Goal: Task Accomplishment & Management: Manage account settings

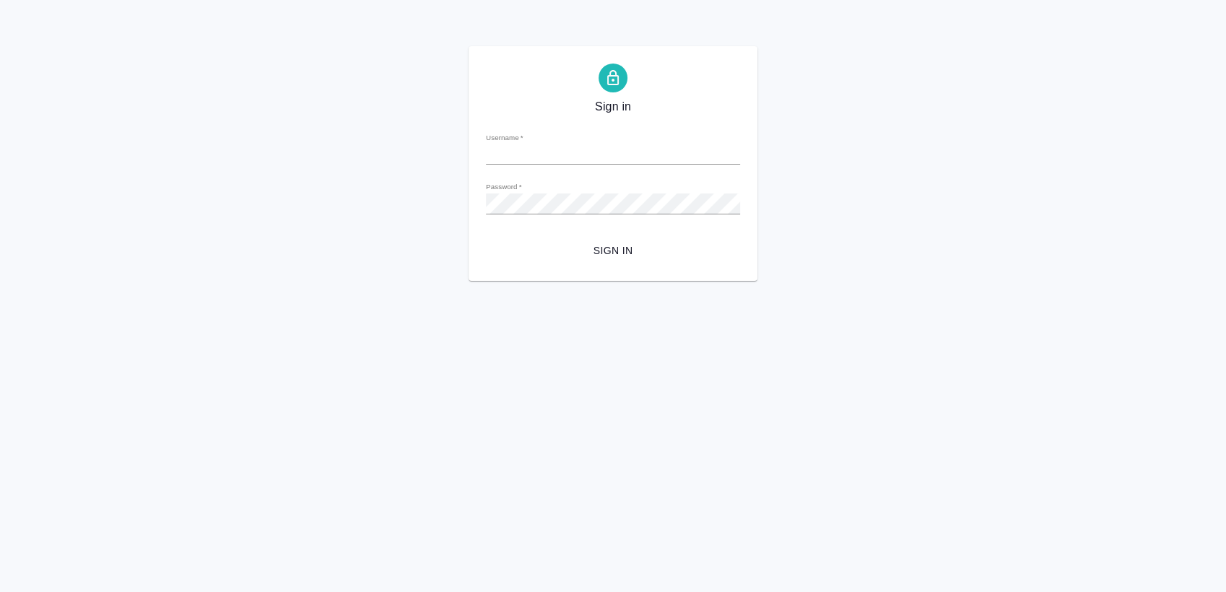
type input "anastasia.sergeeva@awatera.com"
click at [615, 246] on span "Sign in" at bounding box center [613, 251] width 231 height 18
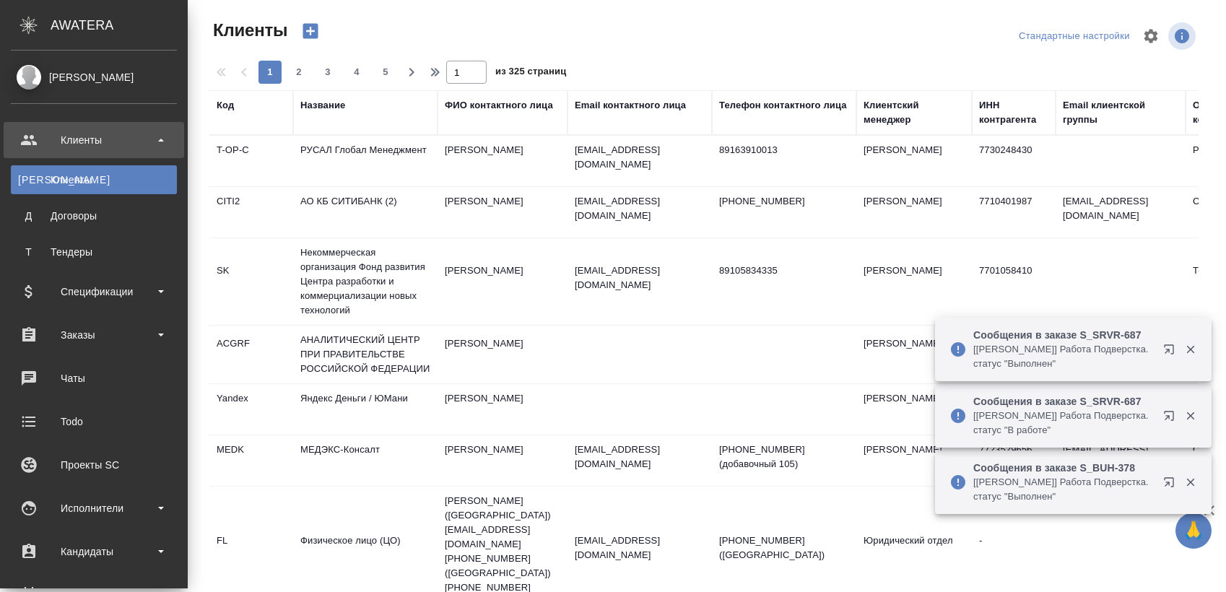
select select "RU"
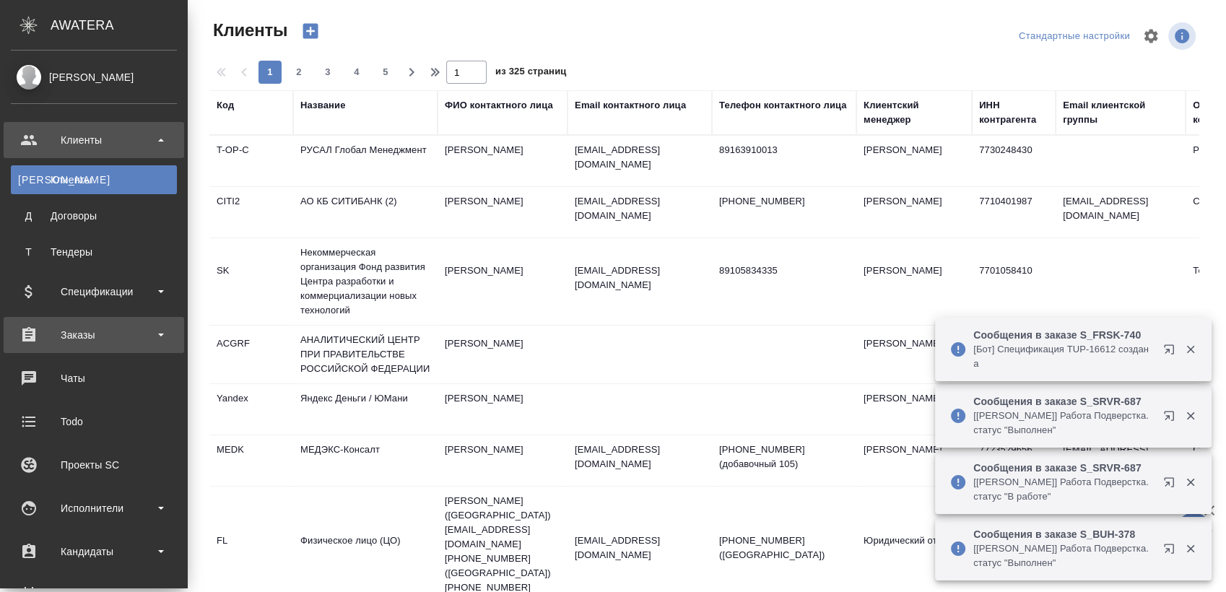
click at [103, 334] on div "Заказы" at bounding box center [94, 335] width 166 height 22
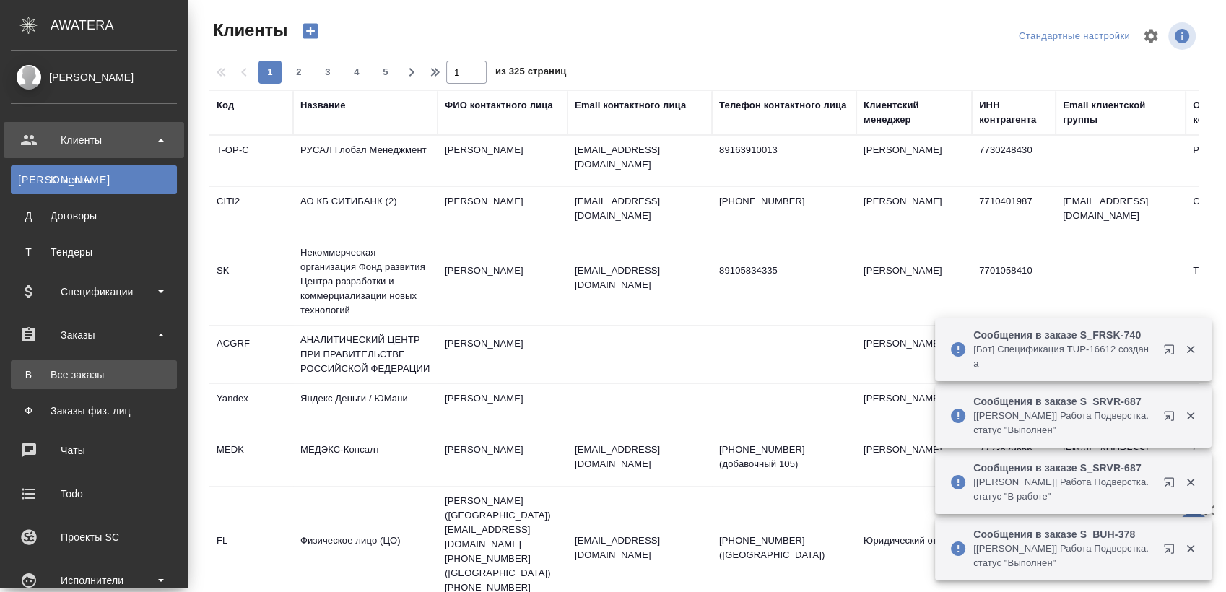
click at [74, 369] on div "Все заказы" at bounding box center [94, 375] width 152 height 14
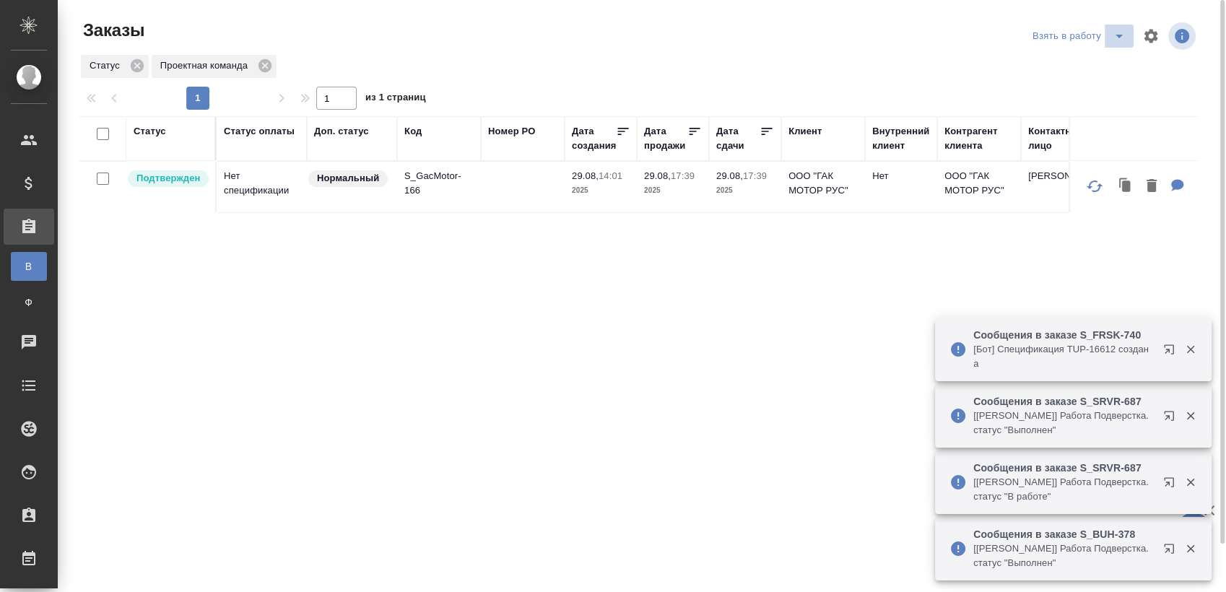
click at [1115, 43] on icon "split button" at bounding box center [1119, 35] width 17 height 17
click at [1080, 62] on li "Мои заказы" at bounding box center [1081, 64] width 121 height 23
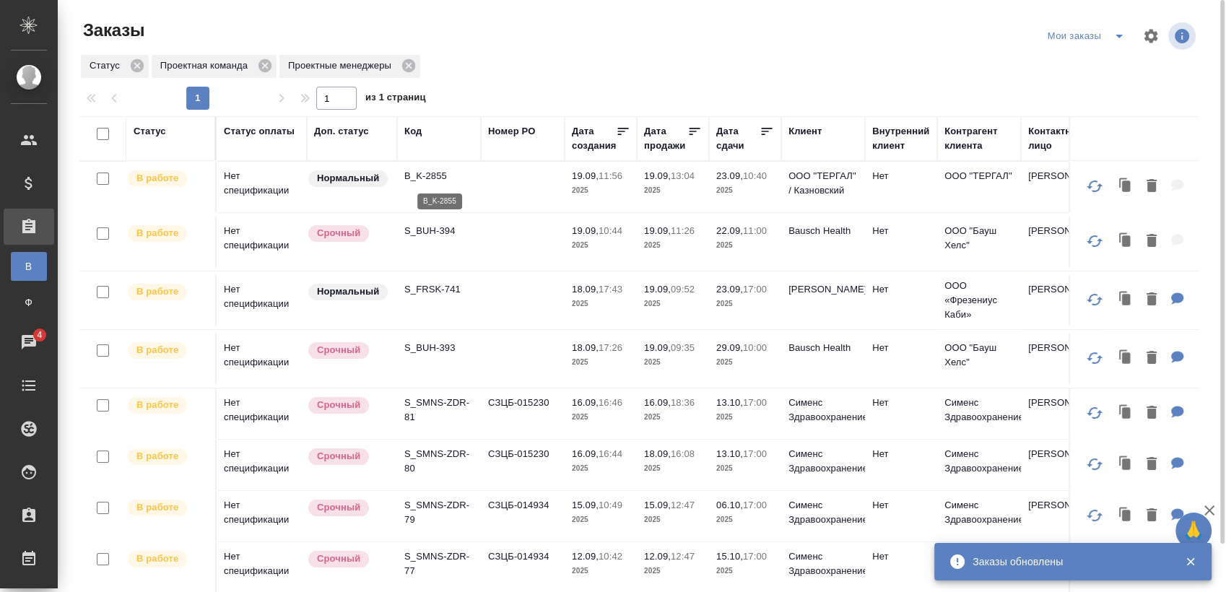
click at [424, 178] on p "B_K-2855" at bounding box center [438, 176] width 69 height 14
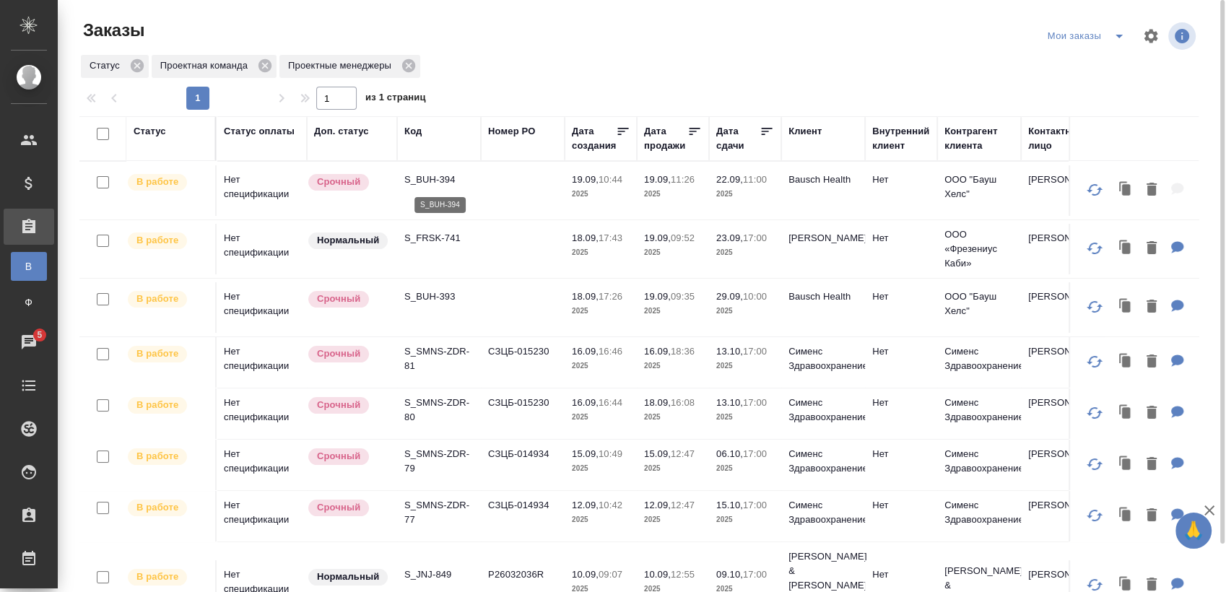
click at [451, 176] on p "S_BUH-394" at bounding box center [438, 180] width 69 height 14
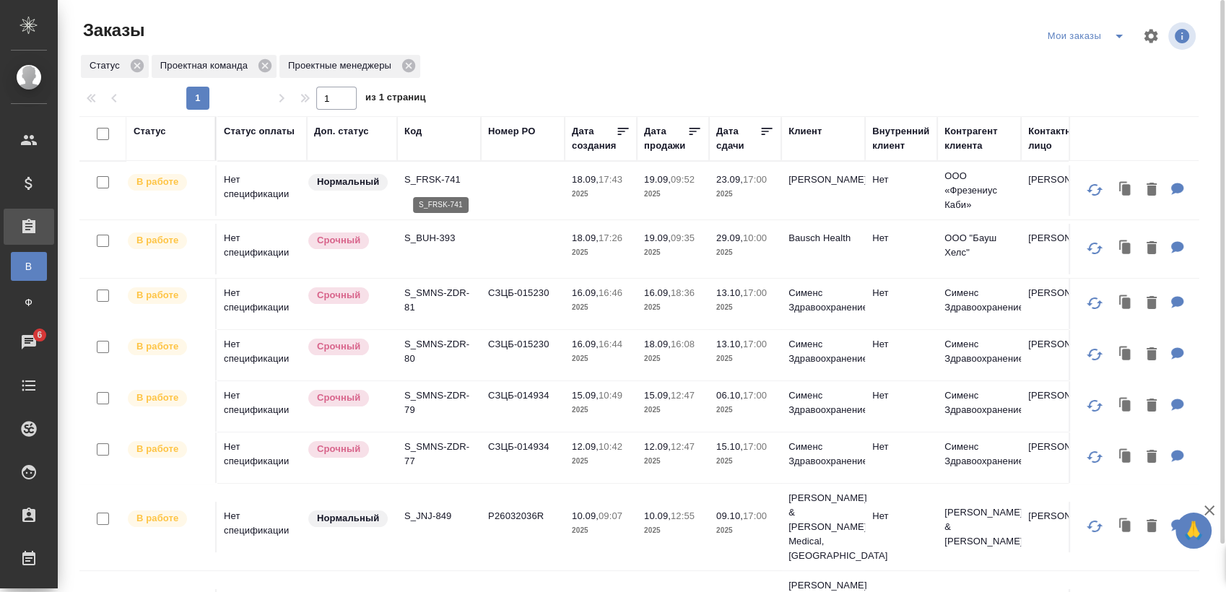
click at [454, 176] on p "S_FRSK-741" at bounding box center [438, 180] width 69 height 14
click at [436, 235] on p "S_BUH-393" at bounding box center [438, 238] width 69 height 14
click at [433, 293] on p "S_SMNS-ZDR-81" at bounding box center [438, 300] width 69 height 29
click at [447, 347] on p "S_SMNS-ZDR-80" at bounding box center [438, 351] width 69 height 29
click at [442, 391] on p "S_SMNS-ZDR-79" at bounding box center [438, 403] width 69 height 29
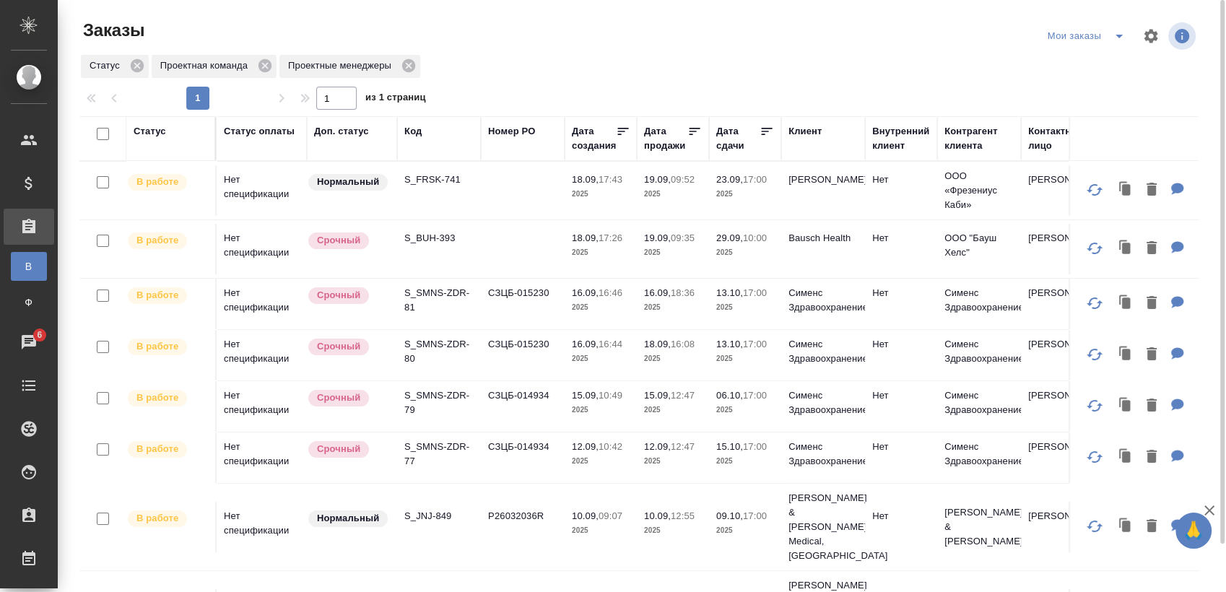
click at [451, 446] on p "S_SMNS-ZDR-77" at bounding box center [438, 454] width 69 height 29
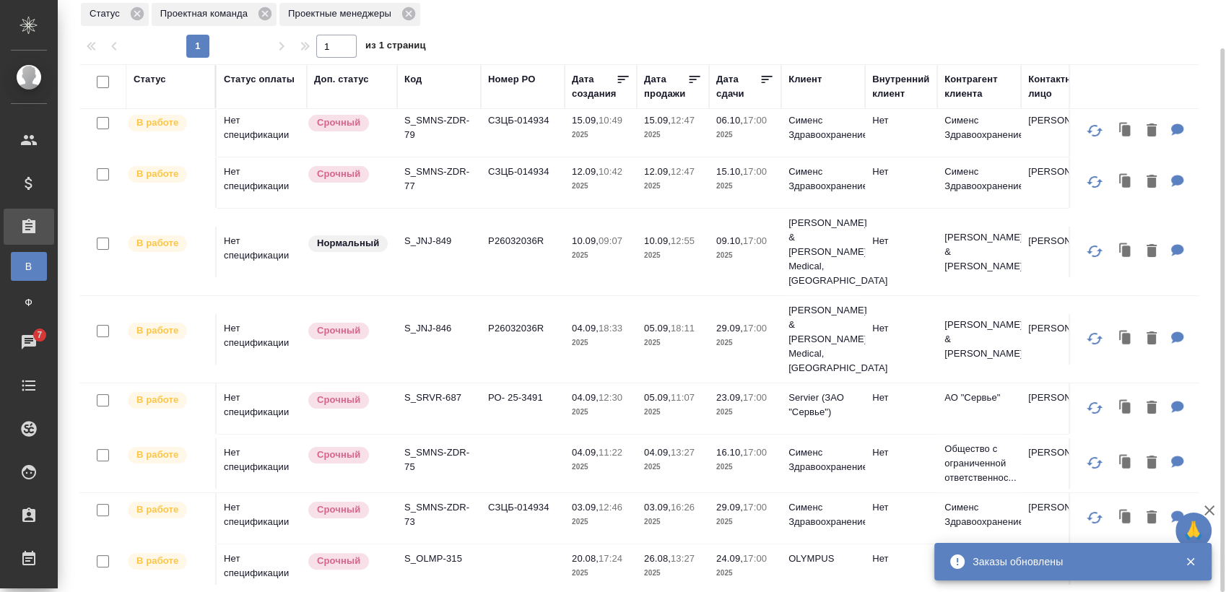
scroll to position [241, 0]
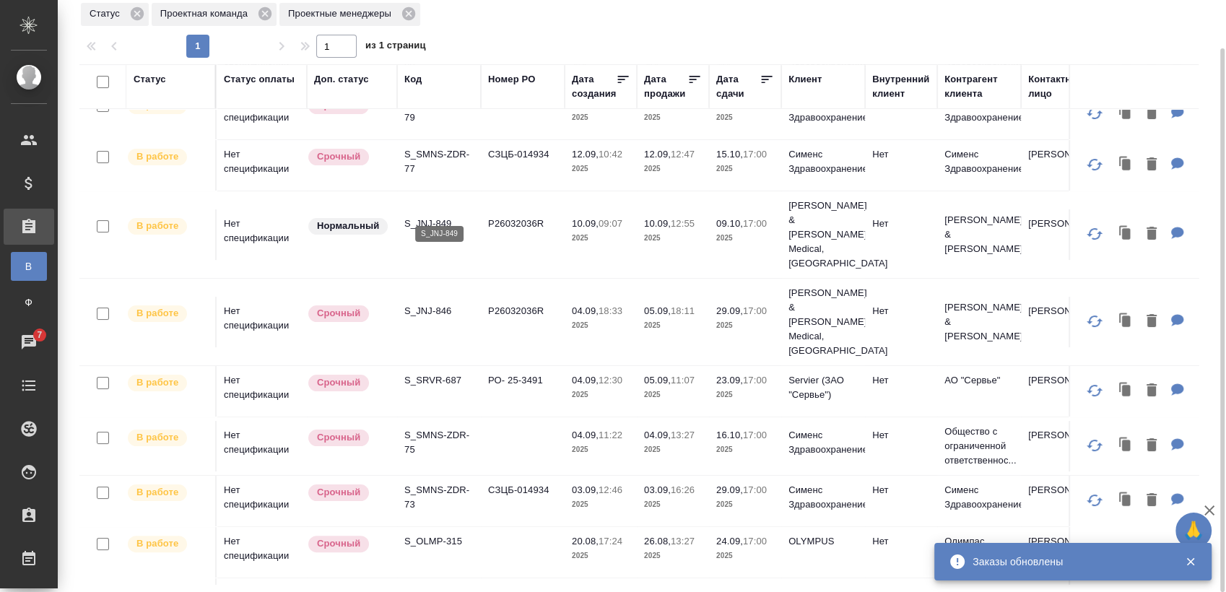
click at [442, 217] on p "S_JNJ-849" at bounding box center [438, 224] width 69 height 14
click at [429, 304] on p "S_JNJ-846" at bounding box center [438, 311] width 69 height 14
click at [438, 373] on p "S_SRVR-687" at bounding box center [438, 380] width 69 height 14
click at [458, 428] on p "S_SMNS-ZDR-75" at bounding box center [438, 442] width 69 height 29
click at [429, 483] on p "S_SMNS-ZDR-73" at bounding box center [438, 497] width 69 height 29
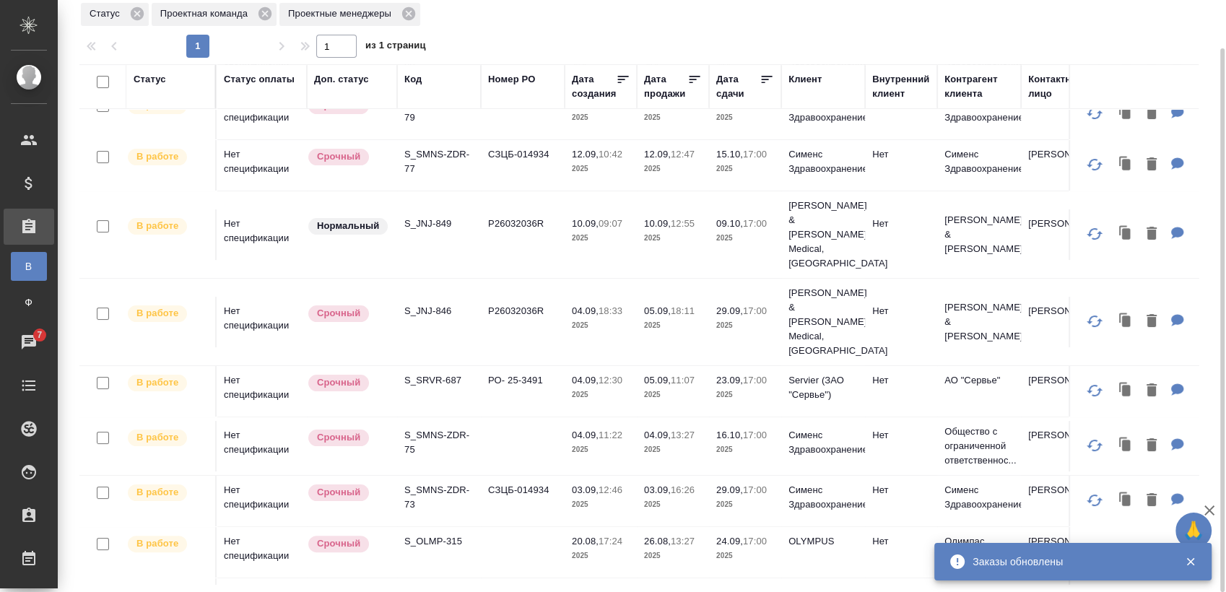
scroll to position [334, 0]
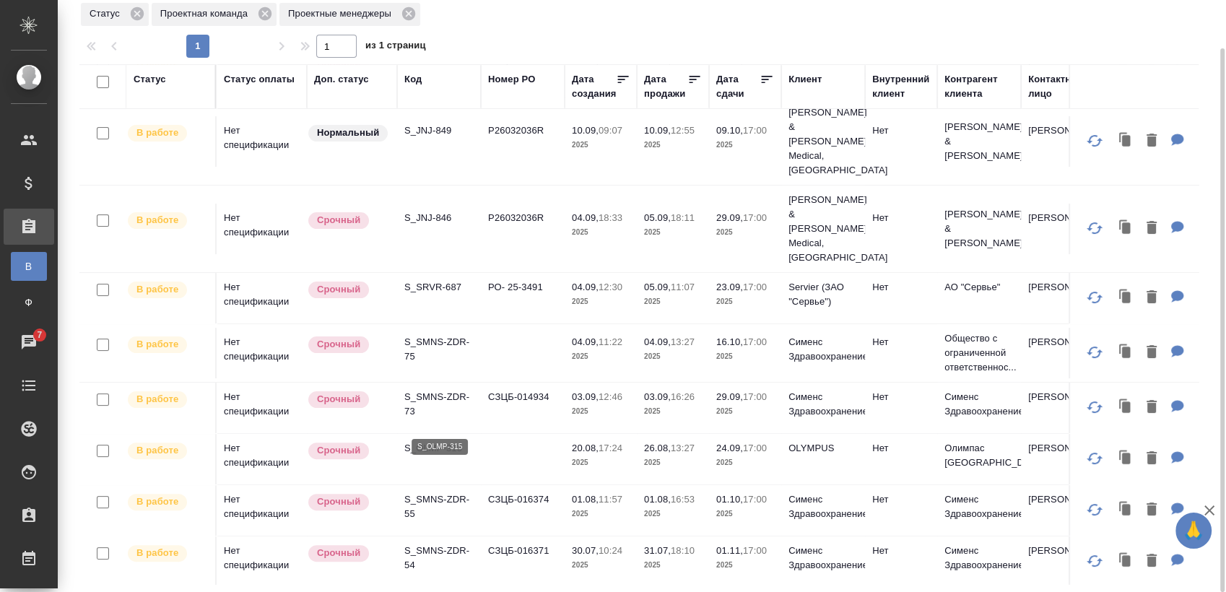
click at [449, 441] on p "S_OLMP-315" at bounding box center [438, 448] width 69 height 14
click at [449, 493] on p "S_SMNS-ZDR-55" at bounding box center [438, 507] width 69 height 29
click at [446, 544] on p "S_SMNS-ZDR-54" at bounding box center [438, 558] width 69 height 29
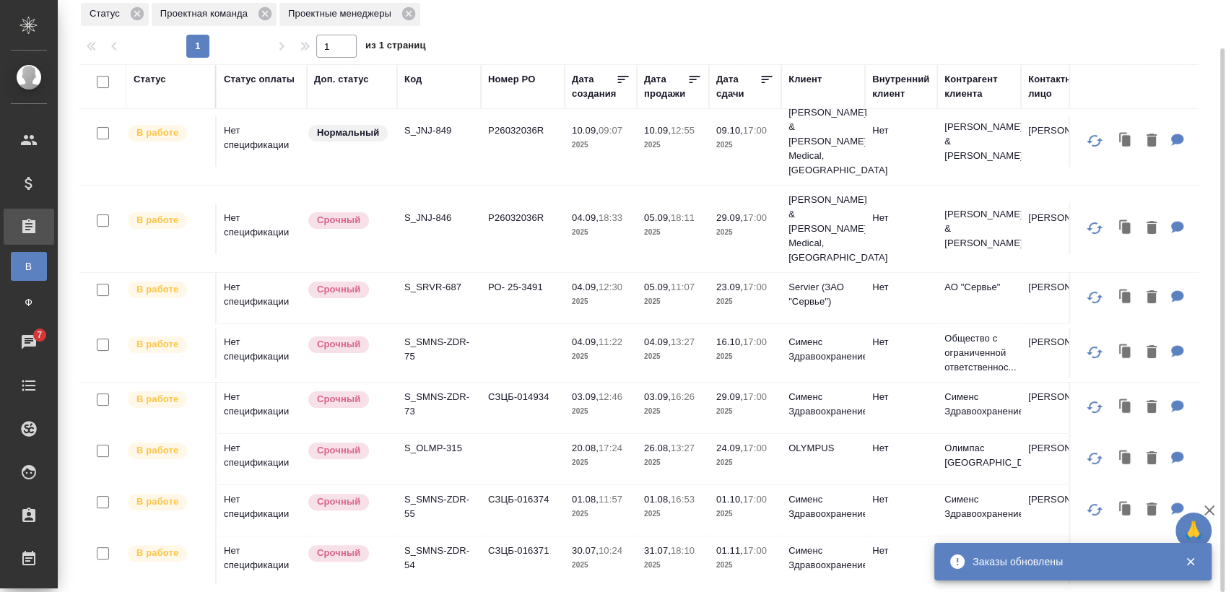
click at [363, 586] on div "Заказы Мои заказы Статус Проектная команда Проектные менеджеры 1 1 из 1 страниц…" at bounding box center [645, 270] width 1147 height 644
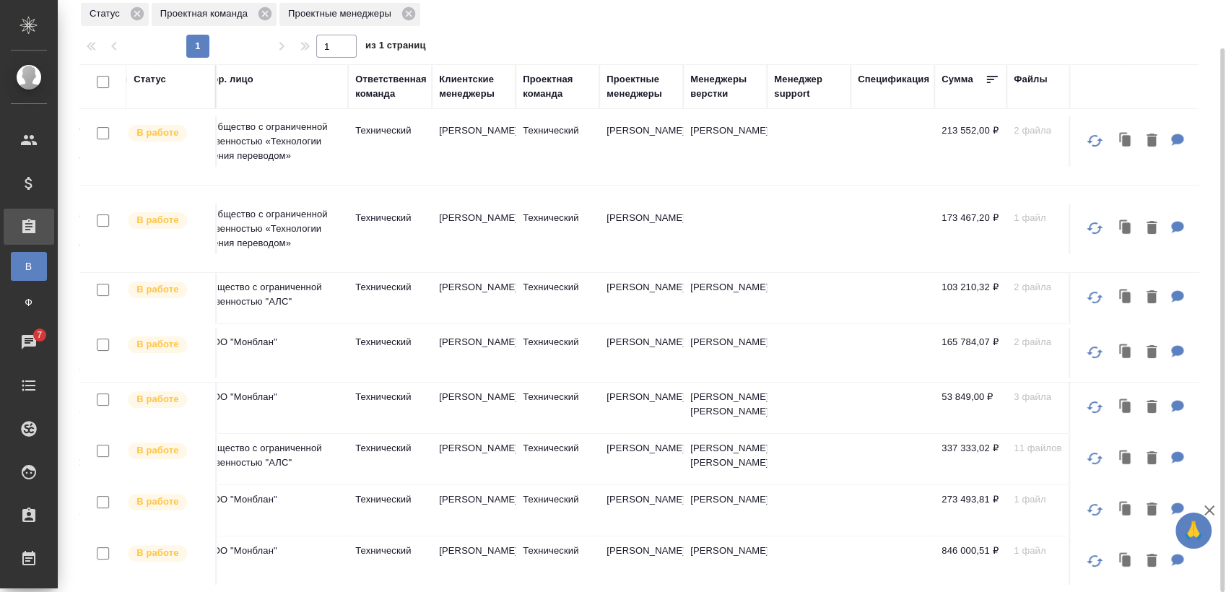
scroll to position [334, 942]
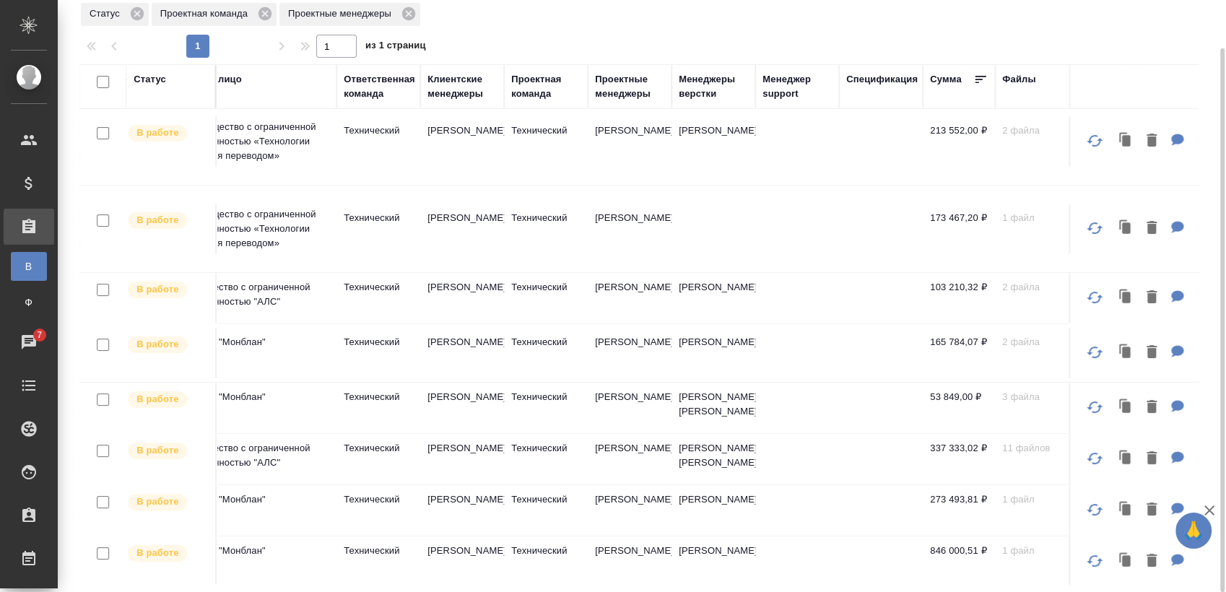
click at [613, 85] on div "Проектные менеджеры" at bounding box center [629, 86] width 69 height 29
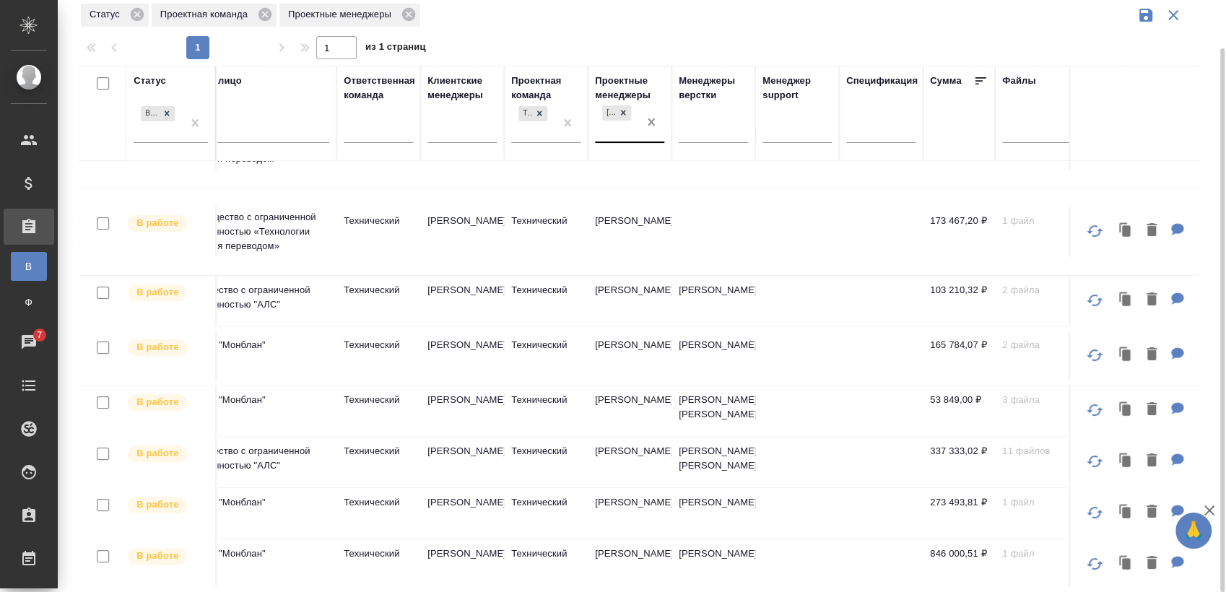
scroll to position [384, 942]
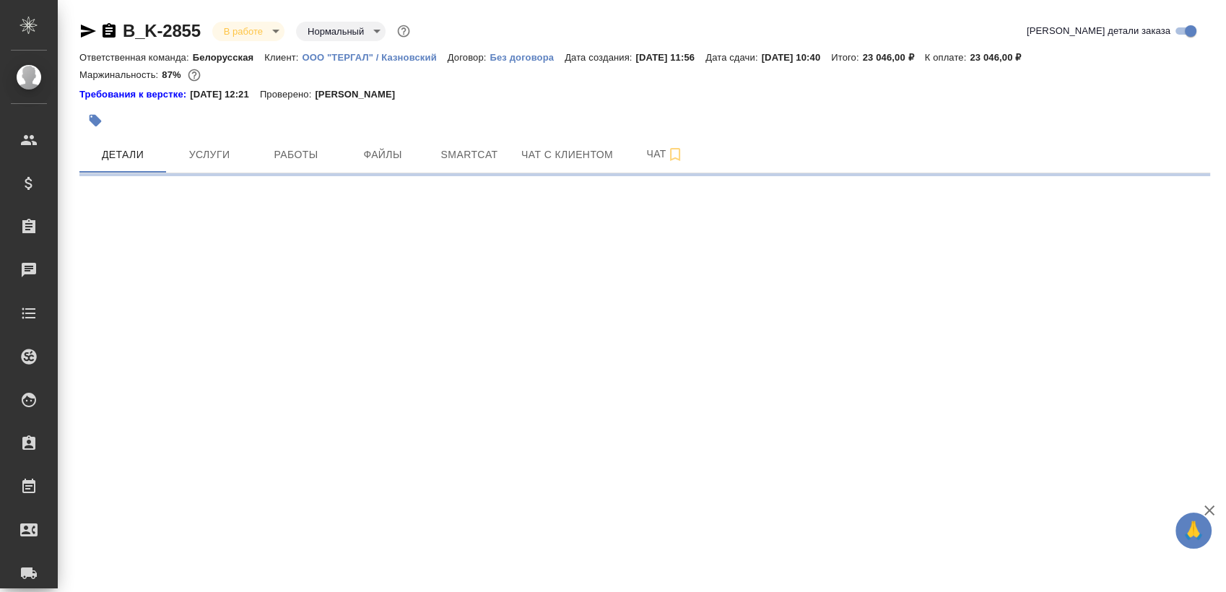
select select "RU"
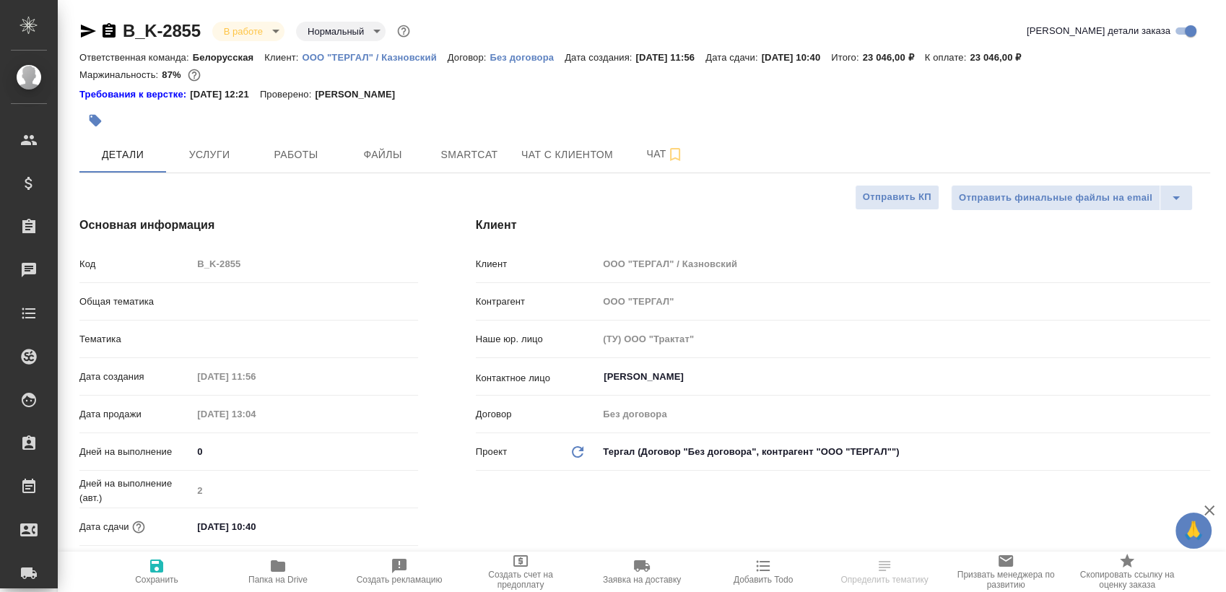
type textarea "x"
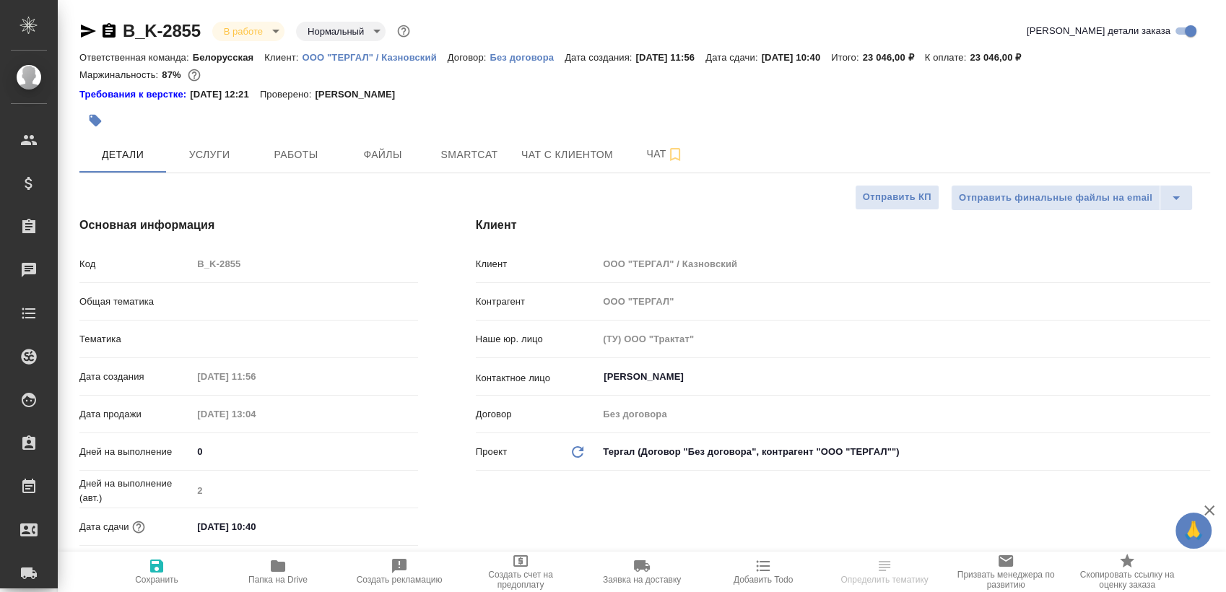
type textarea "x"
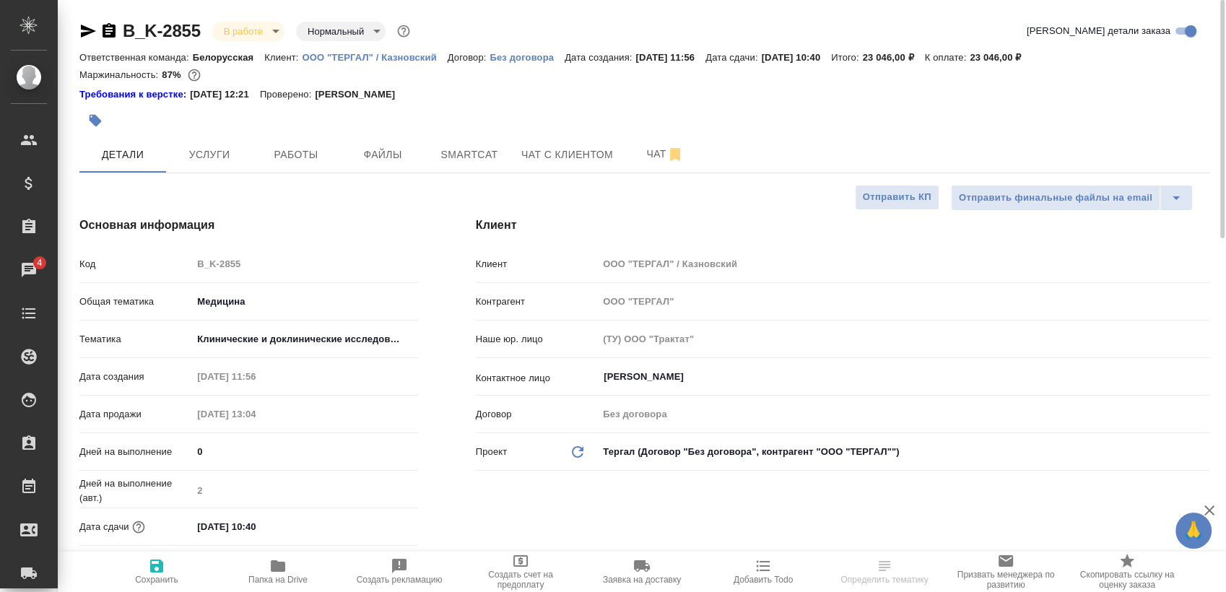
type textarea "x"
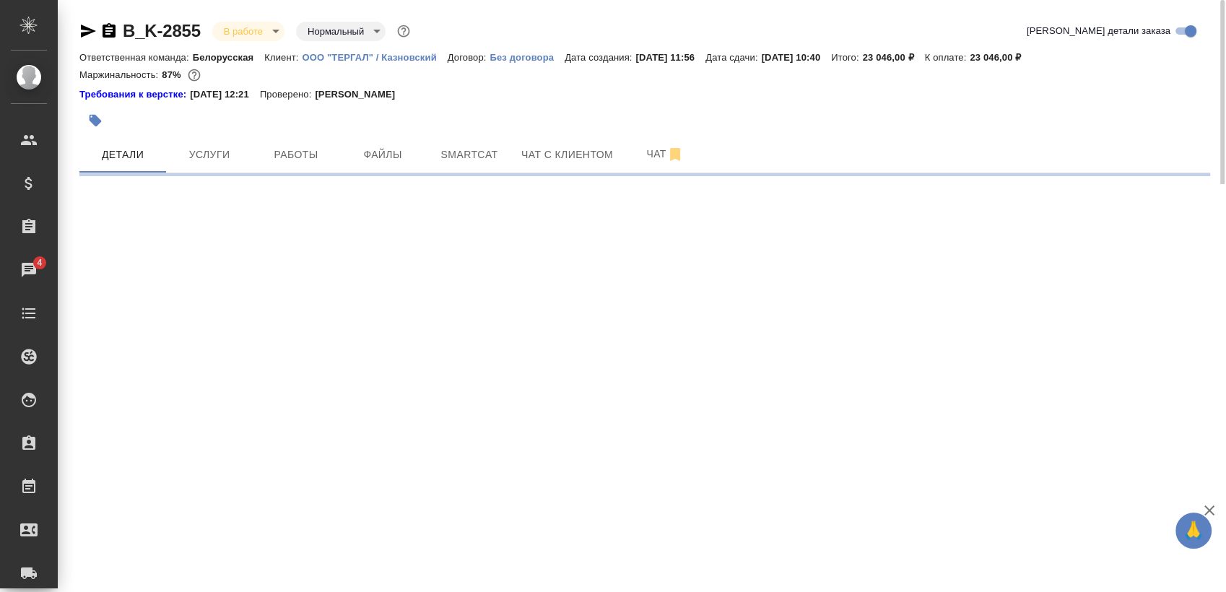
select select "RU"
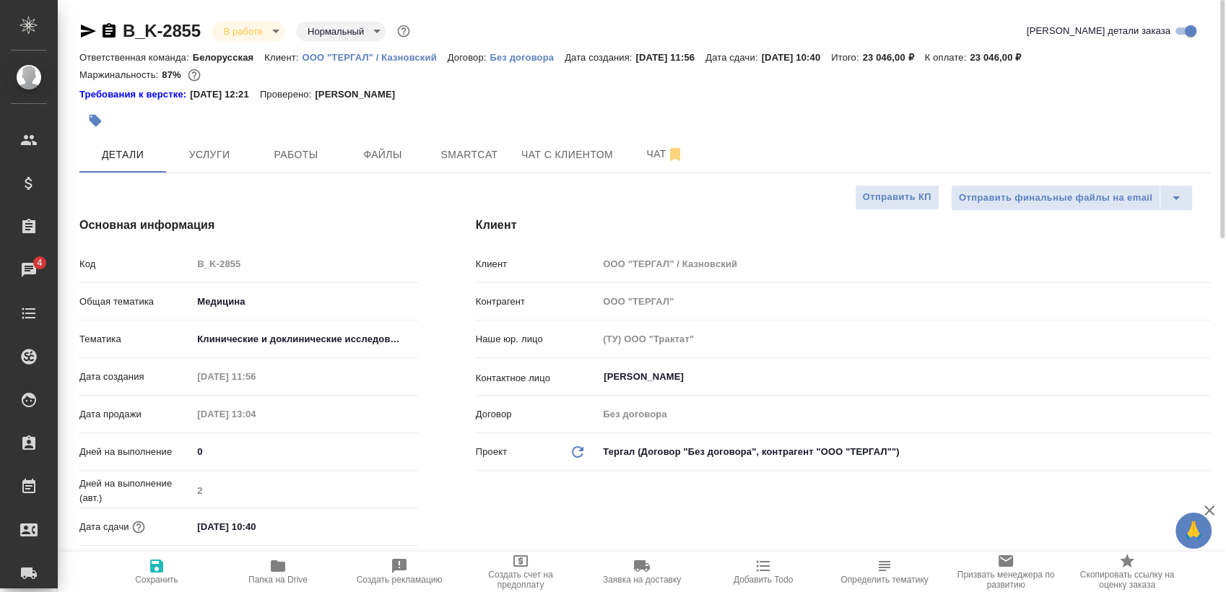
type textarea "x"
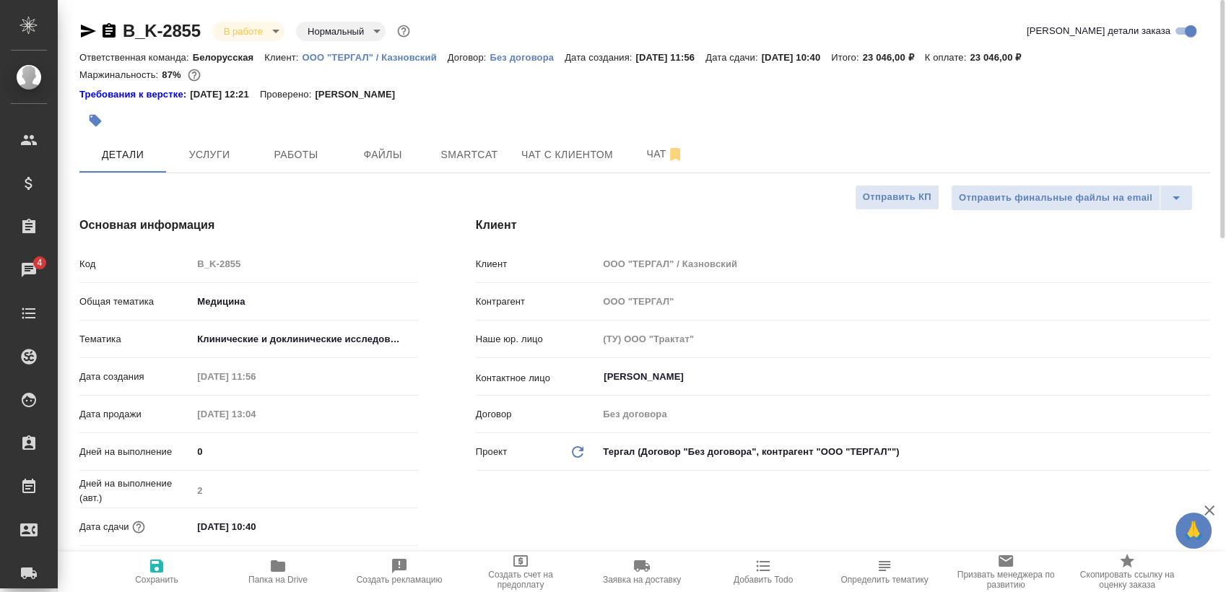
type textarea "x"
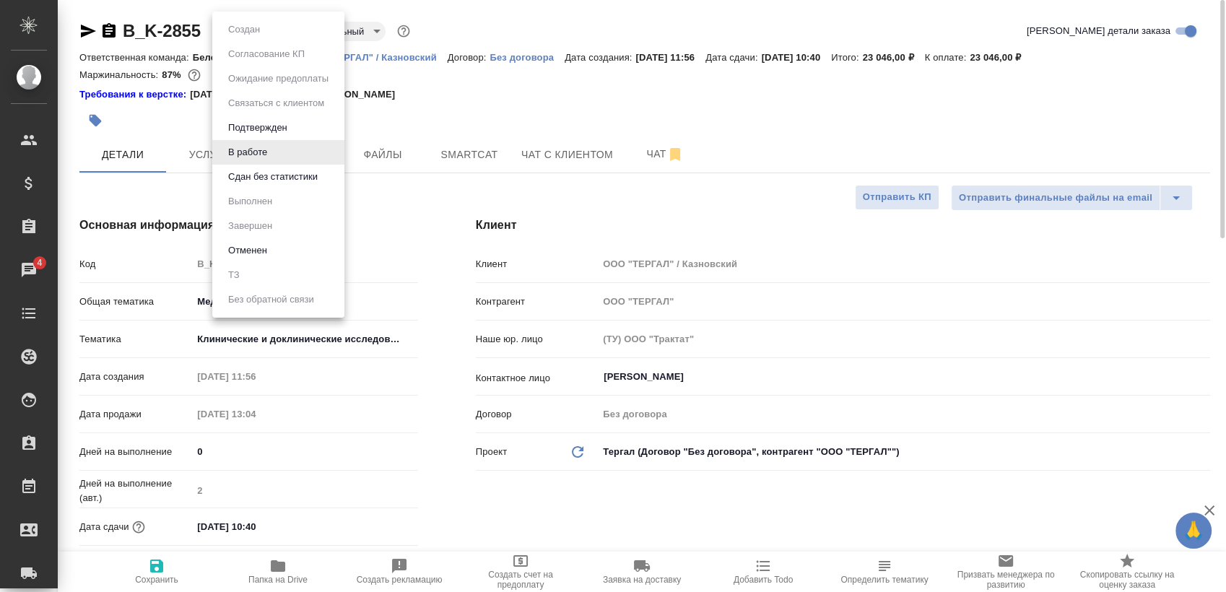
click at [261, 30] on body "🙏 .cls-1 fill:#fff; AWATERA Sergeeva Anastasia Клиенты Спецификации Заказы 4 Ча…" at bounding box center [613, 296] width 1226 height 592
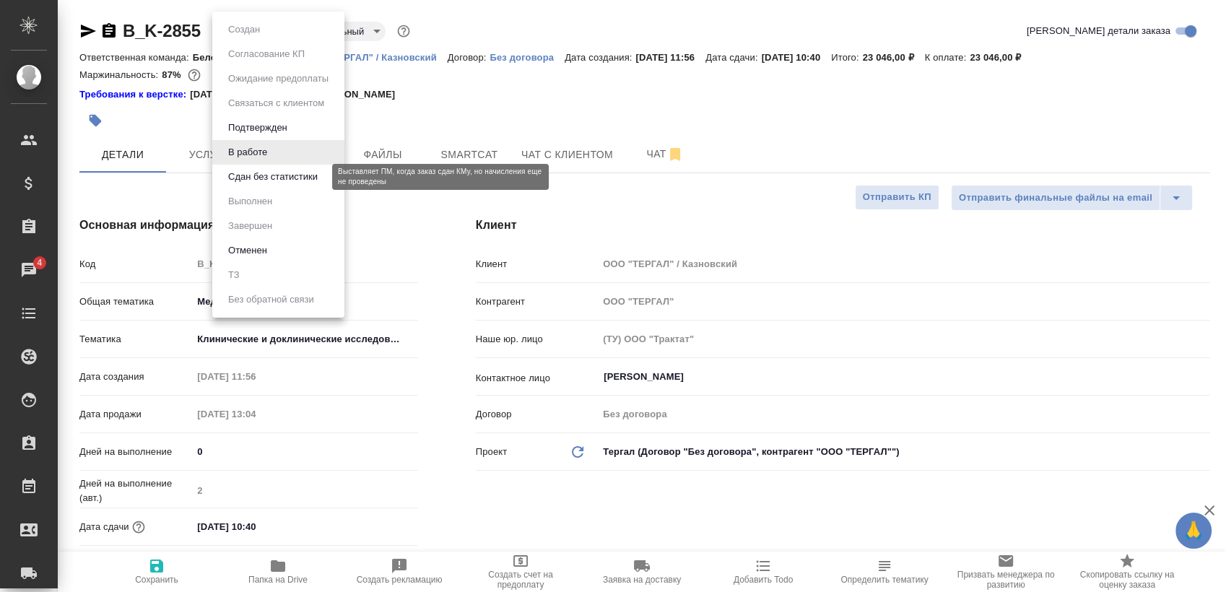
click at [284, 176] on button "Сдан без статистики" at bounding box center [273, 177] width 98 height 16
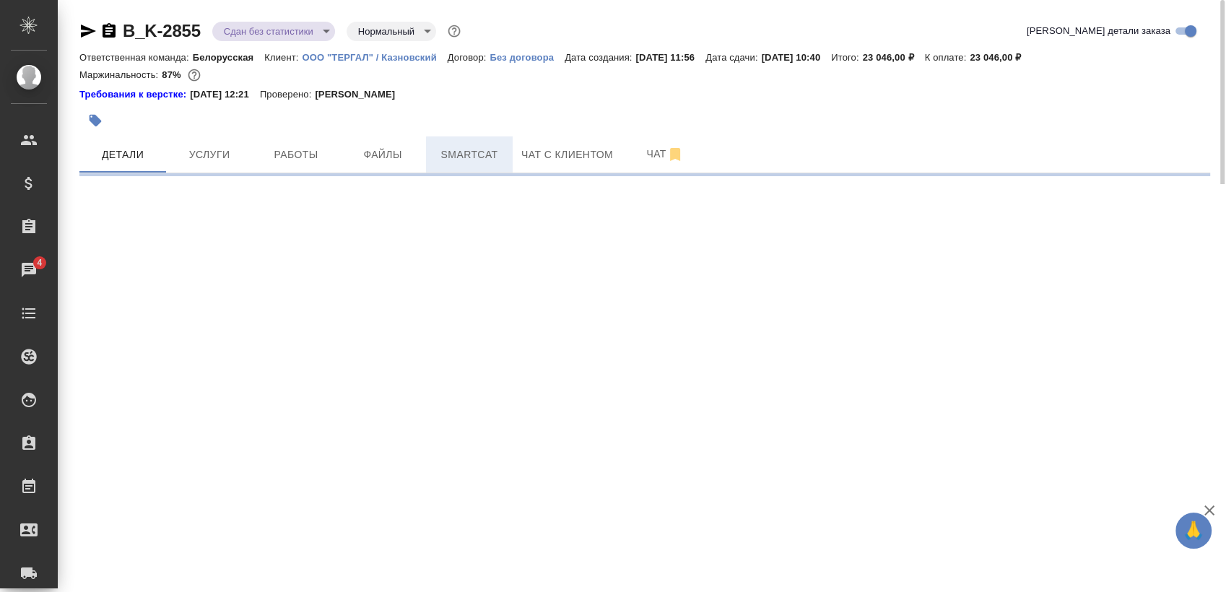
select select "RU"
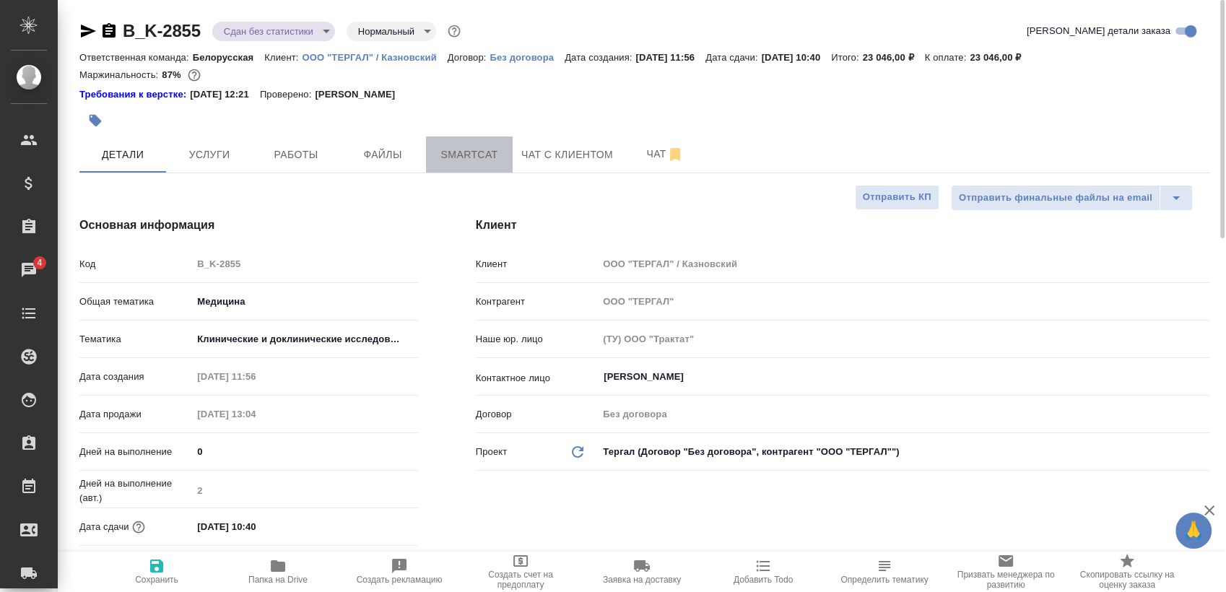
click at [436, 164] on button "Smartcat" at bounding box center [469, 155] width 87 height 36
type textarea "x"
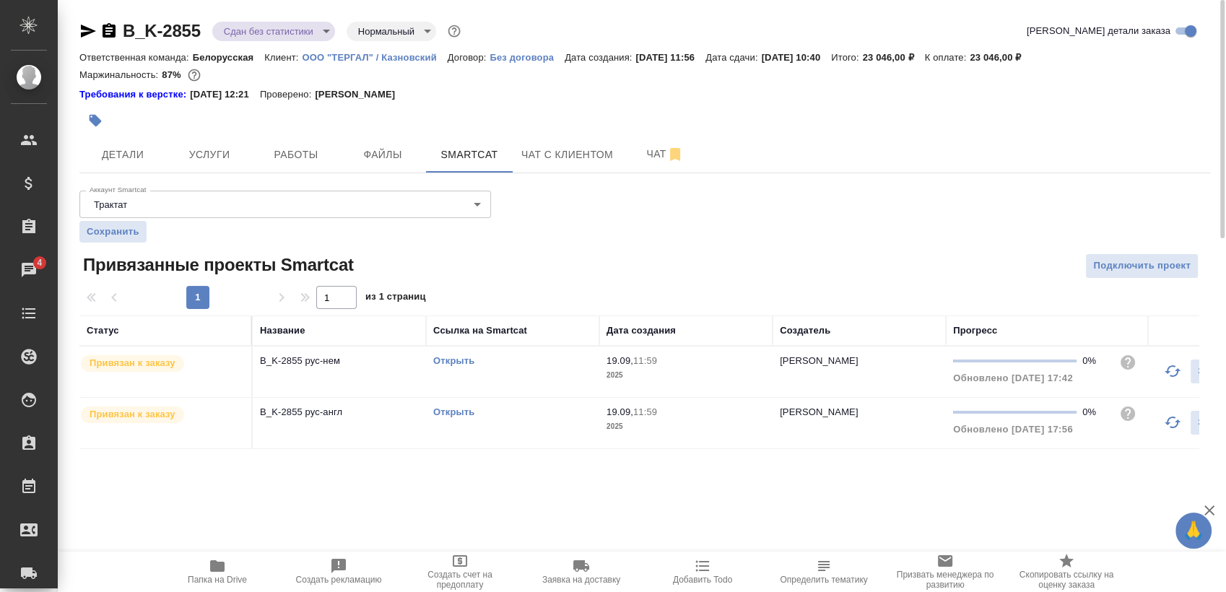
click at [520, 378] on td "Открыть" at bounding box center [512, 372] width 173 height 51
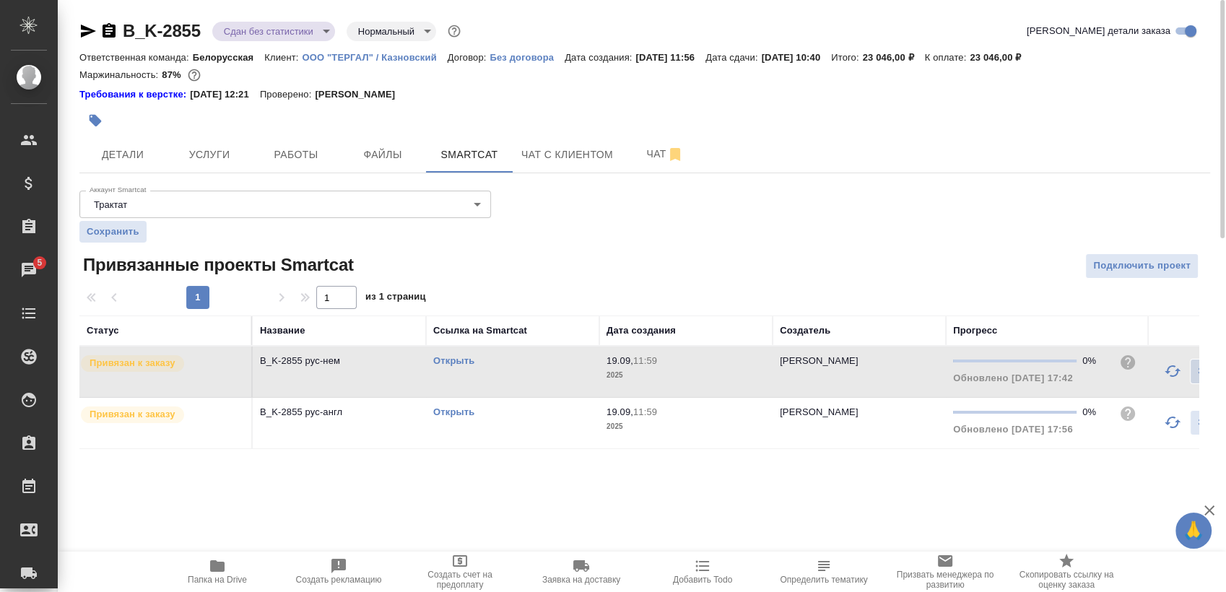
click at [517, 420] on td "Открыть" at bounding box center [512, 423] width 173 height 51
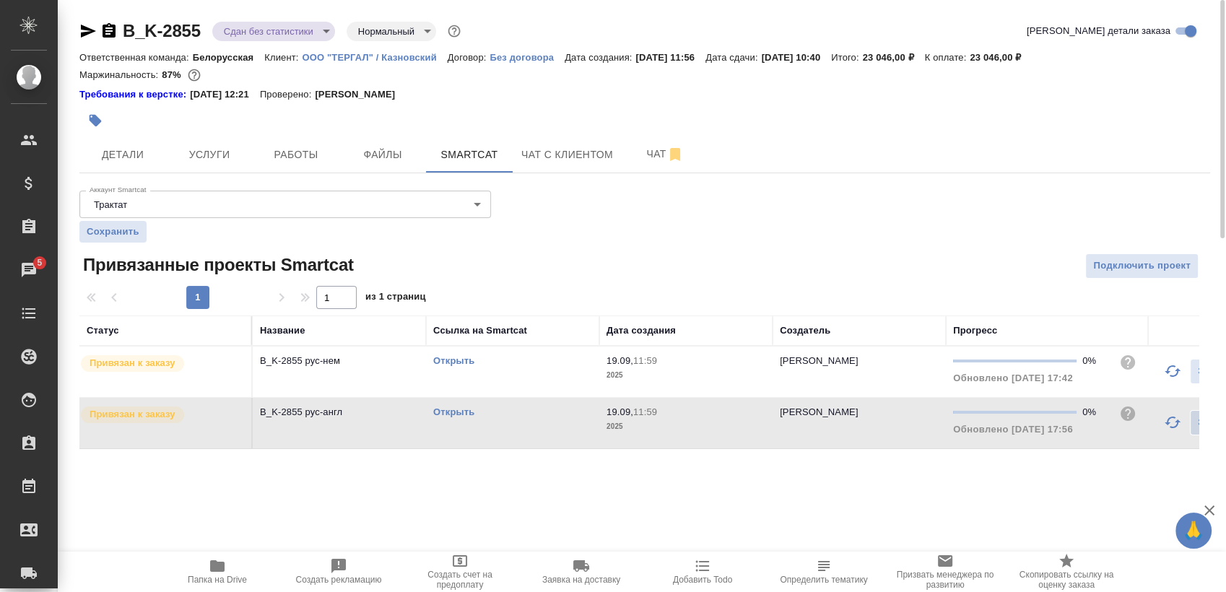
click at [517, 420] on td "Открыть" at bounding box center [512, 423] width 173 height 51
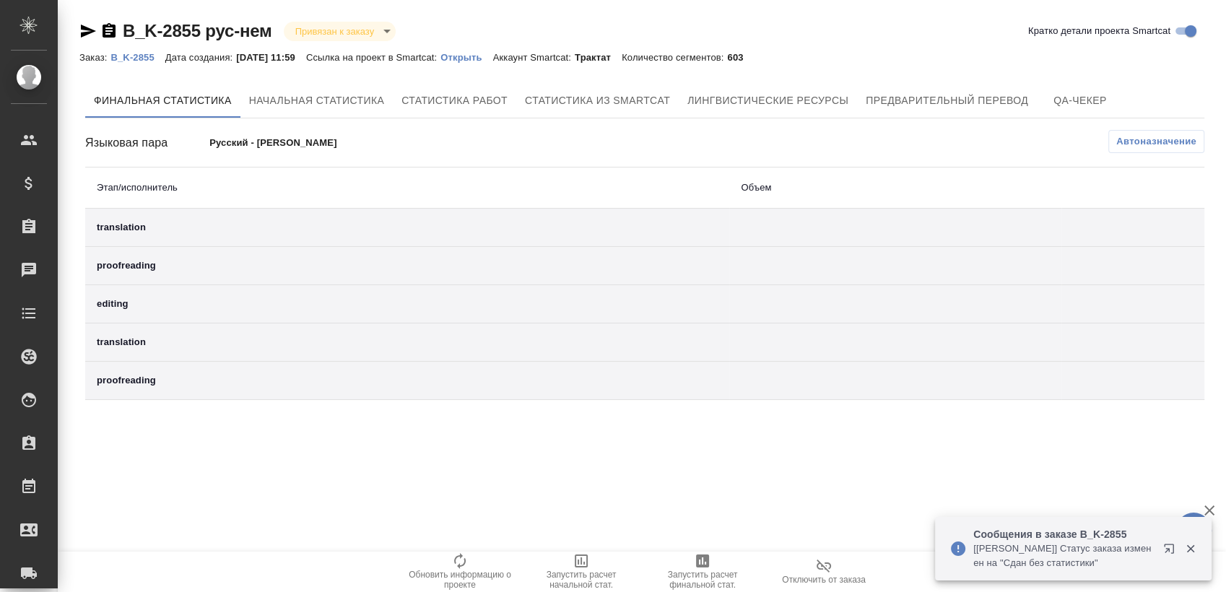
click at [1174, 148] on span "Автоназначение" at bounding box center [1157, 141] width 80 height 14
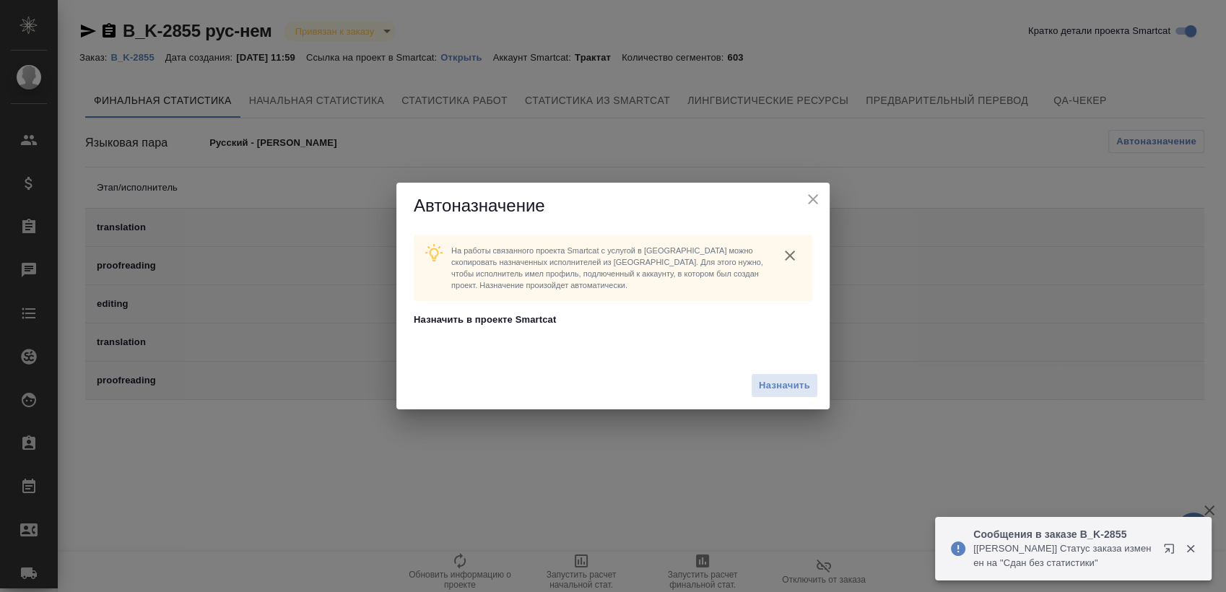
click at [814, 194] on icon "close" at bounding box center [813, 199] width 17 height 17
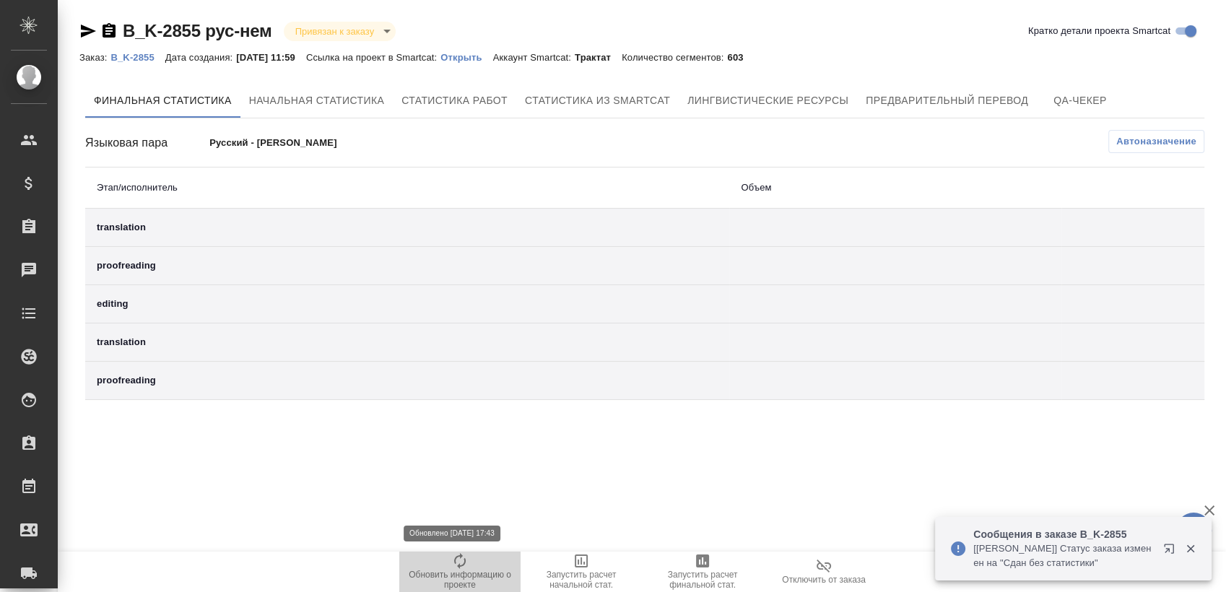
click at [463, 576] on span "Обновить информацию о проекте" at bounding box center [460, 580] width 104 height 20
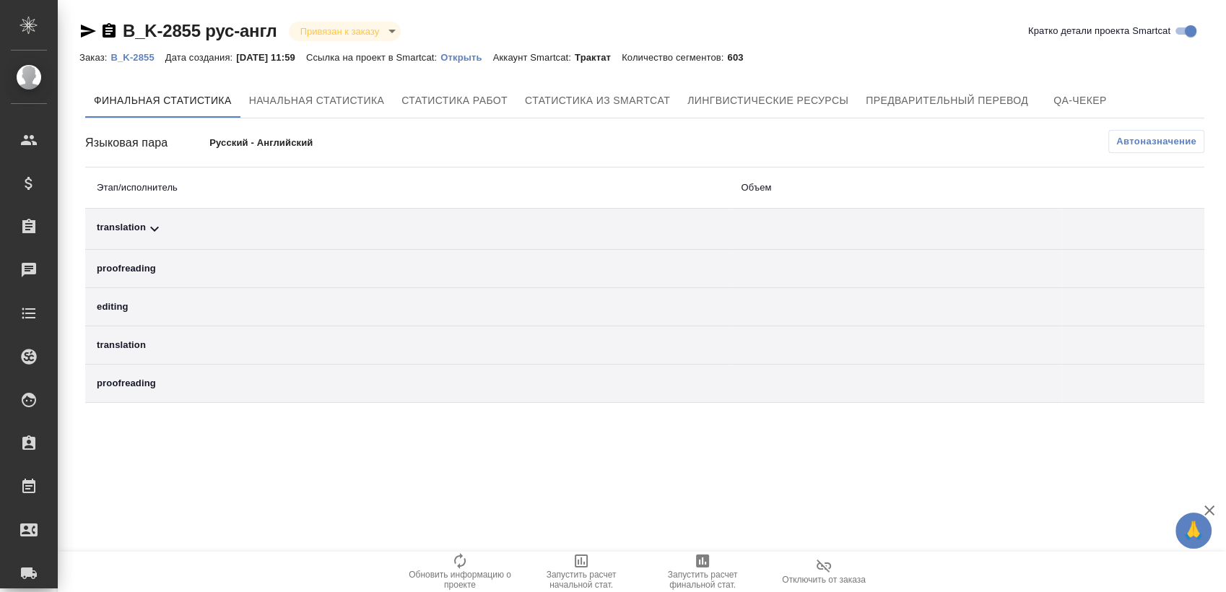
click at [1135, 140] on span "Автоназначение" at bounding box center [1157, 141] width 80 height 14
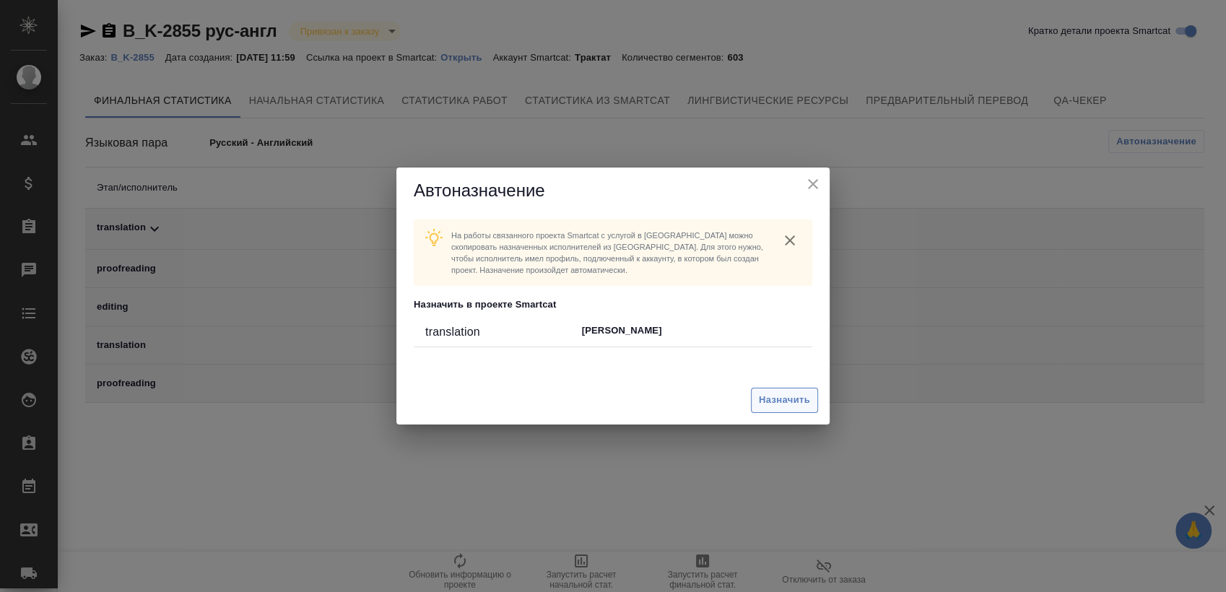
click at [786, 398] on span "Назначить" at bounding box center [784, 400] width 51 height 17
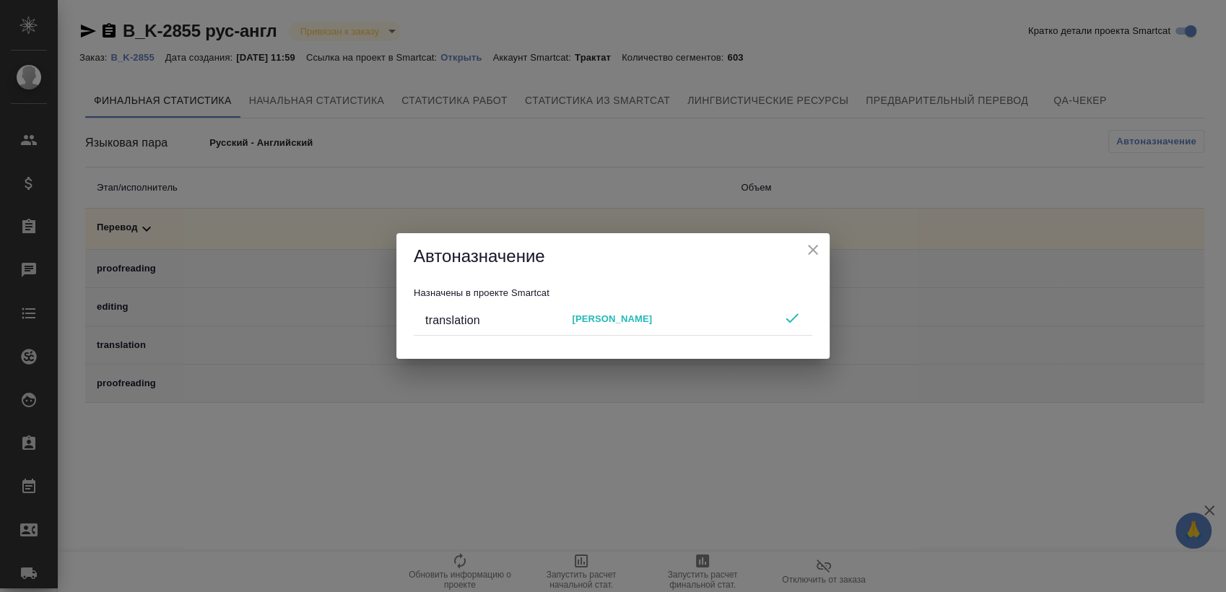
click at [808, 248] on icon "close" at bounding box center [813, 249] width 17 height 17
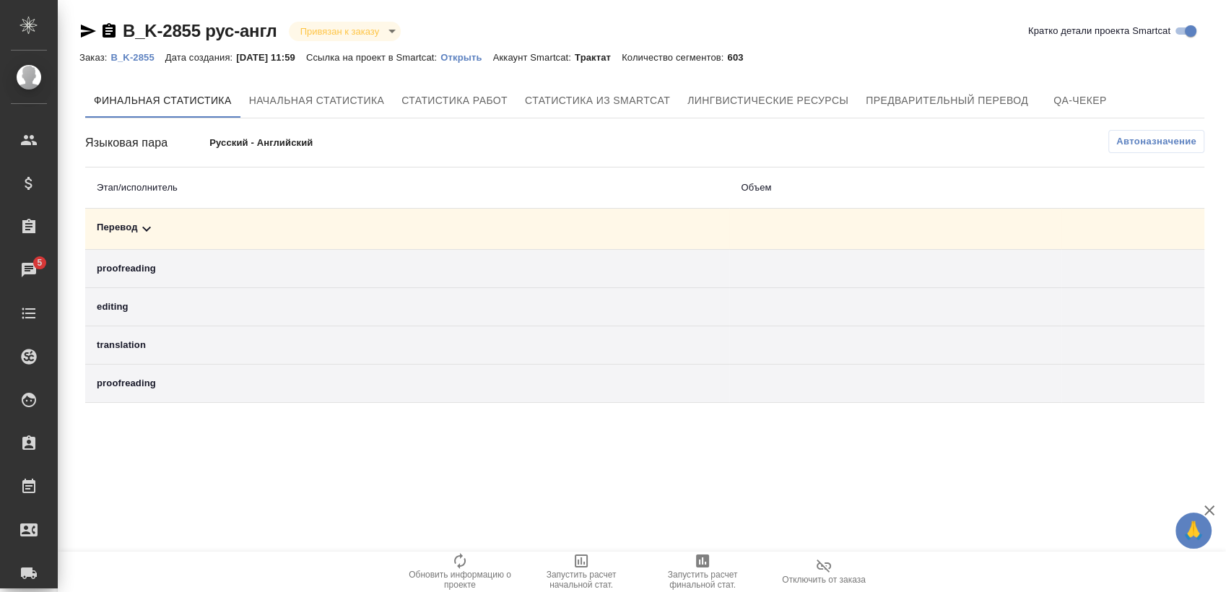
click at [709, 575] on span "Запустить расчет финальной стат." at bounding box center [703, 580] width 104 height 20
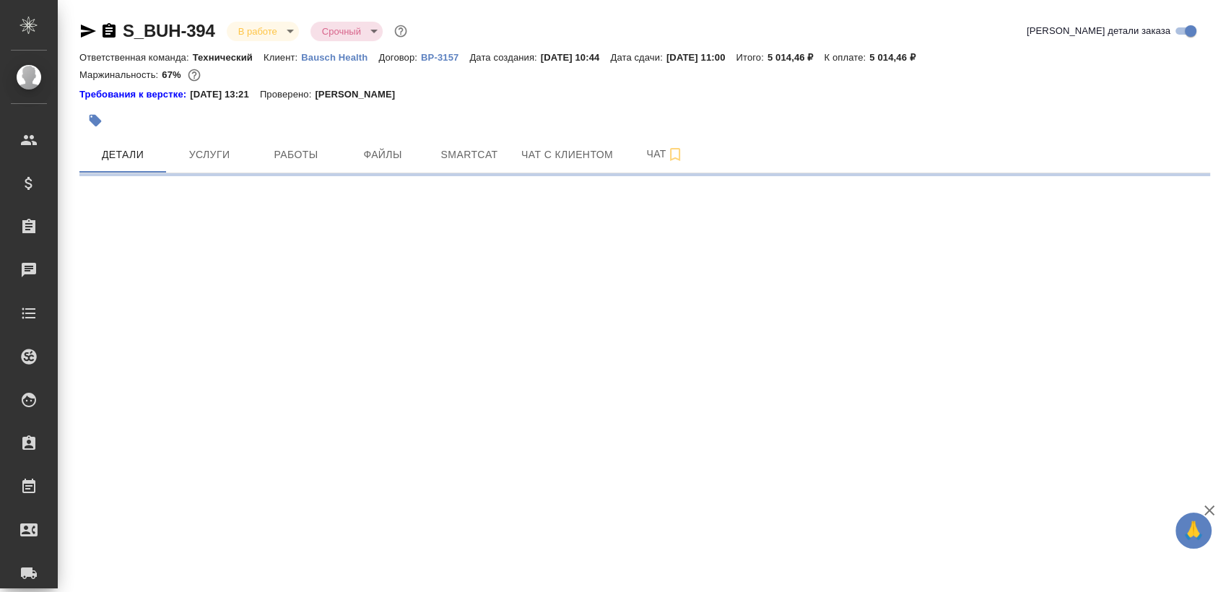
select select "RU"
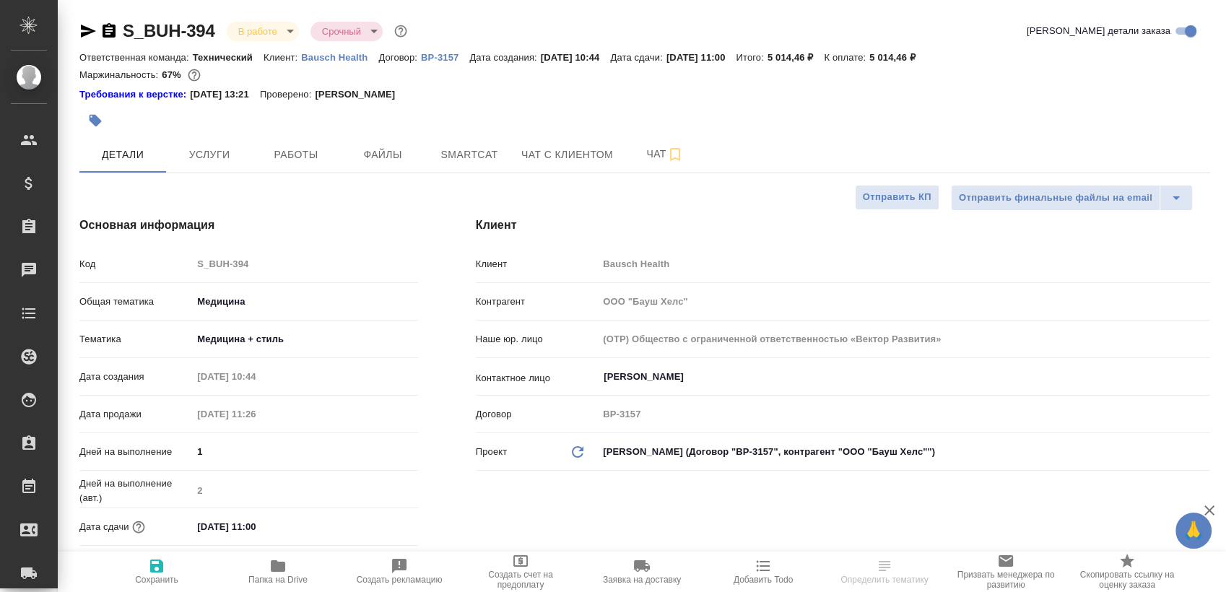
type textarea "x"
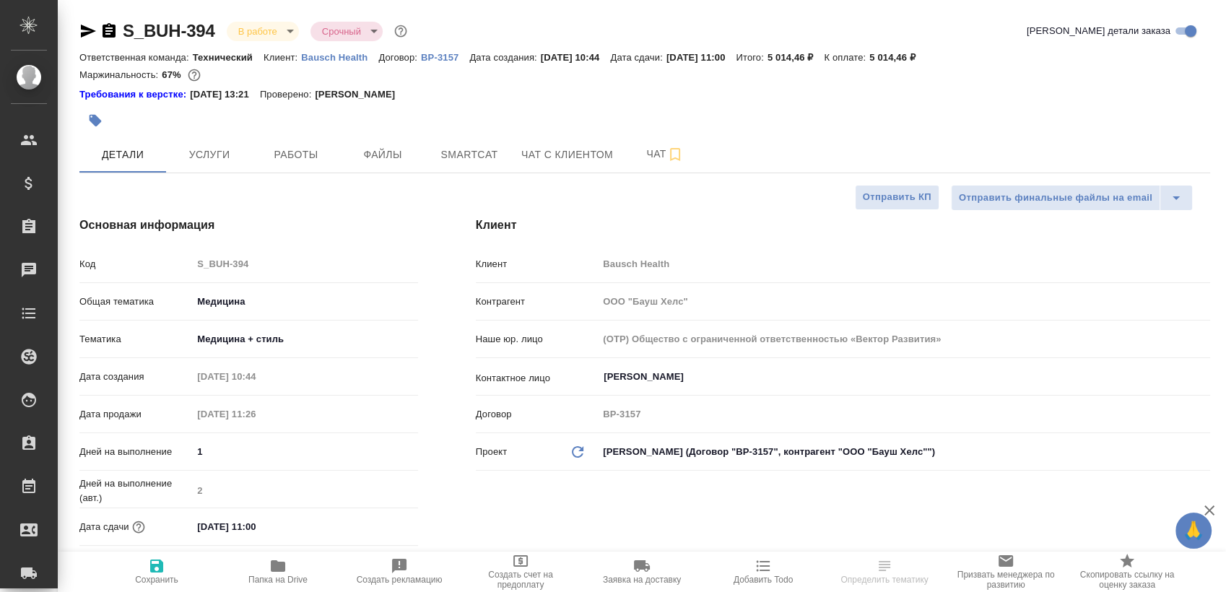
type textarea "x"
click at [291, 147] on span "Работы" at bounding box center [295, 155] width 69 height 18
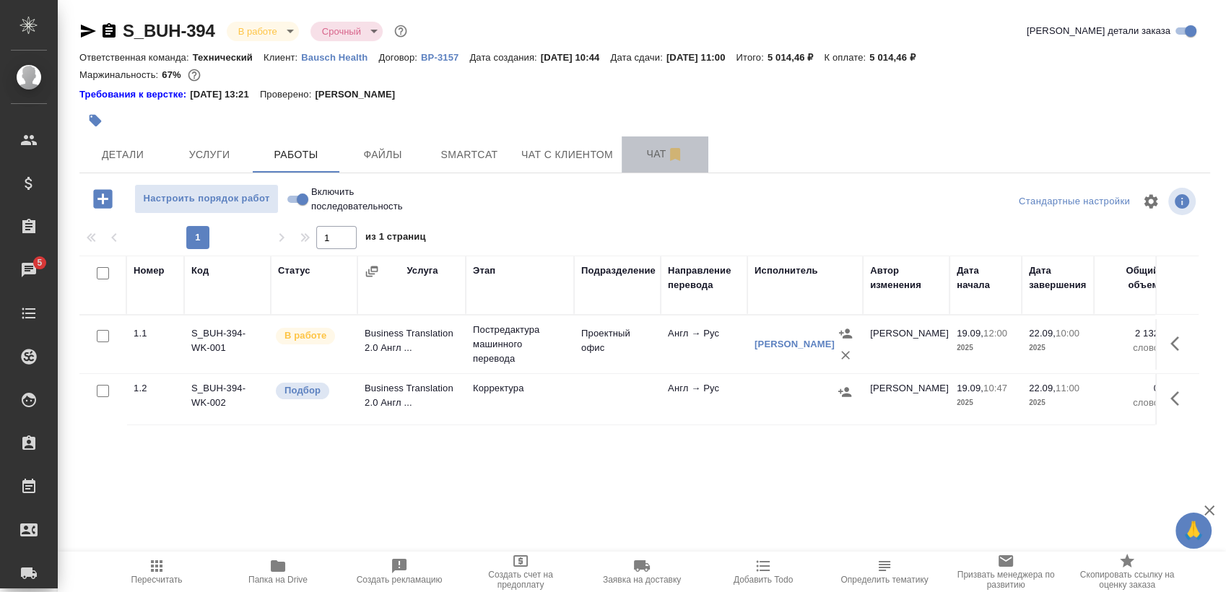
click at [626, 161] on button "Чат" at bounding box center [665, 155] width 87 height 36
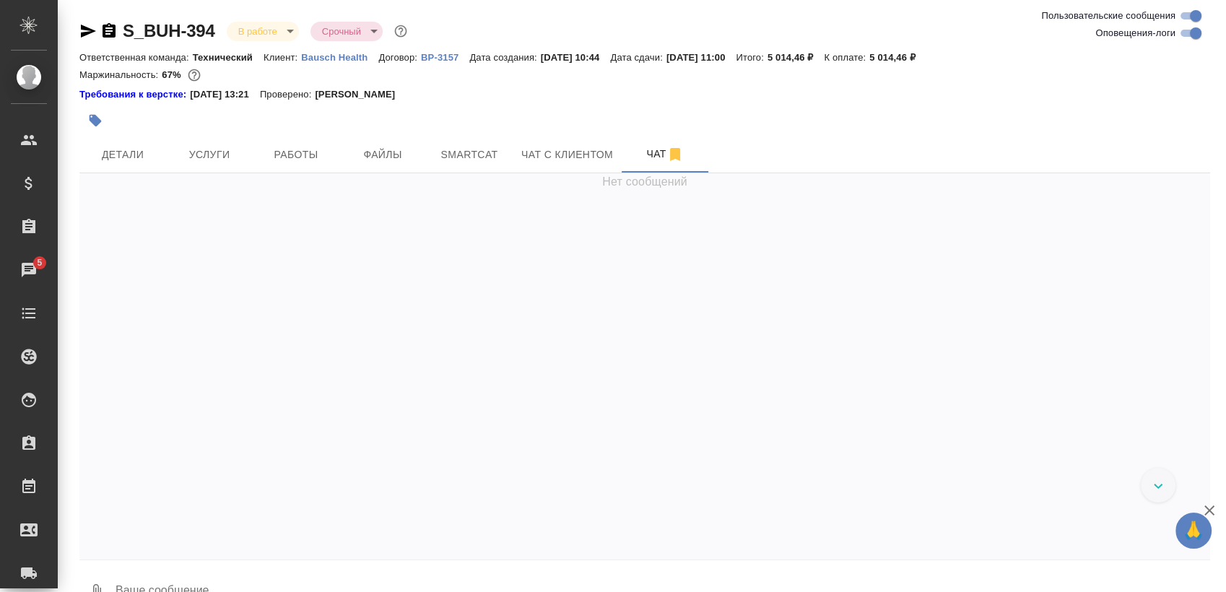
click at [1190, 27] on input "Оповещения-логи" at bounding box center [1196, 33] width 52 height 17
checkbox input "false"
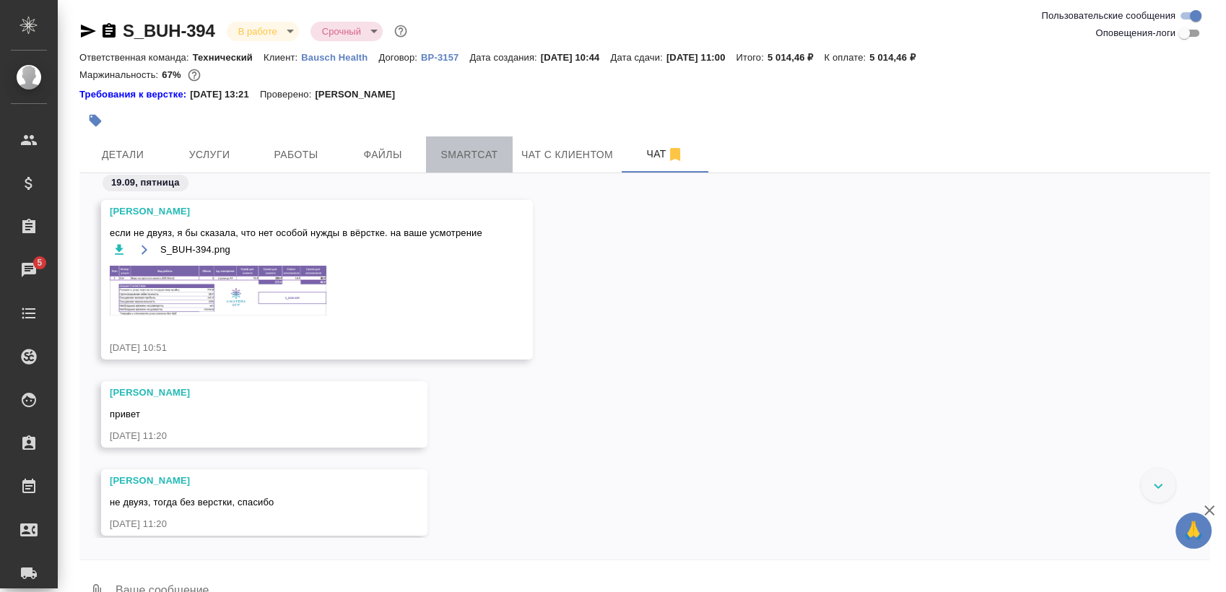
click at [462, 153] on span "Smartcat" at bounding box center [469, 155] width 69 height 18
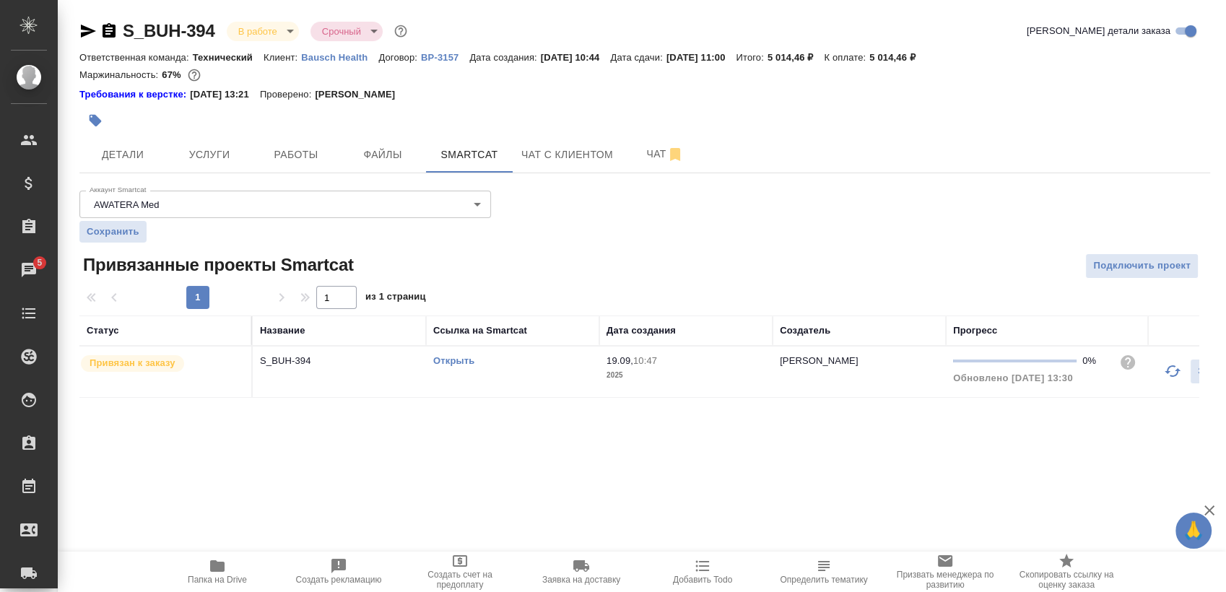
click at [451, 360] on link "Открыть" at bounding box center [453, 360] width 41 height 11
click at [464, 355] on link "Открыть" at bounding box center [453, 360] width 41 height 11
click at [106, 30] on icon "button" at bounding box center [109, 30] width 13 height 14
click at [219, 574] on icon "button" at bounding box center [217, 566] width 17 height 17
drag, startPoint x: 436, startPoint y: 501, endPoint x: 423, endPoint y: 461, distance: 42.3
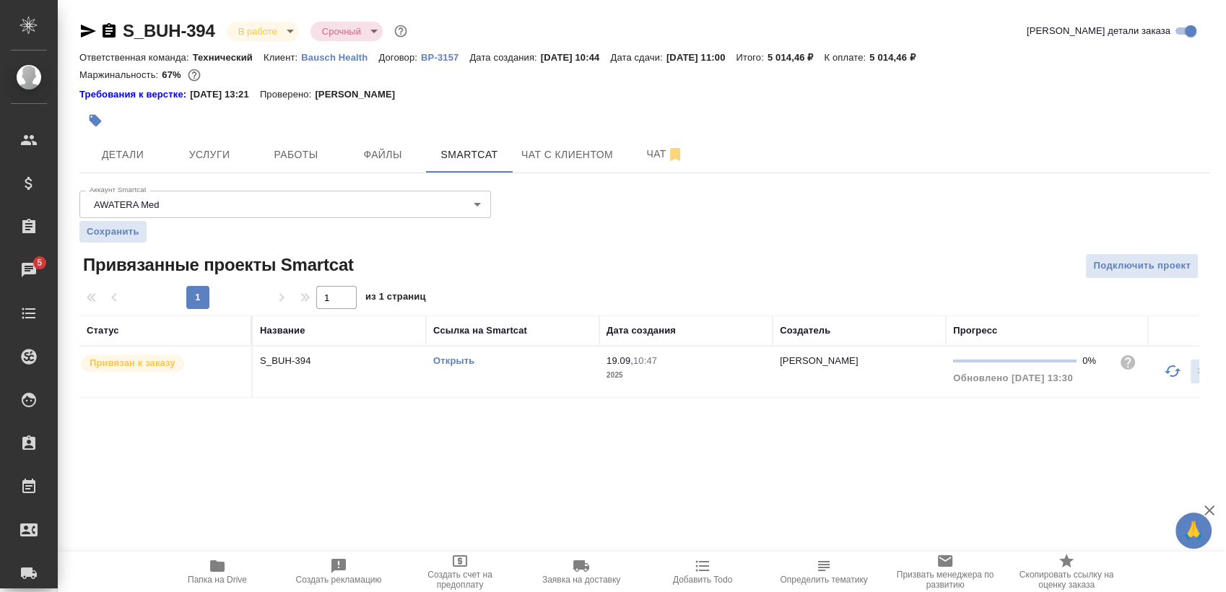
click at [436, 498] on div ".cls-1 fill:#fff; AWATERA Sergeeva Anastasia Клиенты Спецификации Заказы 5 Чаты…" at bounding box center [613, 296] width 1226 height 592
click at [87, 30] on icon "button" at bounding box center [88, 31] width 15 height 13
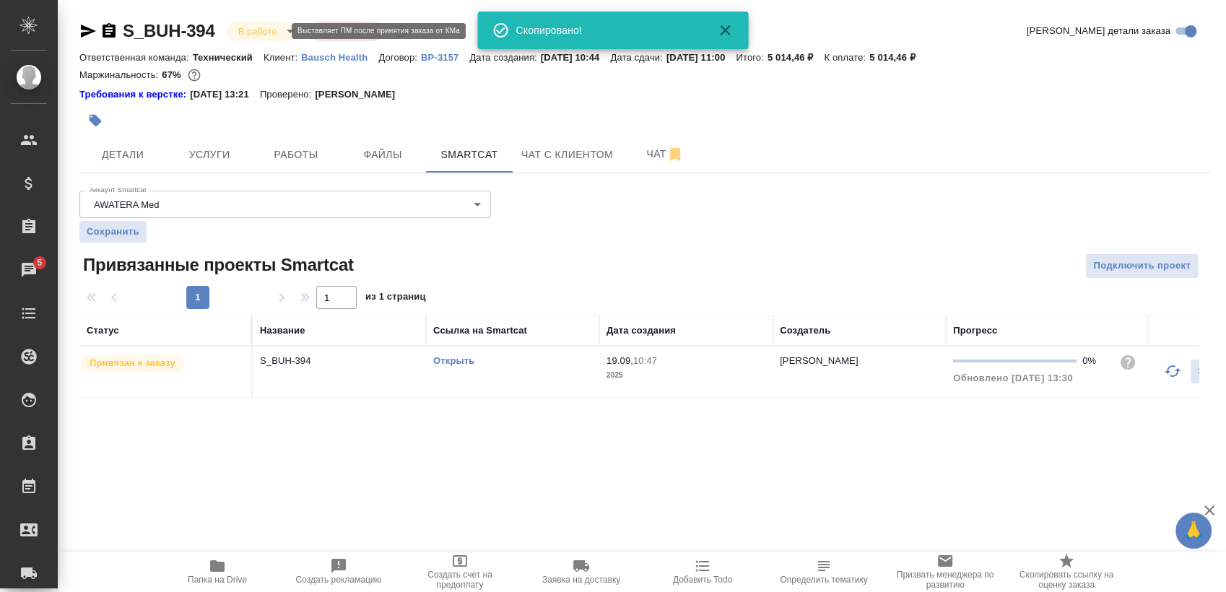
click at [265, 25] on body "🙏 .cls-1 fill:#fff; AWATERA Sergeeva Anastasia Клиенты Спецификации Заказы 5 Ча…" at bounding box center [613, 296] width 1226 height 592
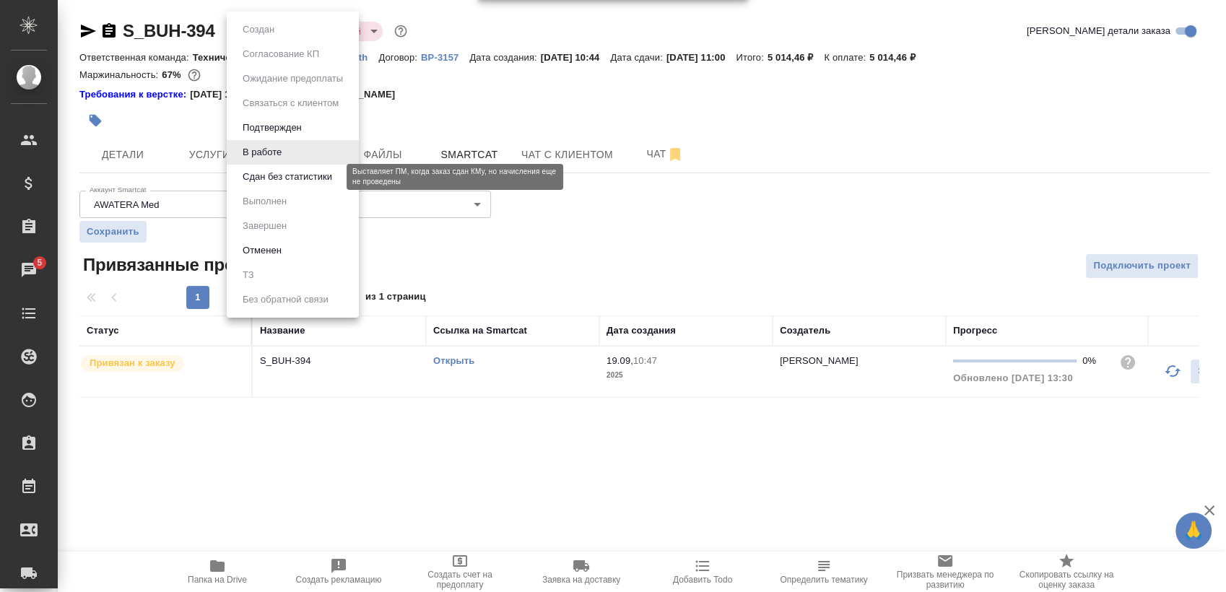
click at [275, 181] on button "Сдан без статистики" at bounding box center [287, 177] width 98 height 16
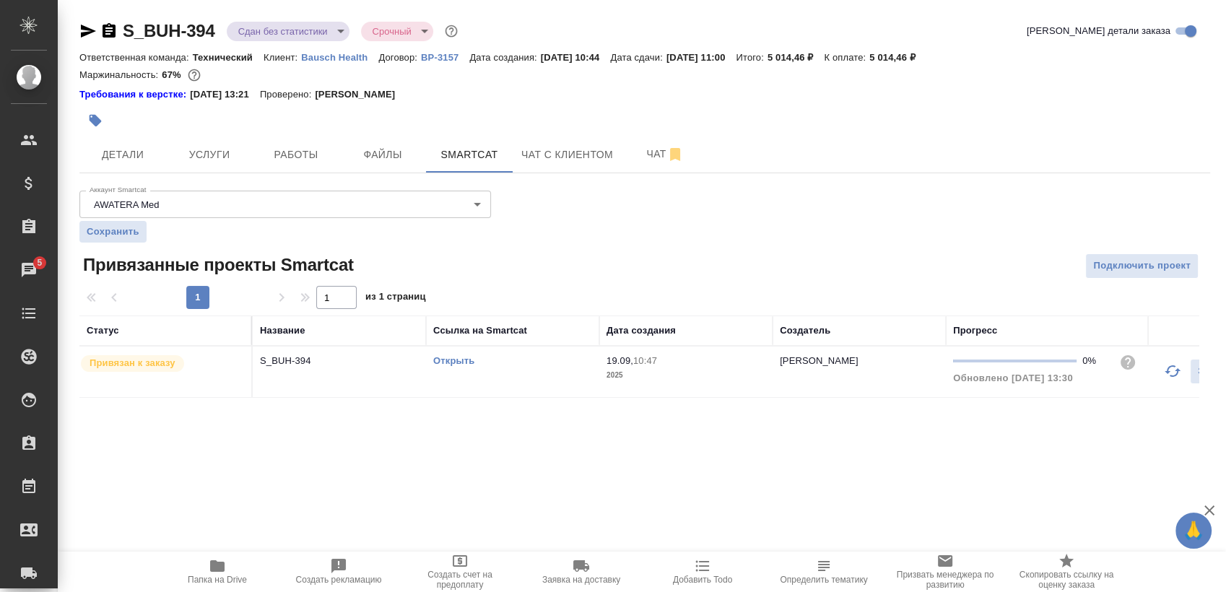
click at [533, 371] on td "Открыть" at bounding box center [512, 372] width 173 height 51
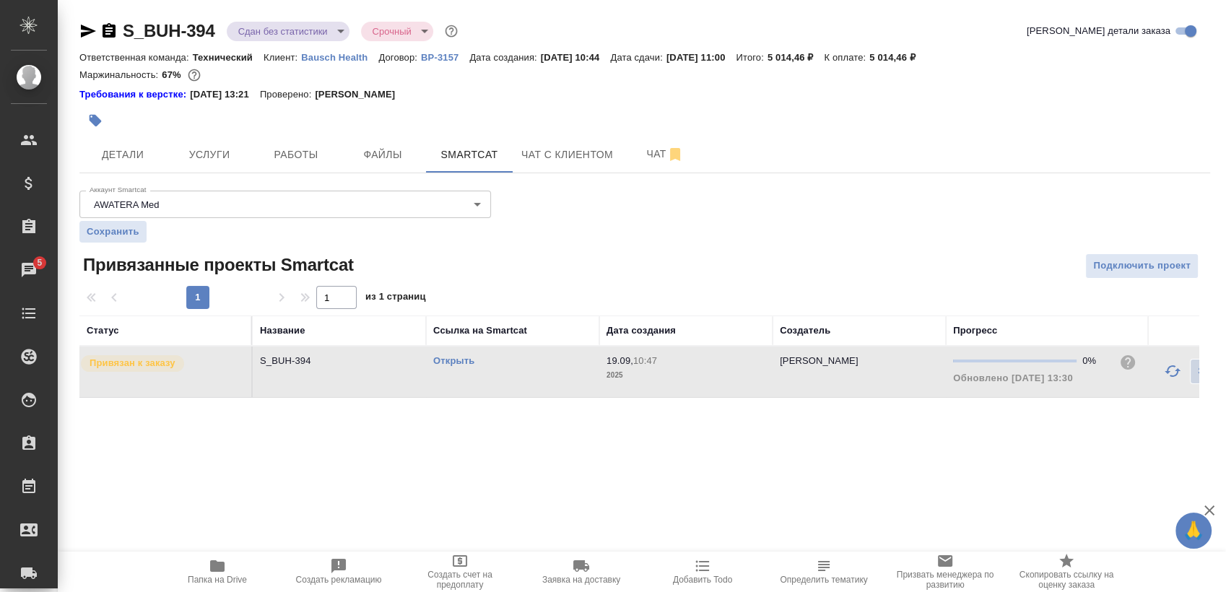
click at [533, 371] on td "Открыть" at bounding box center [512, 372] width 173 height 51
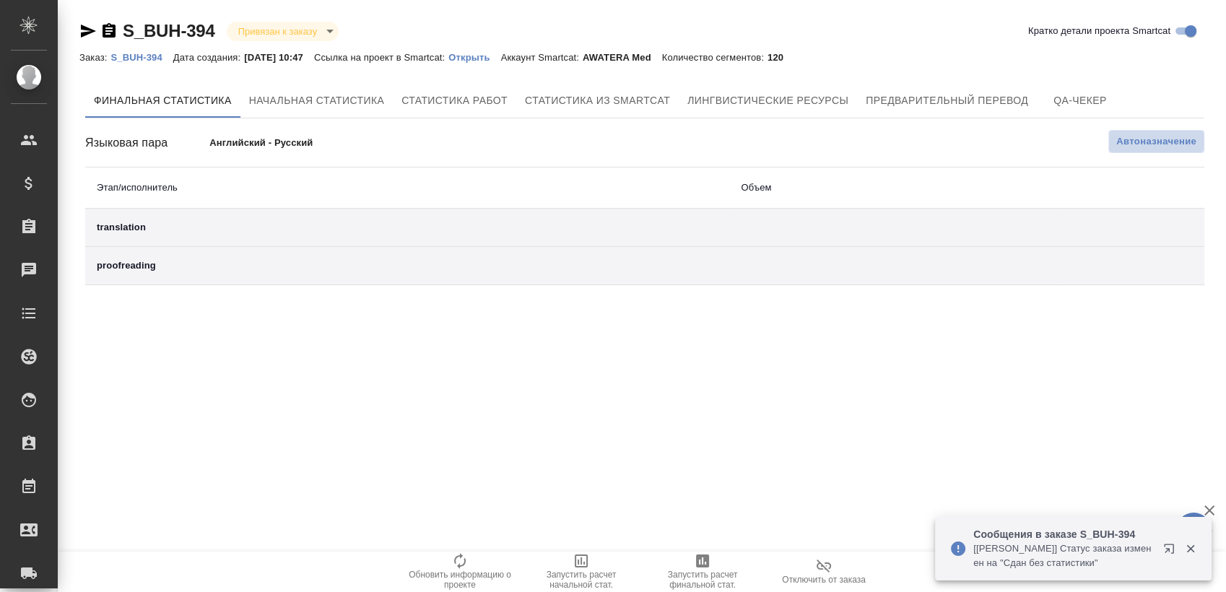
click at [1132, 134] on span "Автоназначение" at bounding box center [1157, 141] width 80 height 14
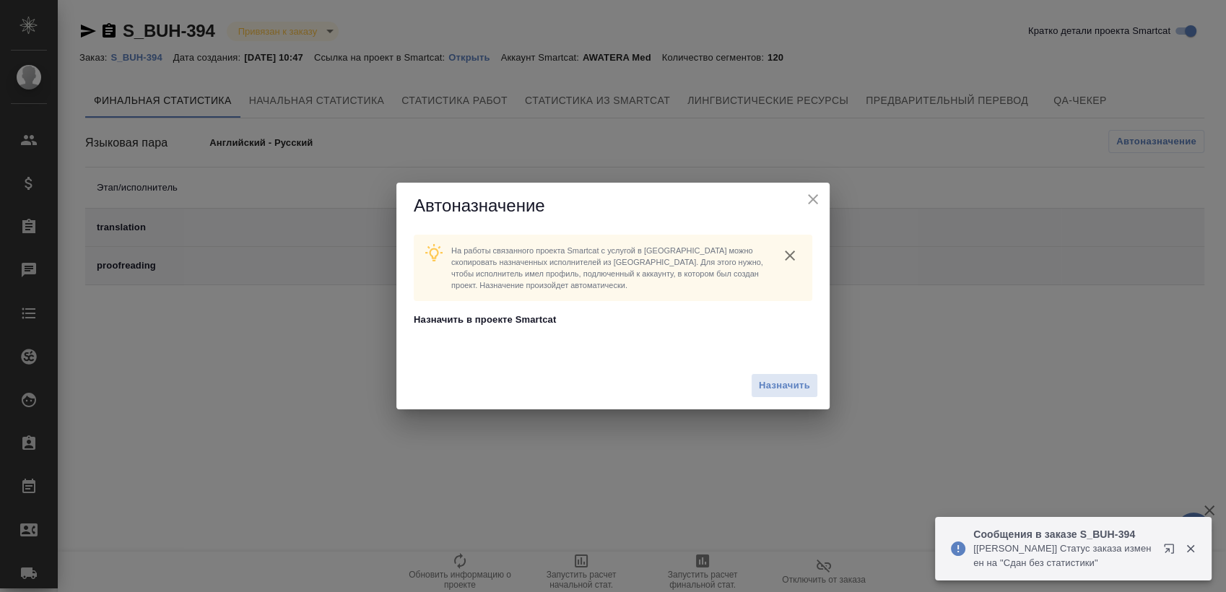
click at [808, 199] on icon "close" at bounding box center [813, 199] width 17 height 17
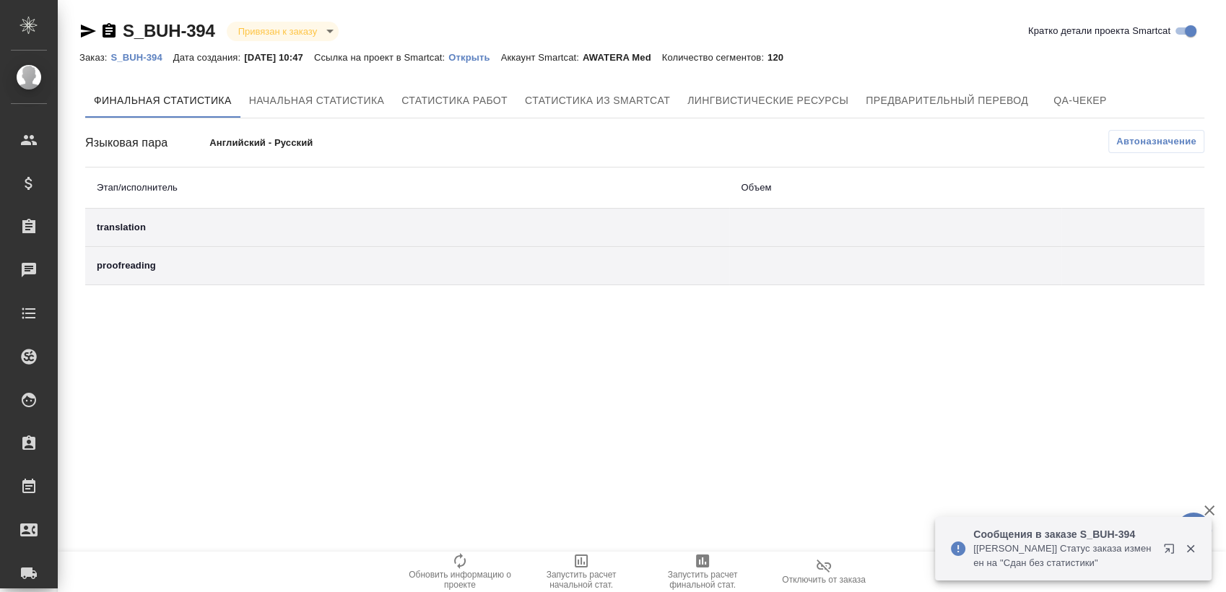
click at [458, 583] on span "Обновить информацию о проекте" at bounding box center [460, 580] width 104 height 20
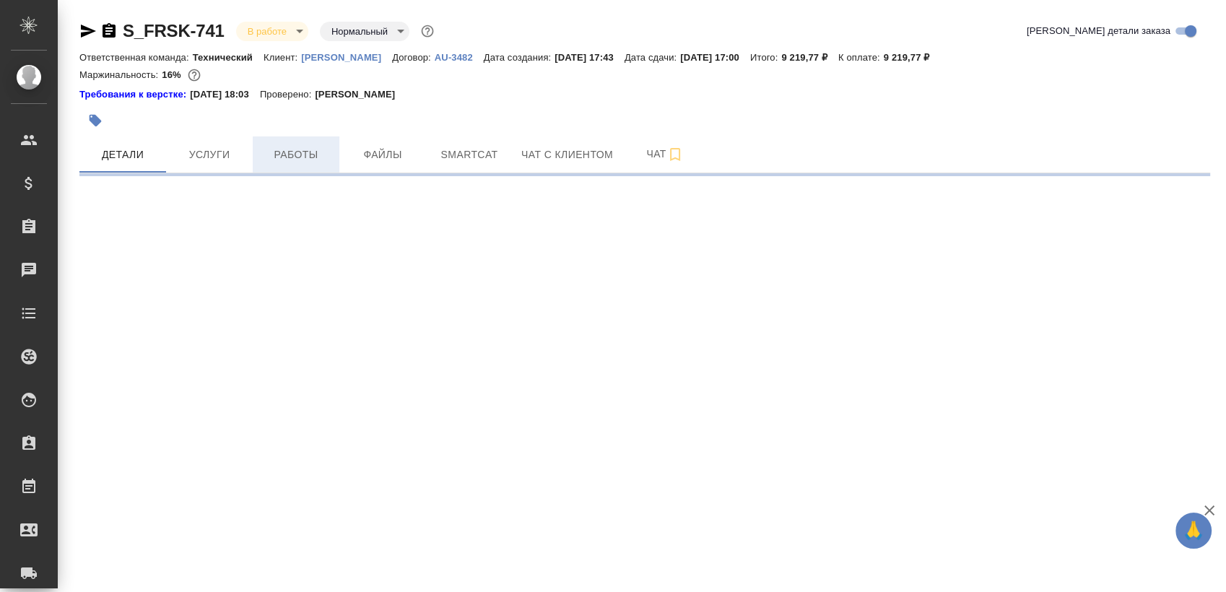
click at [295, 161] on span "Работы" at bounding box center [295, 155] width 69 height 18
select select "RU"
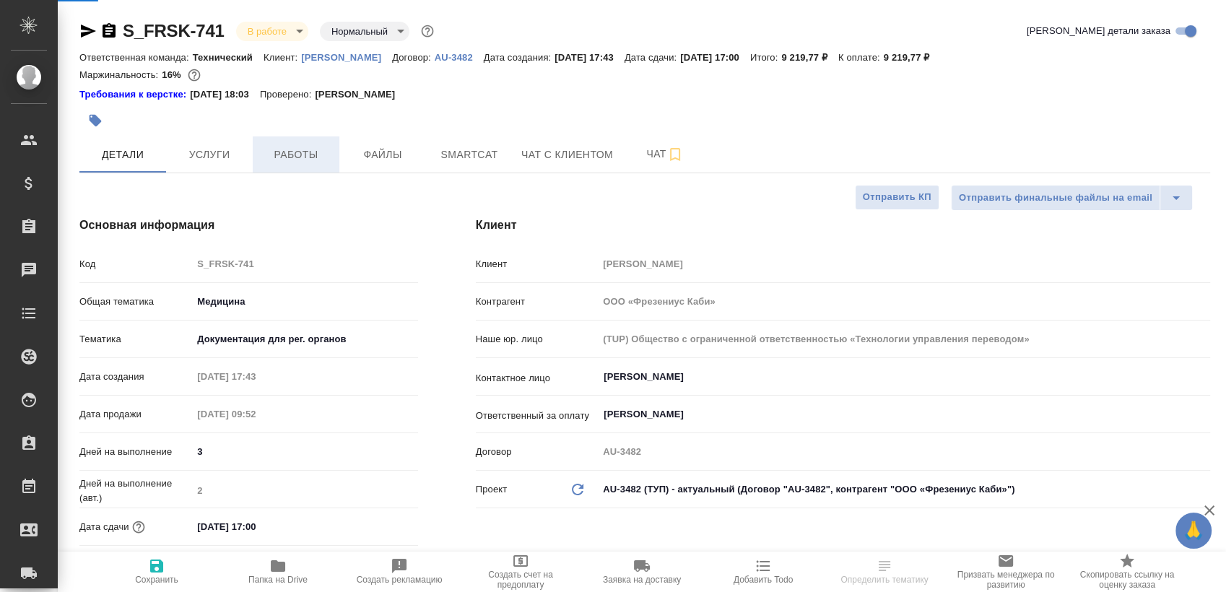
type textarea "x"
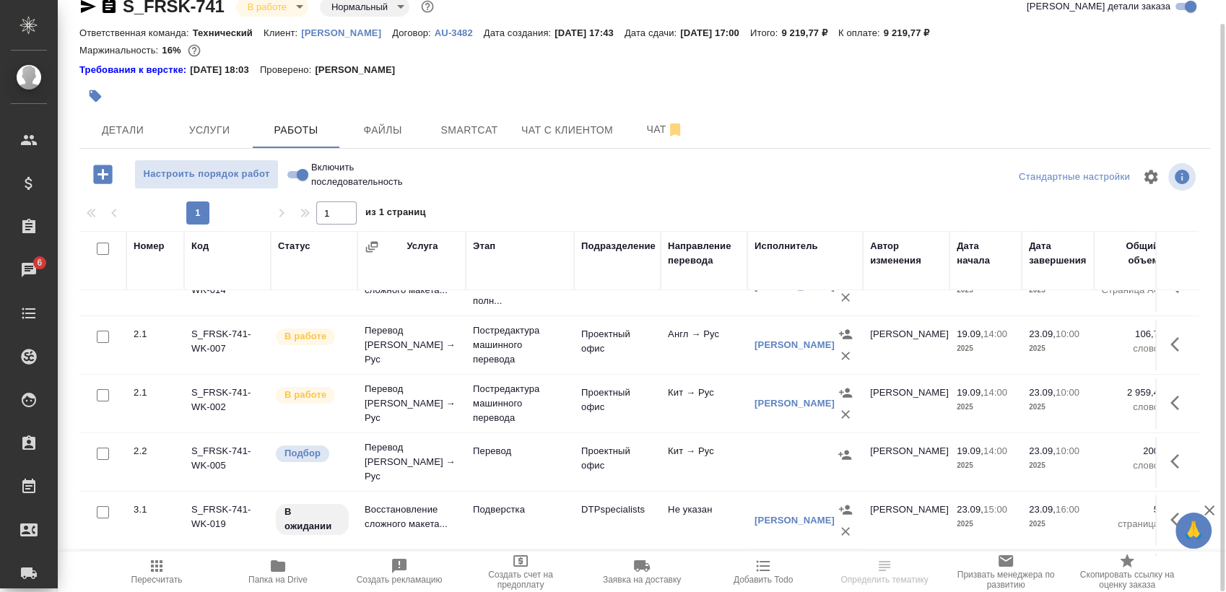
scroll to position [59, 0]
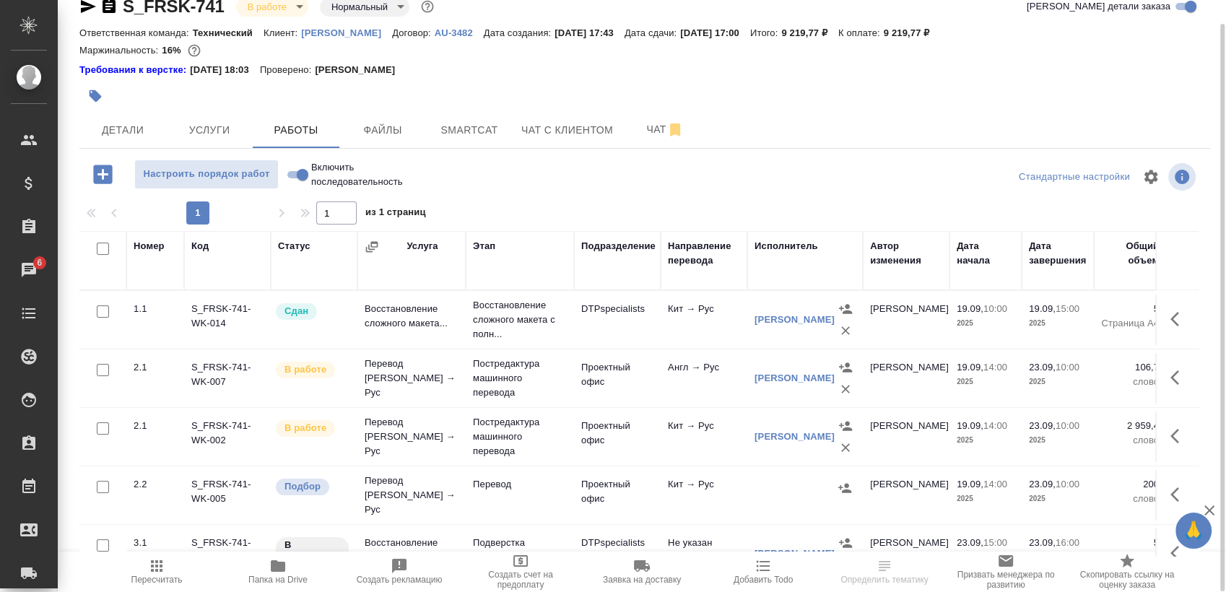
click at [1169, 446] on button "button" at bounding box center [1179, 436] width 35 height 35
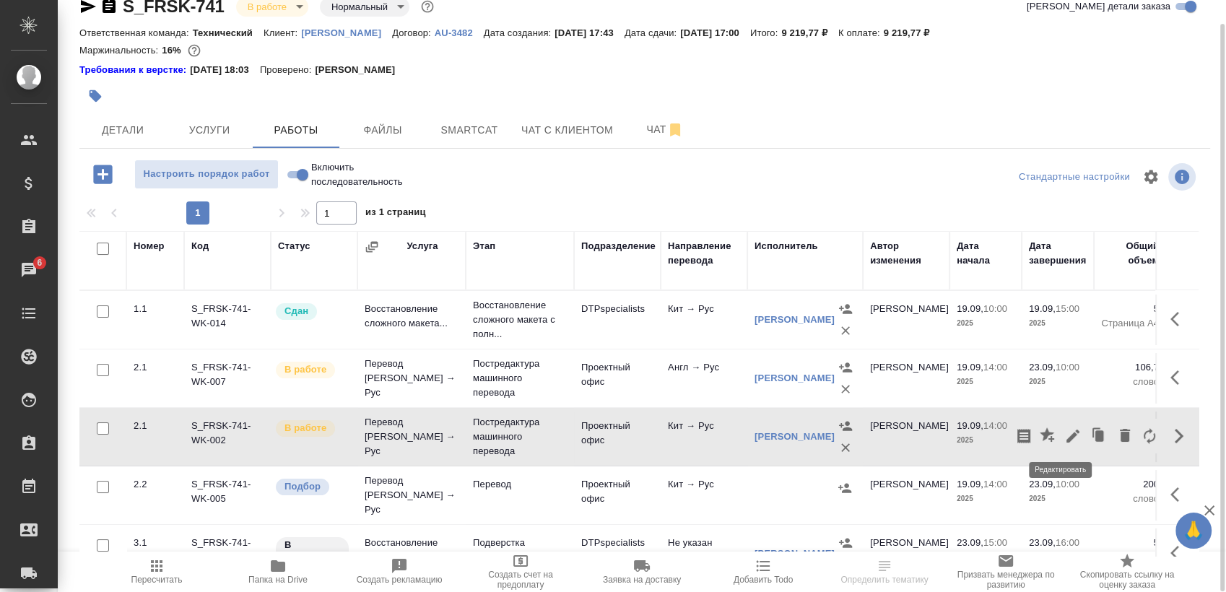
click at [1067, 439] on icon "button" at bounding box center [1073, 436] width 13 height 13
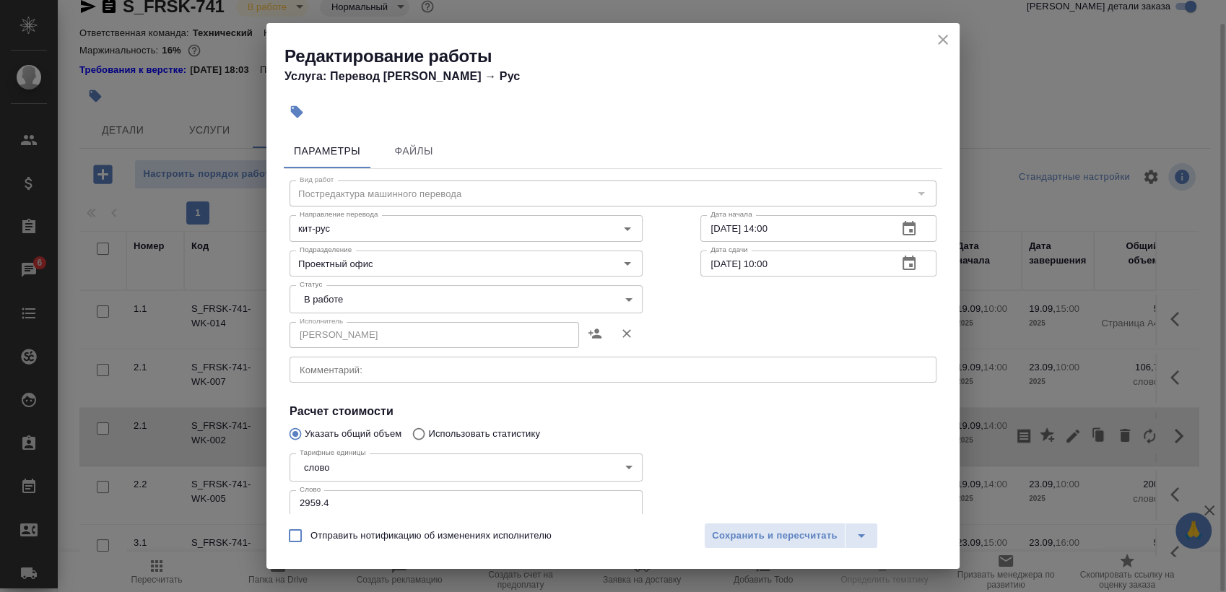
click at [940, 35] on icon "close" at bounding box center [943, 39] width 17 height 17
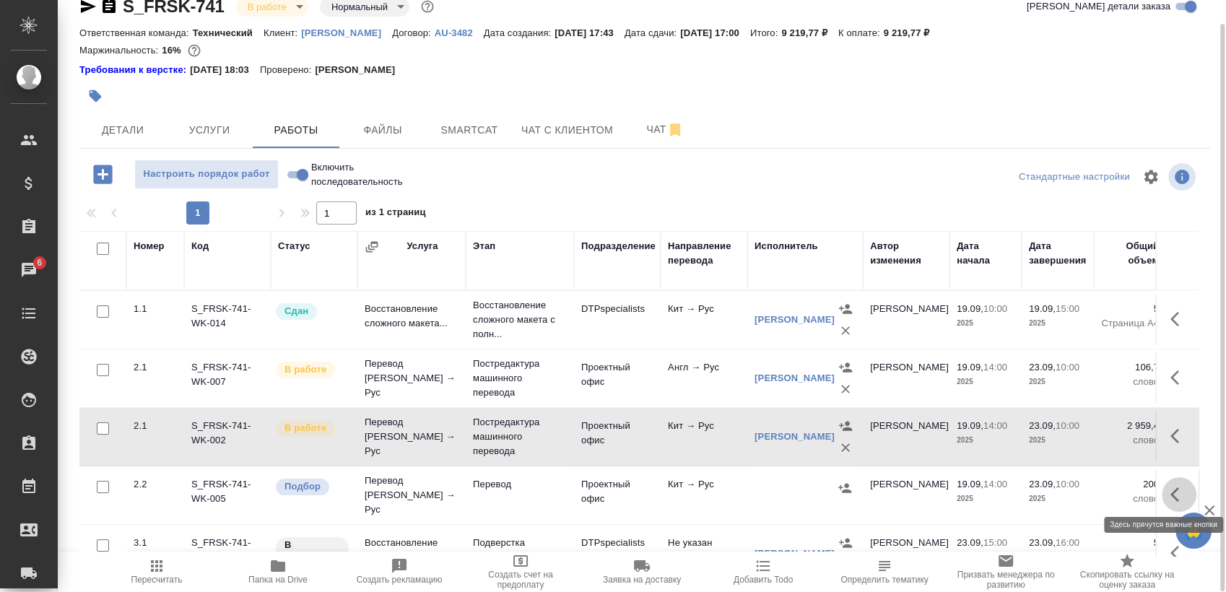
click at [1171, 497] on icon "button" at bounding box center [1179, 494] width 17 height 17
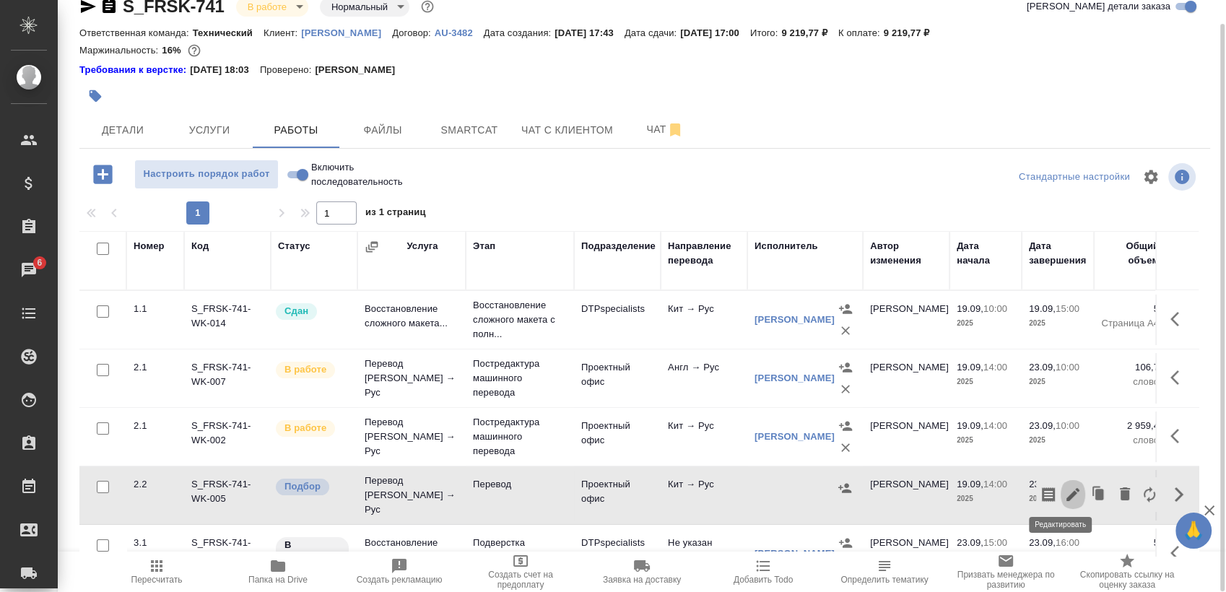
click at [1065, 494] on icon "button" at bounding box center [1073, 494] width 17 height 17
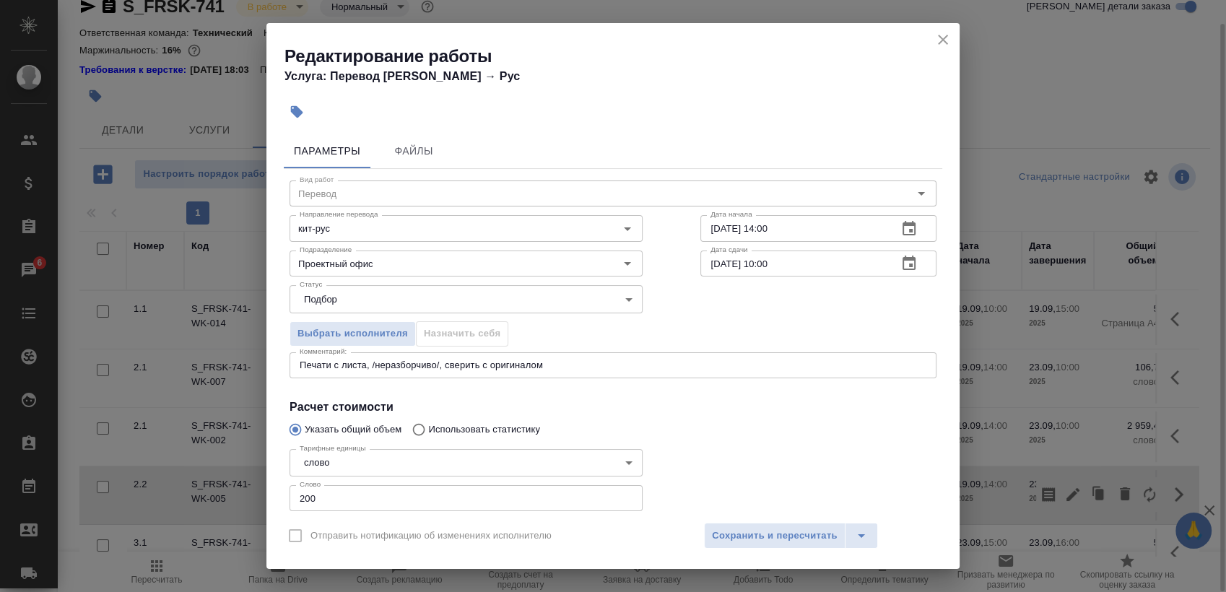
click at [942, 38] on icon "close" at bounding box center [943, 40] width 10 height 10
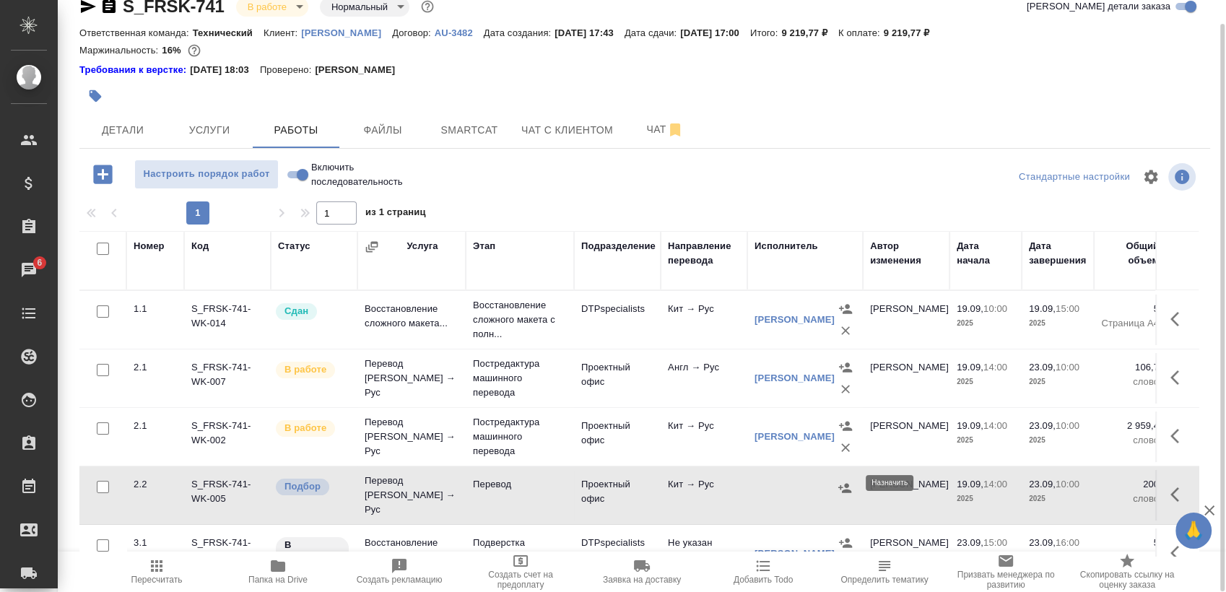
click at [844, 487] on icon "button" at bounding box center [845, 487] width 13 height 9
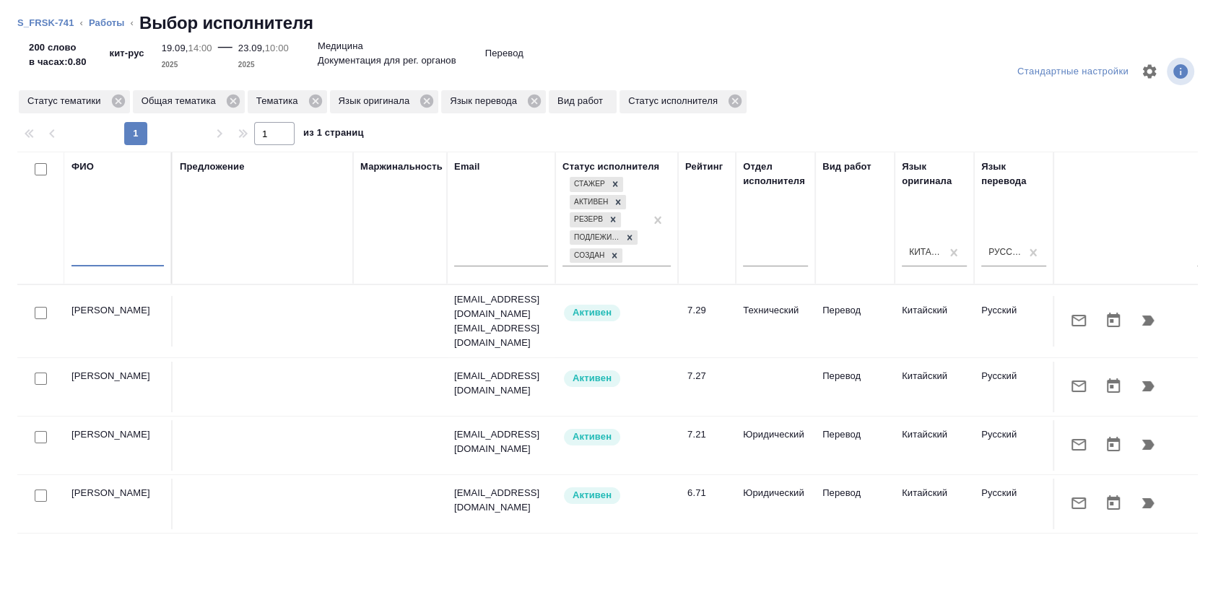
click at [125, 251] on input "text" at bounding box center [118, 257] width 92 height 18
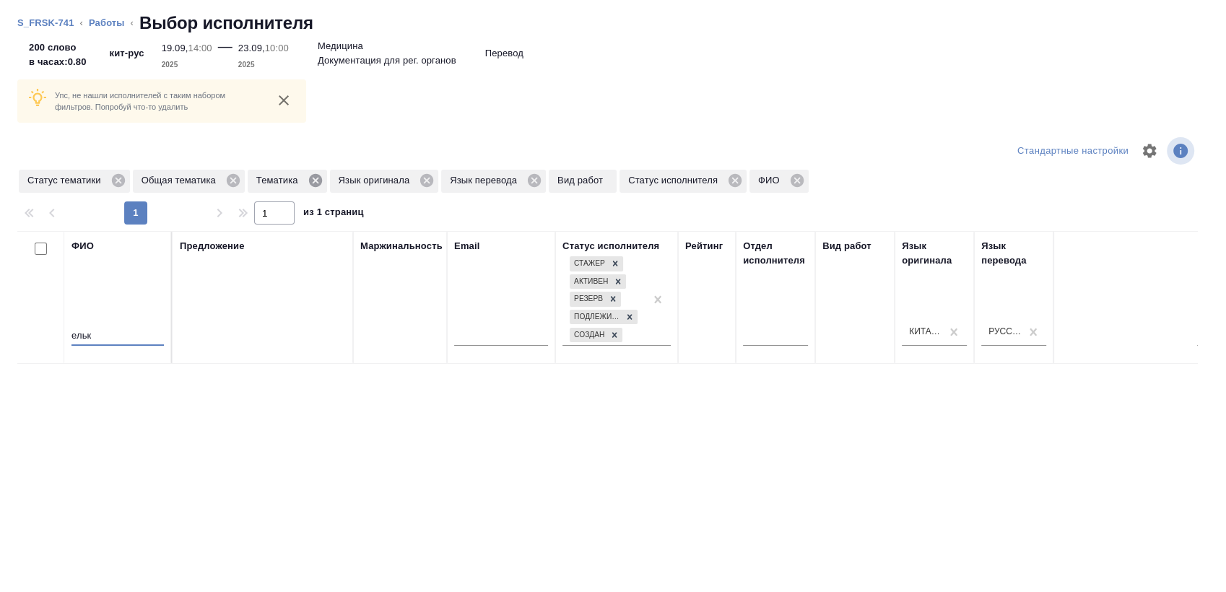
type input "ельк"
click at [308, 178] on icon at bounding box center [316, 181] width 16 height 16
click at [231, 176] on icon at bounding box center [233, 180] width 13 height 13
click at [109, 178] on span "Статус тематики" at bounding box center [67, 180] width 96 height 14
click at [121, 177] on icon at bounding box center [119, 181] width 16 height 16
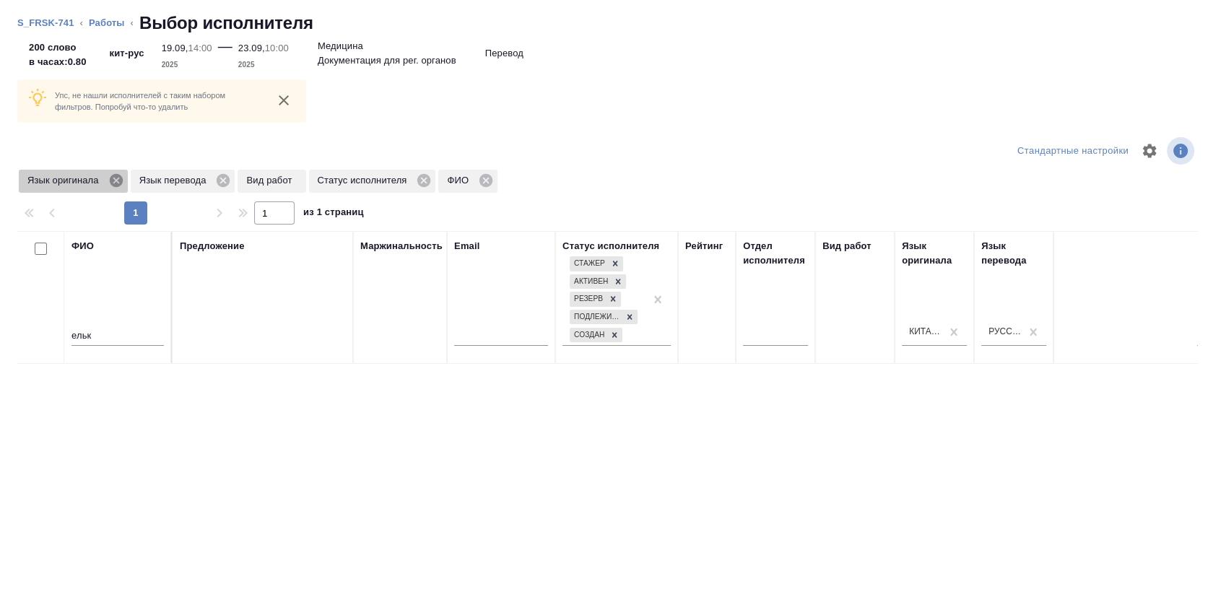
click at [114, 177] on icon at bounding box center [115, 180] width 13 height 13
click at [111, 177] on icon at bounding box center [111, 180] width 13 height 13
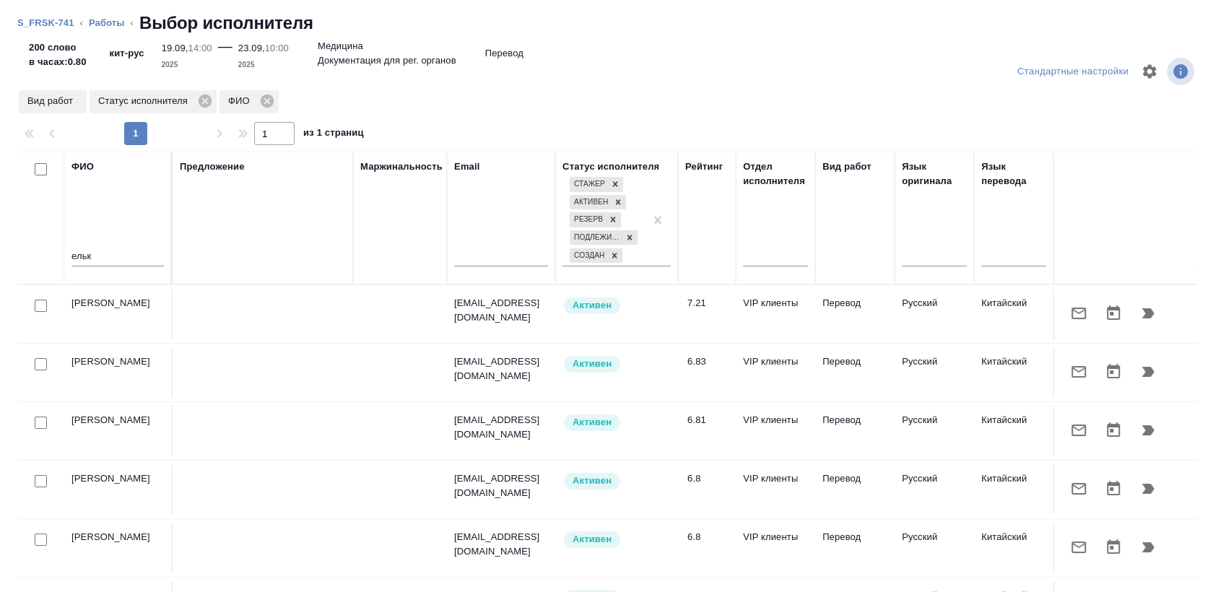
click at [1072, 311] on icon "button" at bounding box center [1079, 314] width 14 height 12
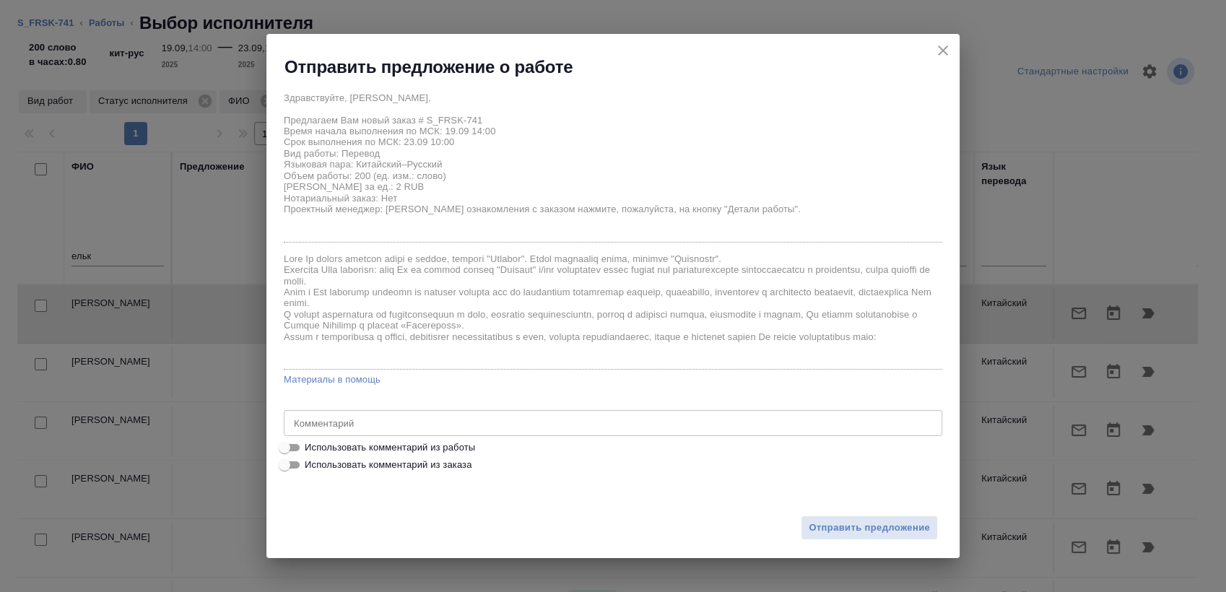
click at [383, 451] on span "Использовать комментарий из работы" at bounding box center [390, 448] width 170 height 14
click at [311, 451] on input "Использовать комментарий из работы" at bounding box center [285, 447] width 52 height 17
checkbox input "true"
type textarea "Печати с листа, /неразборчиво/, сверить с оригиналом"
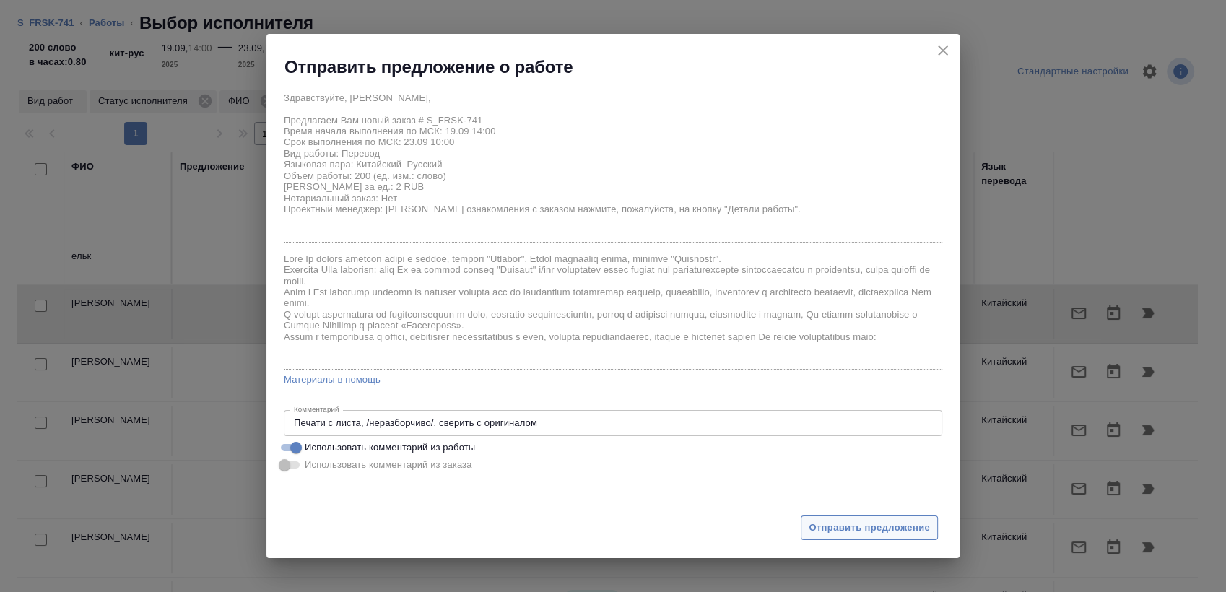
click at [871, 520] on span "Отправить предложение" at bounding box center [869, 528] width 121 height 17
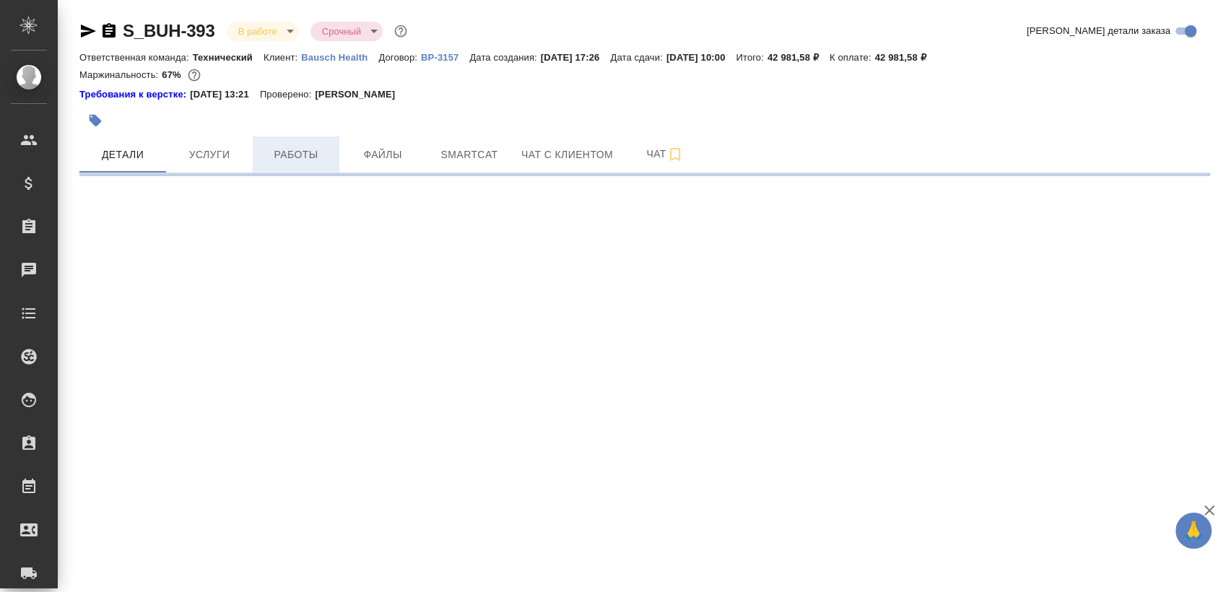
click at [323, 160] on span "Работы" at bounding box center [295, 155] width 69 height 18
select select "RU"
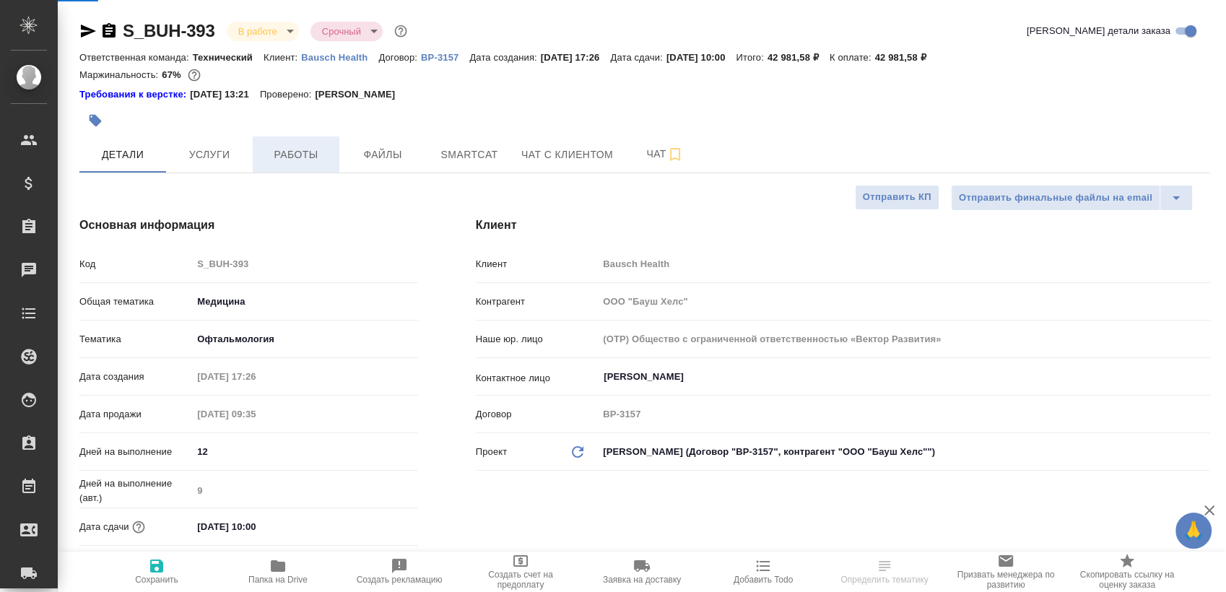
type textarea "x"
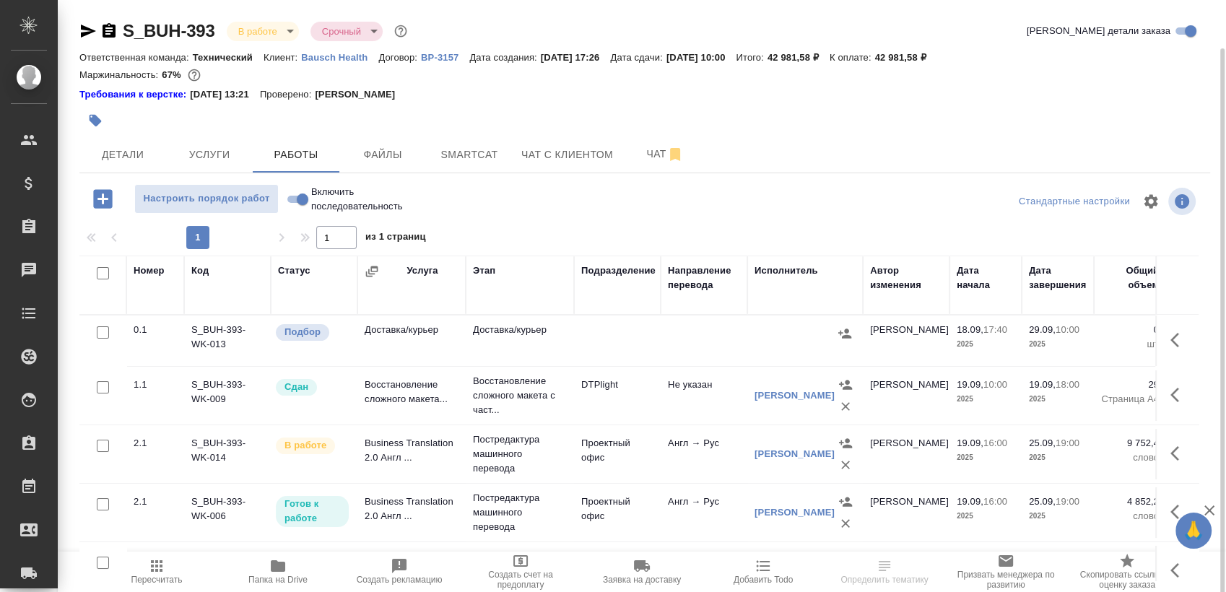
scroll to position [25, 0]
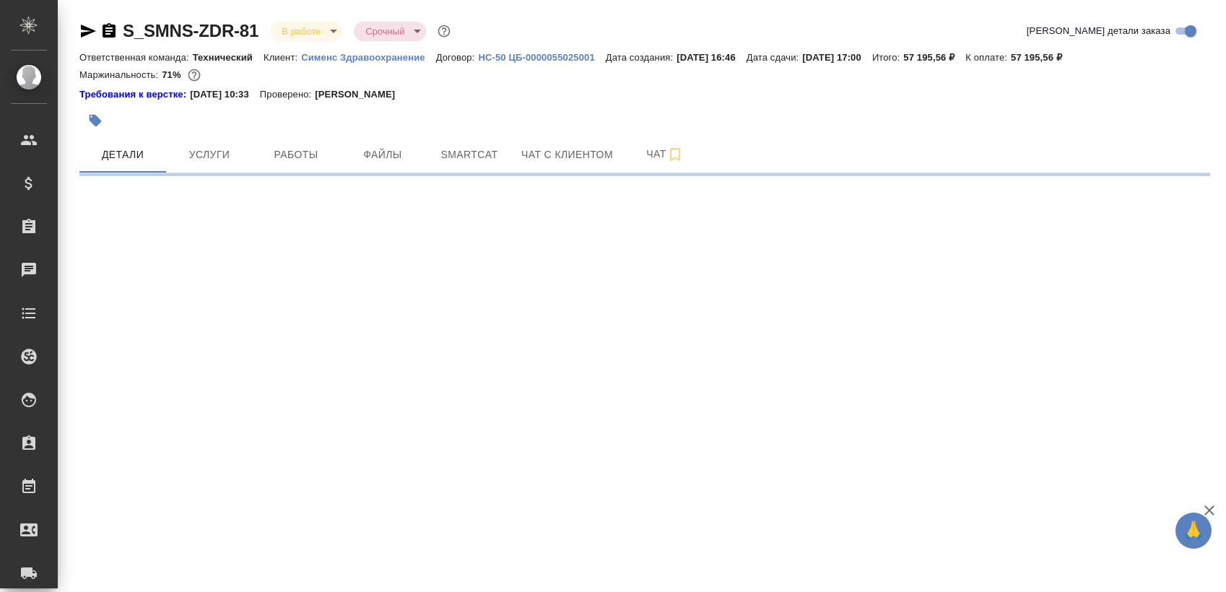
select select "RU"
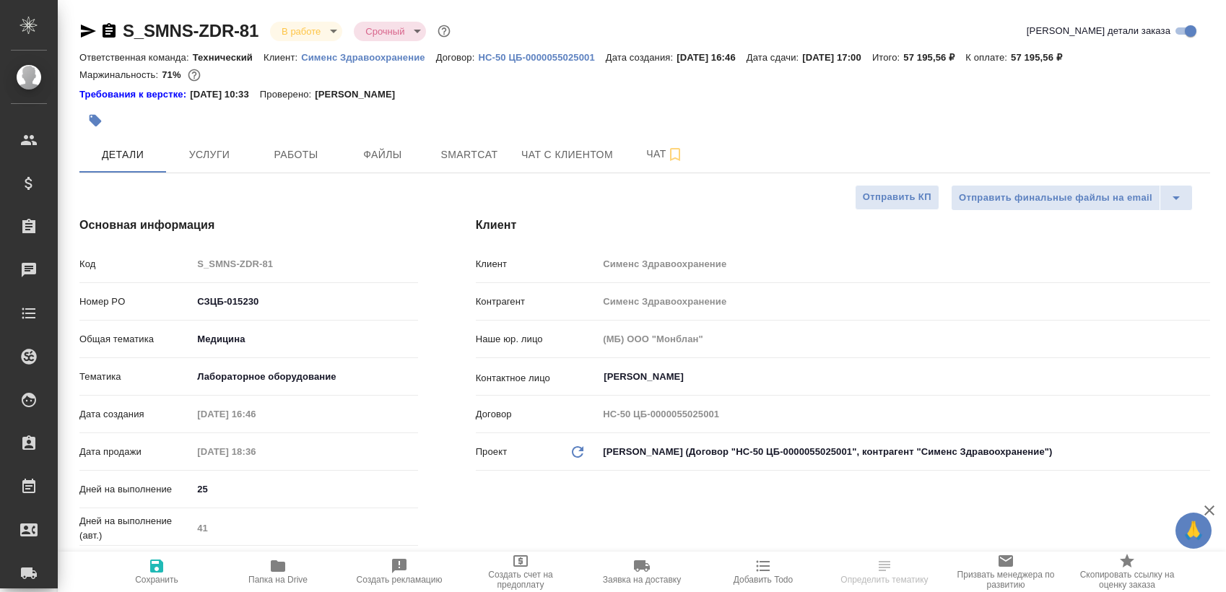
type textarea "x"
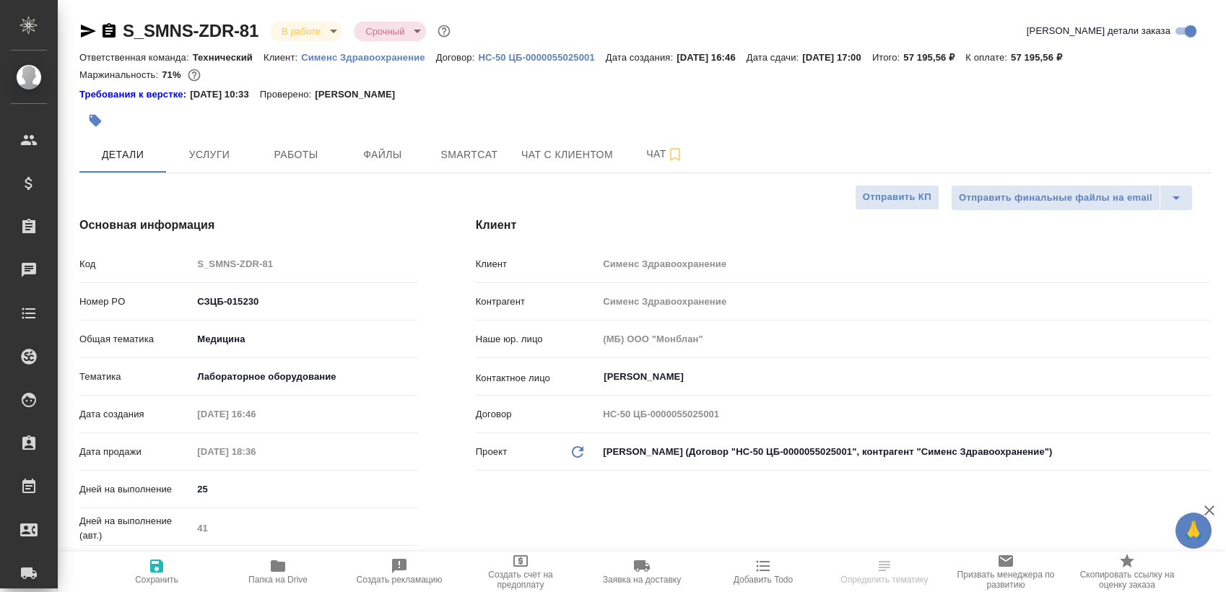
type textarea "x"
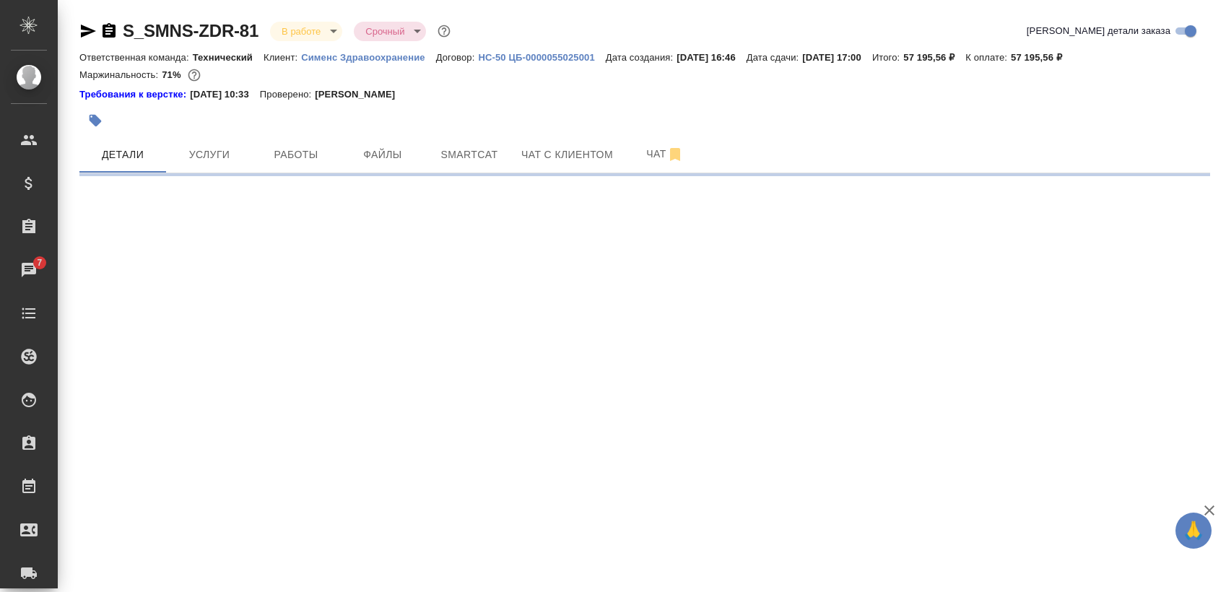
select select "RU"
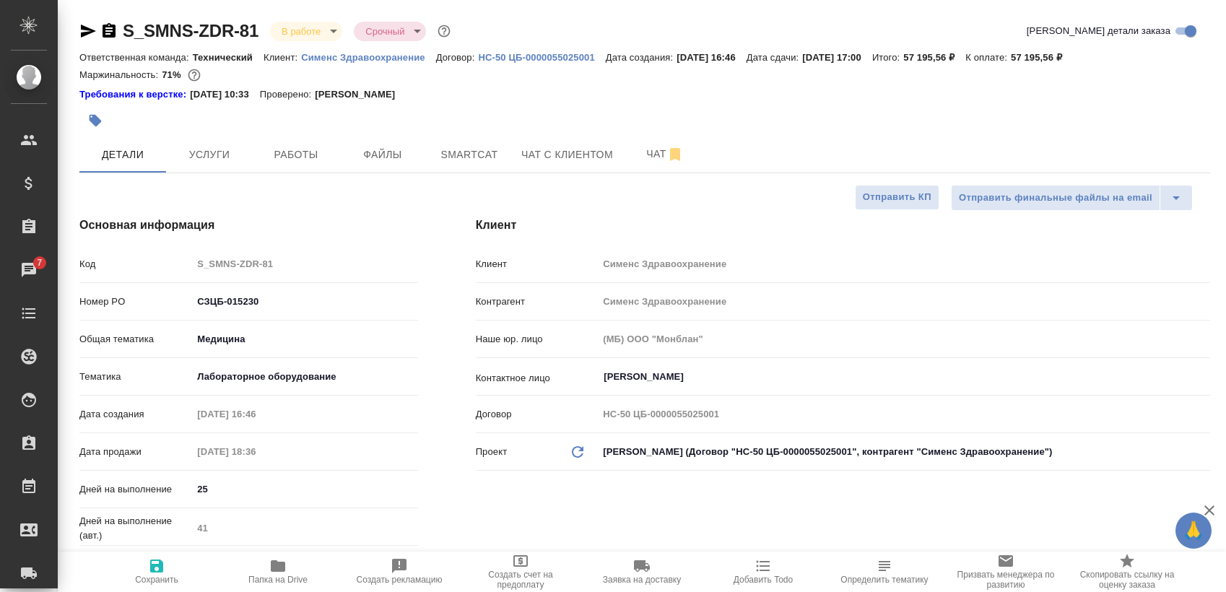
type textarea "x"
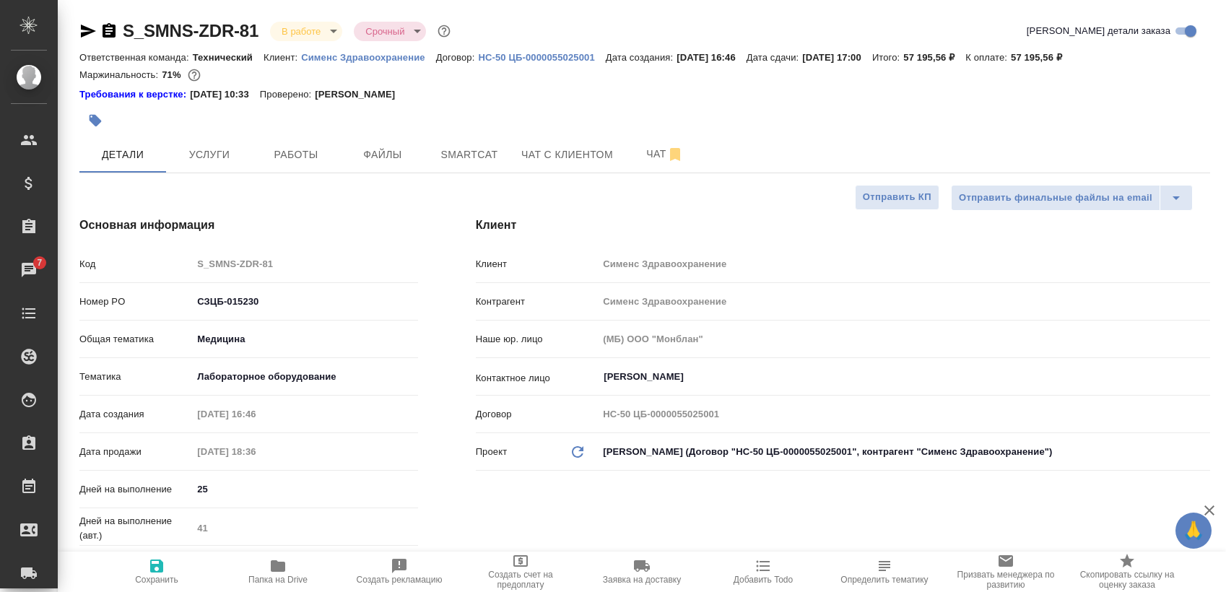
type textarea "x"
click at [301, 159] on span "Работы" at bounding box center [295, 155] width 69 height 18
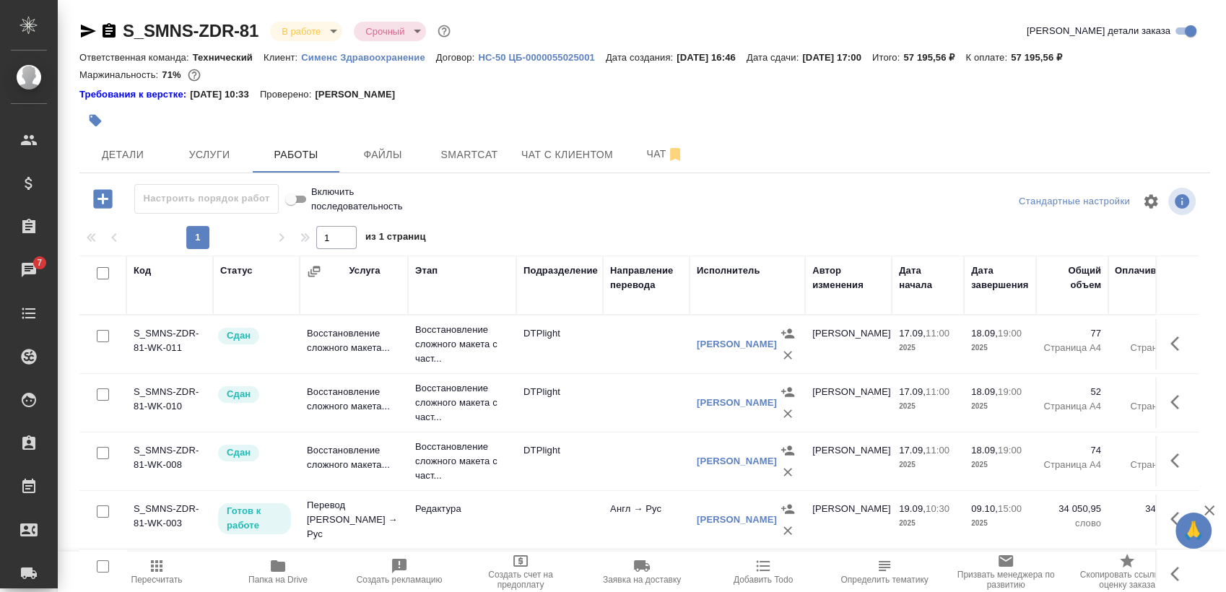
scroll to position [25, 0]
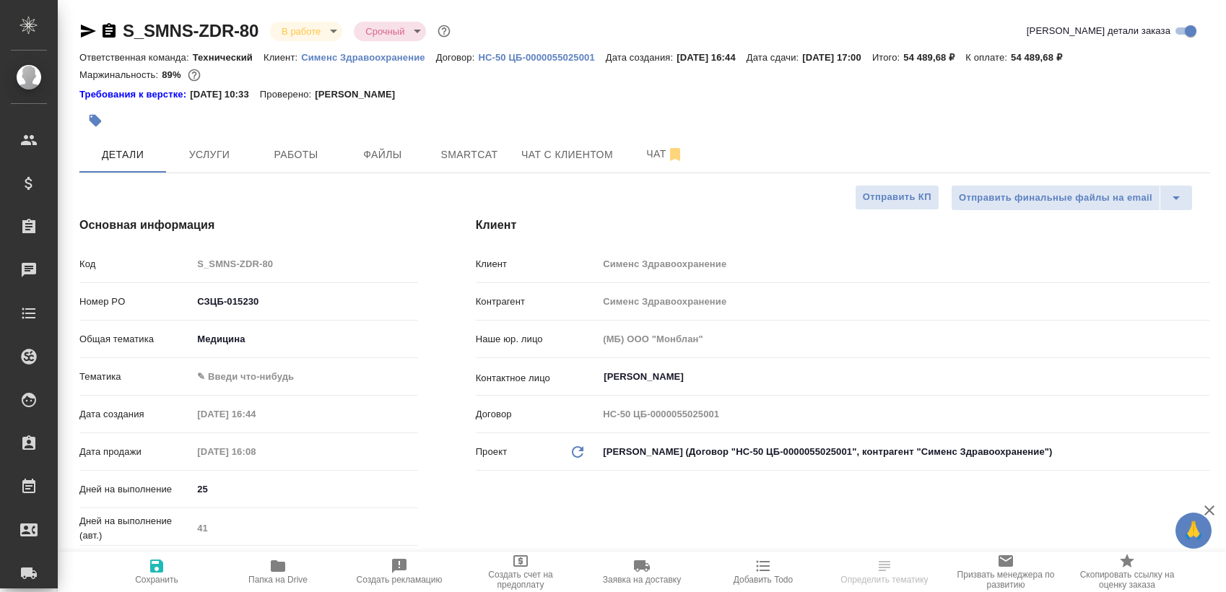
select select "RU"
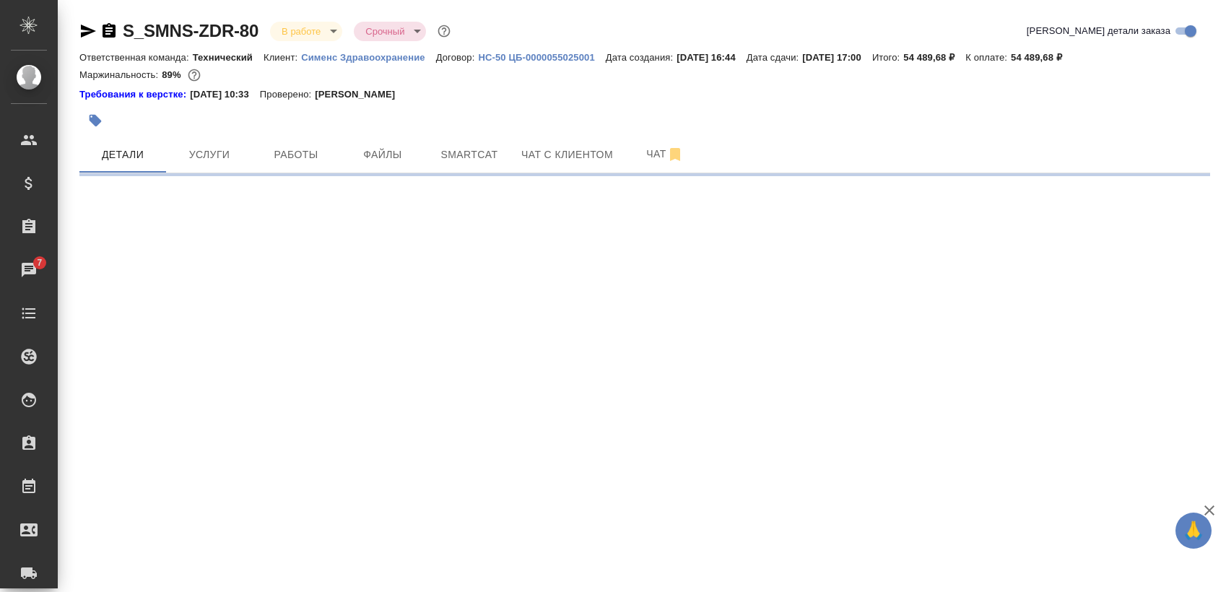
select select "RU"
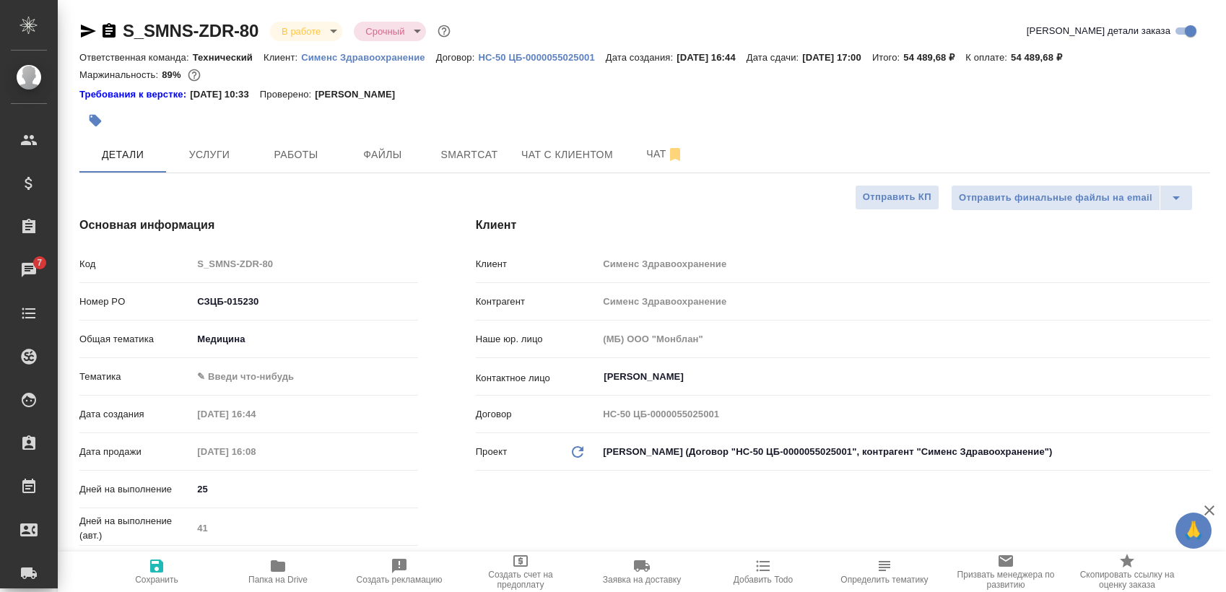
type textarea "x"
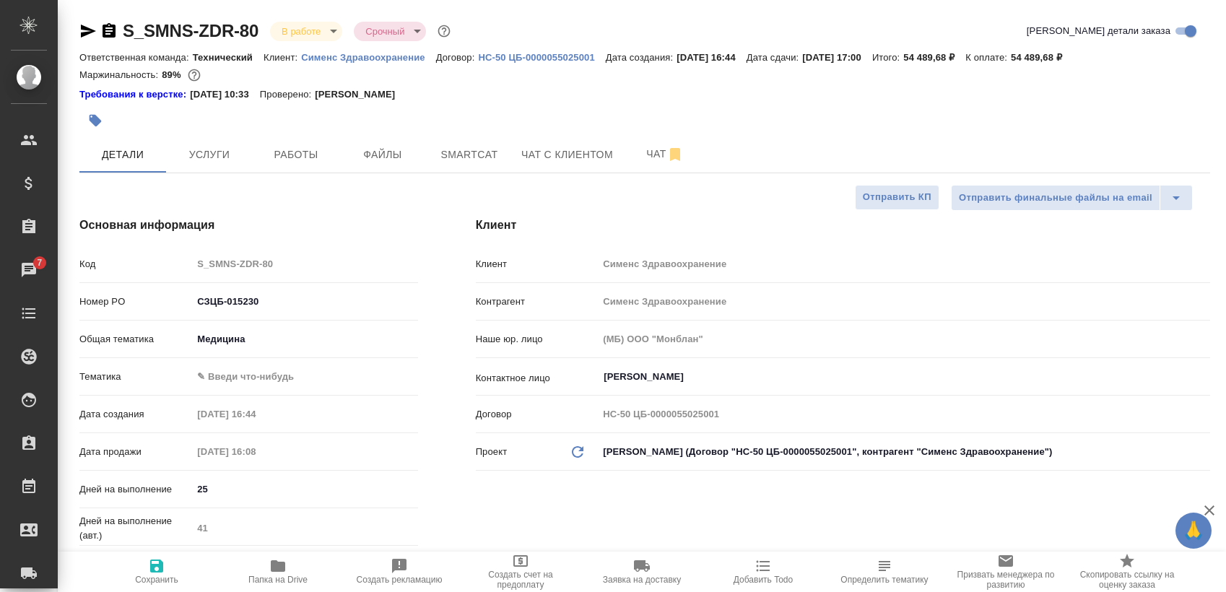
type textarea "x"
click at [291, 161] on span "Работы" at bounding box center [295, 155] width 69 height 18
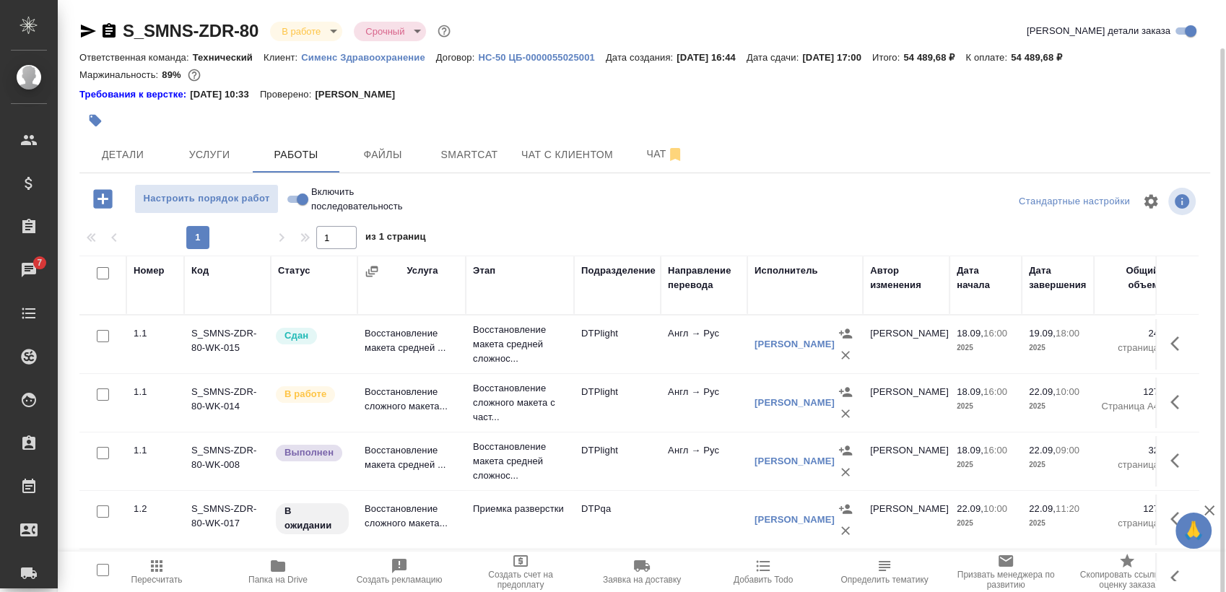
scroll to position [25, 0]
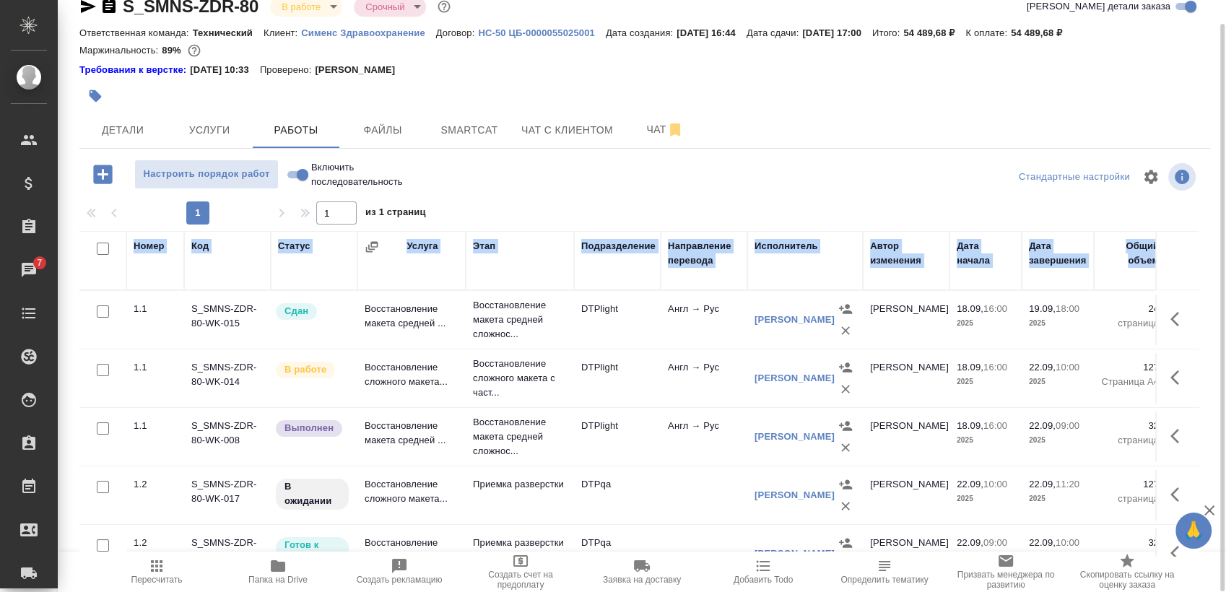
drag, startPoint x: 1202, startPoint y: 287, endPoint x: 1195, endPoint y: 303, distance: 18.1
click at [1197, 306] on div "Номер Код Статус Услуга Этап Подразделение Направление перевода Исполнитель Авт…" at bounding box center [644, 393] width 1131 height 325
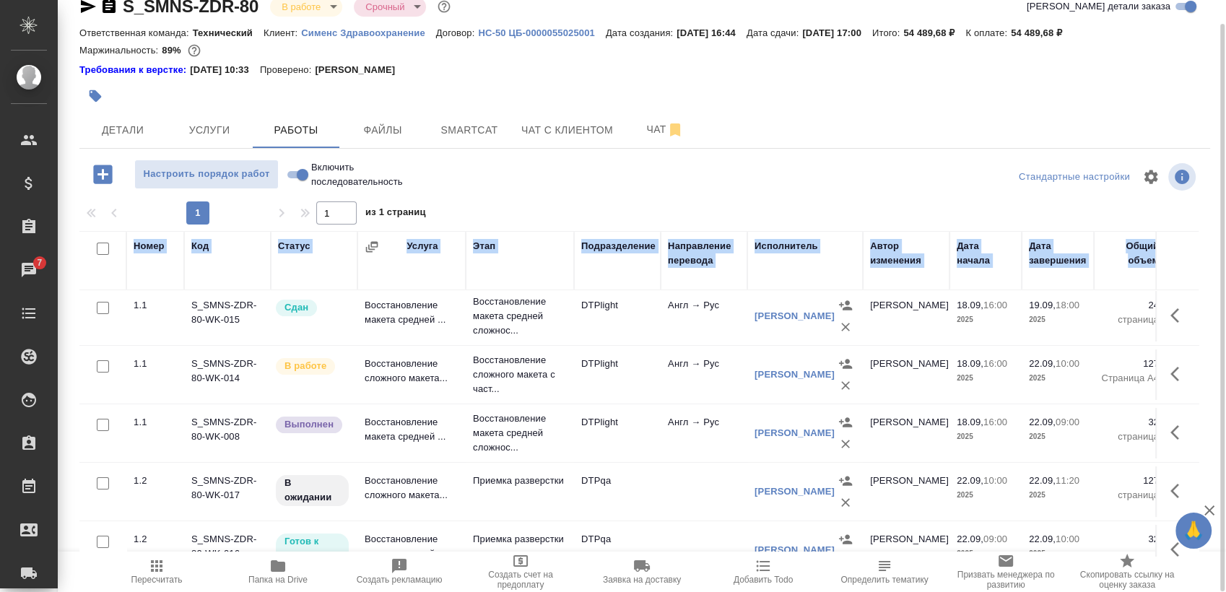
scroll to position [0, 0]
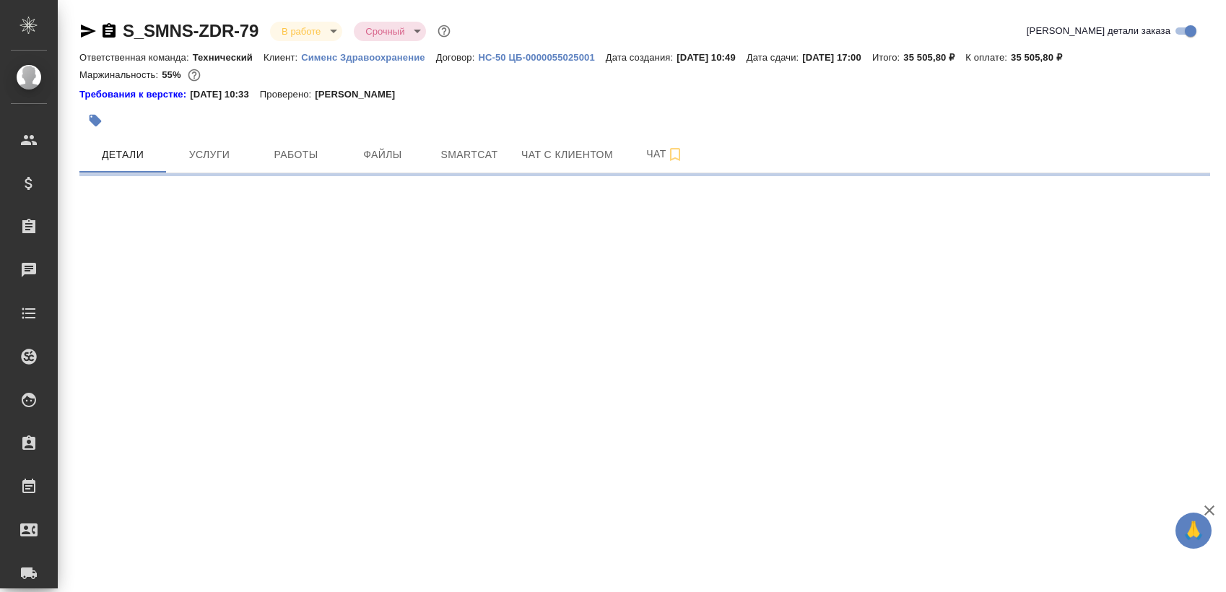
select select "RU"
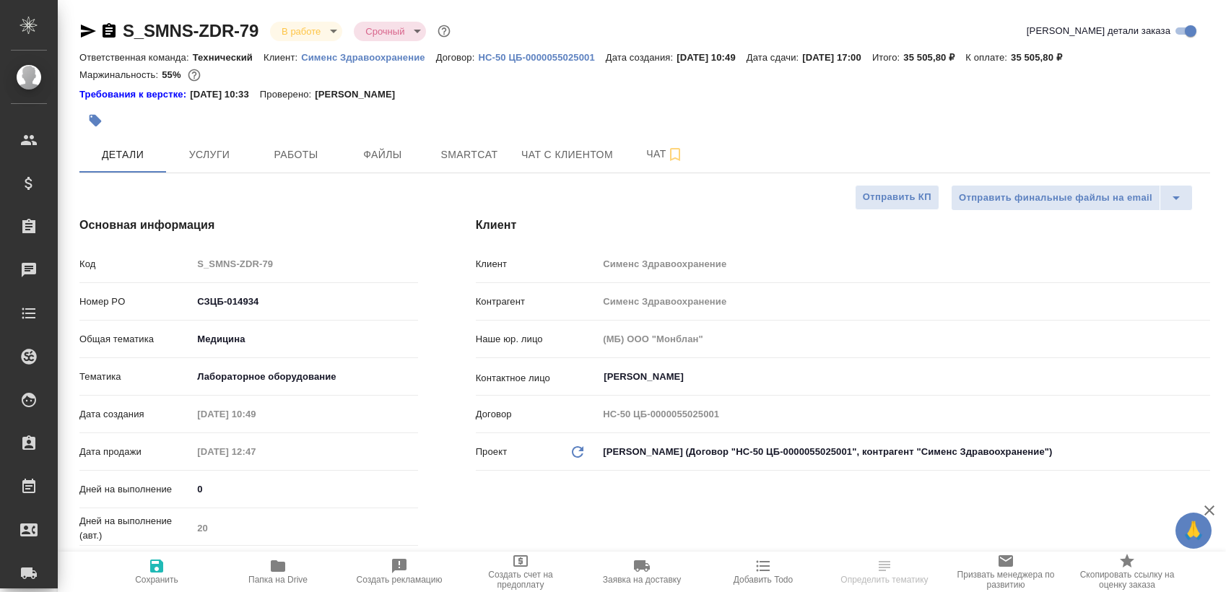
type textarea "x"
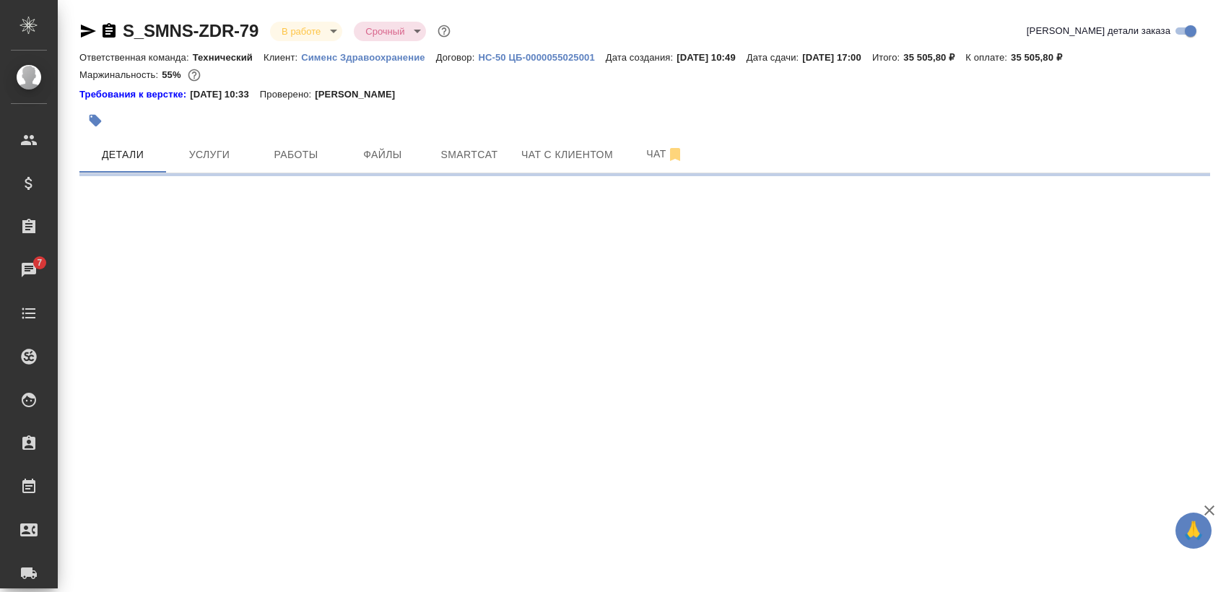
select select "RU"
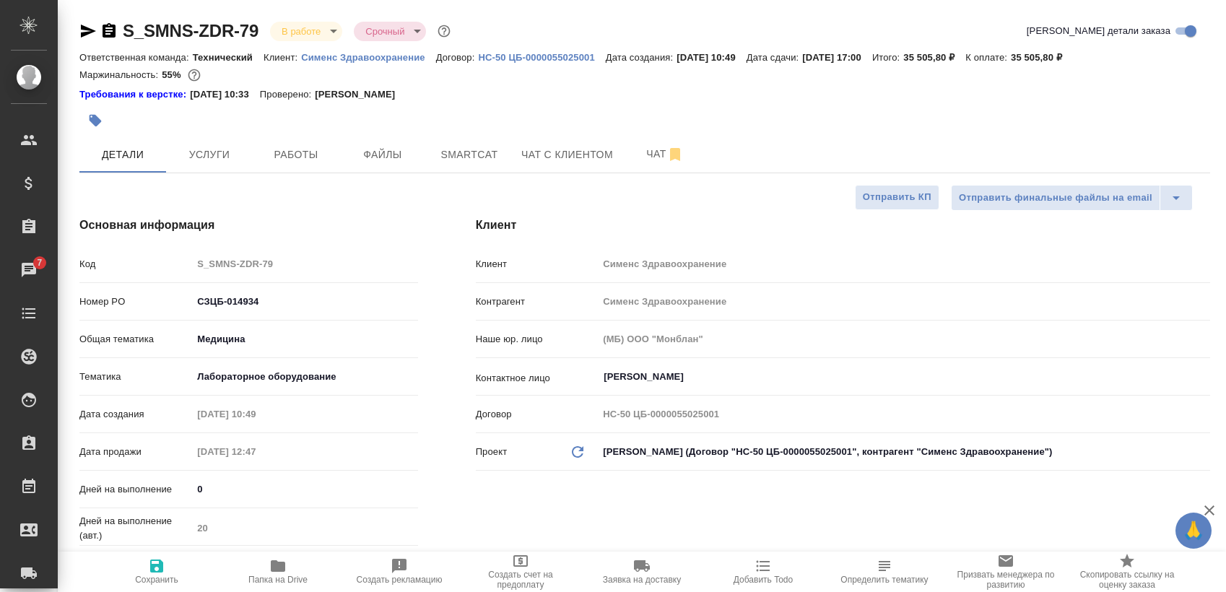
type textarea "x"
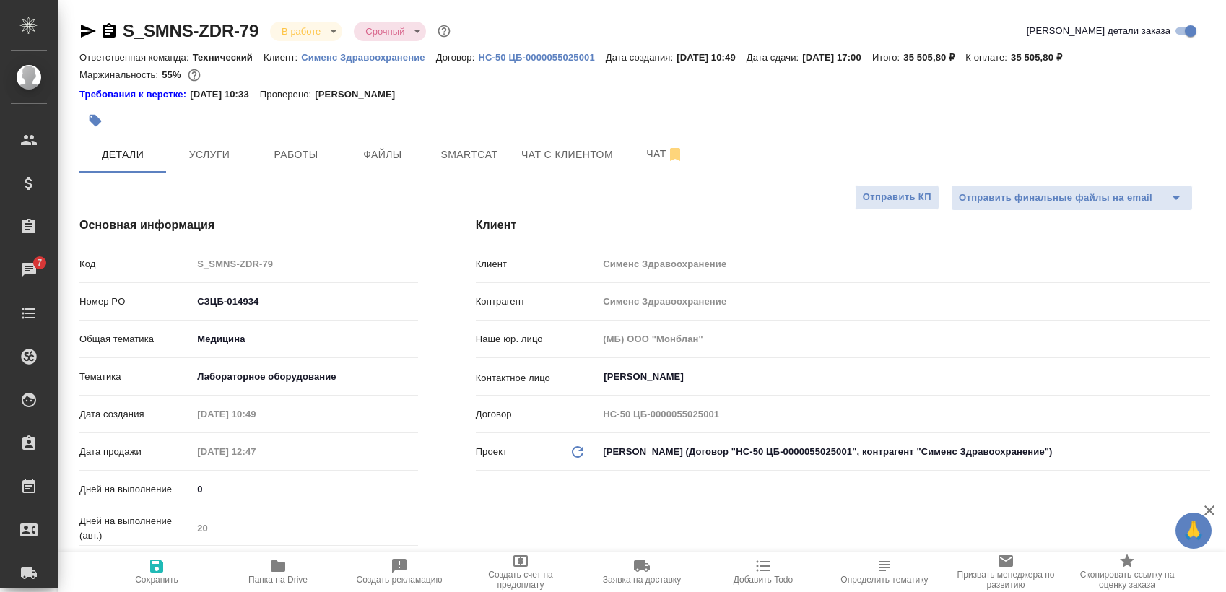
type textarea "x"
click at [284, 161] on span "Работы" at bounding box center [295, 155] width 69 height 18
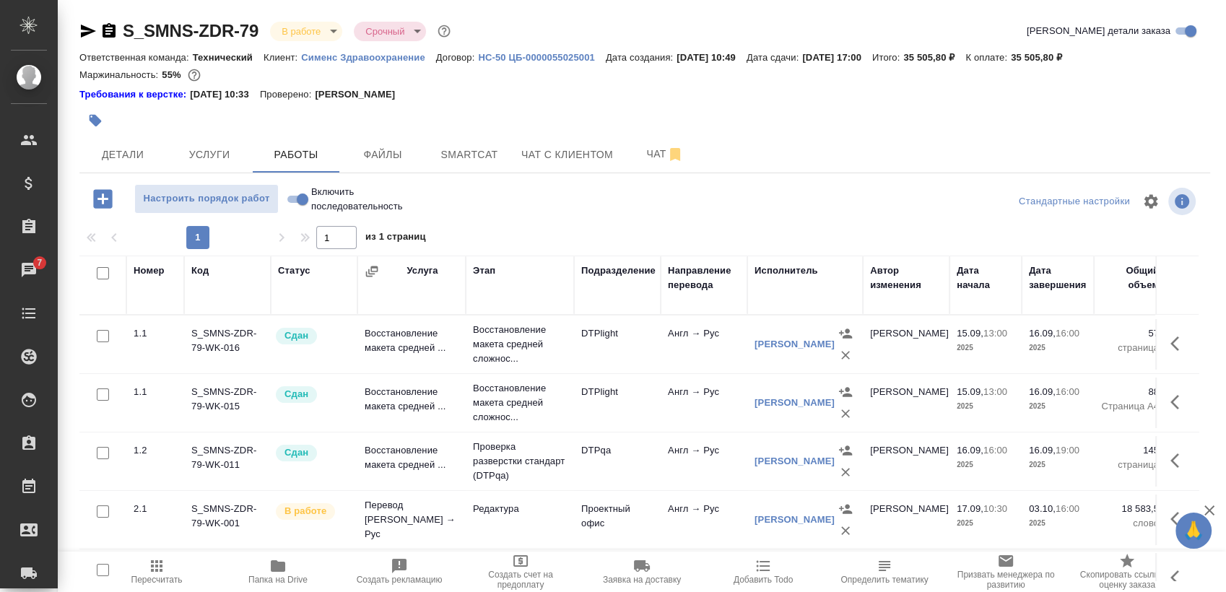
scroll to position [25, 0]
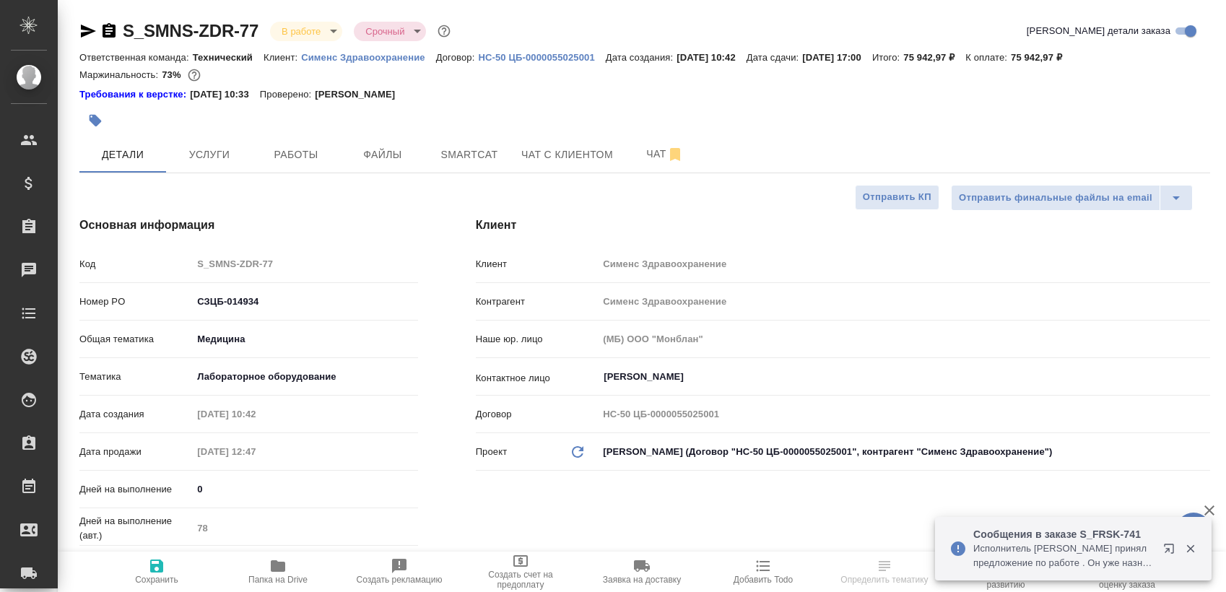
select select "RU"
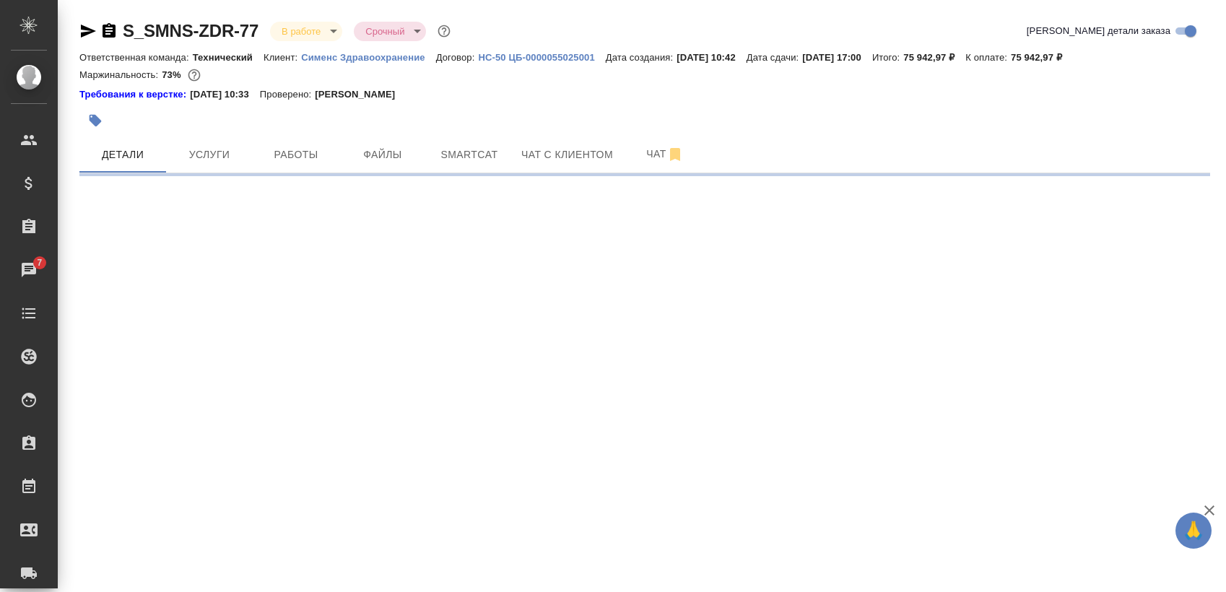
select select "RU"
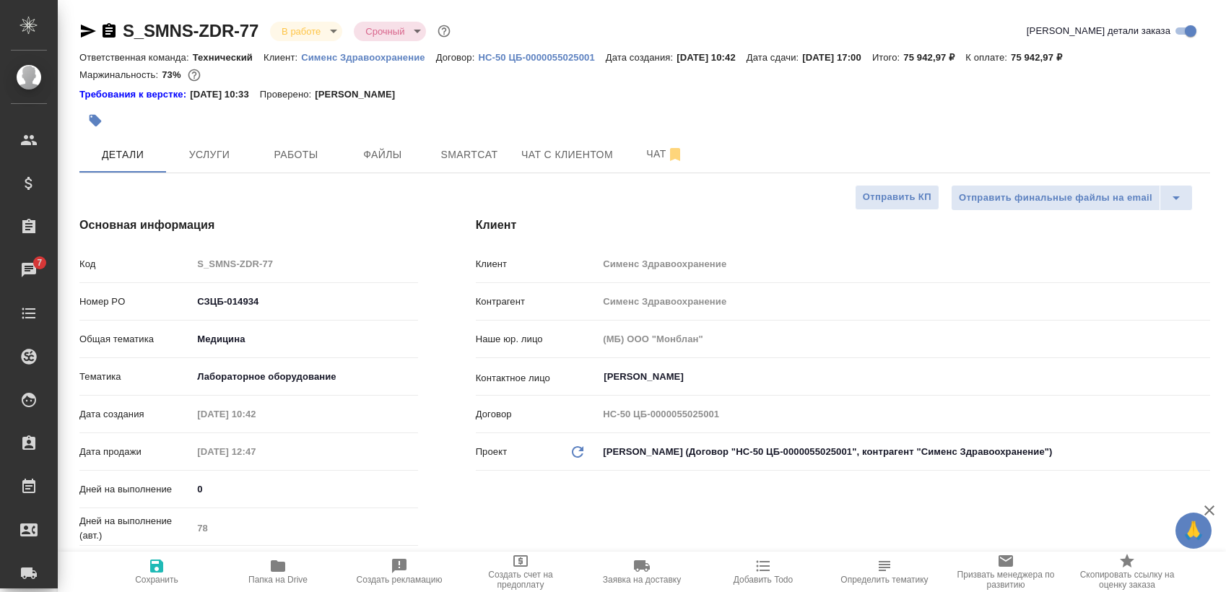
type textarea "x"
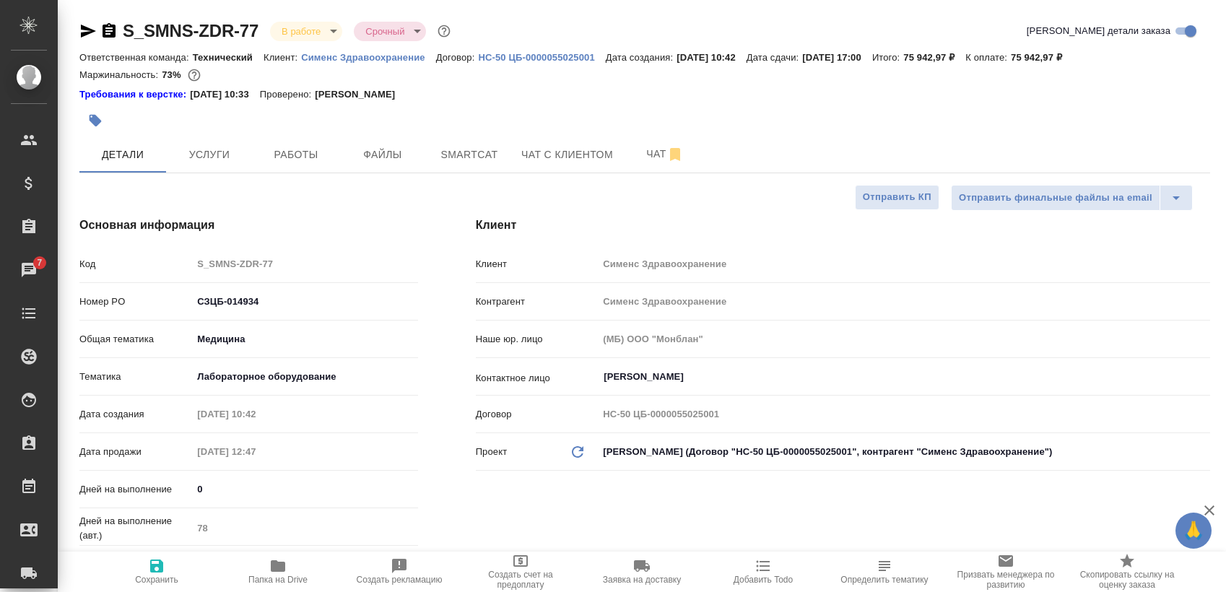
type textarea "x"
click at [308, 155] on span "Работы" at bounding box center [295, 155] width 69 height 18
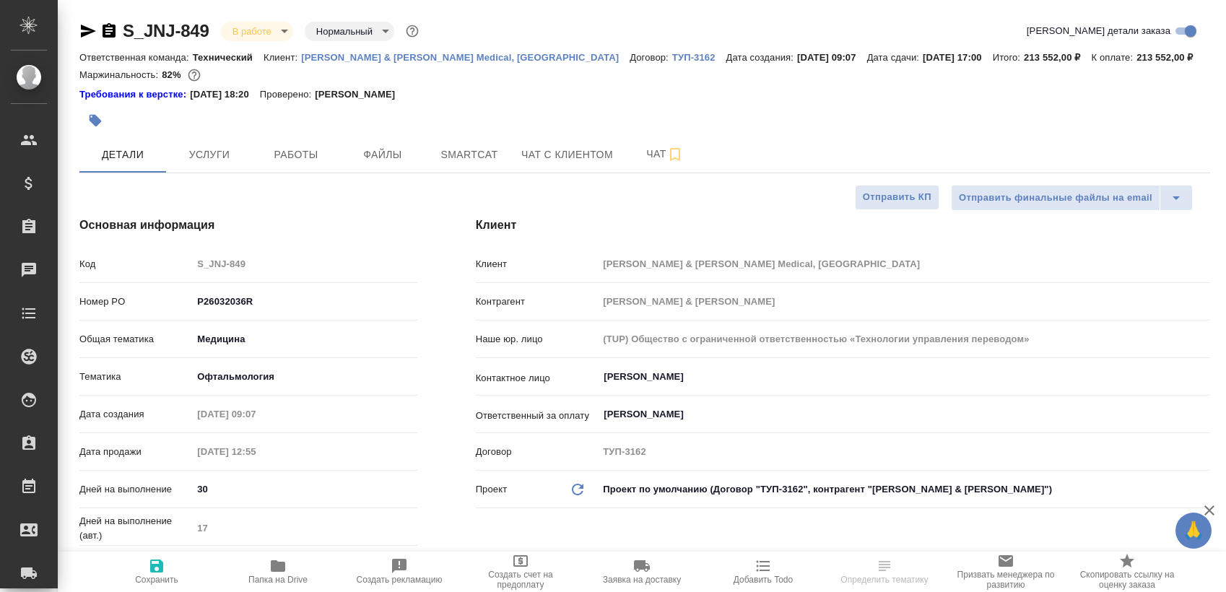
select select "RU"
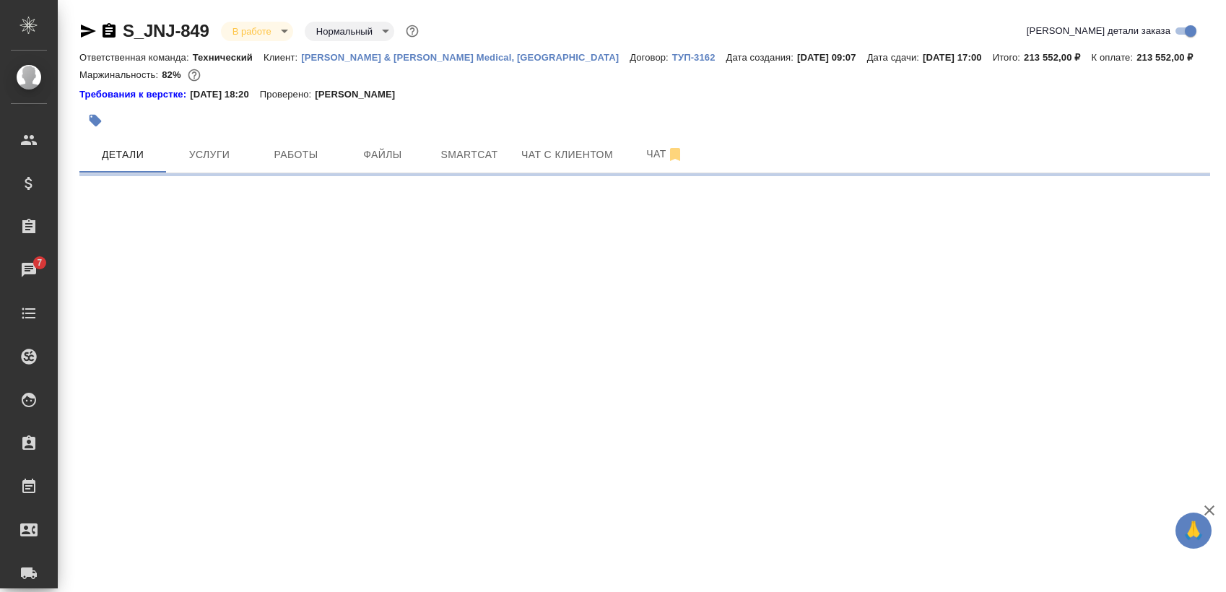
select select "RU"
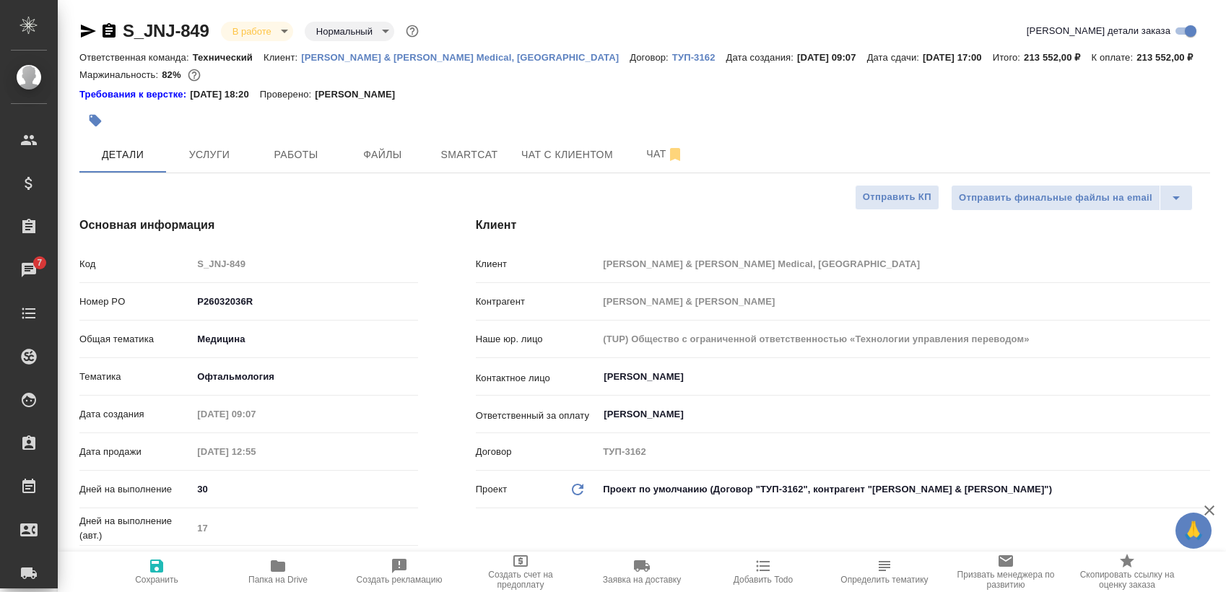
type textarea "x"
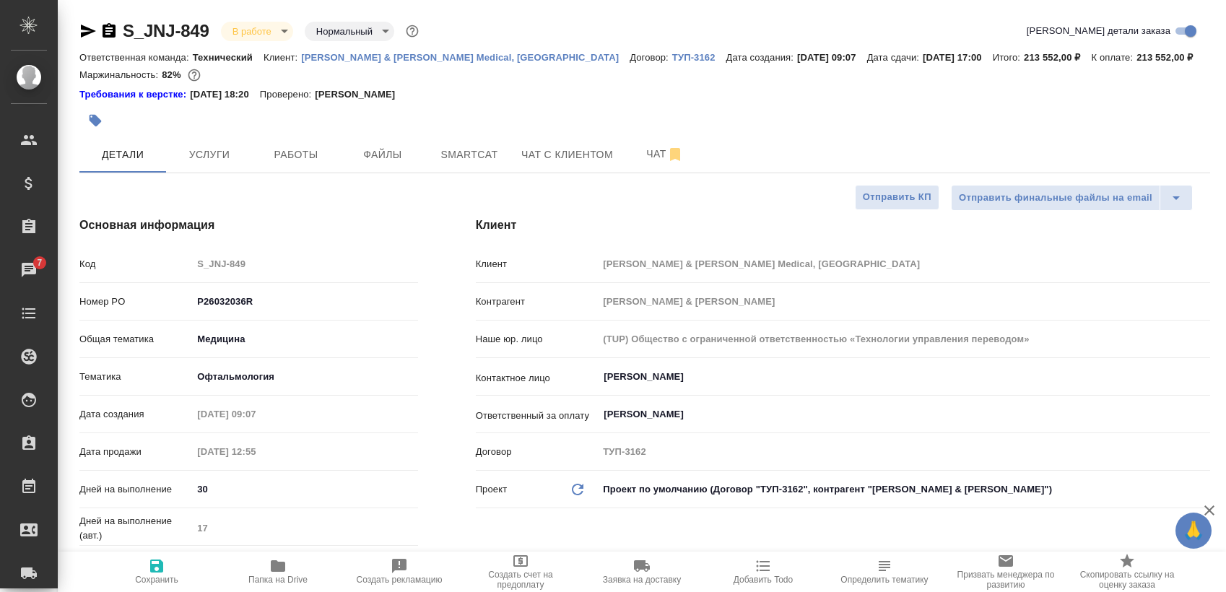
type textarea "x"
click at [327, 163] on span "Работы" at bounding box center [295, 155] width 69 height 18
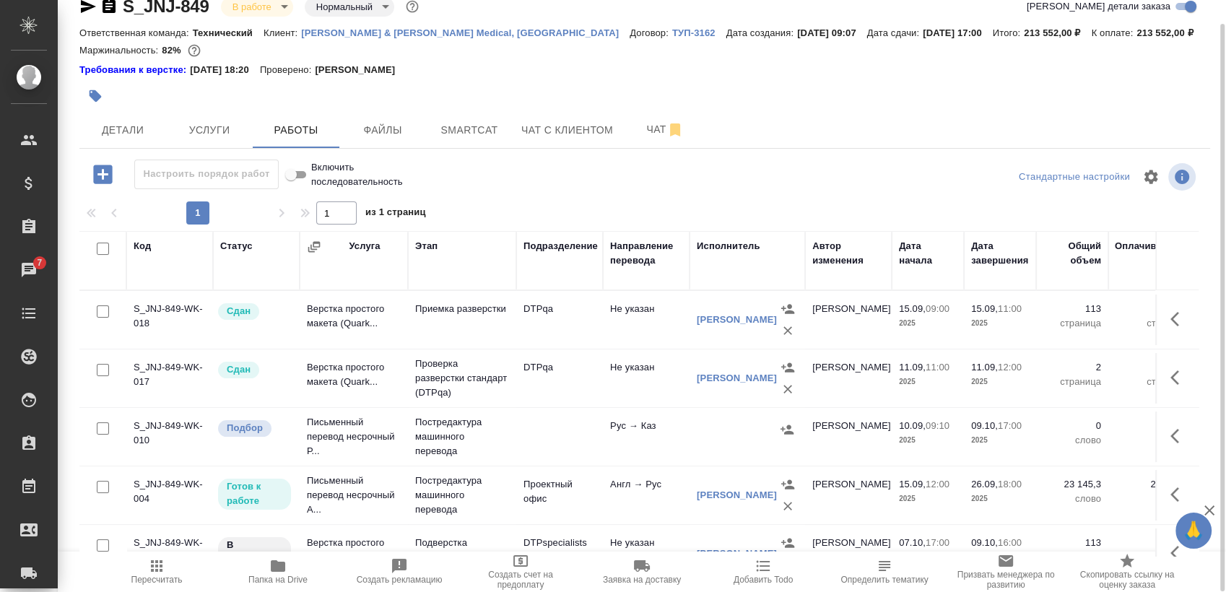
scroll to position [163, 0]
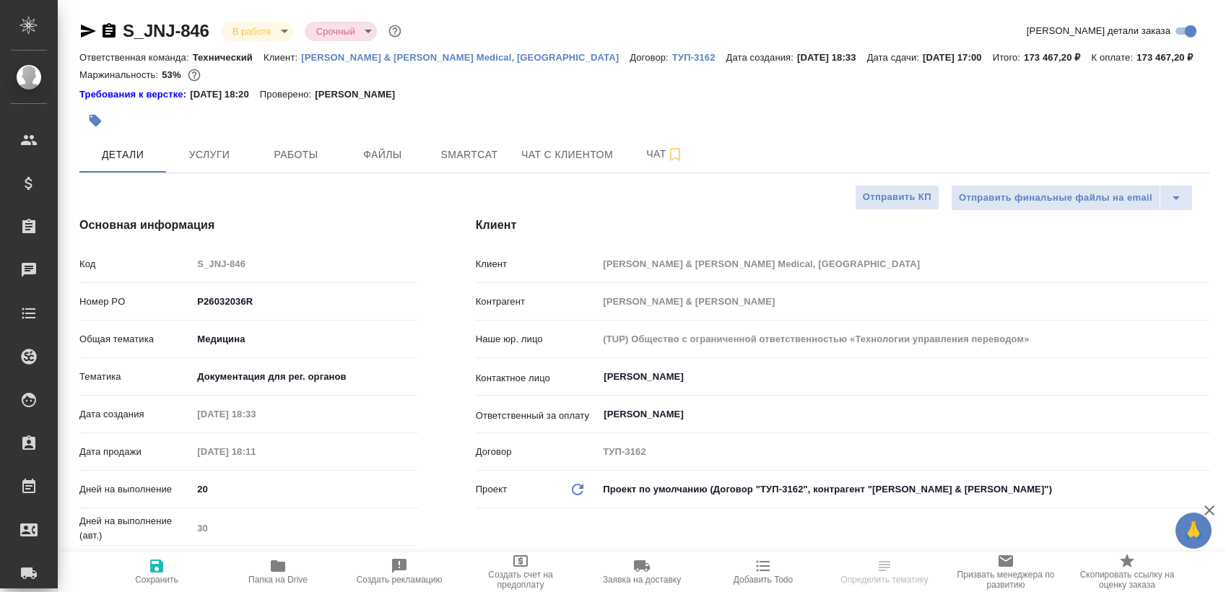
select select "RU"
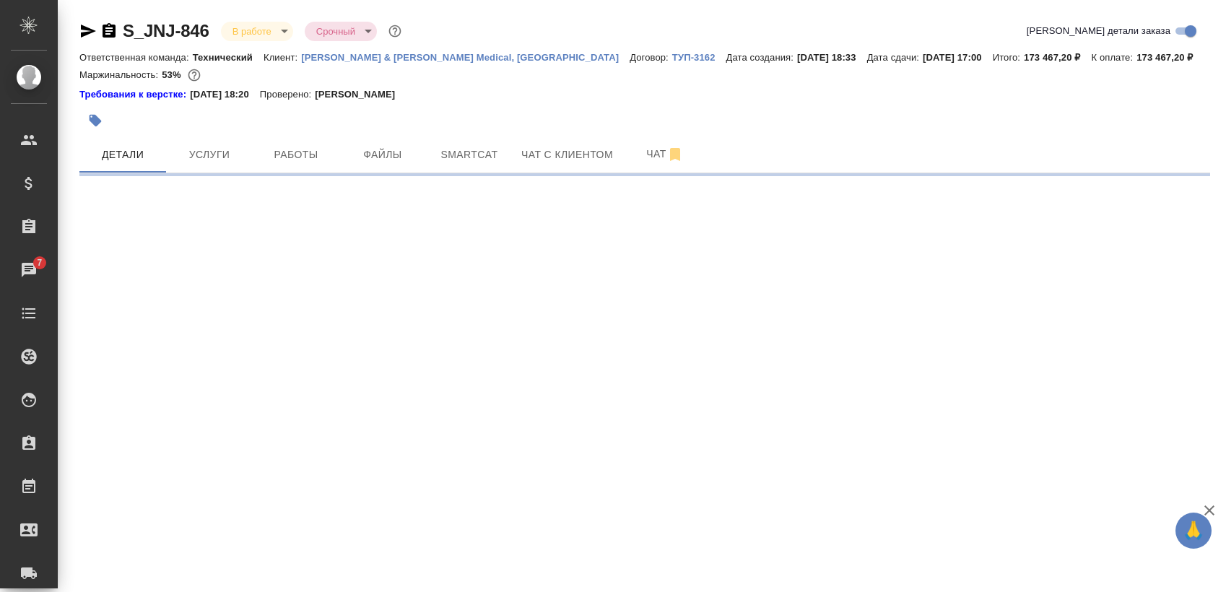
select select "RU"
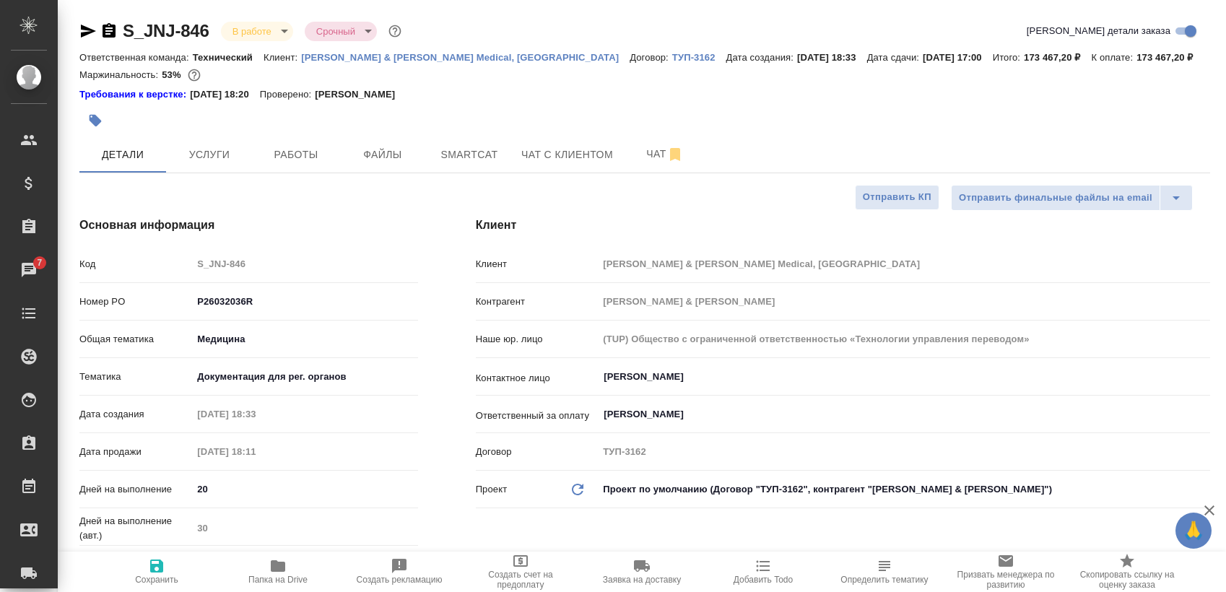
type textarea "x"
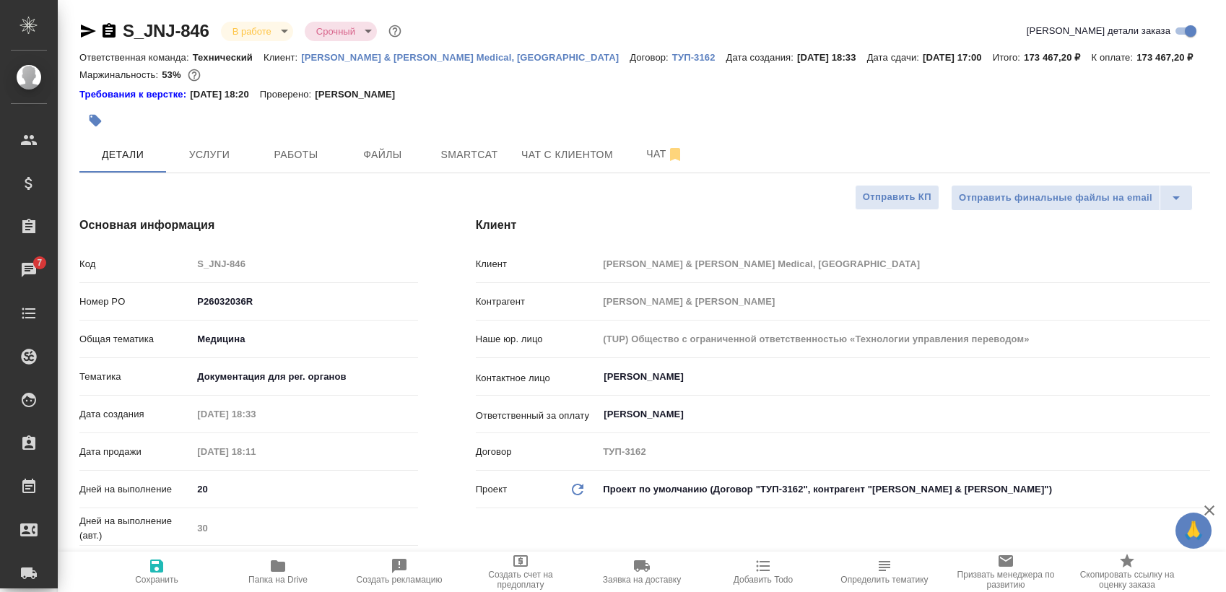
type textarea "x"
click at [266, 155] on span "Работы" at bounding box center [295, 155] width 69 height 18
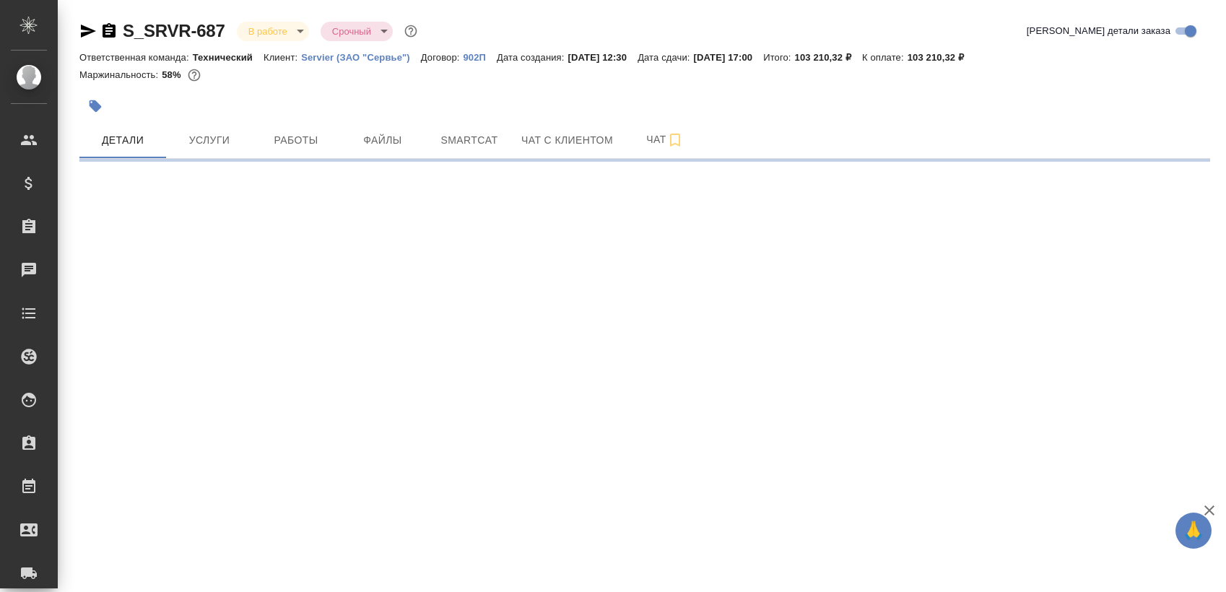
select select "RU"
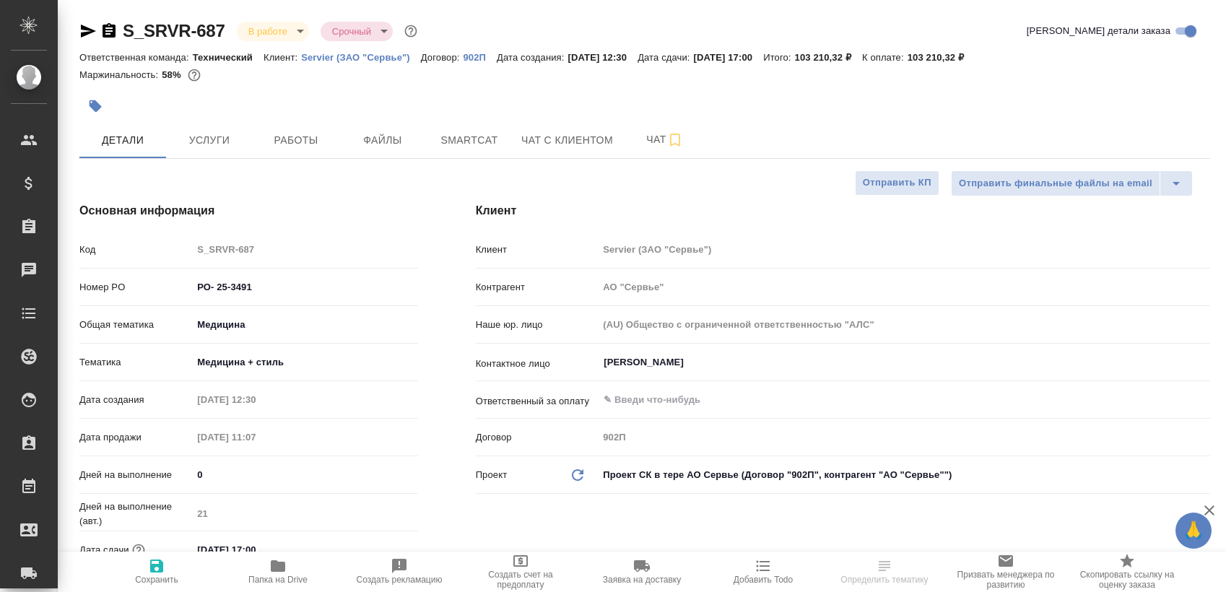
type textarea "x"
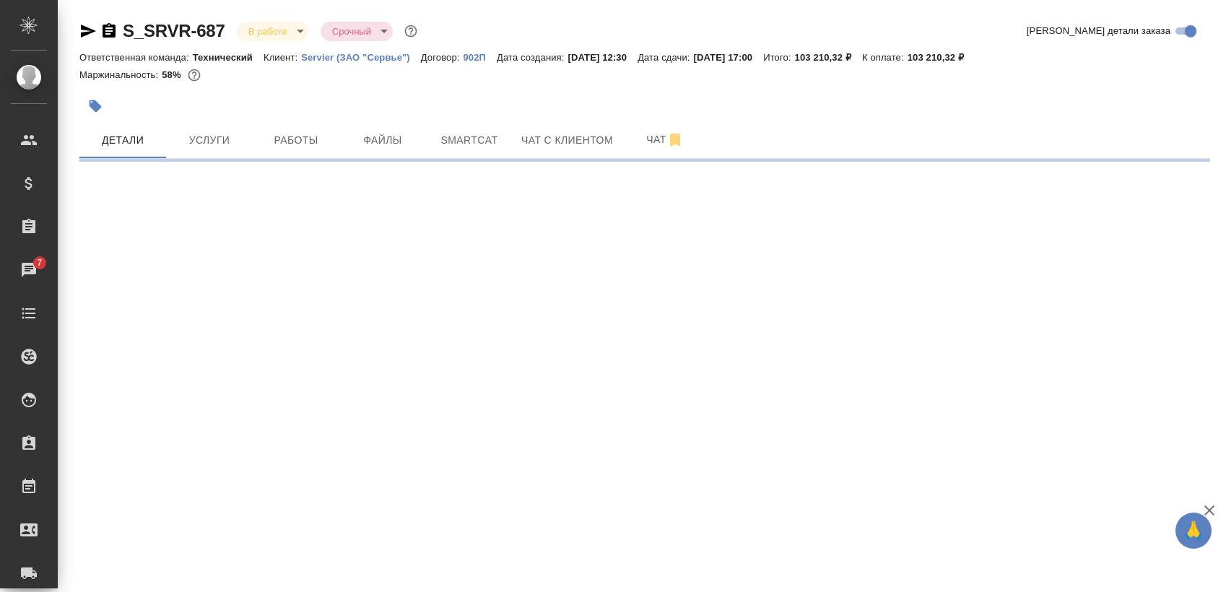
select select "RU"
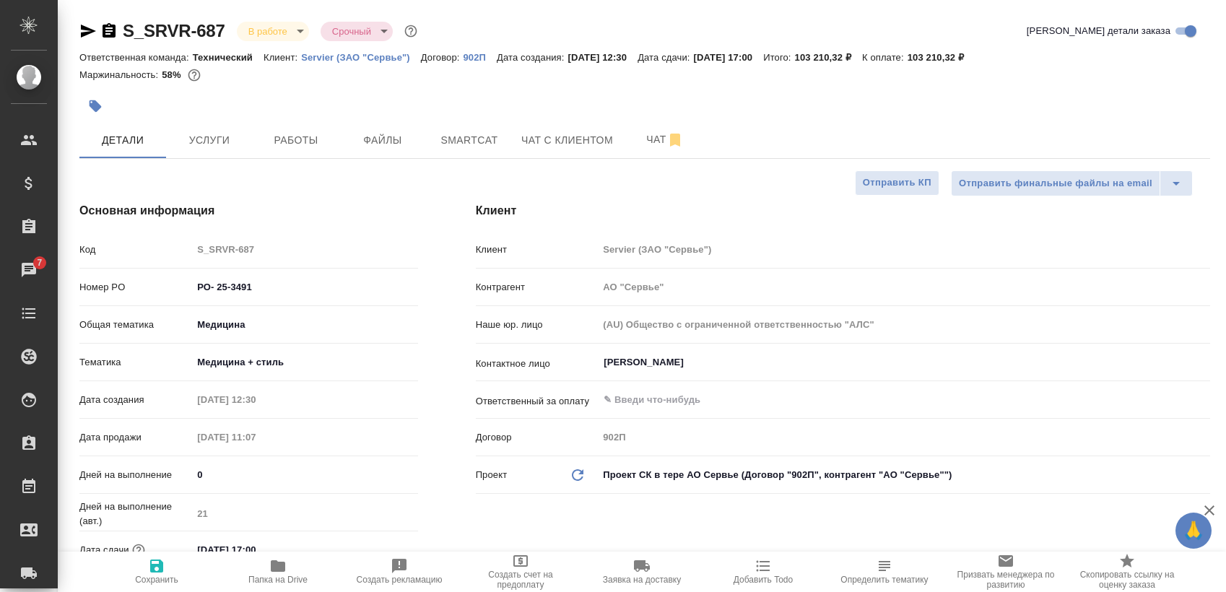
type textarea "x"
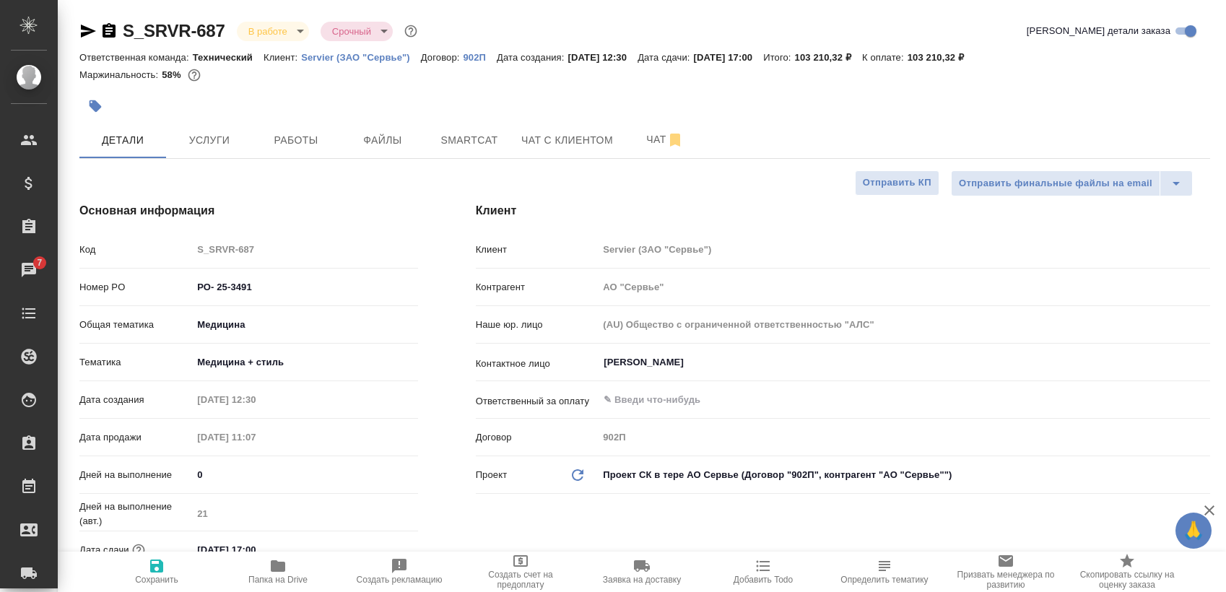
type textarea "x"
click at [329, 144] on span "Работы" at bounding box center [295, 140] width 69 height 18
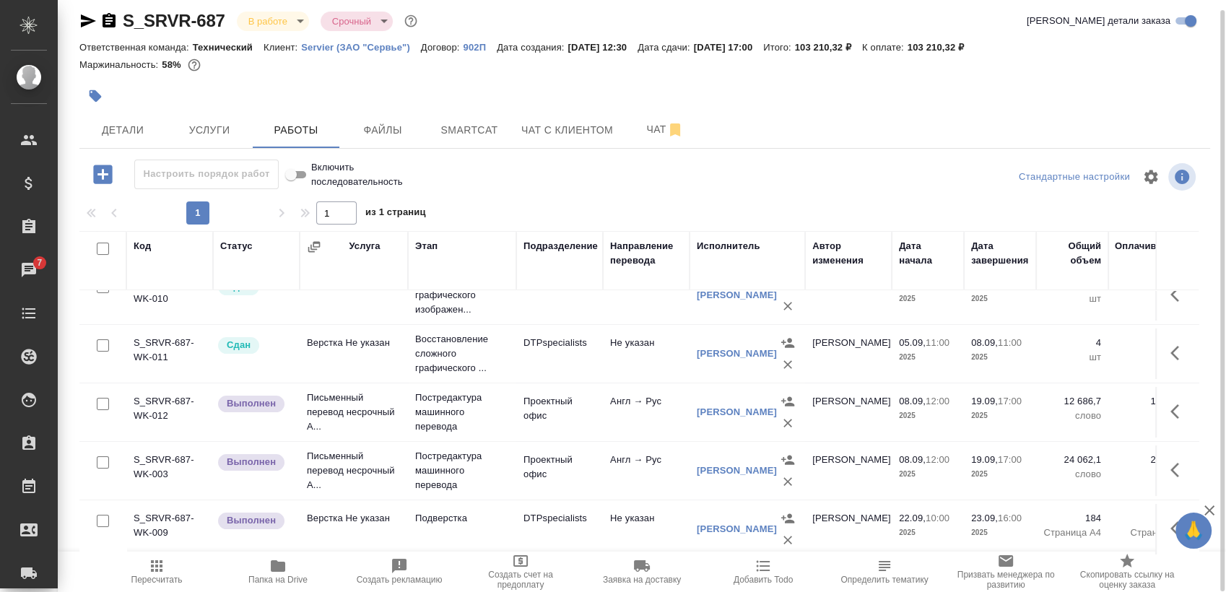
scroll to position [98, 0]
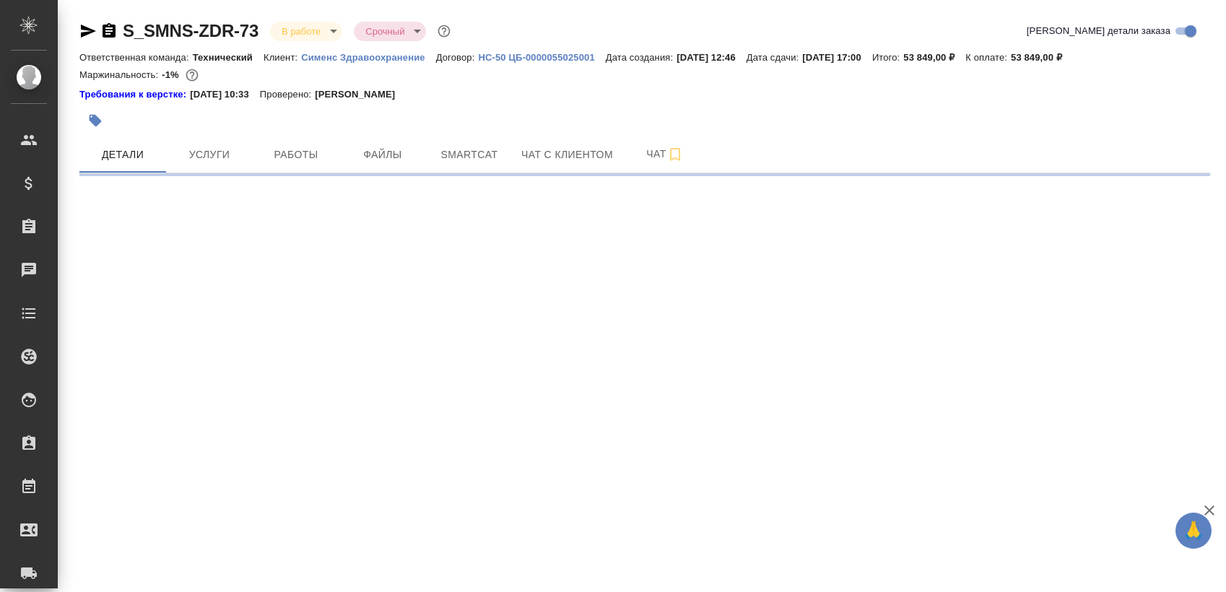
select select "RU"
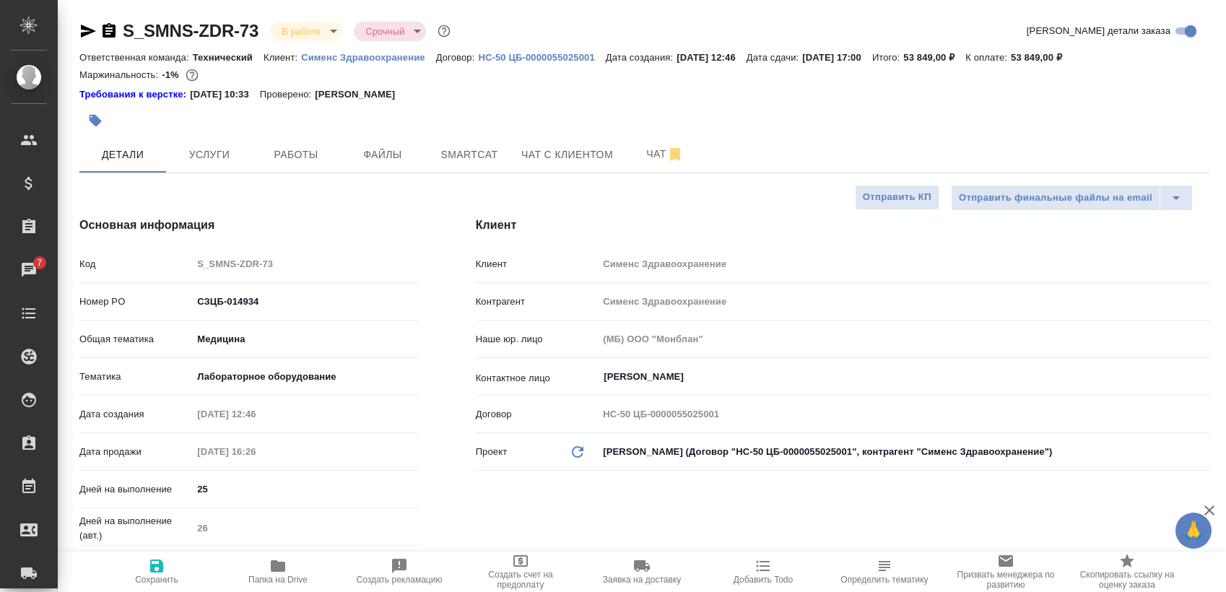
type textarea "x"
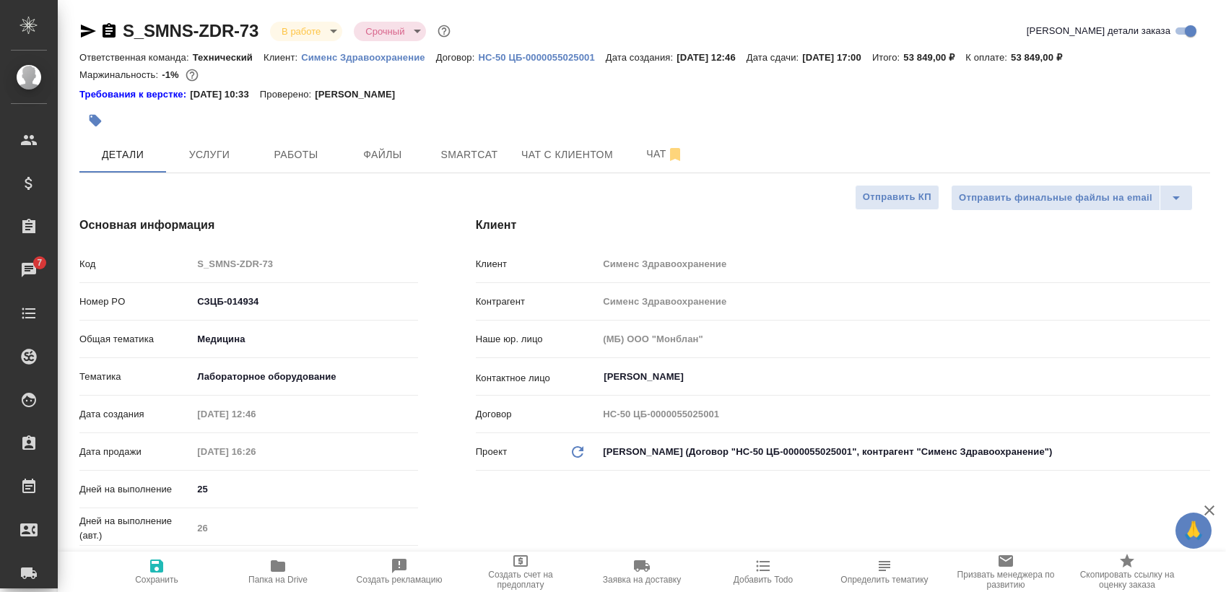
type textarea "x"
click at [295, 163] on span "Работы" at bounding box center [295, 155] width 69 height 18
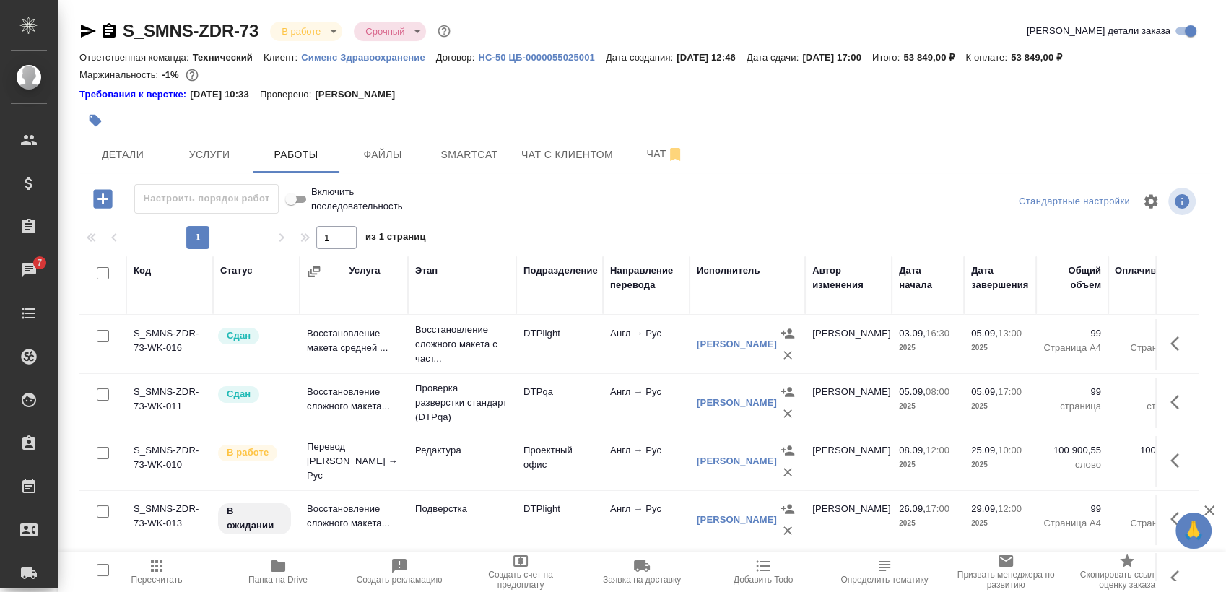
scroll to position [25, 0]
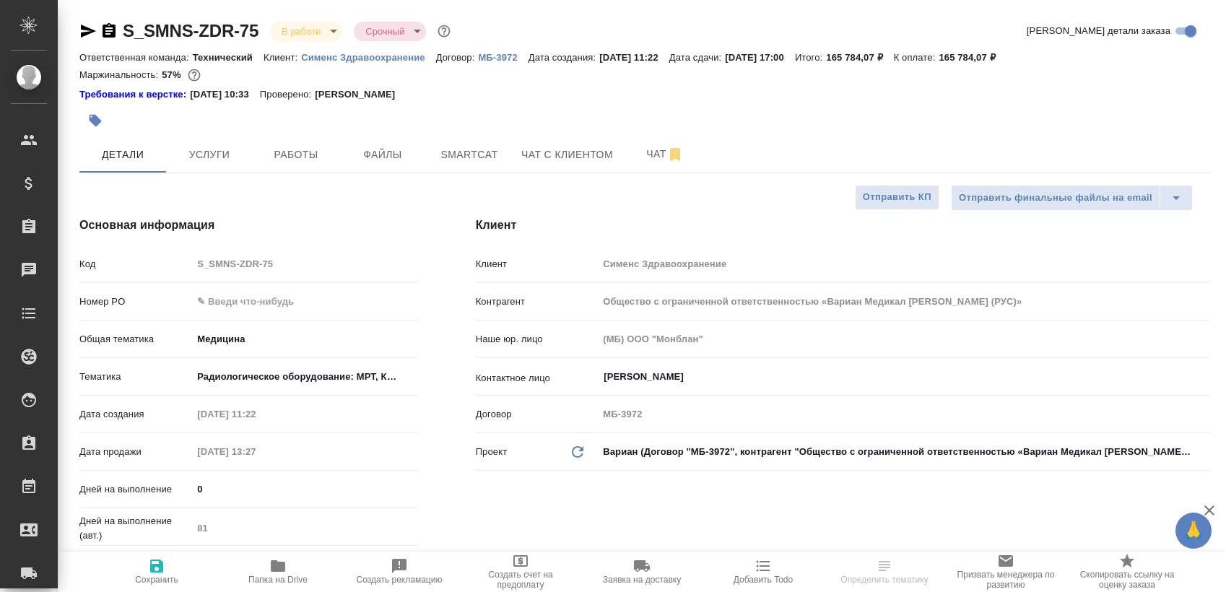
select select "RU"
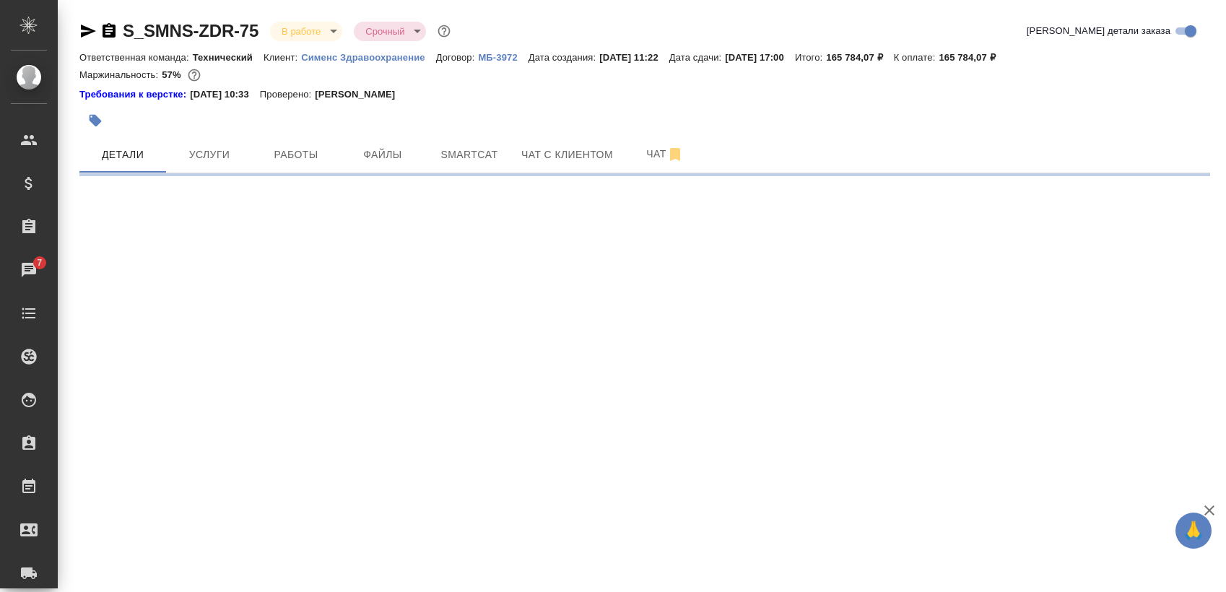
select select "RU"
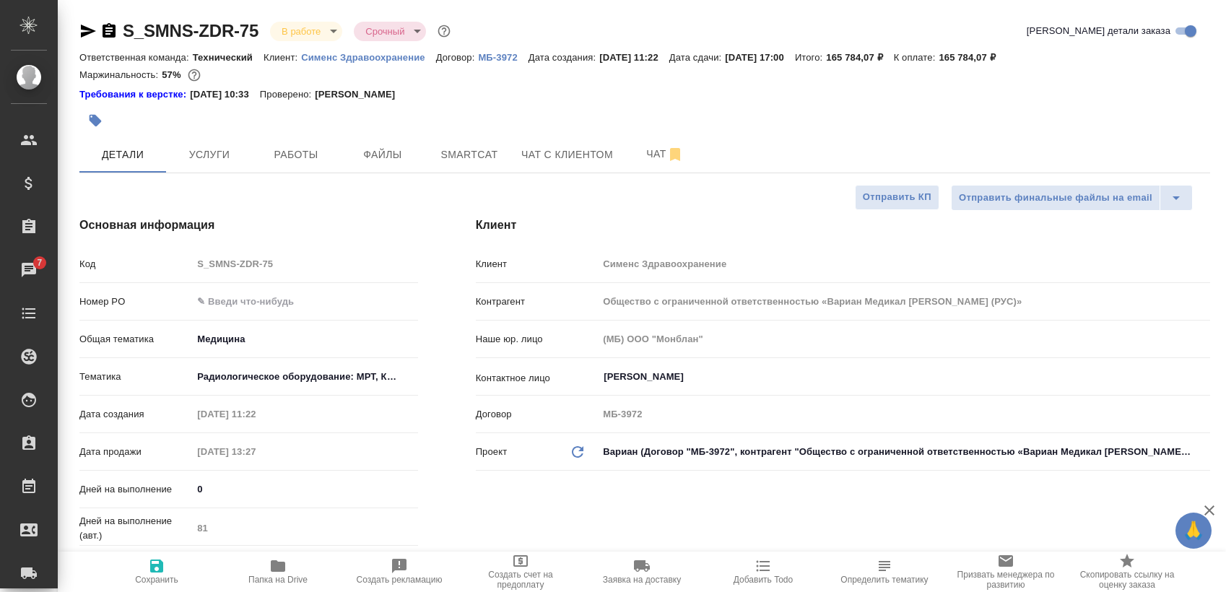
type textarea "x"
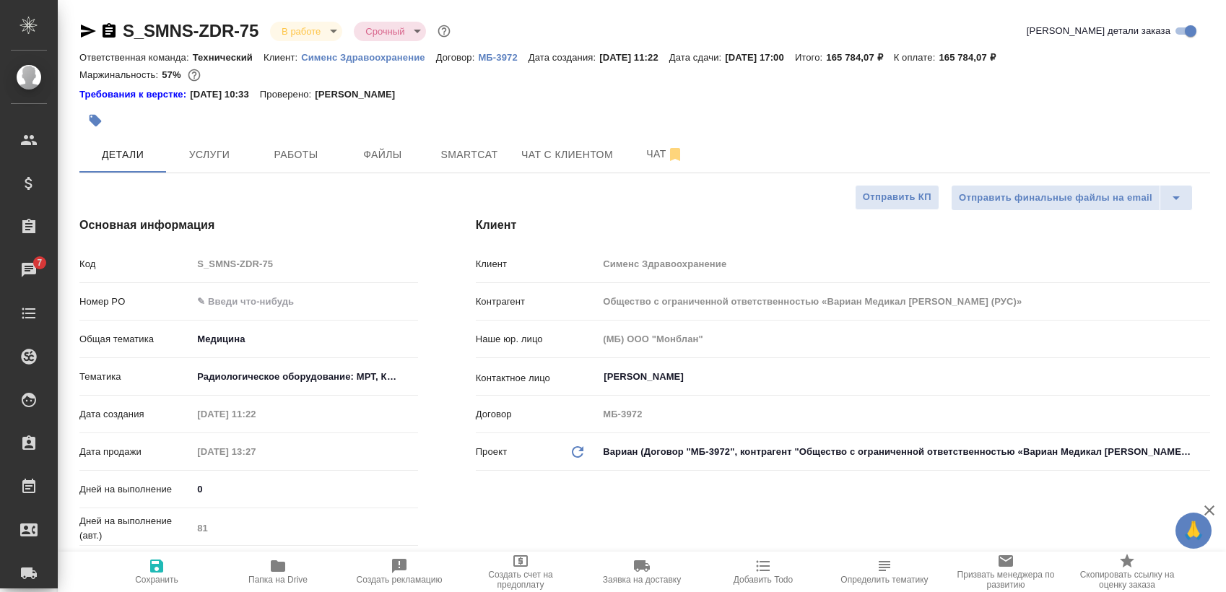
type textarea "x"
click at [277, 148] on span "Работы" at bounding box center [295, 155] width 69 height 18
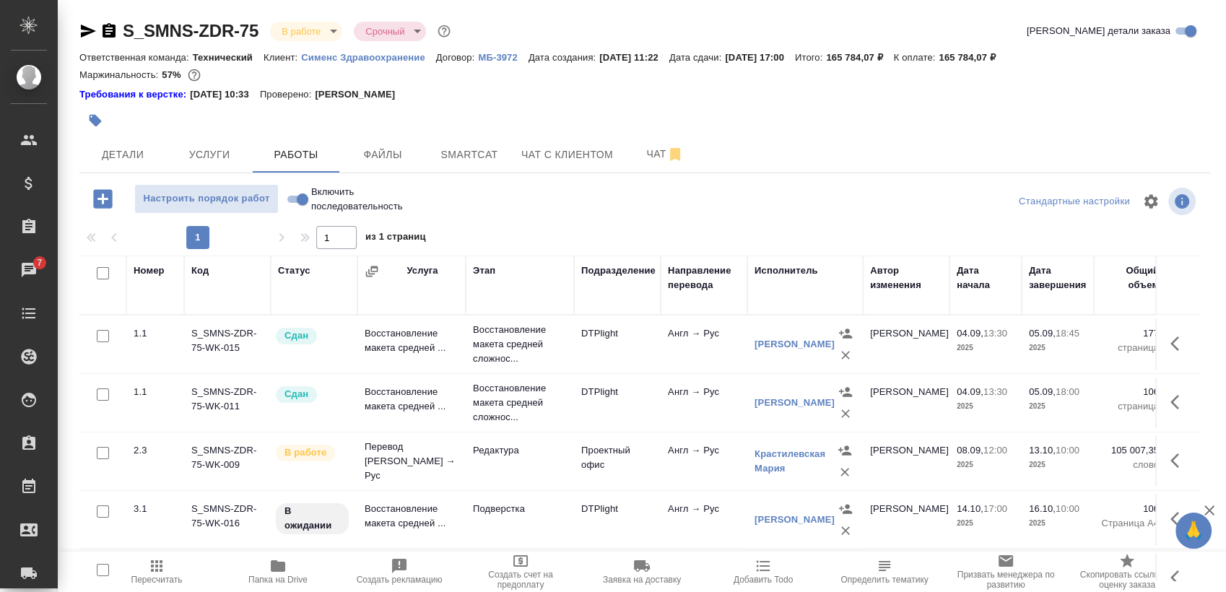
scroll to position [25, 0]
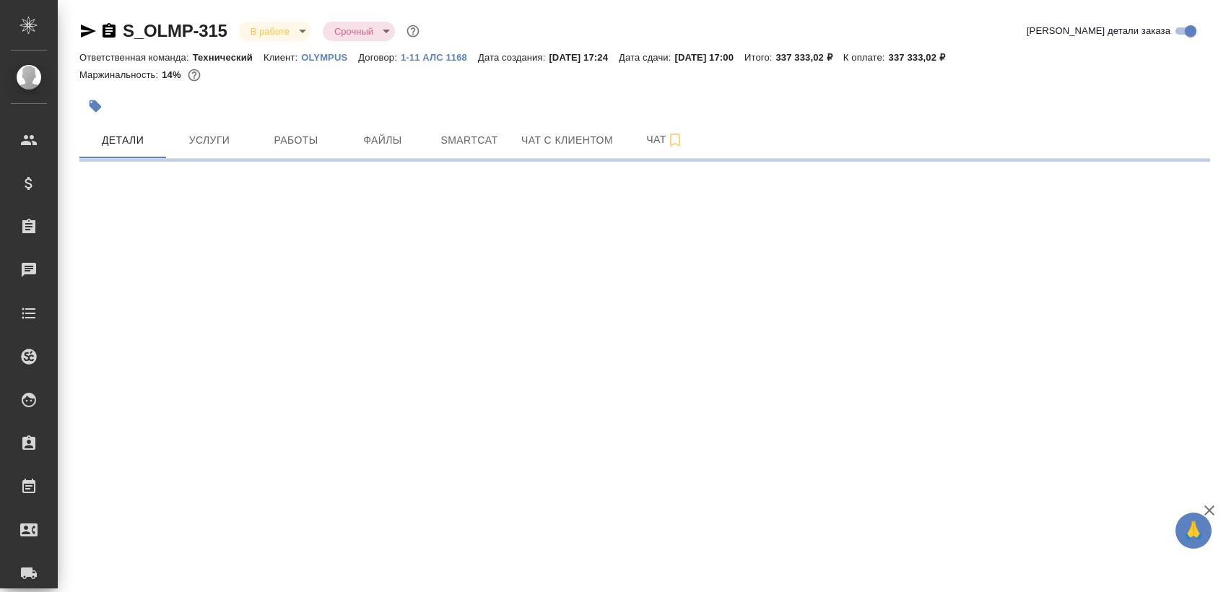
select select "RU"
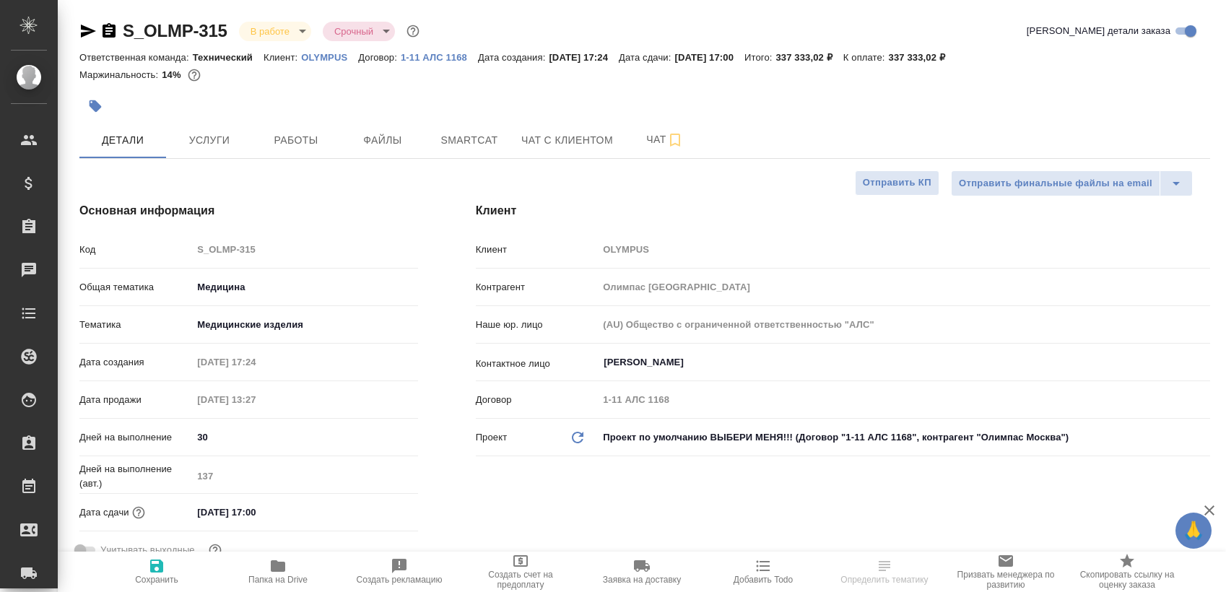
type textarea "x"
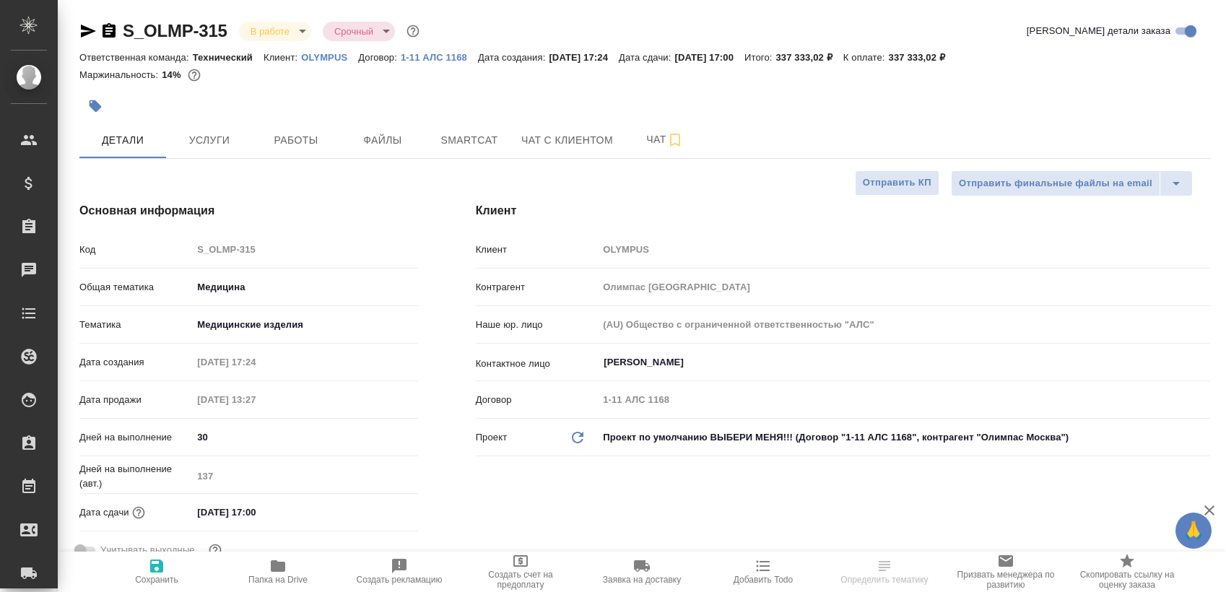
type textarea "x"
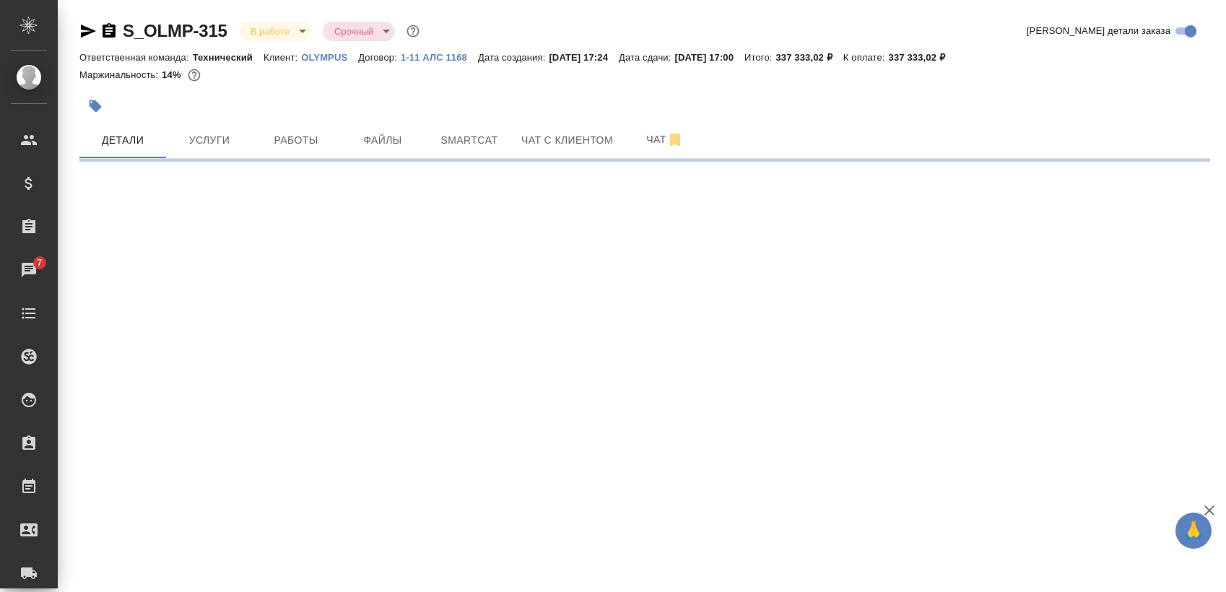
select select "RU"
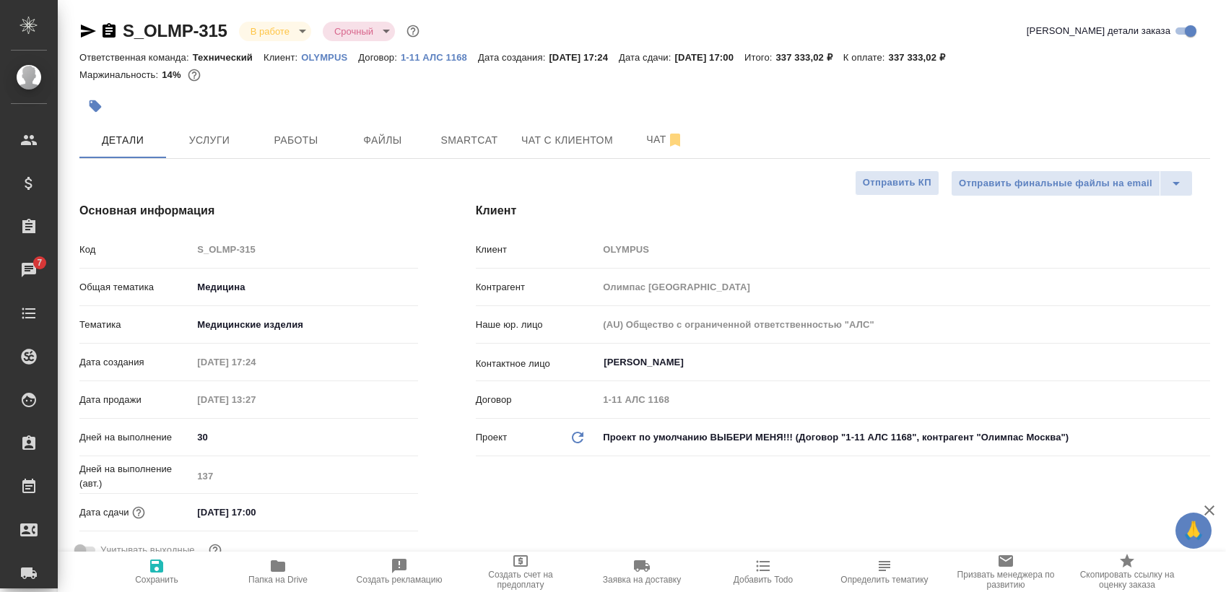
type textarea "x"
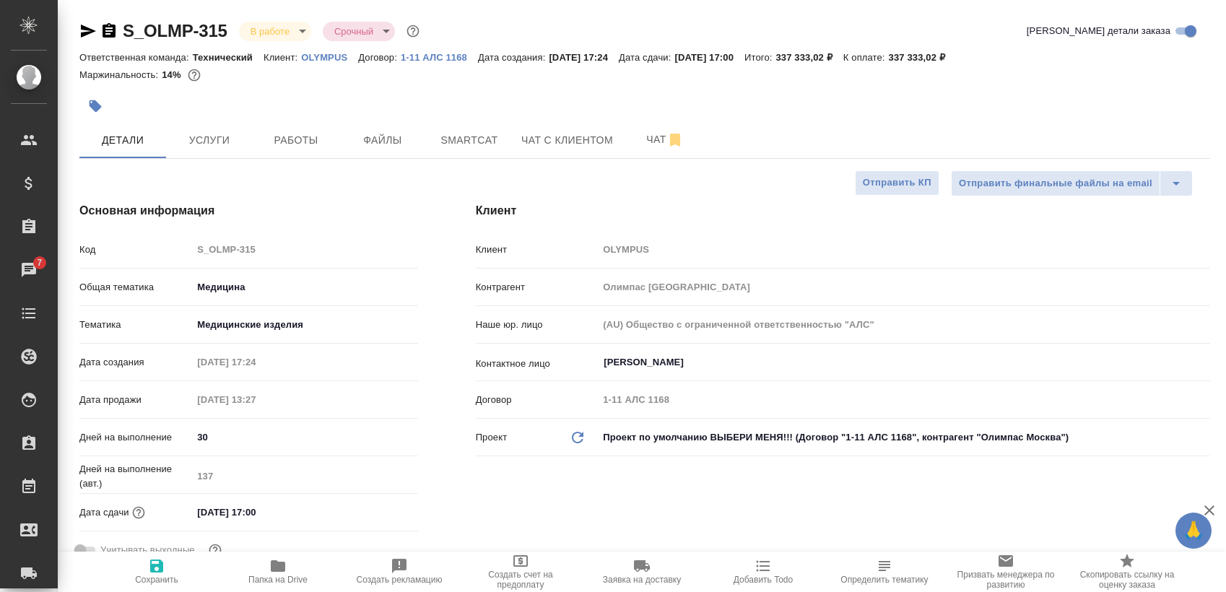
type textarea "x"
click at [321, 148] on span "Работы" at bounding box center [295, 140] width 69 height 18
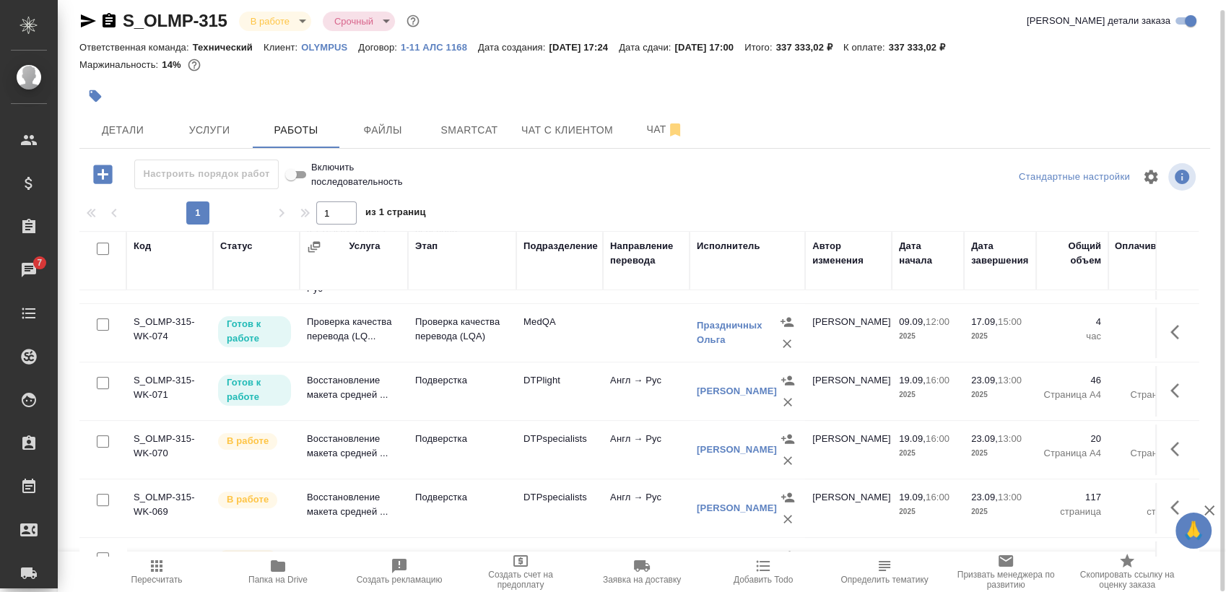
scroll to position [616, 0]
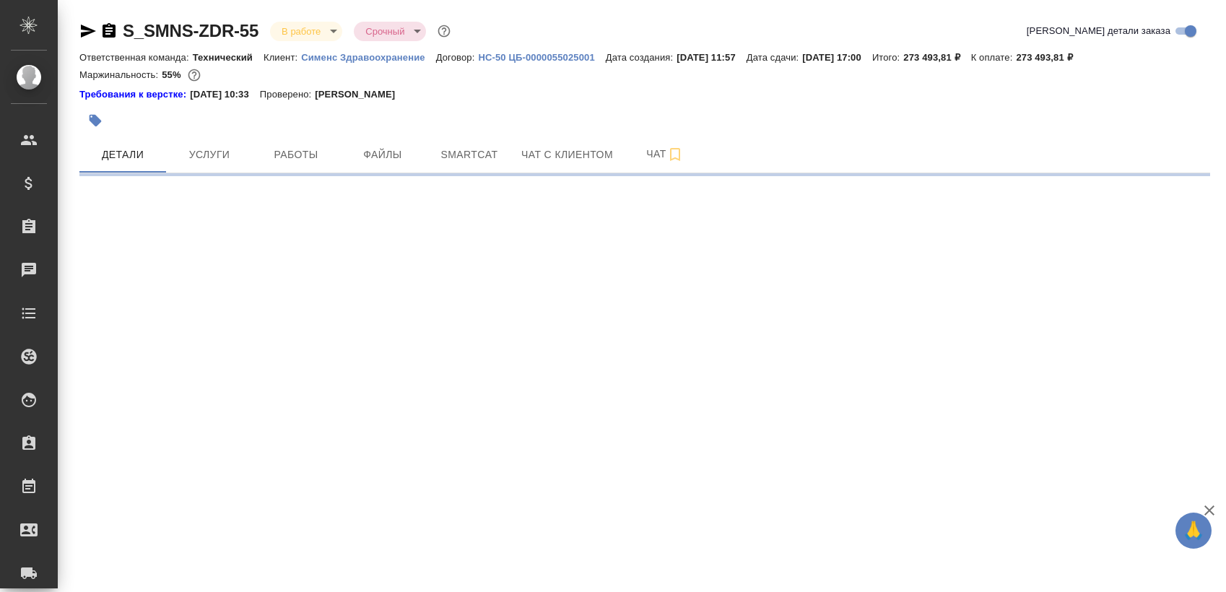
select select "RU"
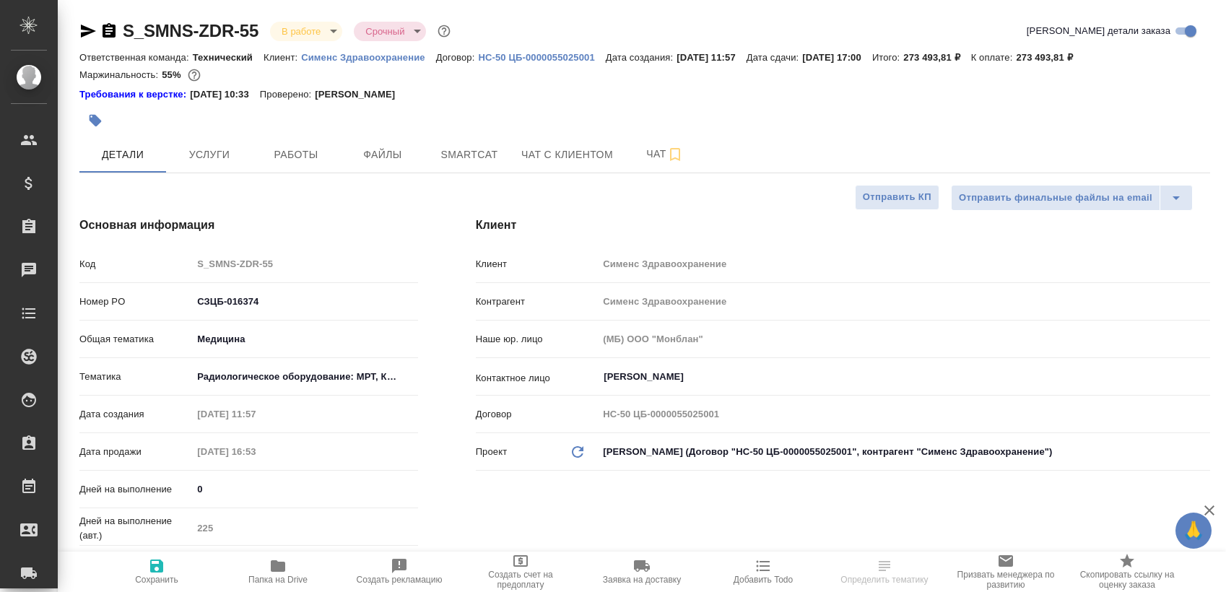
type textarea "x"
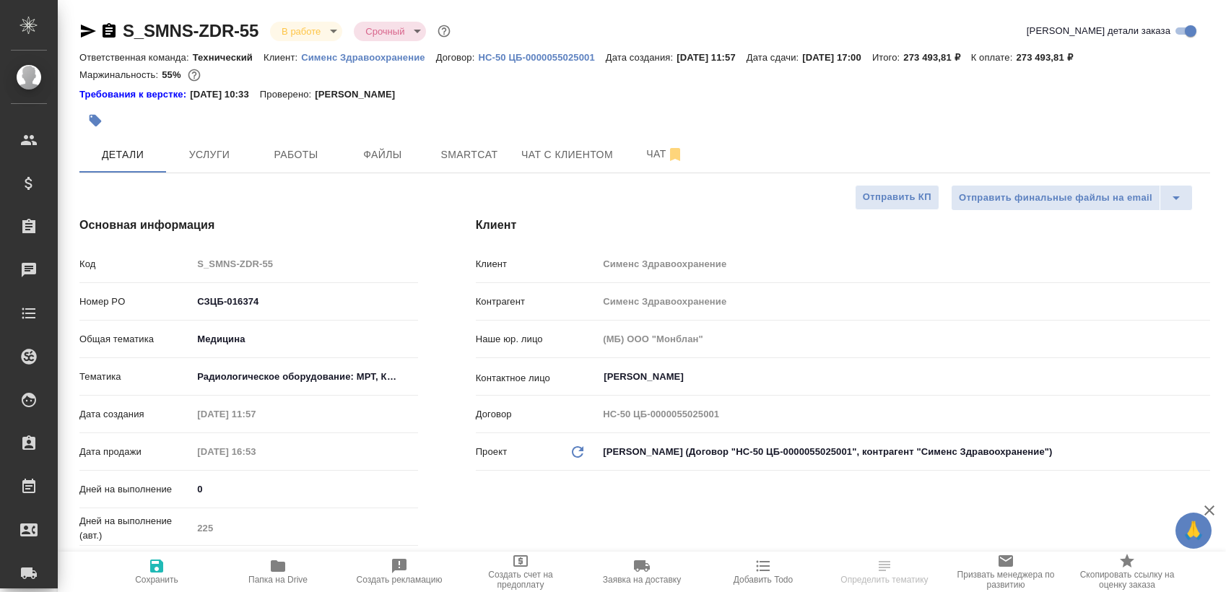
type textarea "x"
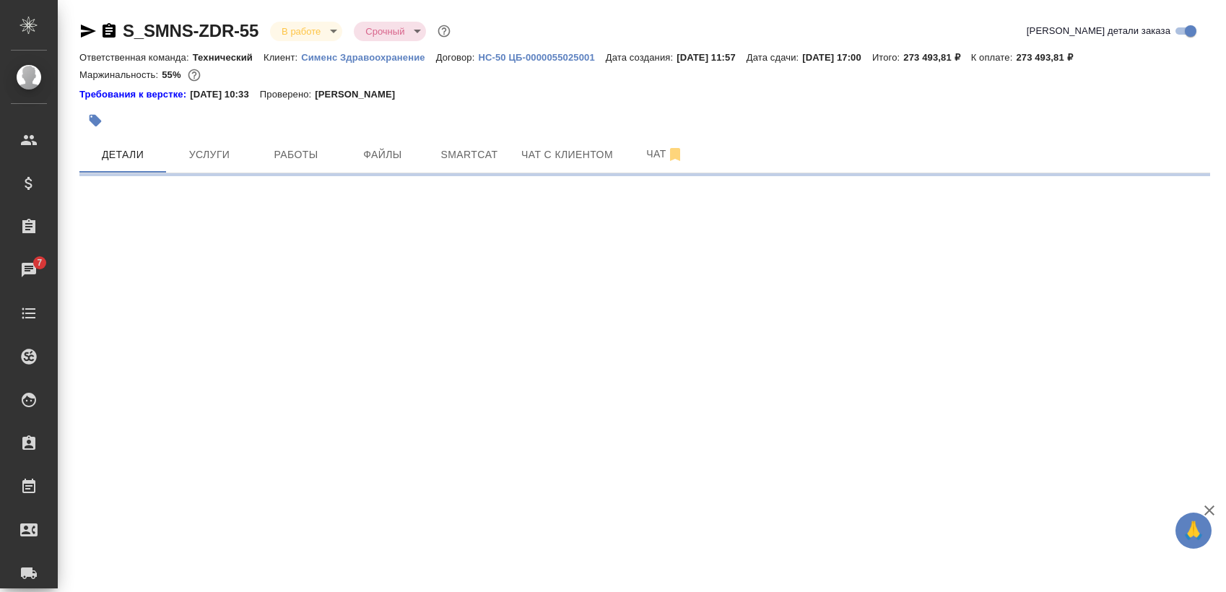
select select "RU"
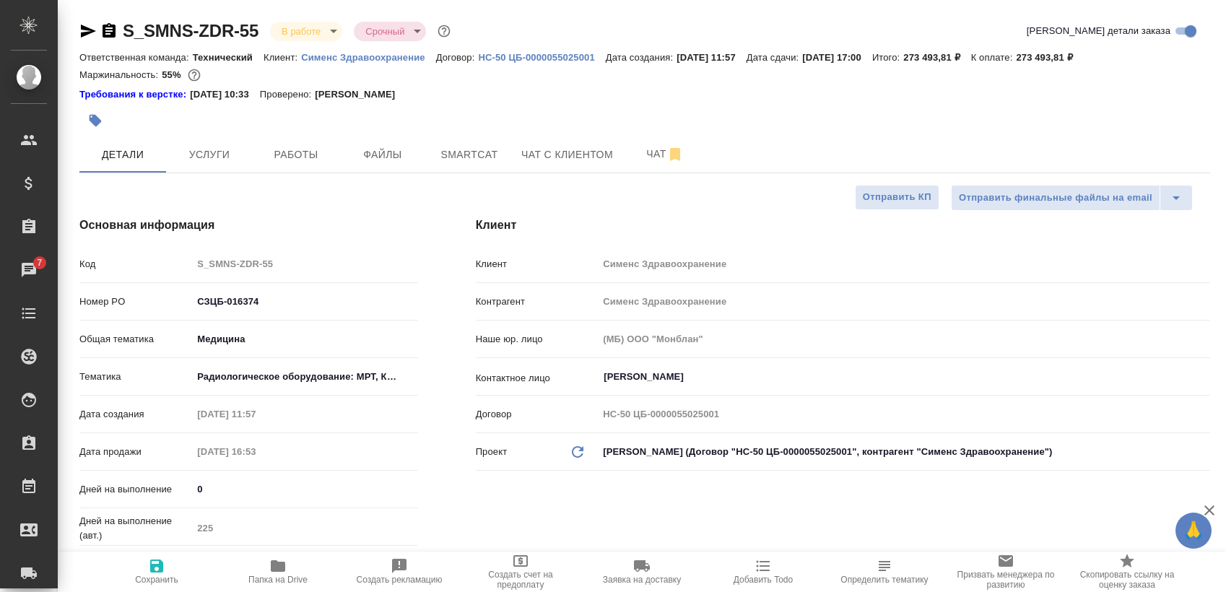
type textarea "x"
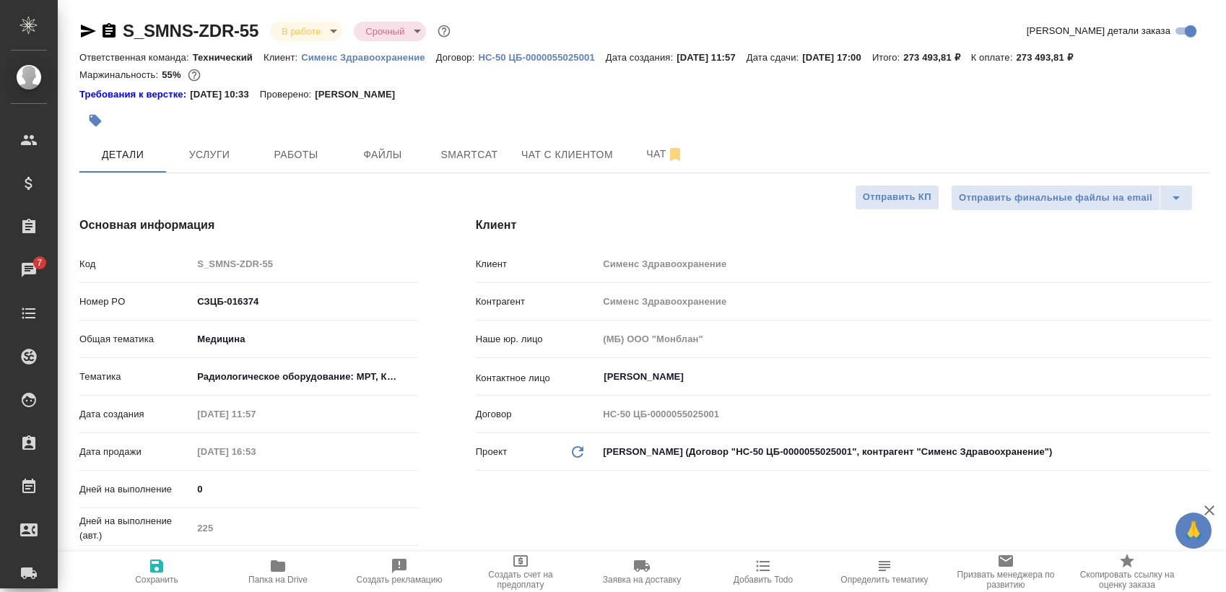
type textarea "x"
click at [289, 151] on span "Работы" at bounding box center [295, 155] width 69 height 18
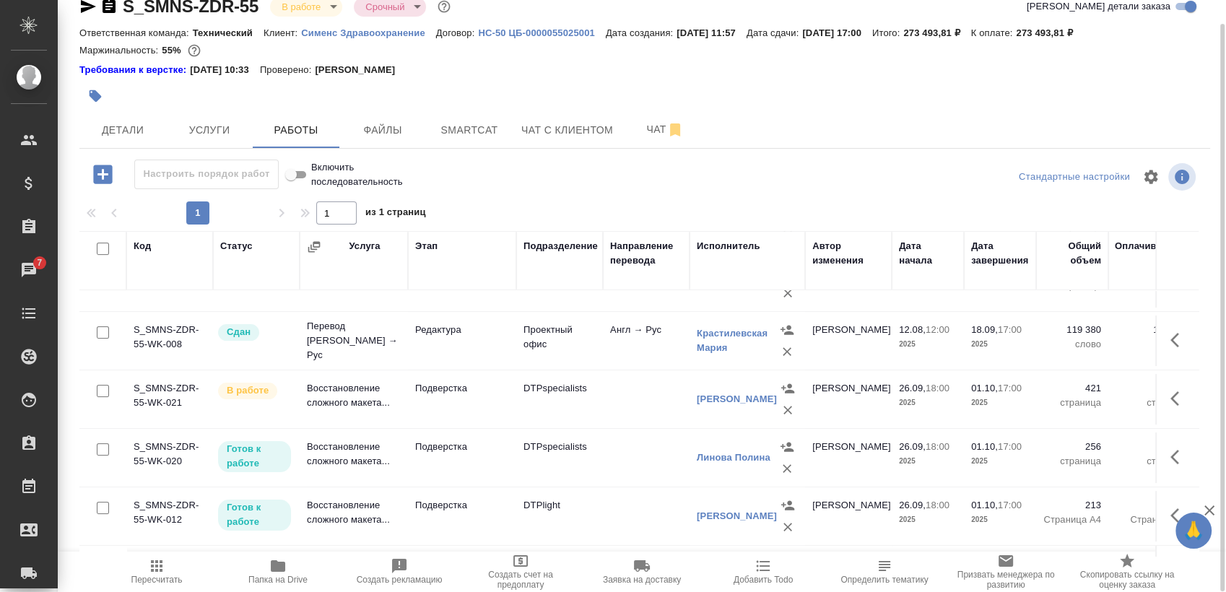
scroll to position [440, 0]
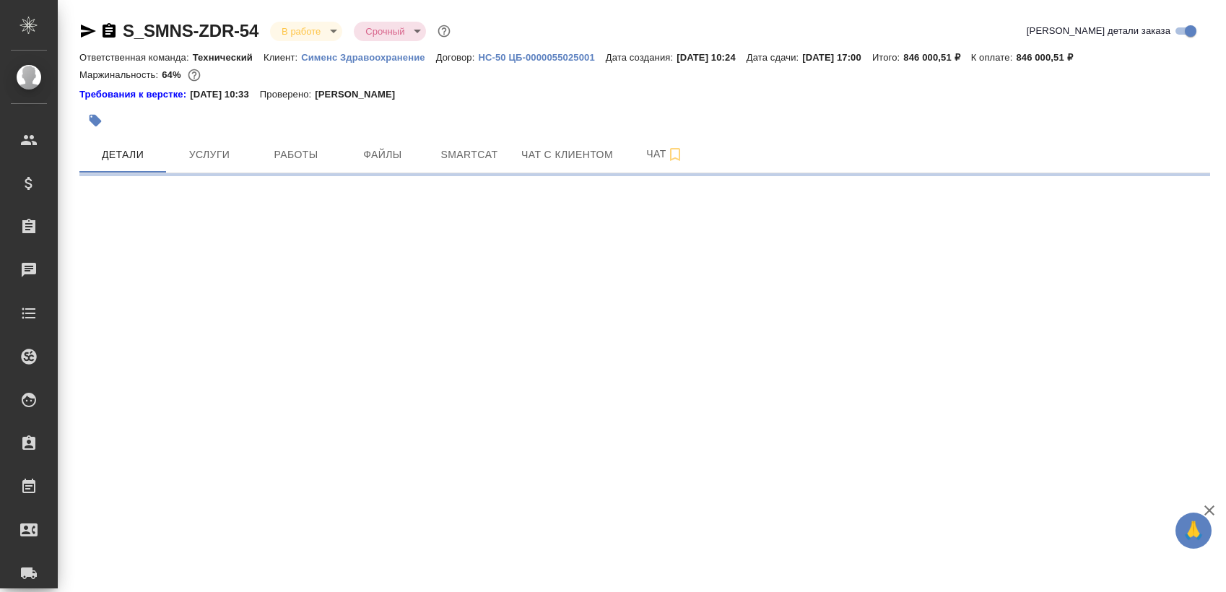
select select "RU"
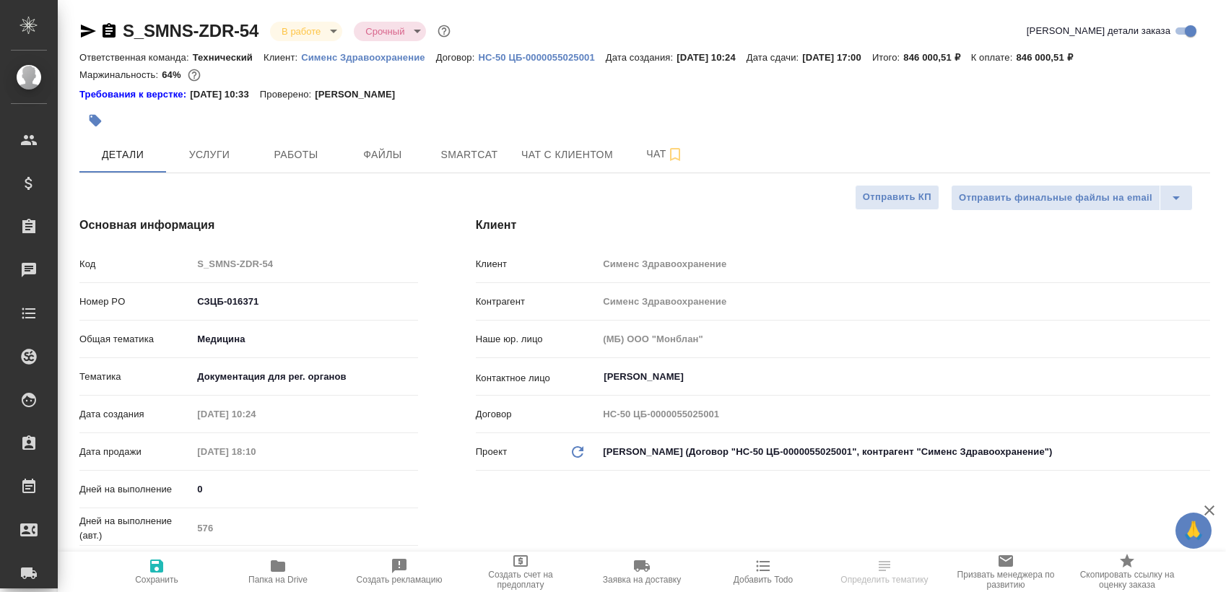
type textarea "x"
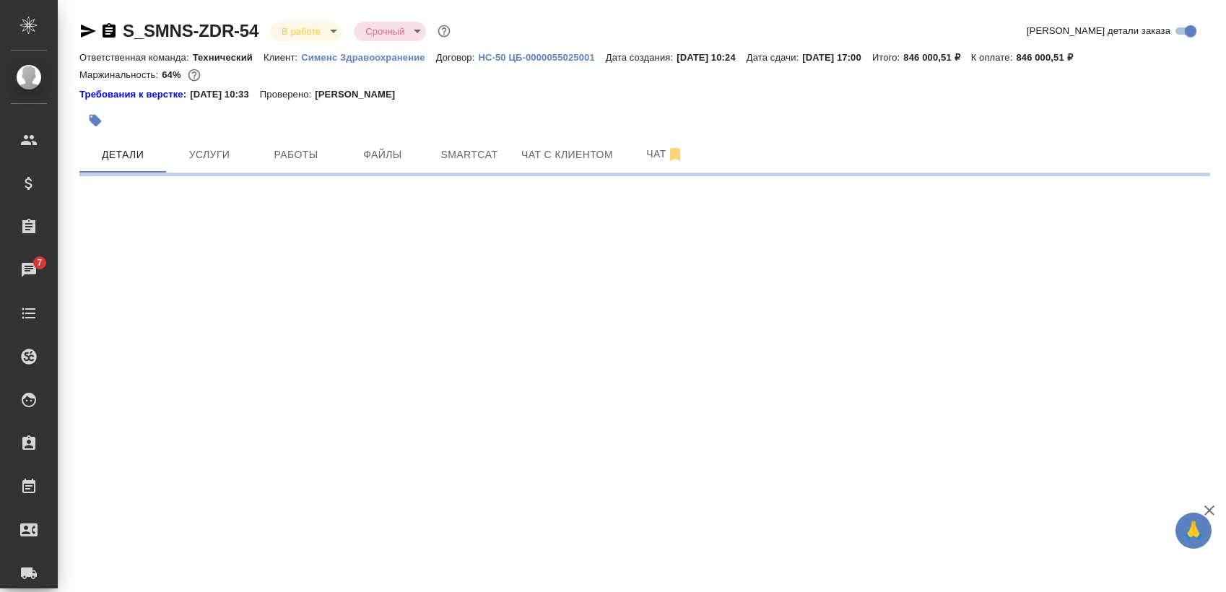
select select "RU"
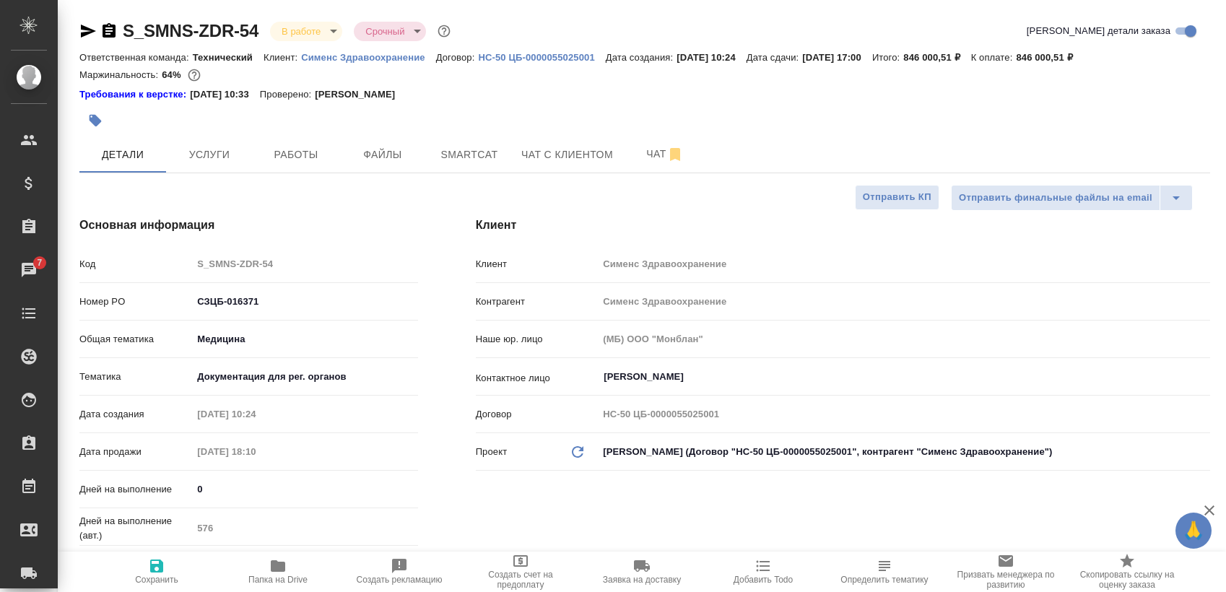
type textarea "x"
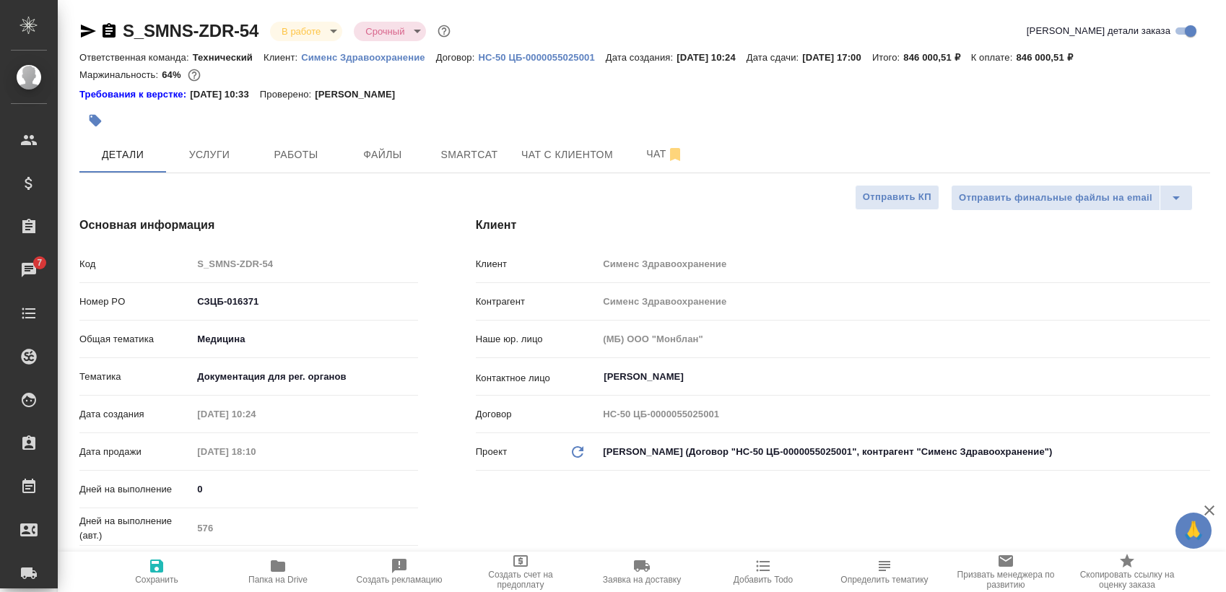
type textarea "x"
click at [283, 165] on button "Работы" at bounding box center [296, 155] width 87 height 36
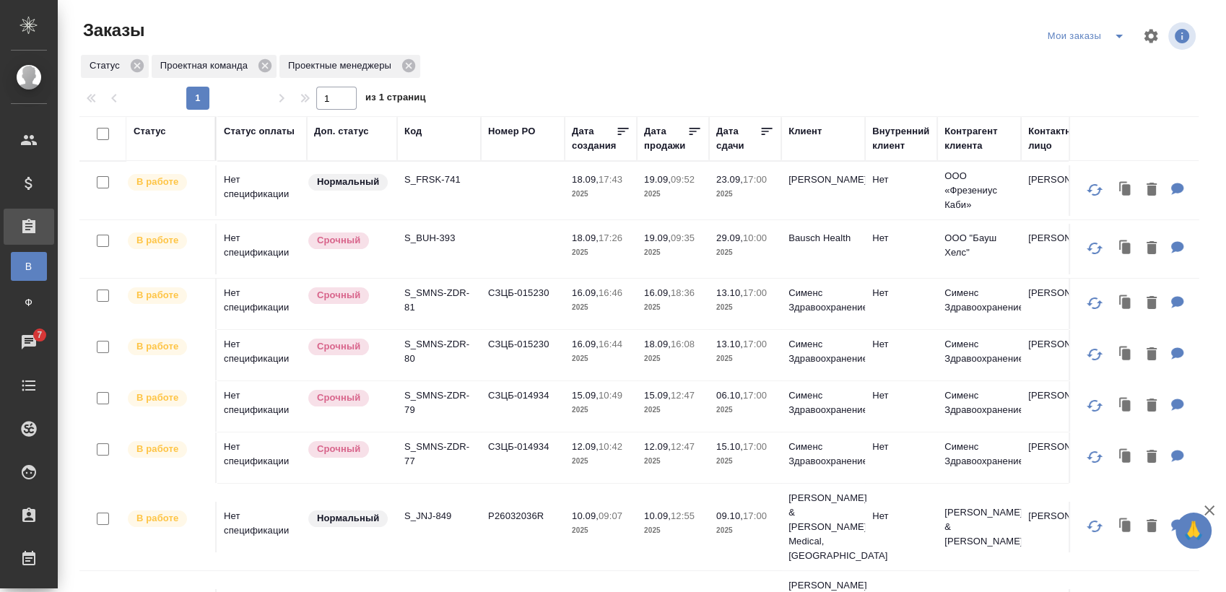
click at [1111, 40] on icon "split button" at bounding box center [1119, 35] width 17 height 17
click at [1075, 85] on li "Cдан без статистики" at bounding box center [1076, 88] width 121 height 23
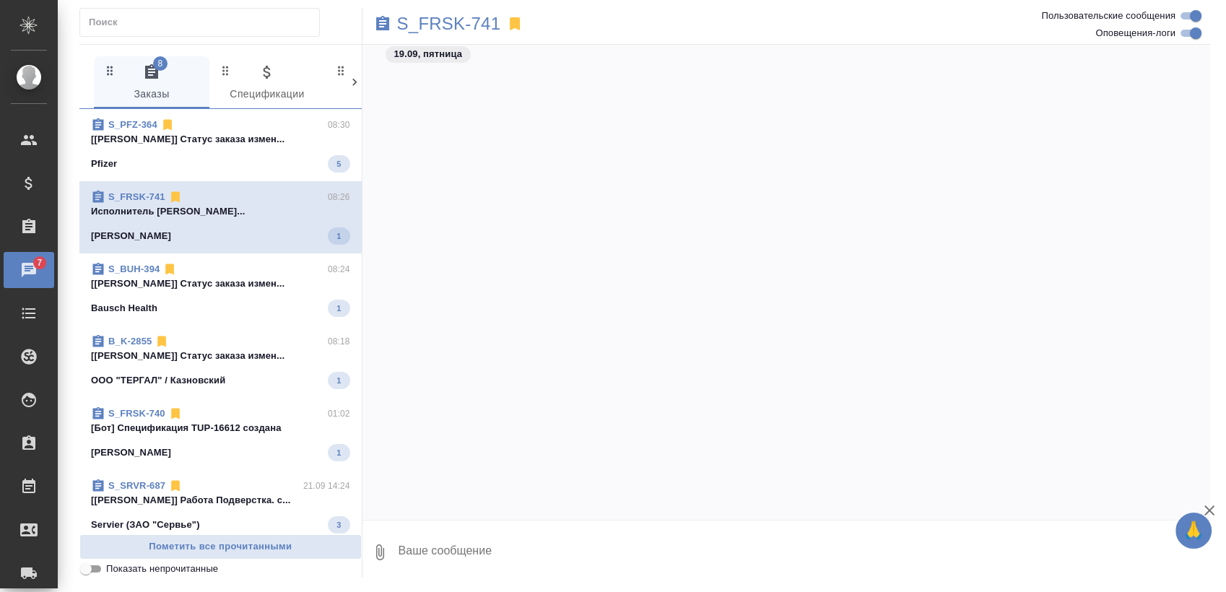
scroll to position [29936, 0]
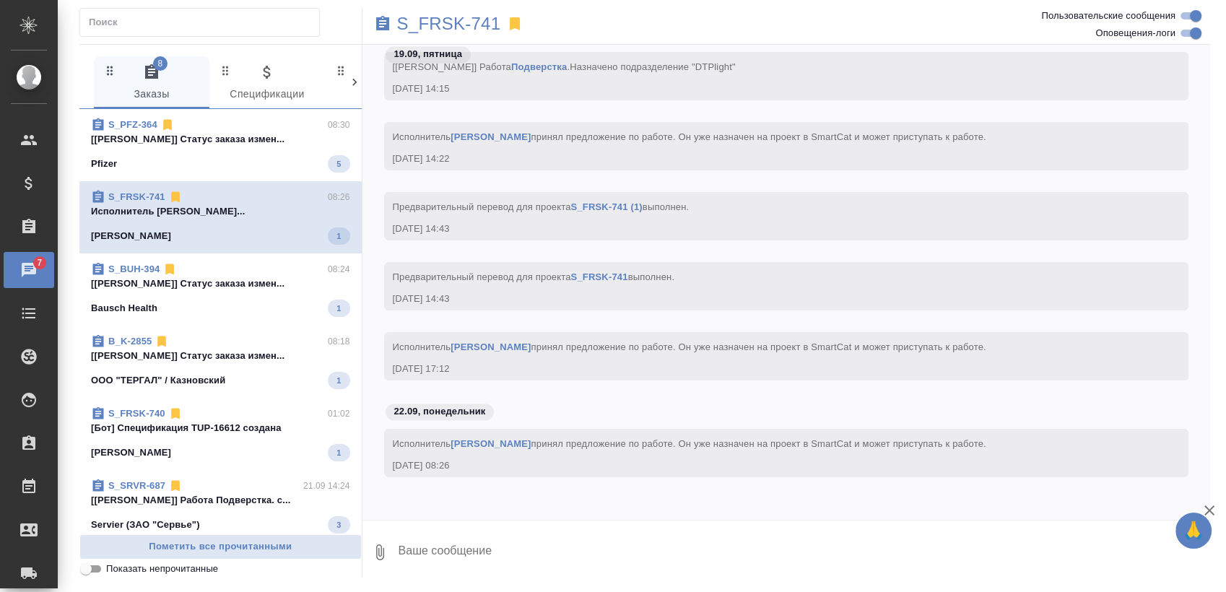
click at [185, 230] on div "[PERSON_NAME] 1" at bounding box center [220, 236] width 259 height 17
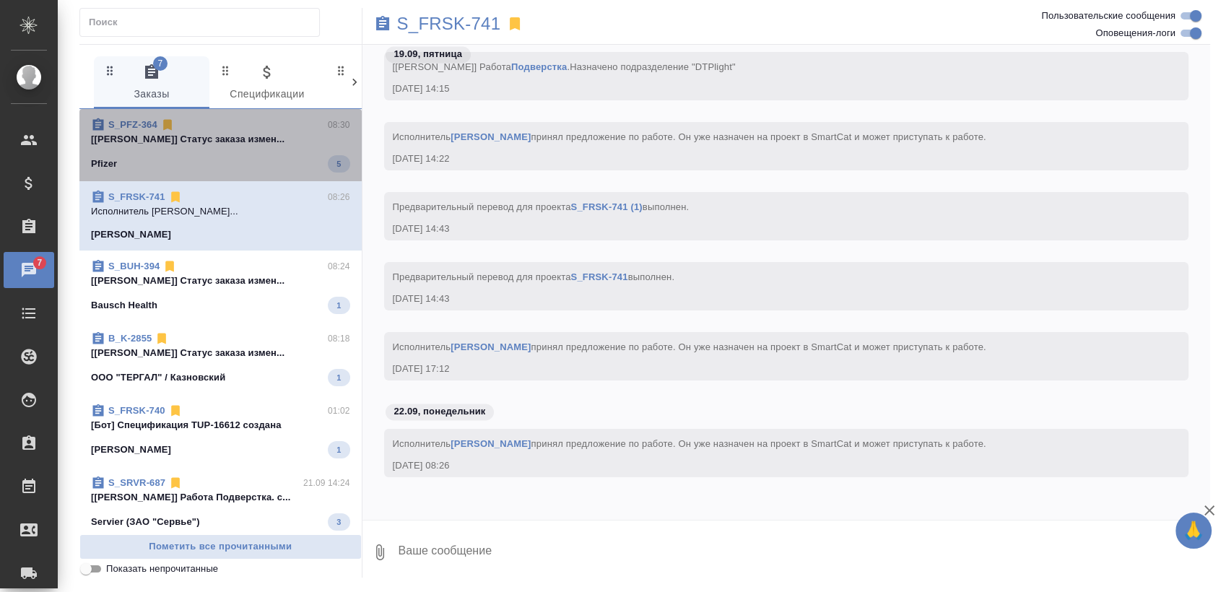
click at [258, 154] on span "S_PFZ-364 08:30 [[PERSON_NAME]] Статус заказа измен... Pfizer 5" at bounding box center [220, 145] width 259 height 55
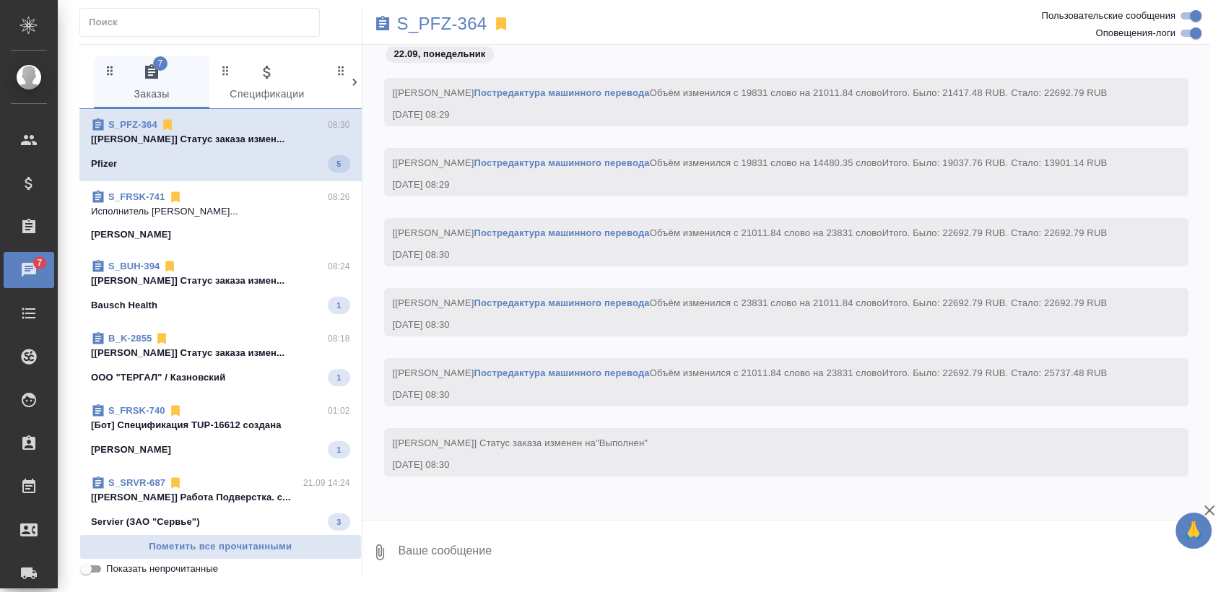
click at [243, 285] on p "[Сергеева Анастасия] Статус заказа измен..." at bounding box center [220, 281] width 259 height 14
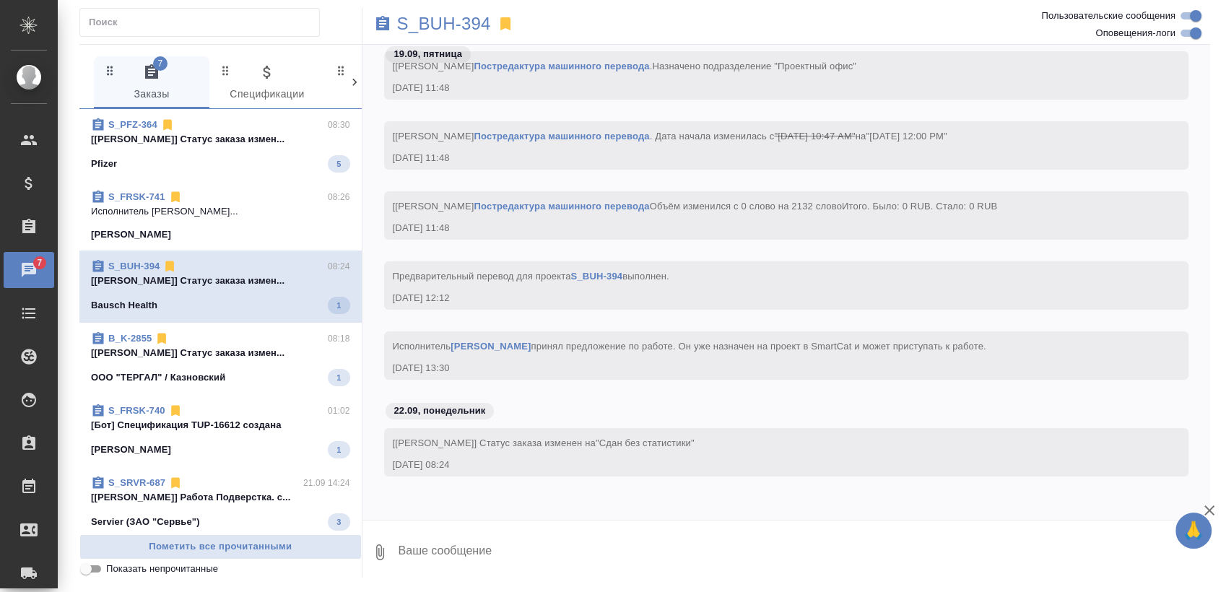
click at [230, 345] on span "B_K-2855 08:18 [Сергеева Анастасия] Статус заказа измен... ООО "ТЕРГАЛ" / Казно…" at bounding box center [220, 359] width 259 height 55
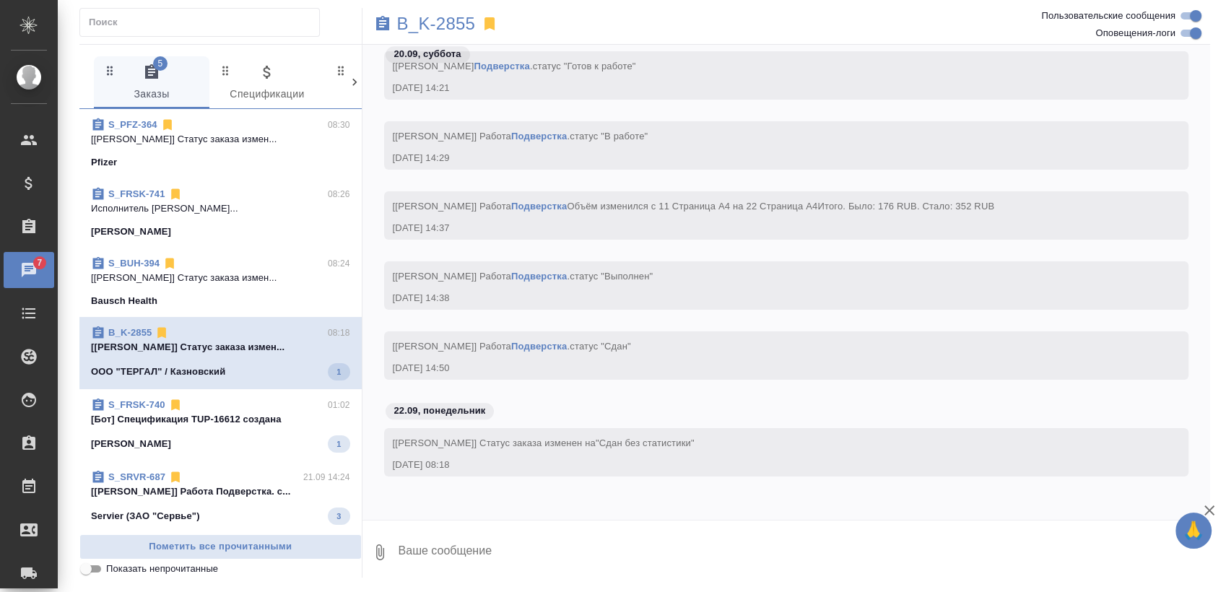
click at [211, 406] on div "S_FRSK-740 01:02" at bounding box center [220, 405] width 259 height 14
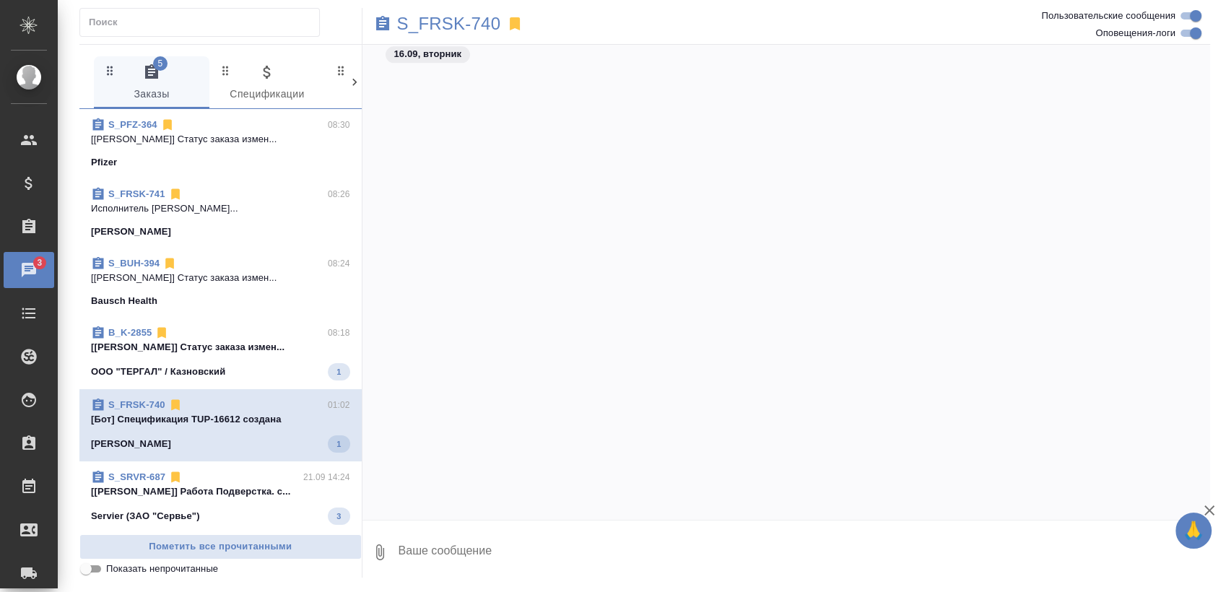
scroll to position [80, 0]
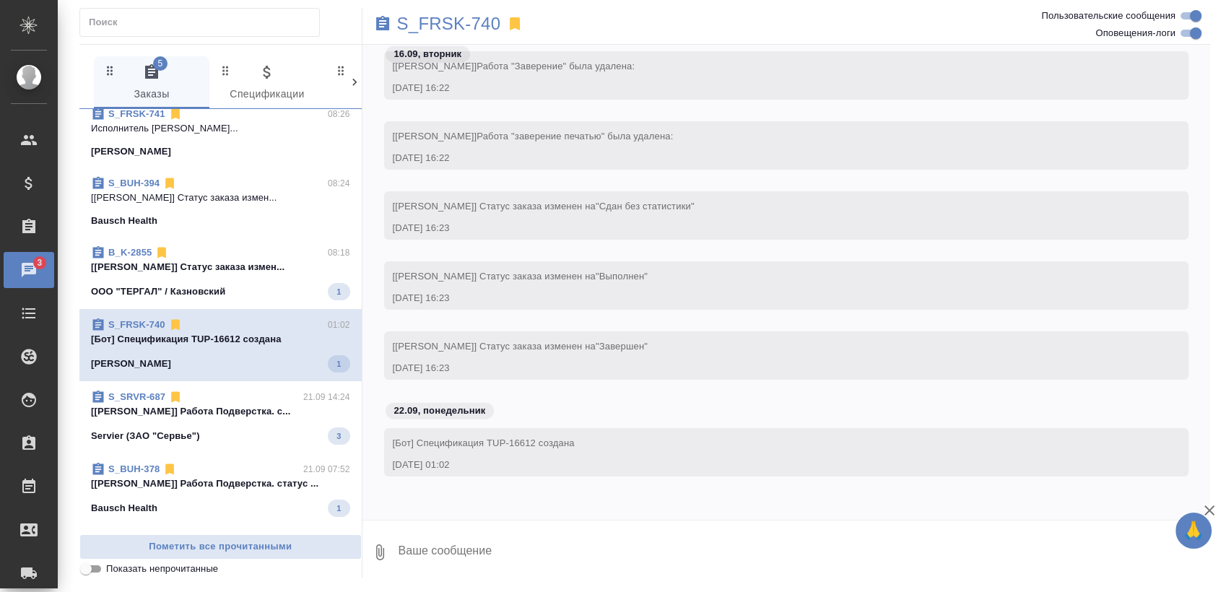
click at [225, 415] on p "[Кучеренко Оксана] Работа Подверстка. с..." at bounding box center [220, 411] width 259 height 14
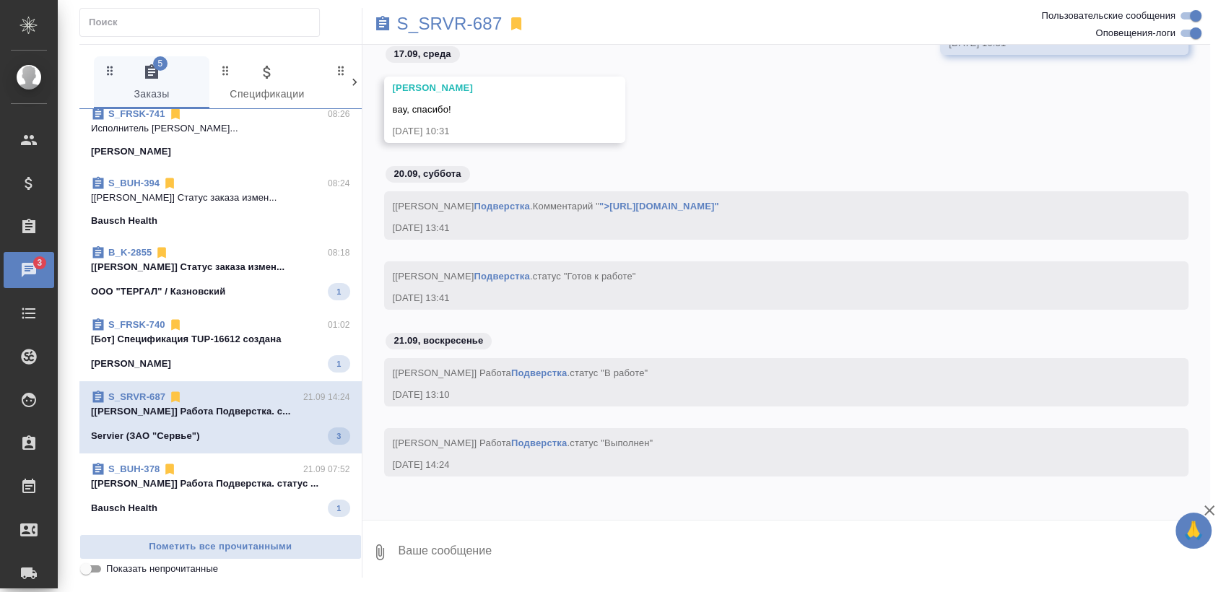
scroll to position [27415, 0]
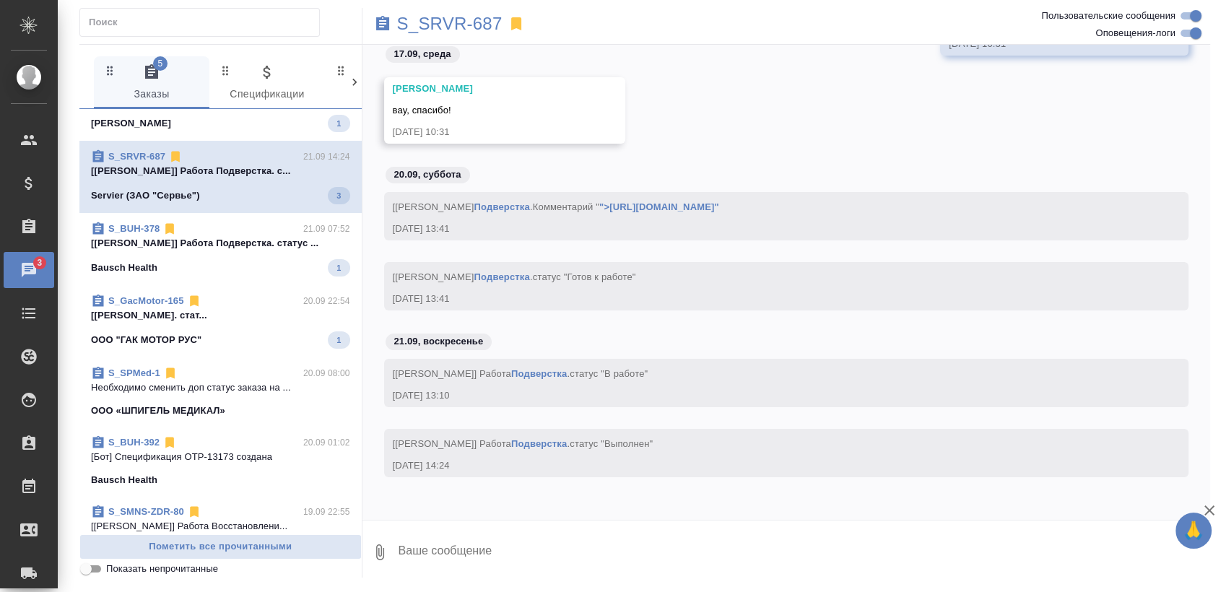
click at [224, 270] on div "Bausch Health 1" at bounding box center [220, 267] width 259 height 17
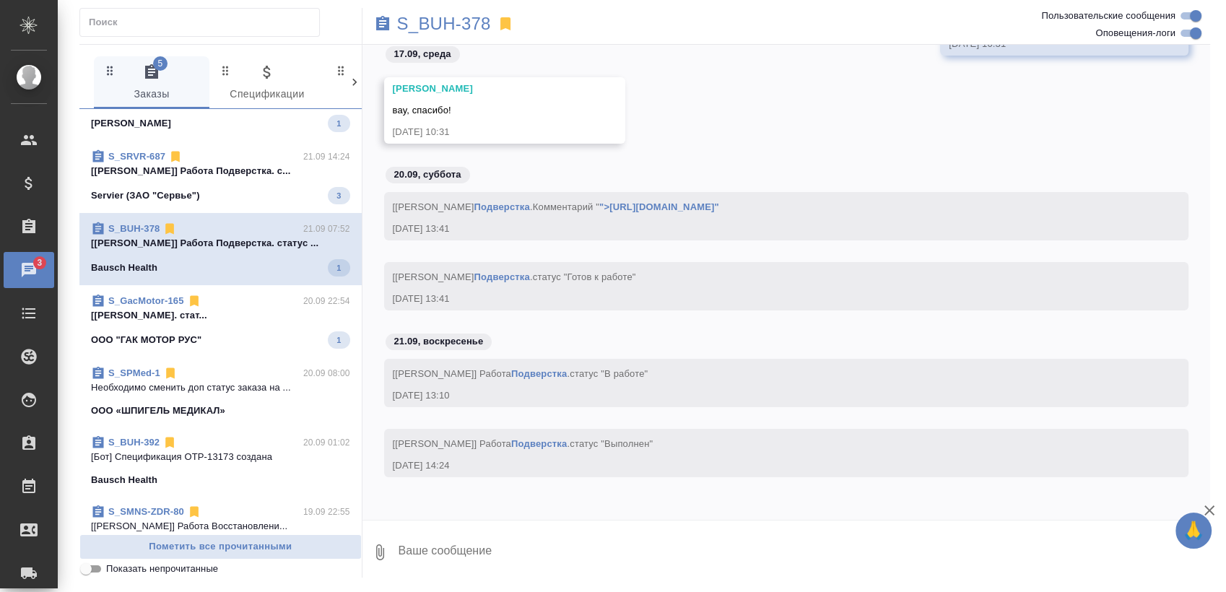
click at [203, 308] on p "[Цатурян Роберт] Работа Редактура. стат..." at bounding box center [220, 315] width 259 height 14
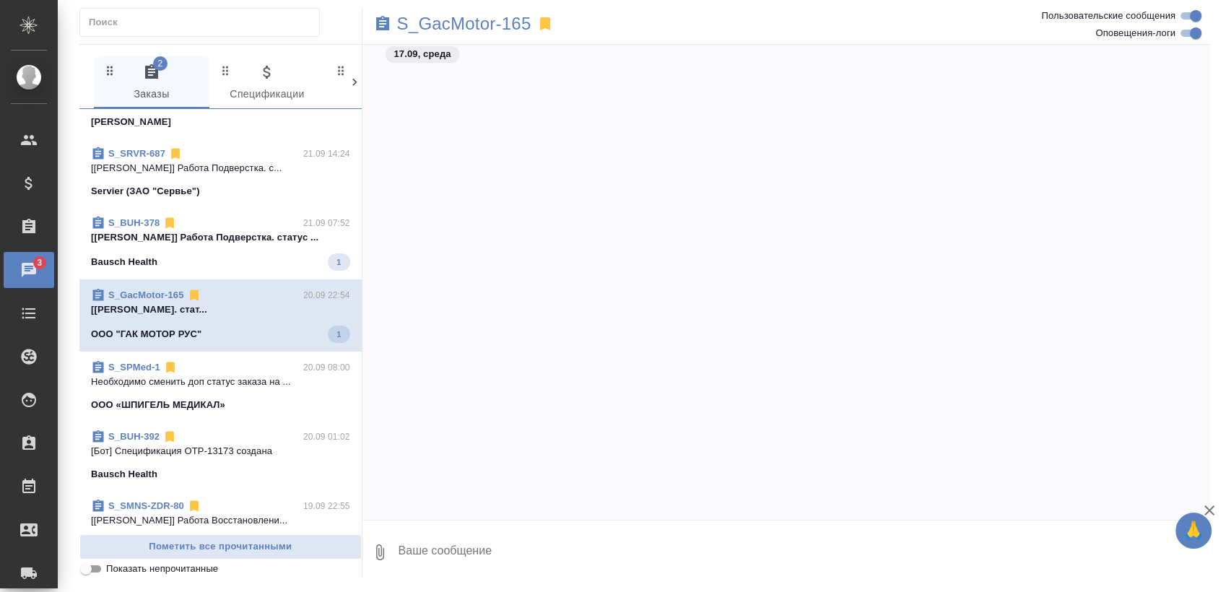
scroll to position [58831, 0]
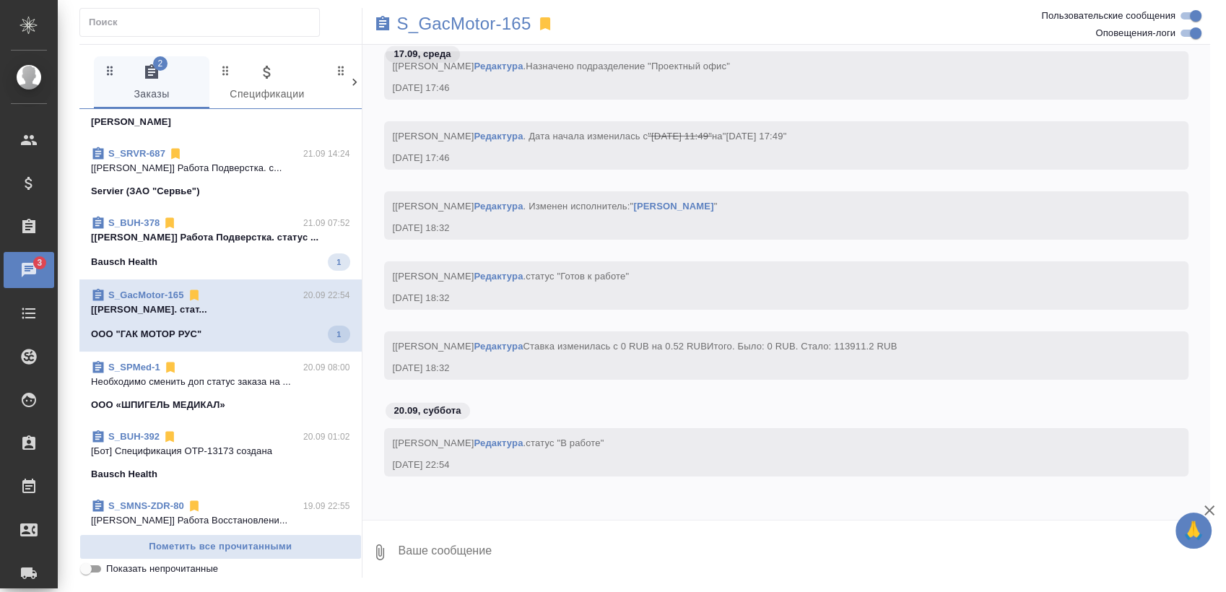
click at [228, 247] on span "S_BUH-378 21.09 07:52 [Гузов Марк] Работа Подверстка. статус ... Bausch Health 1" at bounding box center [220, 243] width 259 height 55
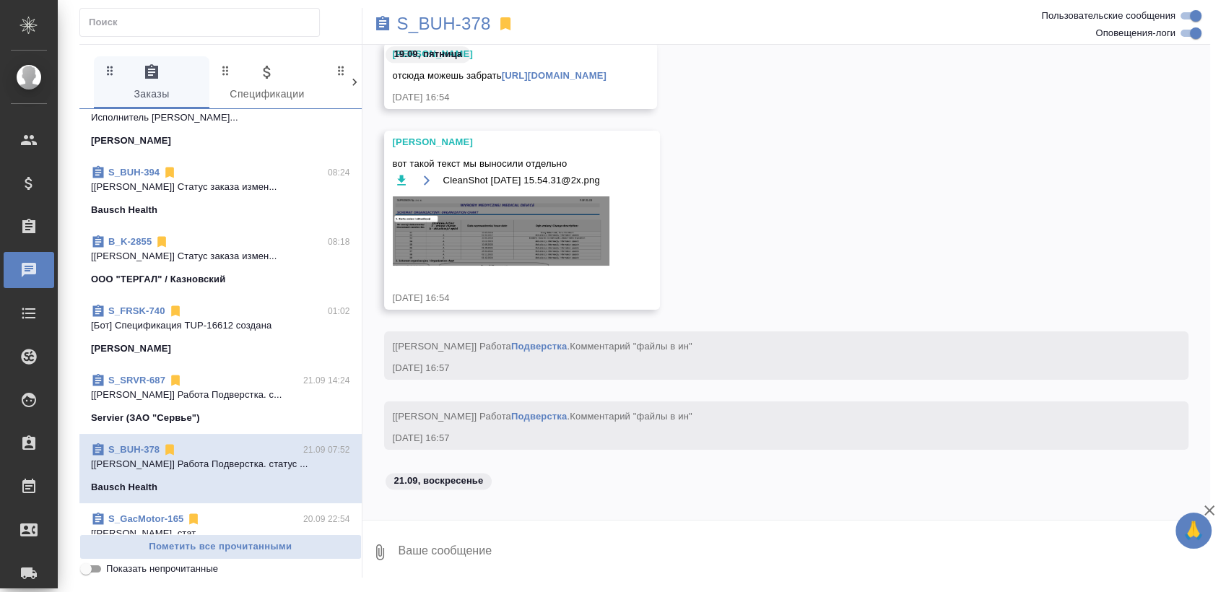
scroll to position [0, 0]
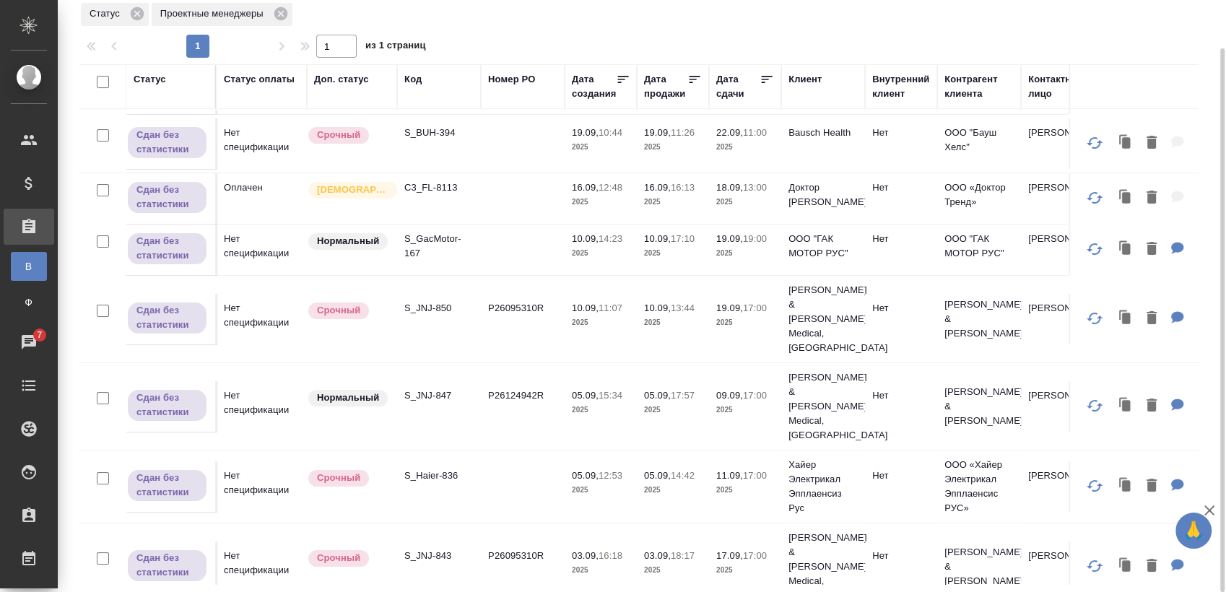
scroll to position [85, 0]
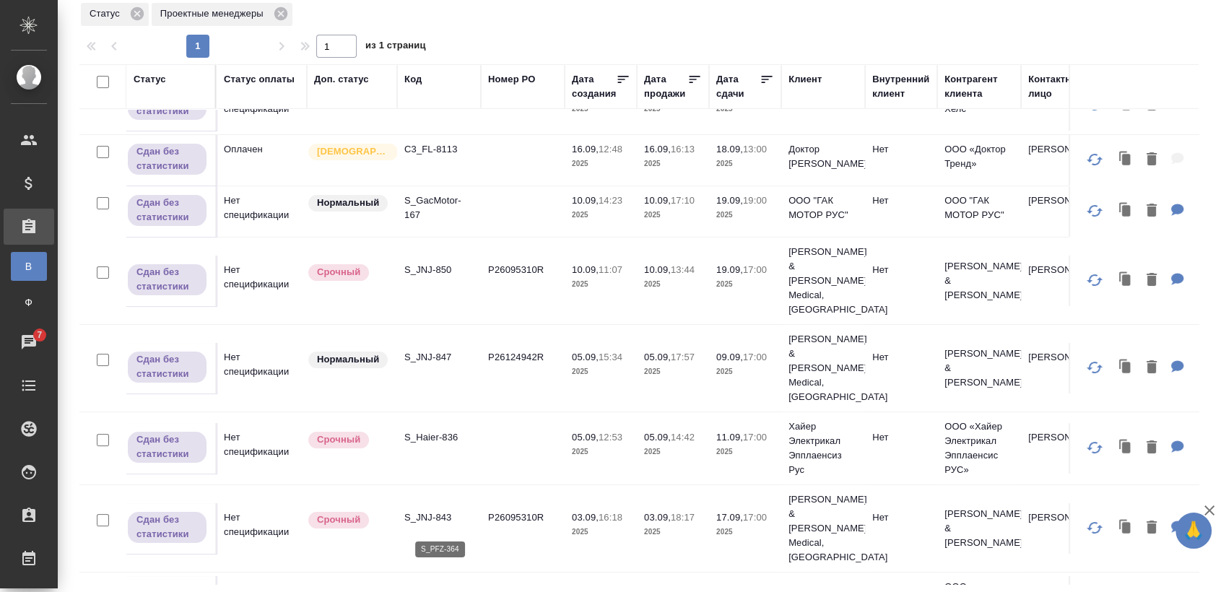
click at [439, 584] on p "S_PFZ-364" at bounding box center [438, 591] width 69 height 14
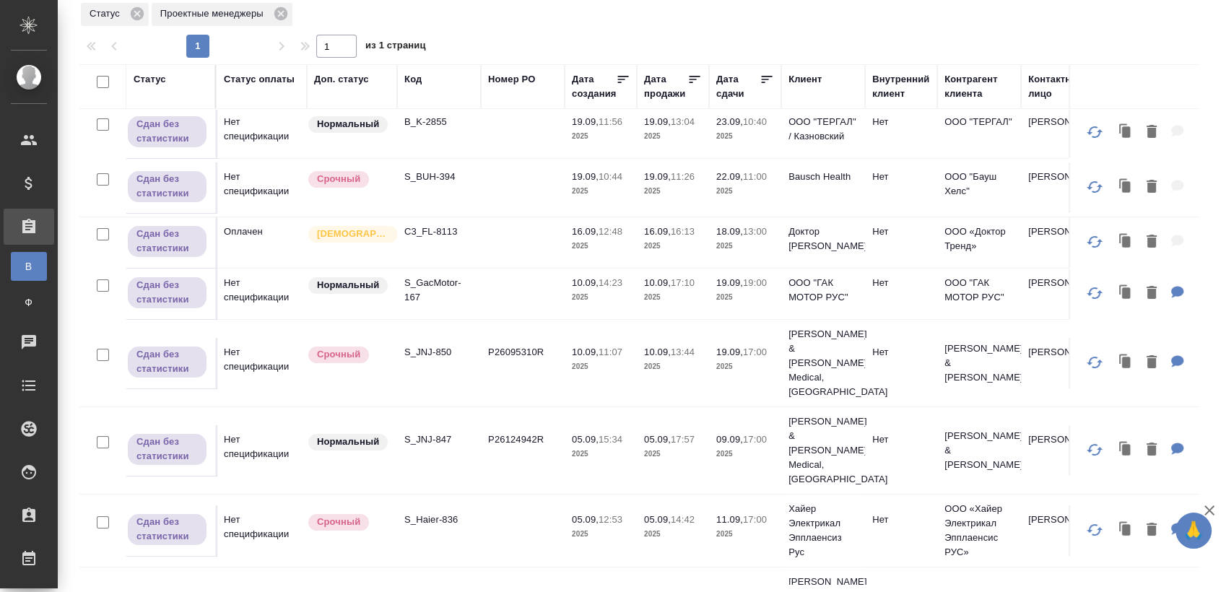
scroll to position [0, 0]
click at [433, 118] on p "B_K-2855" at bounding box center [438, 124] width 69 height 14
click at [449, 181] on p "S_BUH-394" at bounding box center [438, 179] width 69 height 14
click at [433, 231] on p "C3_FL-8113" at bounding box center [438, 234] width 69 height 14
click at [440, 287] on p "S_GacMotor-167" at bounding box center [438, 292] width 69 height 29
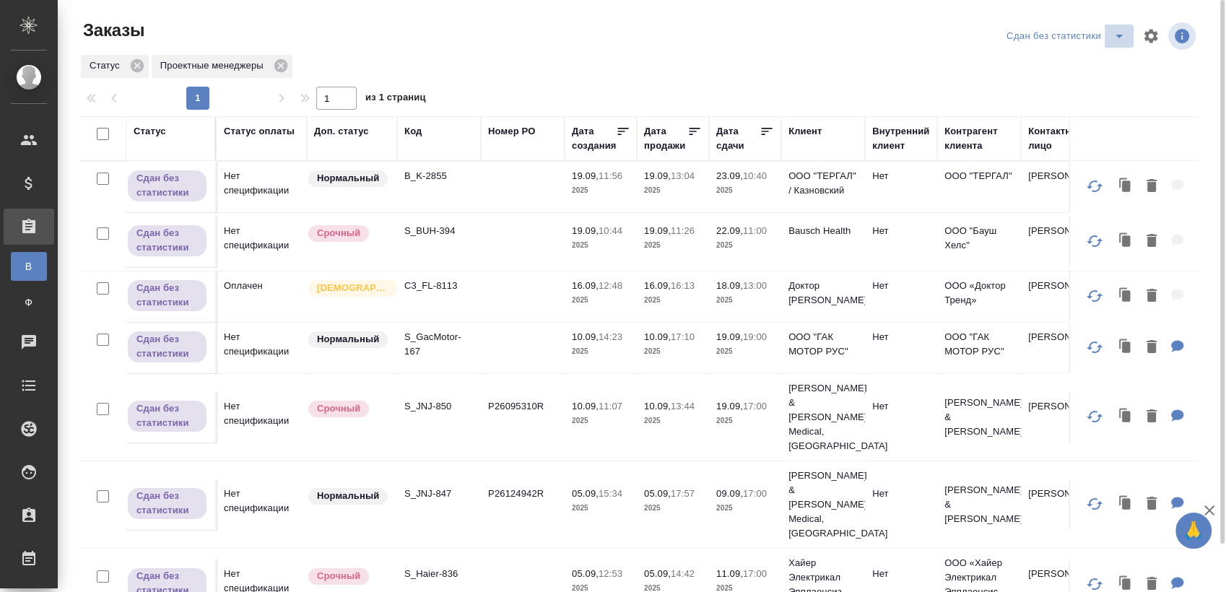
click at [1112, 31] on icon "split button" at bounding box center [1119, 35] width 17 height 17
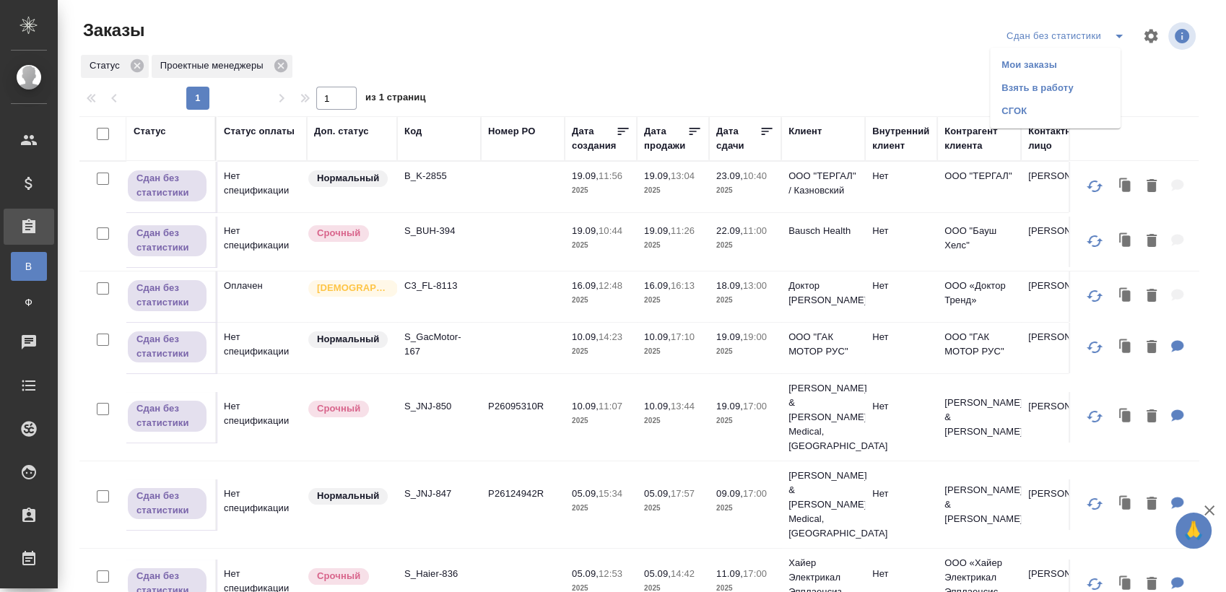
click at [1042, 94] on li "Взять в работу" at bounding box center [1055, 88] width 131 height 23
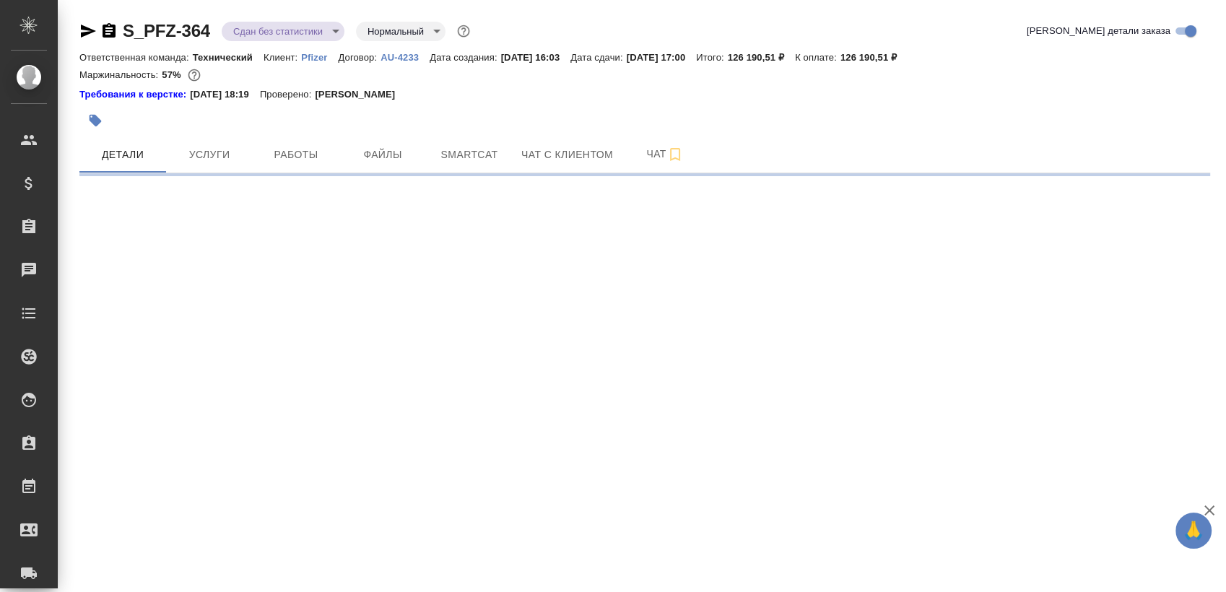
select select "RU"
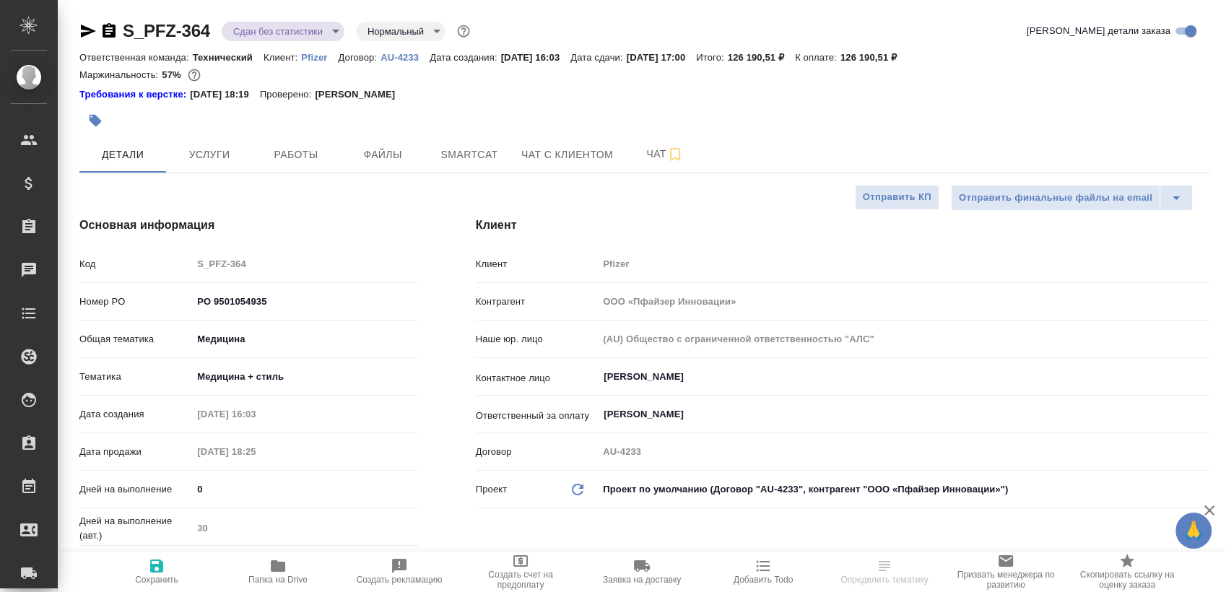
type textarea "x"
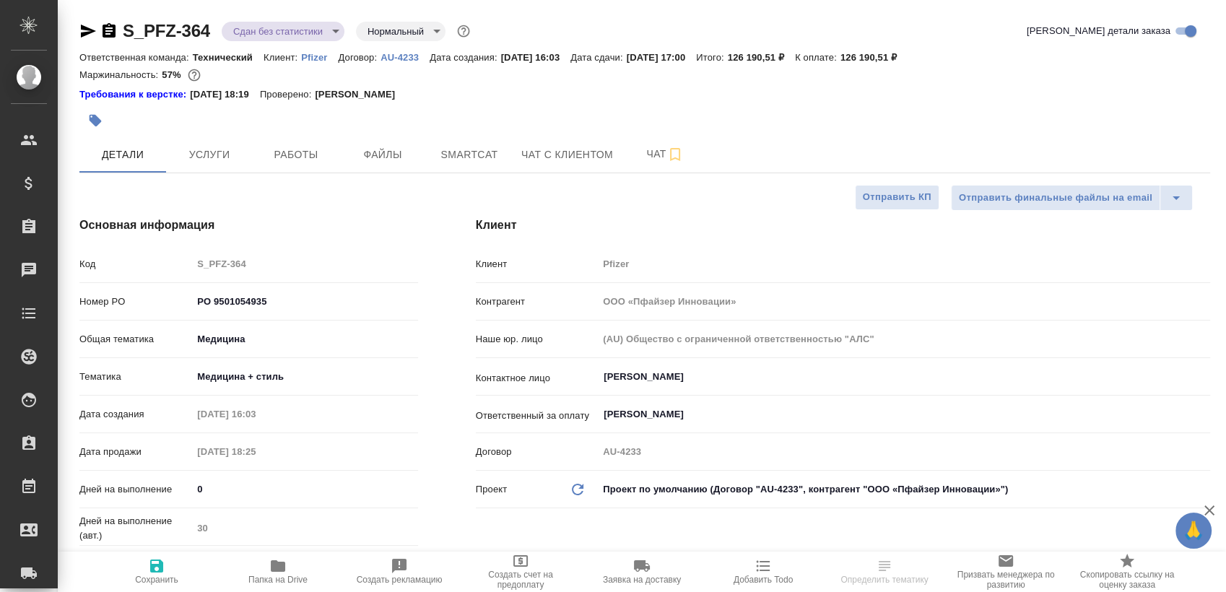
type textarea "x"
click at [277, 152] on span "Работы" at bounding box center [295, 155] width 69 height 18
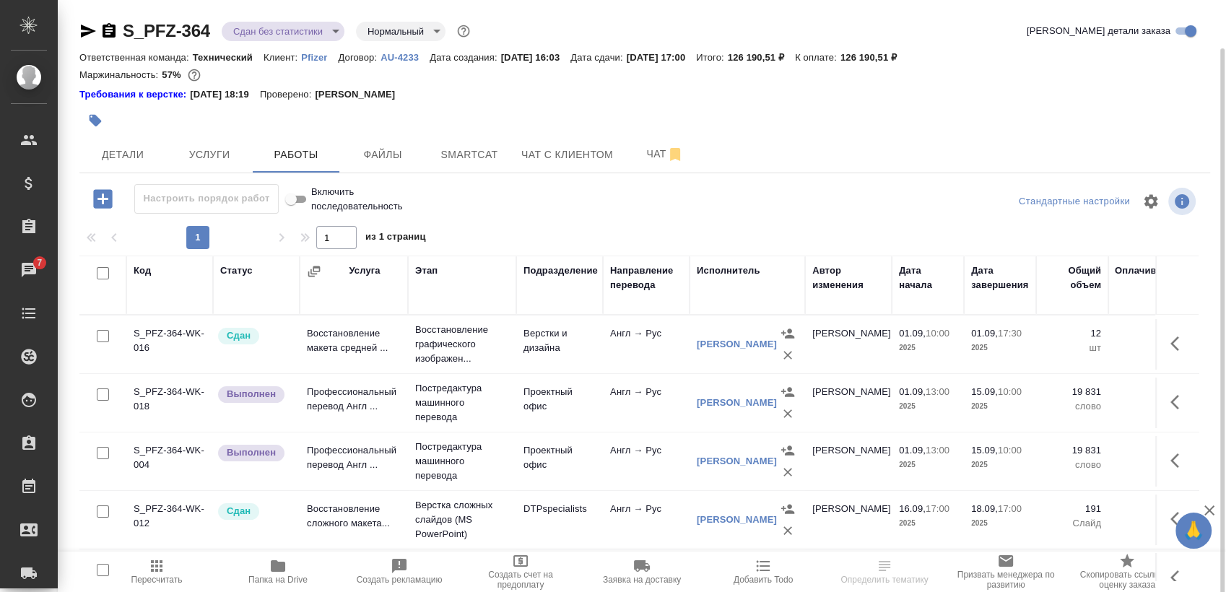
scroll to position [25, 0]
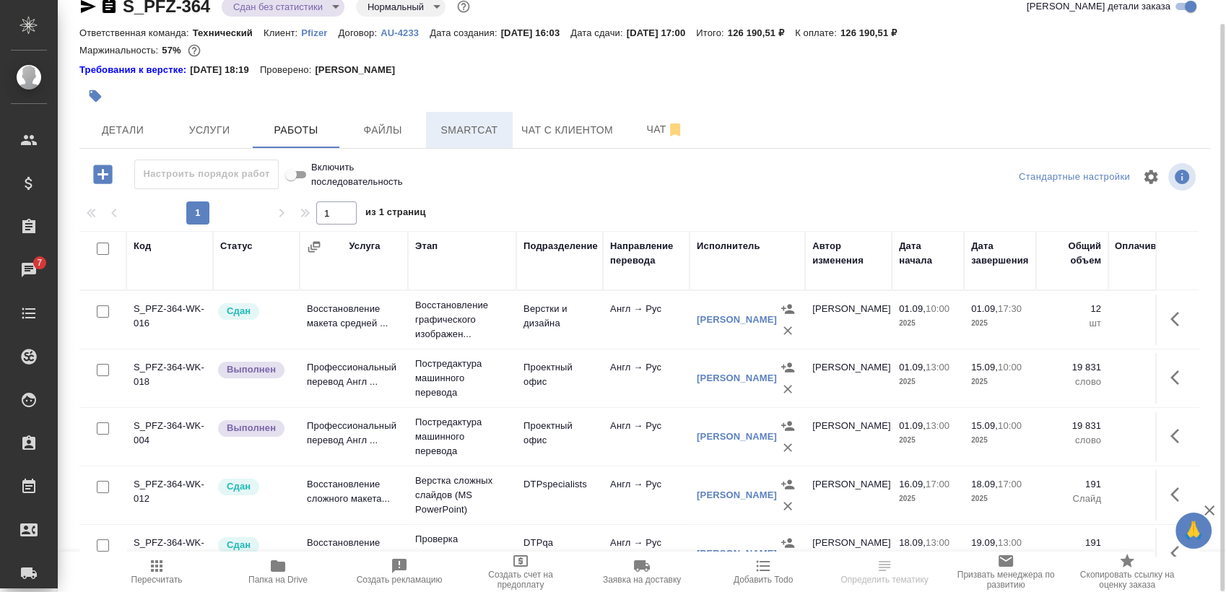
click at [489, 136] on span "Smartcat" at bounding box center [469, 130] width 69 height 18
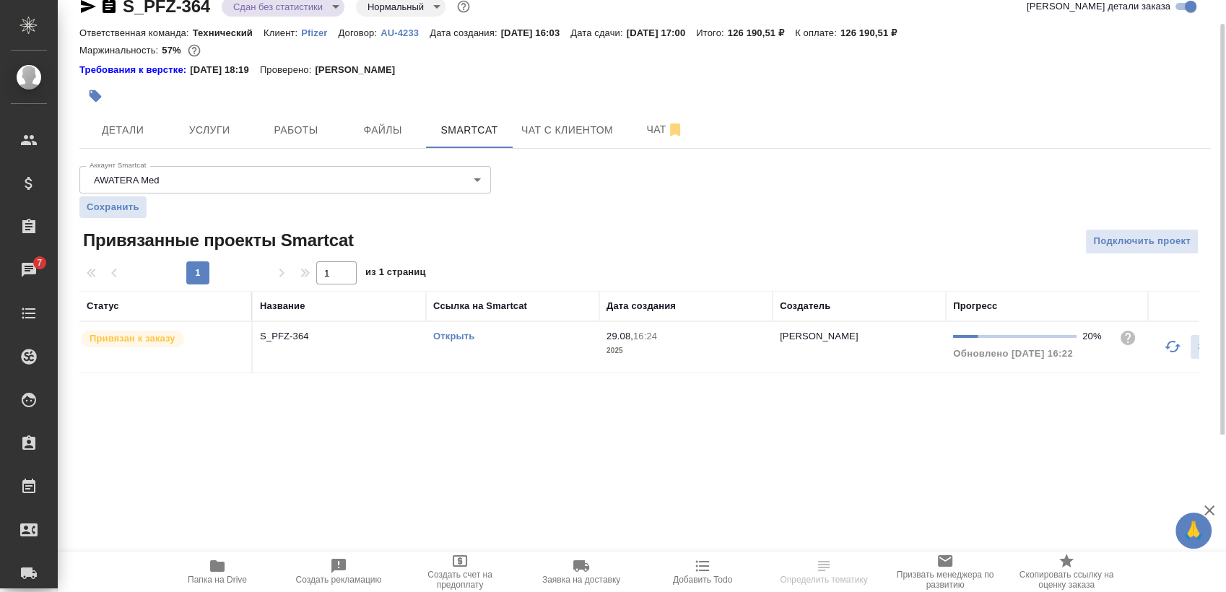
click at [503, 346] on td "Открыть" at bounding box center [512, 347] width 173 height 51
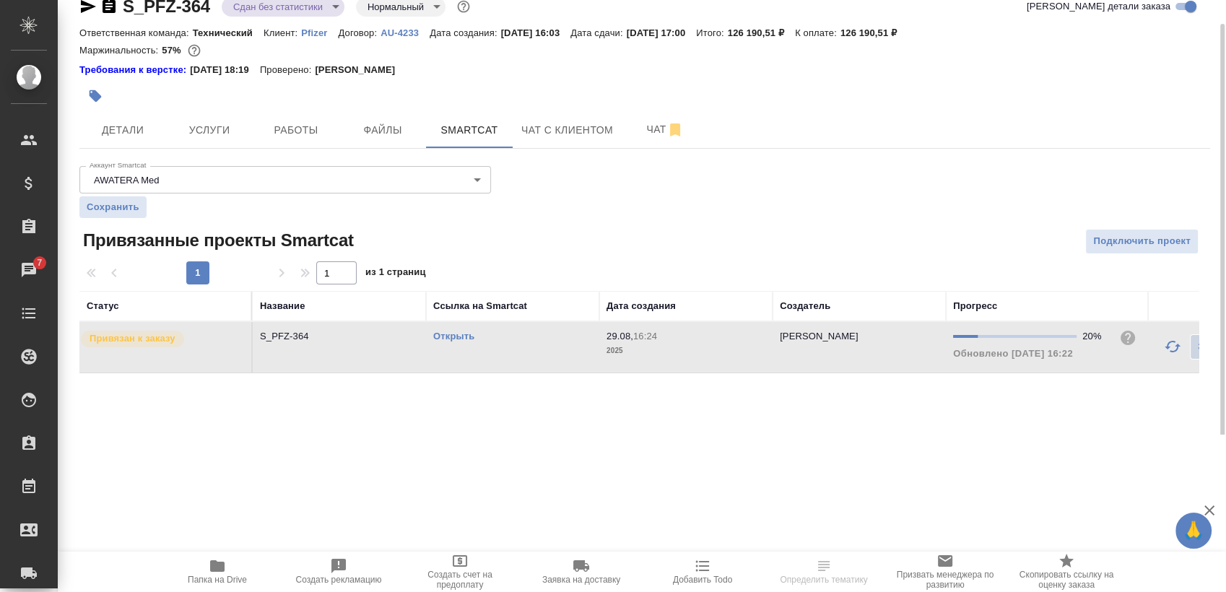
click at [503, 346] on td "Открыть" at bounding box center [512, 347] width 173 height 51
click at [298, 118] on button "Работы" at bounding box center [296, 130] width 87 height 36
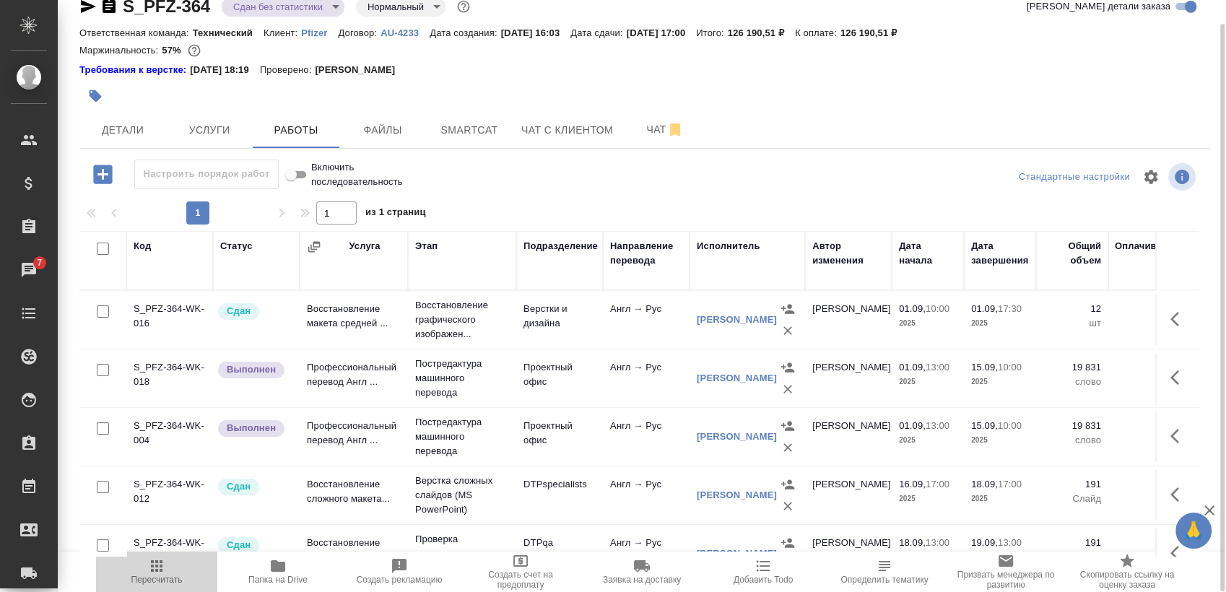
click at [170, 570] on span "Пересчитать" at bounding box center [157, 571] width 104 height 27
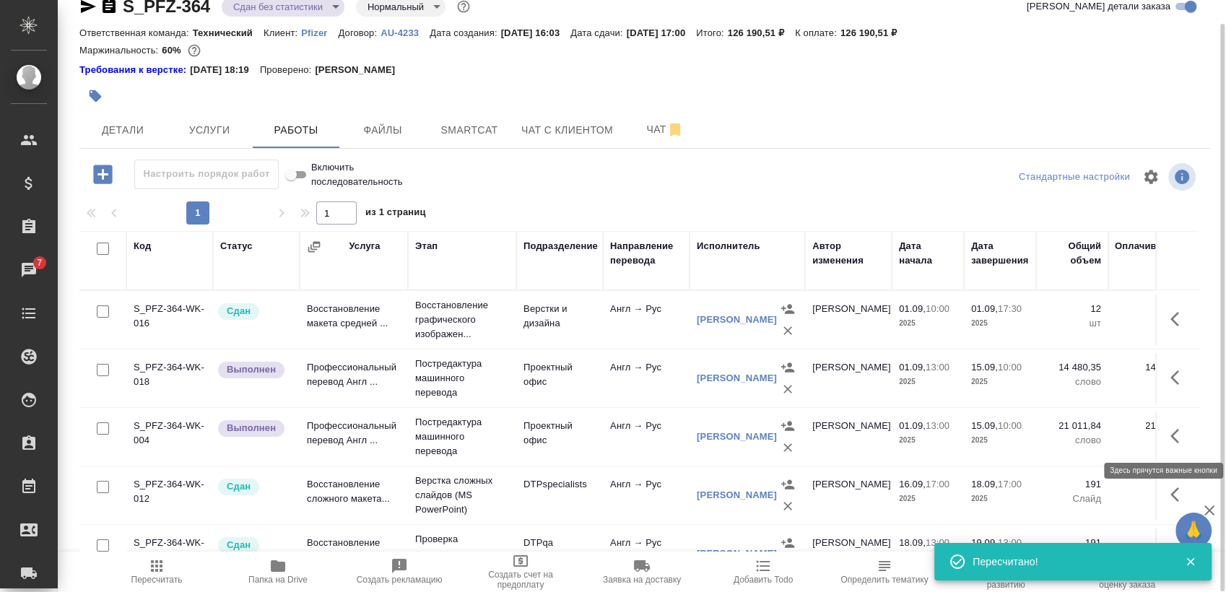
click at [1177, 425] on button "button" at bounding box center [1179, 436] width 35 height 35
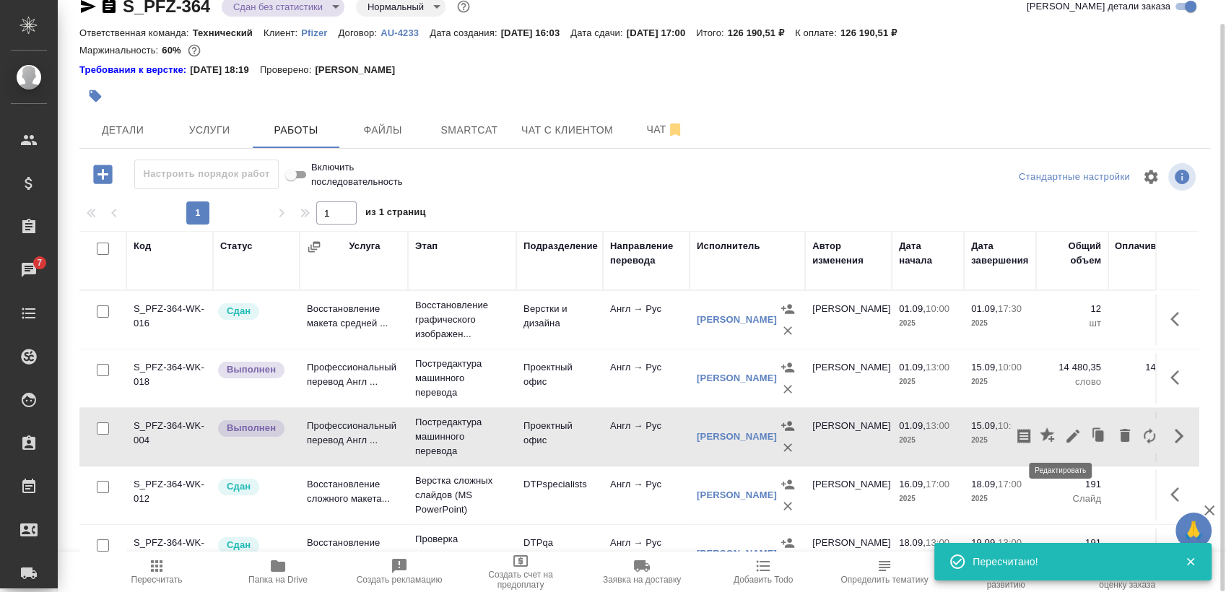
click at [1065, 425] on button "button" at bounding box center [1073, 436] width 25 height 35
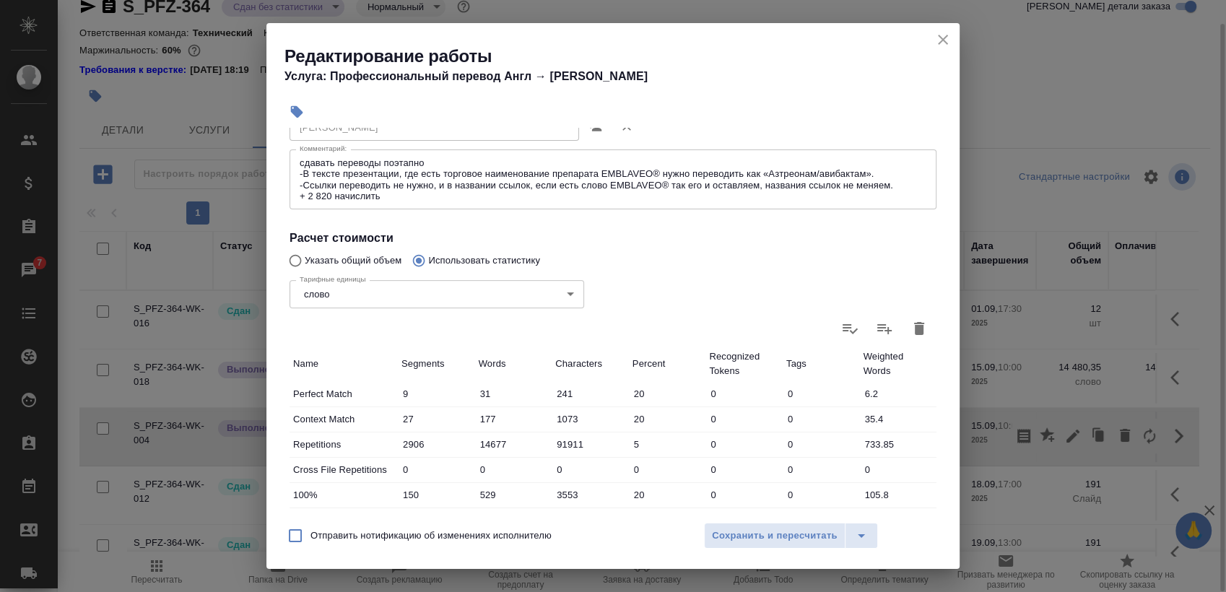
scroll to position [94, 0]
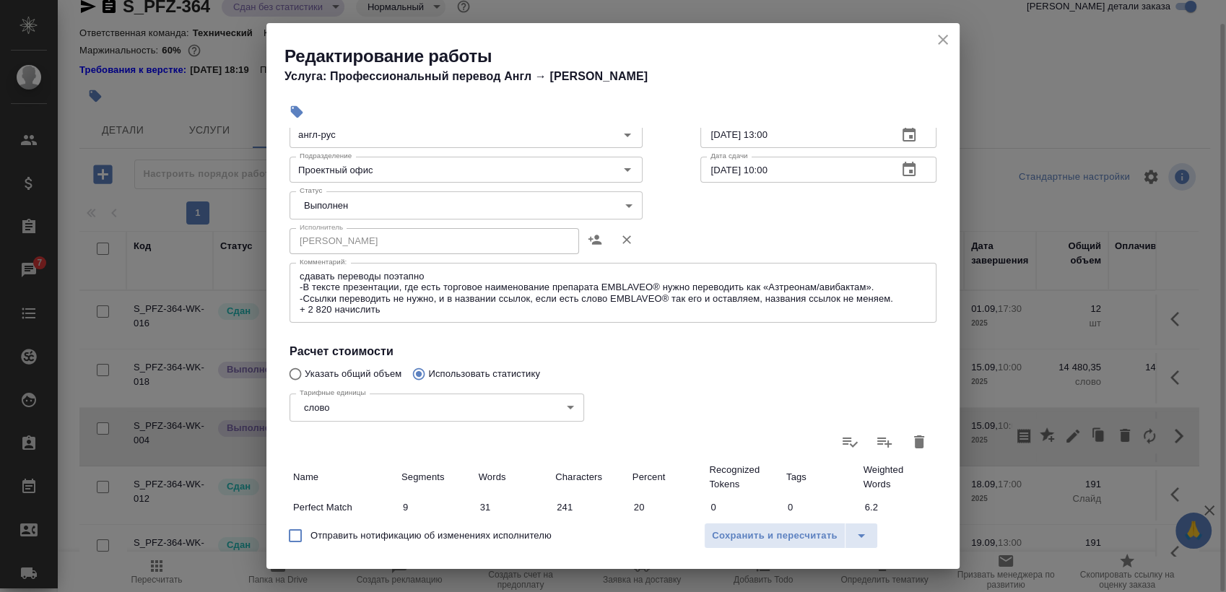
click at [322, 364] on div "Тарифные единицы слово 5a8b1489cc6b4906c91bfd90 Тарифные единицы" at bounding box center [437, 406] width 352 height 94
click at [294, 371] on input "Указать общий объем" at bounding box center [293, 373] width 23 height 27
radio input "true"
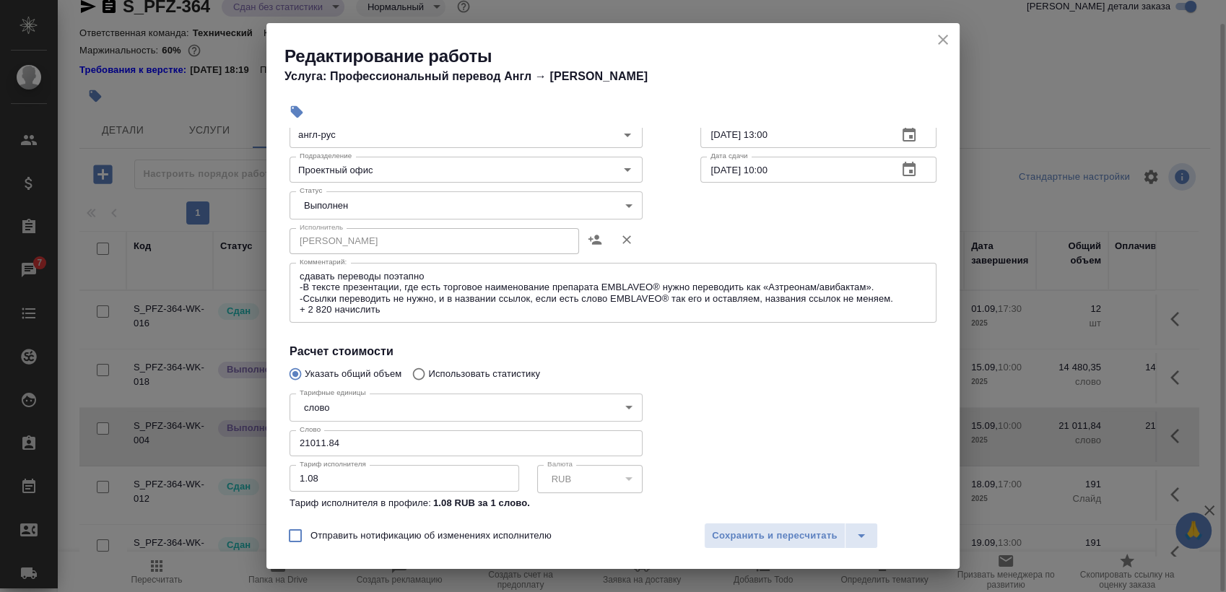
scroll to position [212, 0]
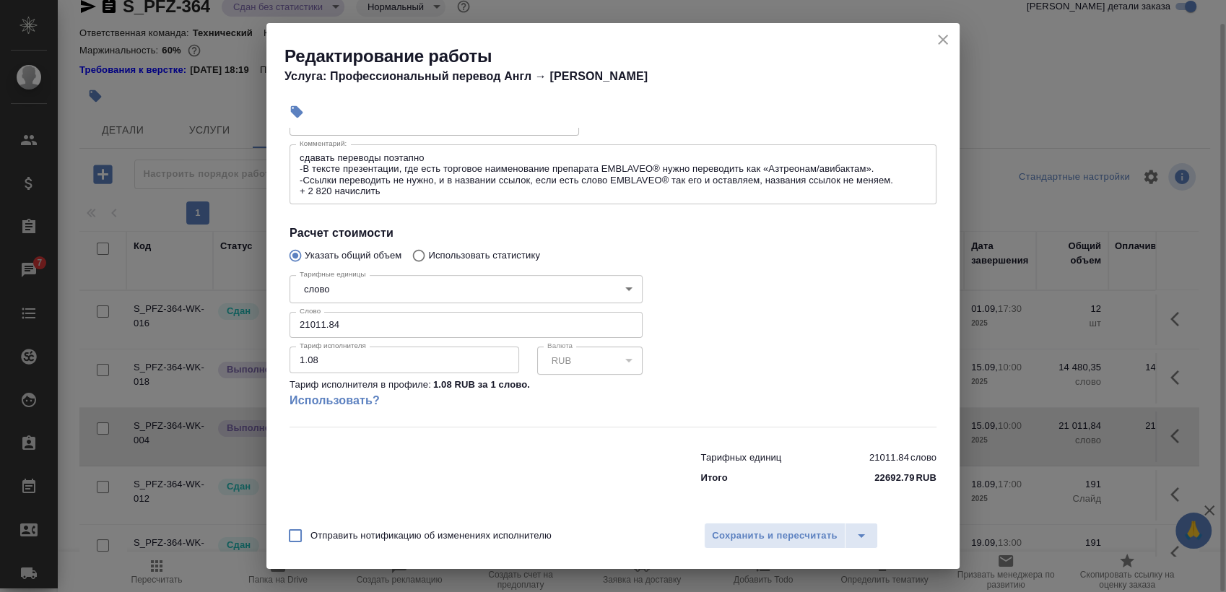
click at [339, 315] on input "21011.84" at bounding box center [466, 325] width 353 height 26
paste input "3831"
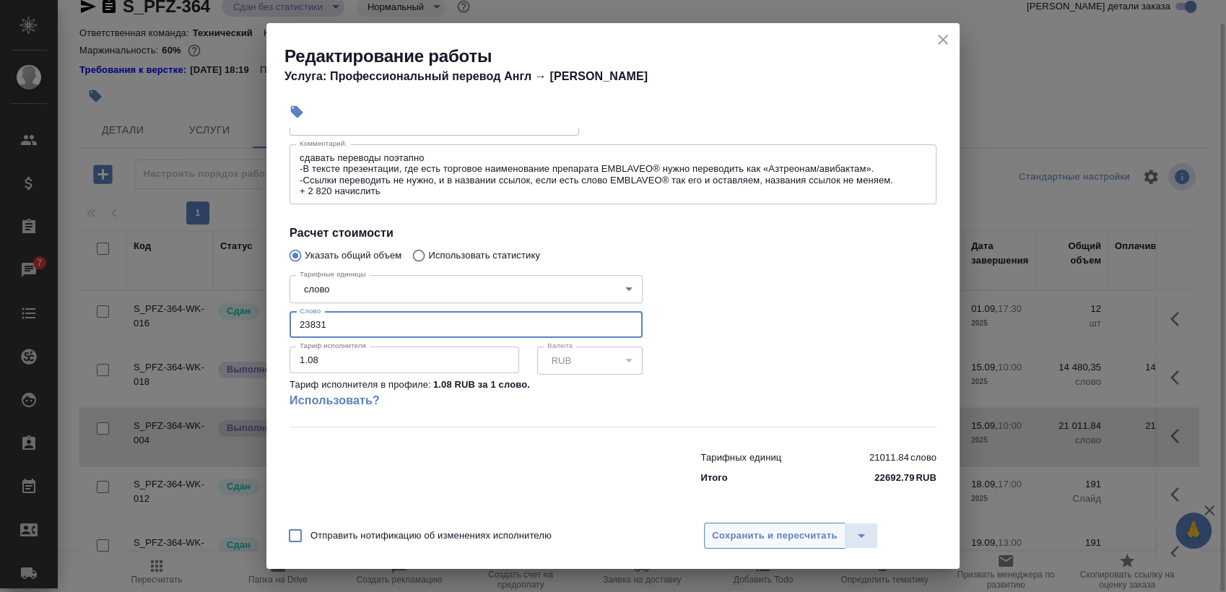
type input "23831"
click at [766, 524] on button "Сохранить и пересчитать" at bounding box center [775, 536] width 142 height 26
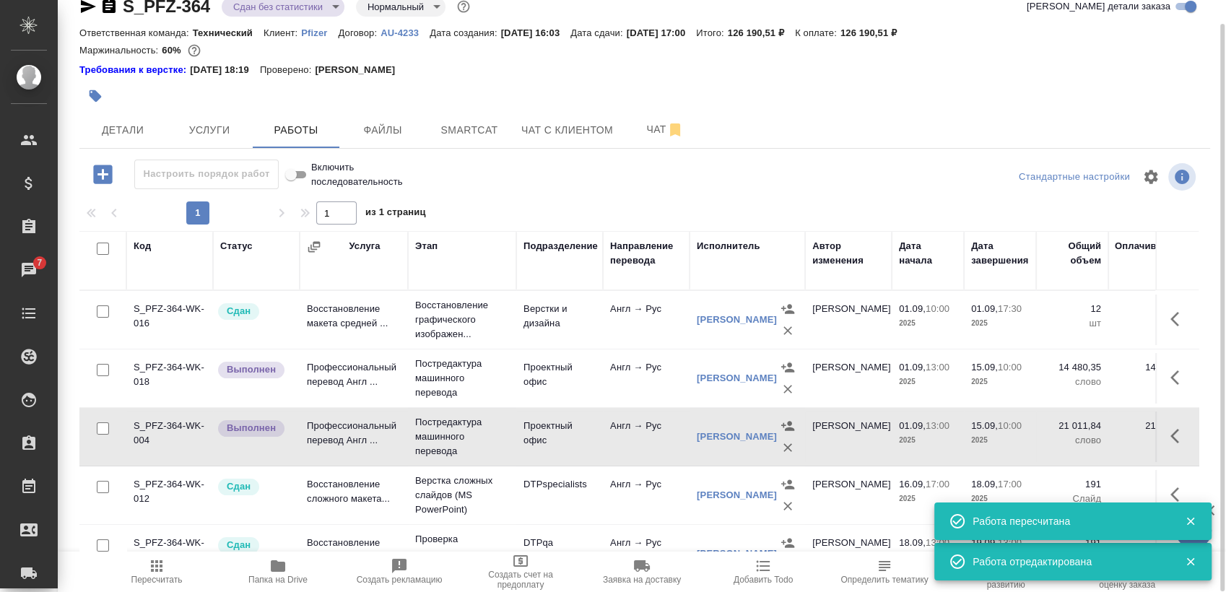
click at [161, 575] on span "Пересчитать" at bounding box center [156, 580] width 51 height 10
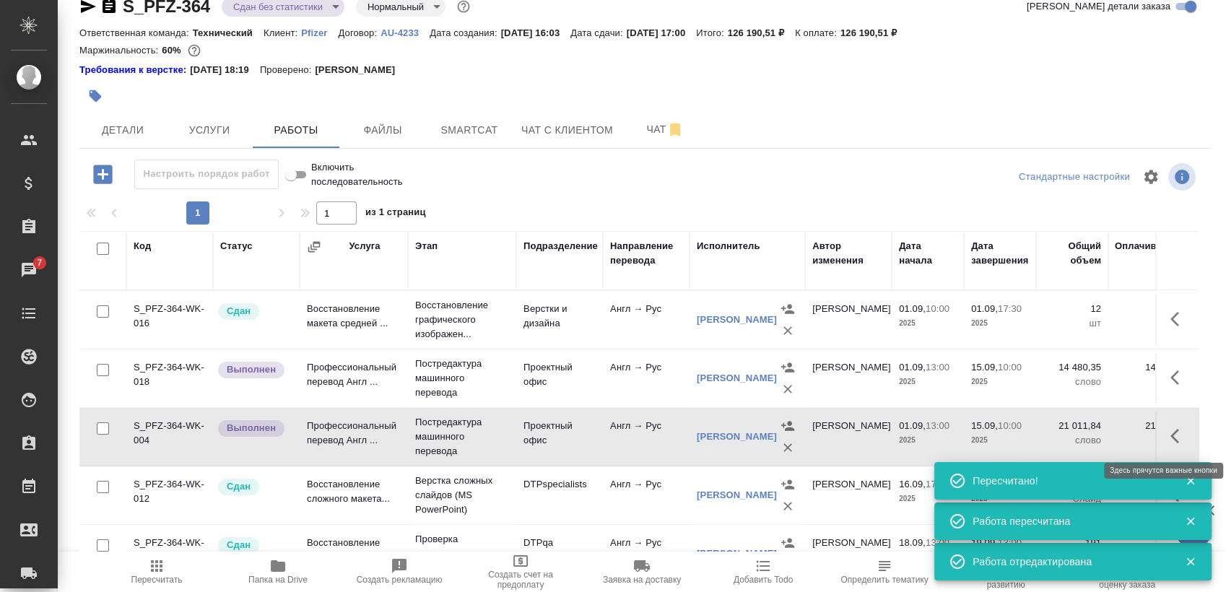
click at [1177, 426] on button "button" at bounding box center [1179, 436] width 35 height 35
click at [1067, 430] on icon "button" at bounding box center [1073, 436] width 13 height 13
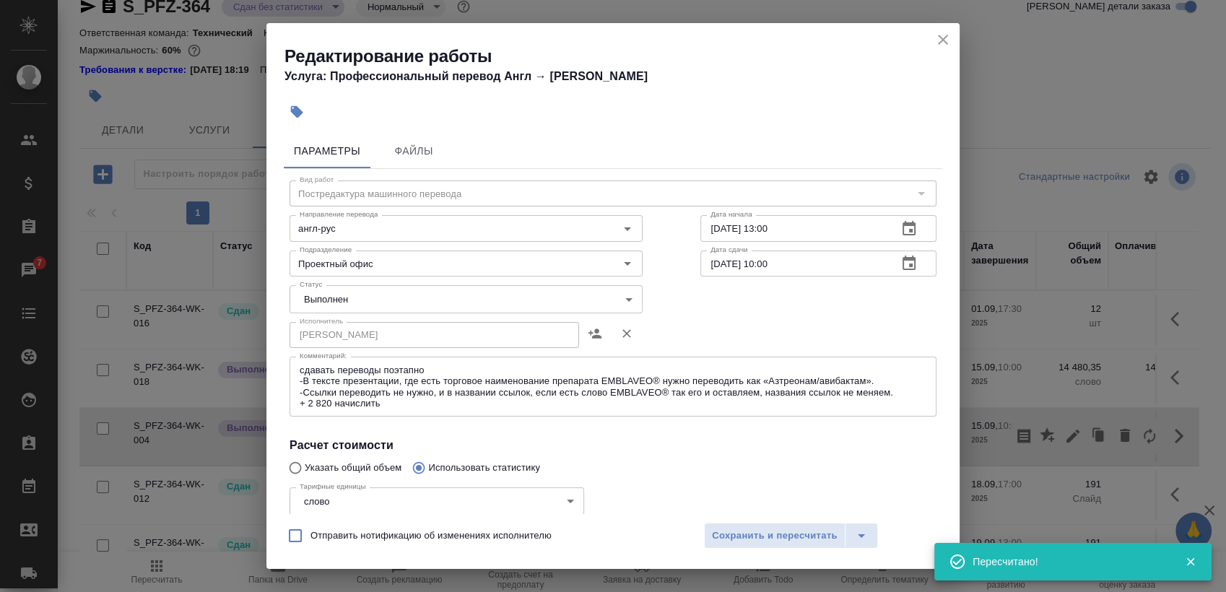
scroll to position [160, 0]
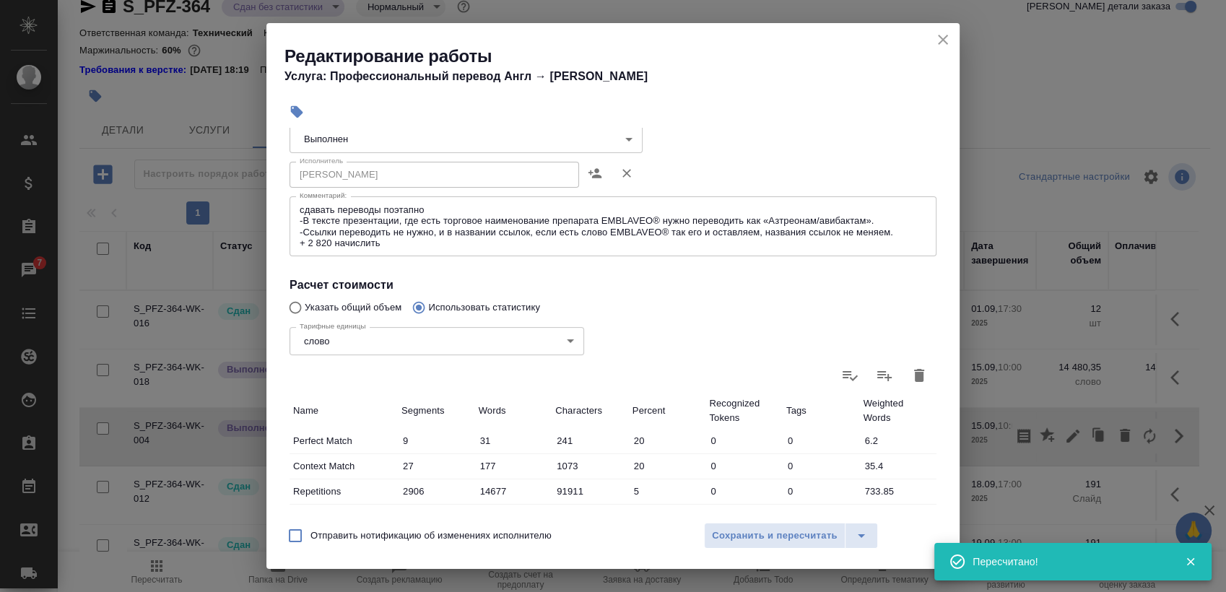
click at [914, 371] on icon "button" at bounding box center [919, 375] width 10 height 13
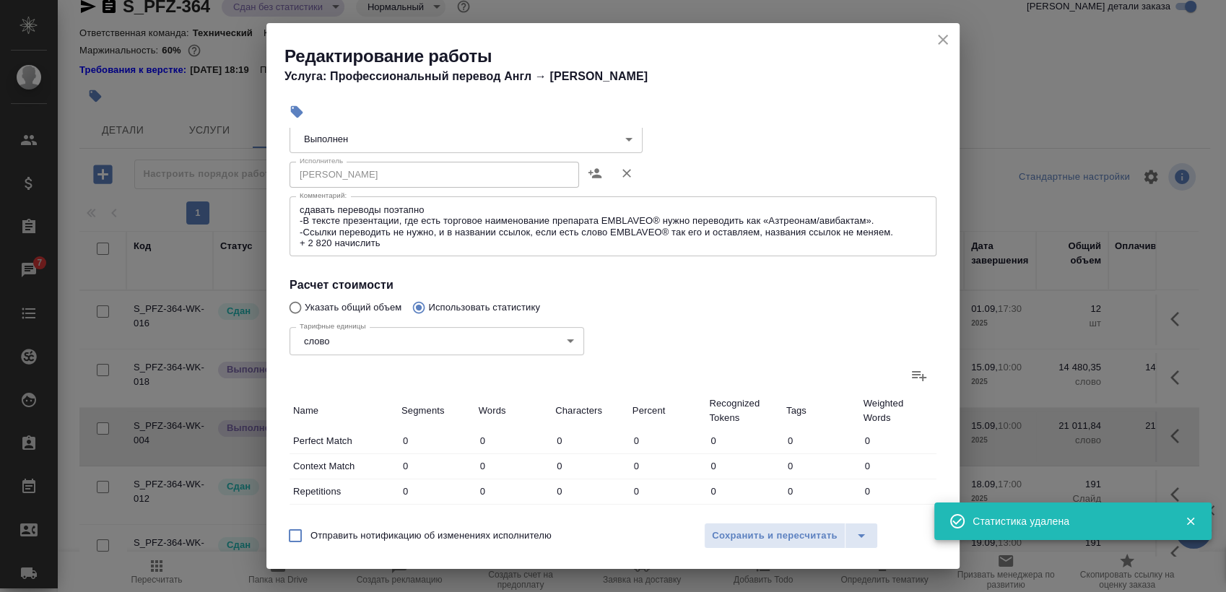
type input "0"
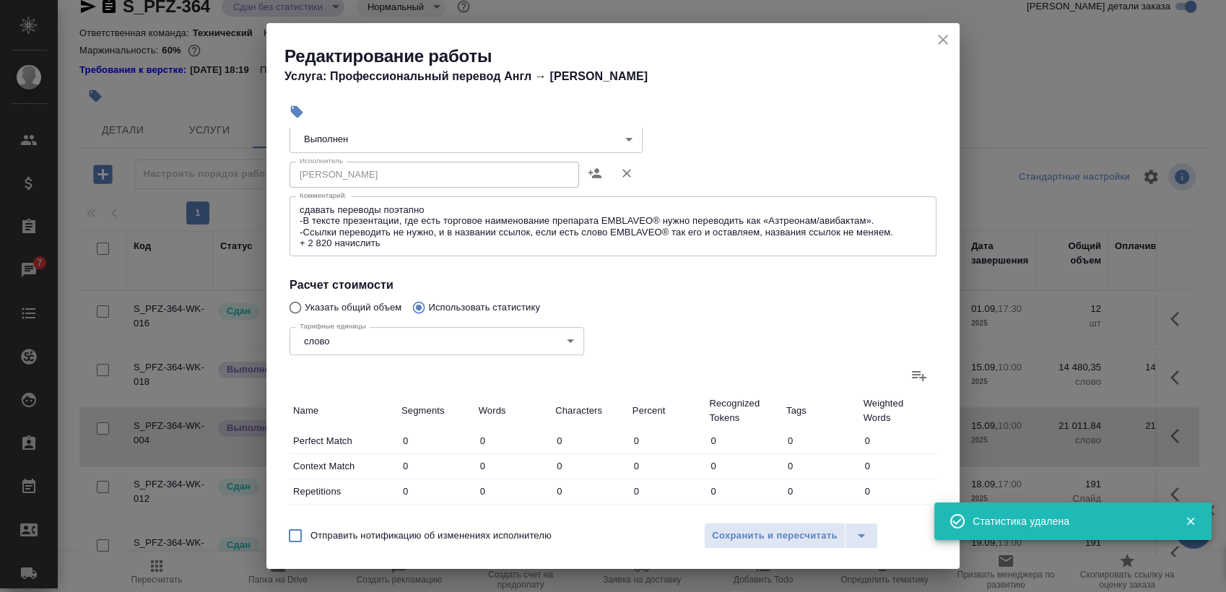
type input "0"
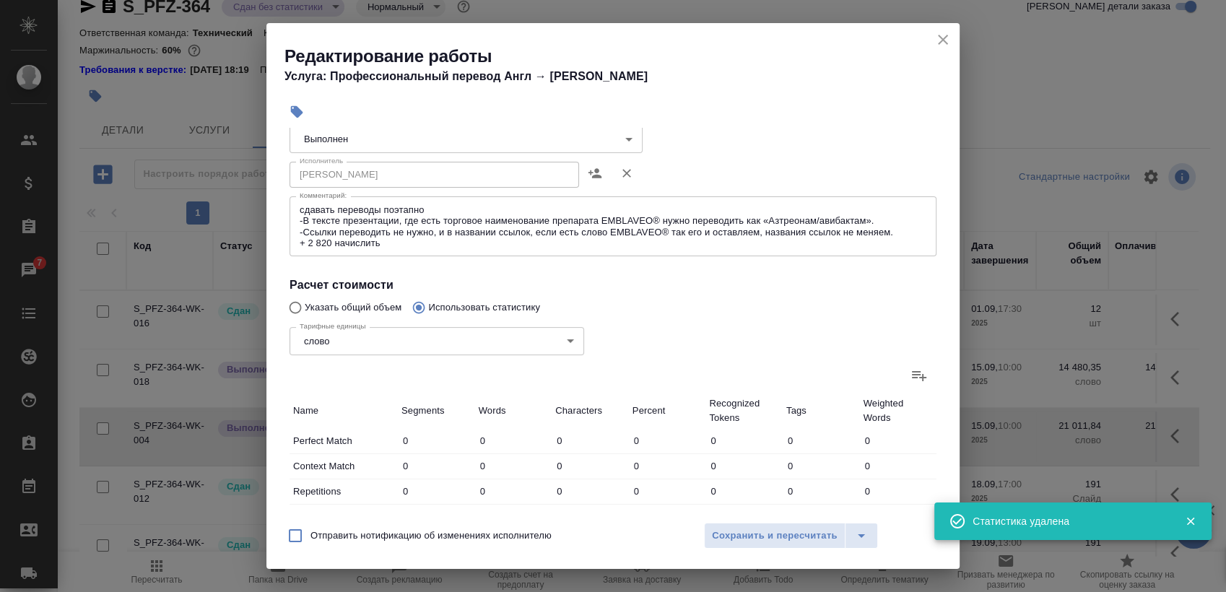
type input "0"
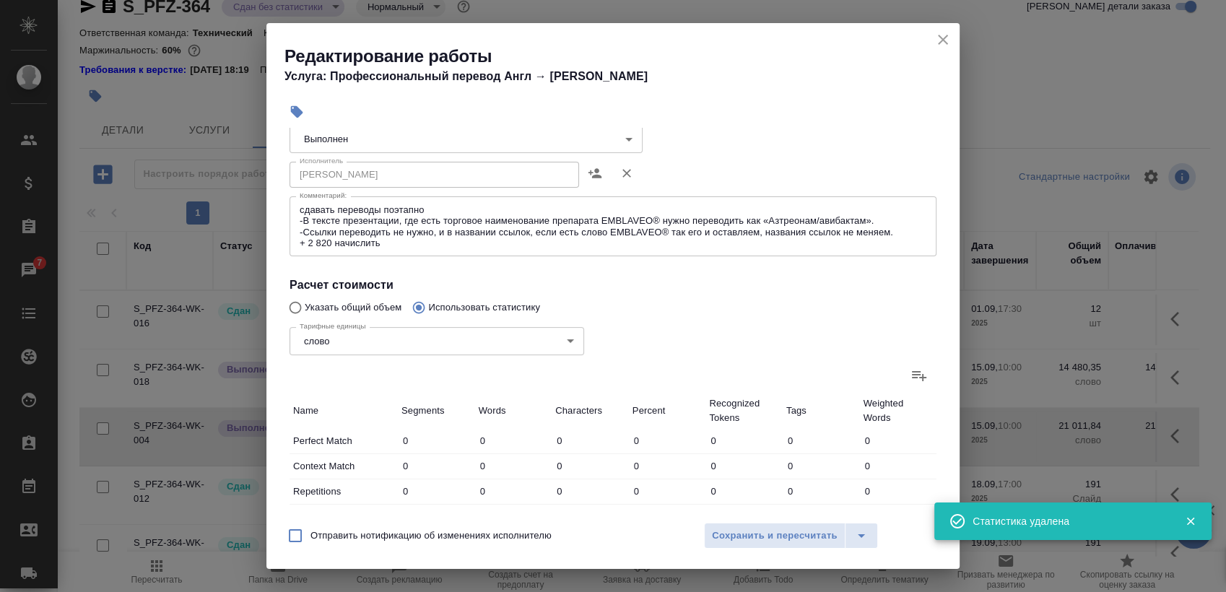
type input "0"
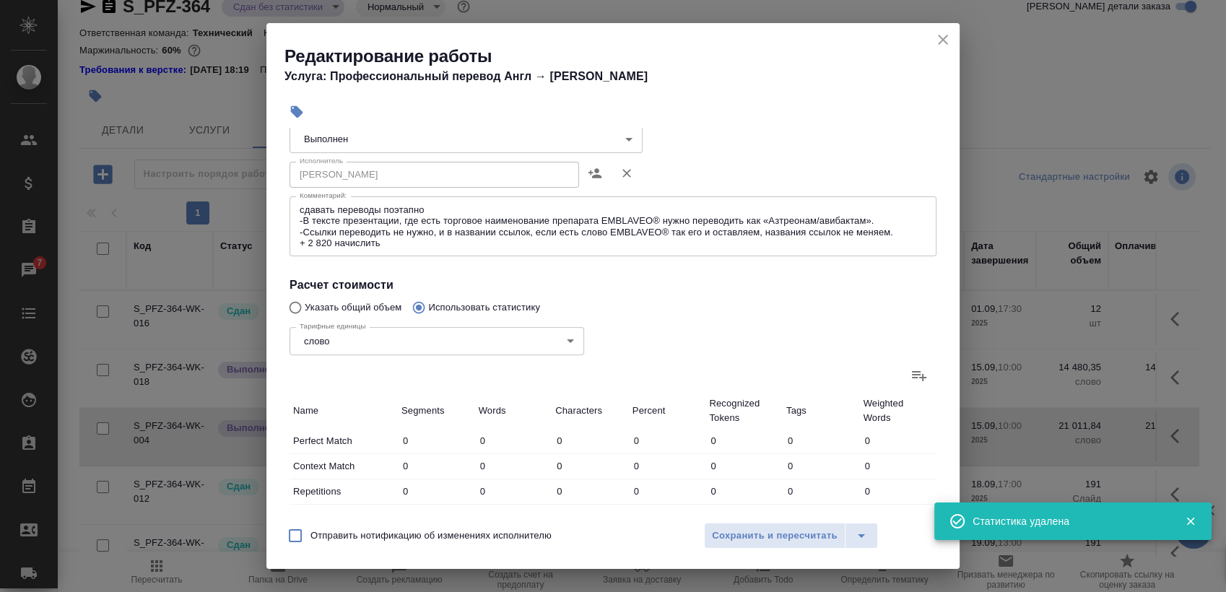
type input "0"
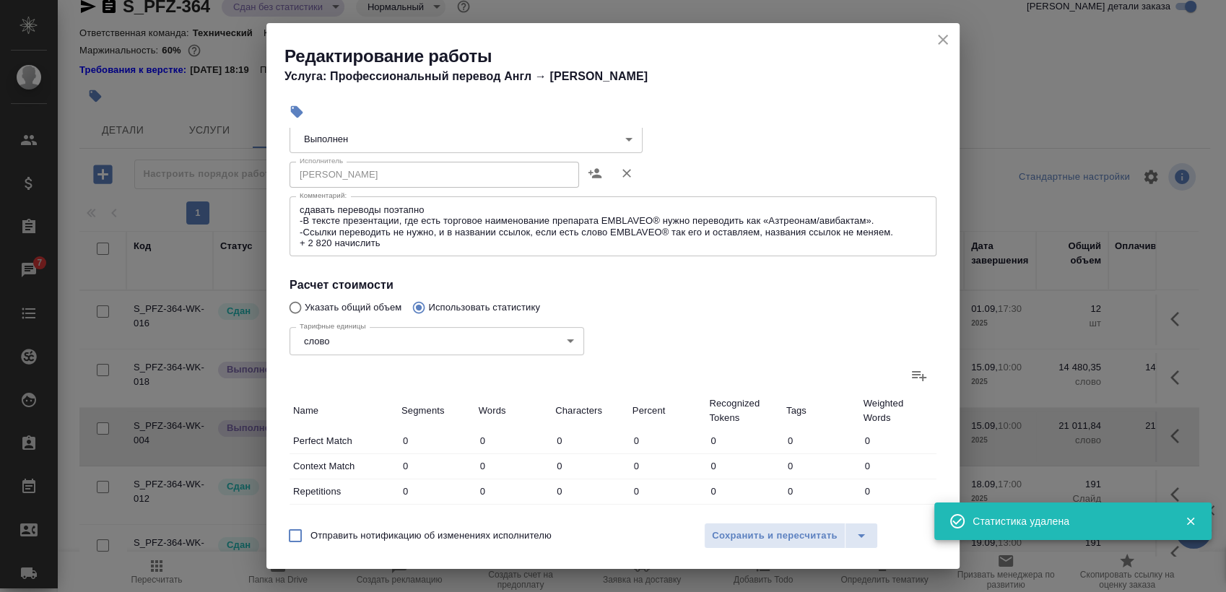
type input "0"
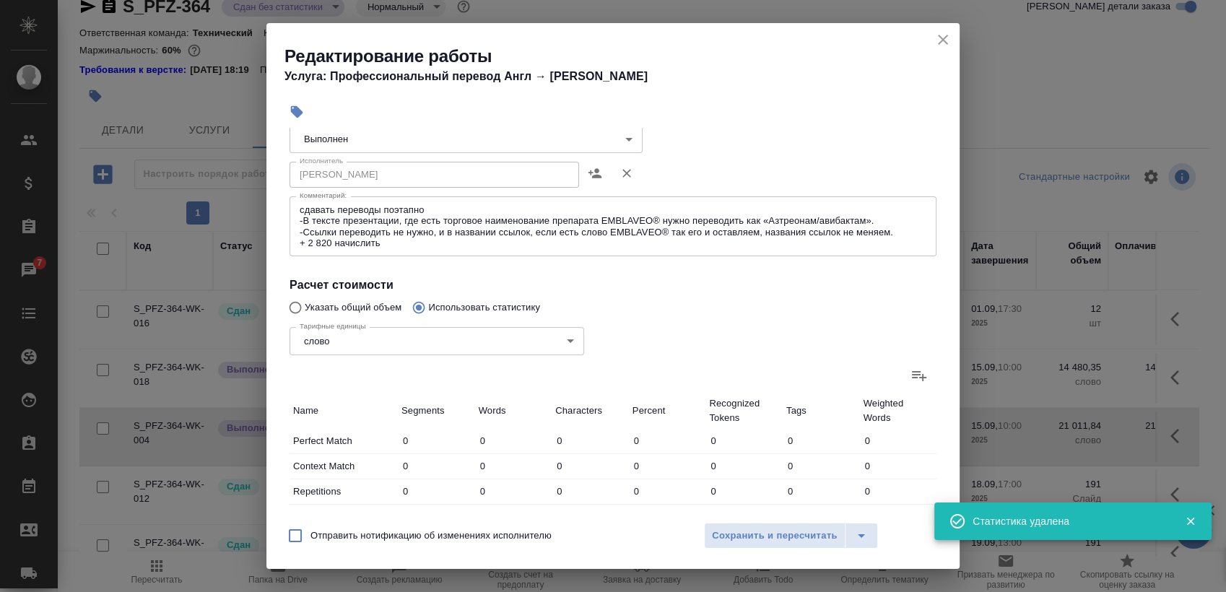
type input "0"
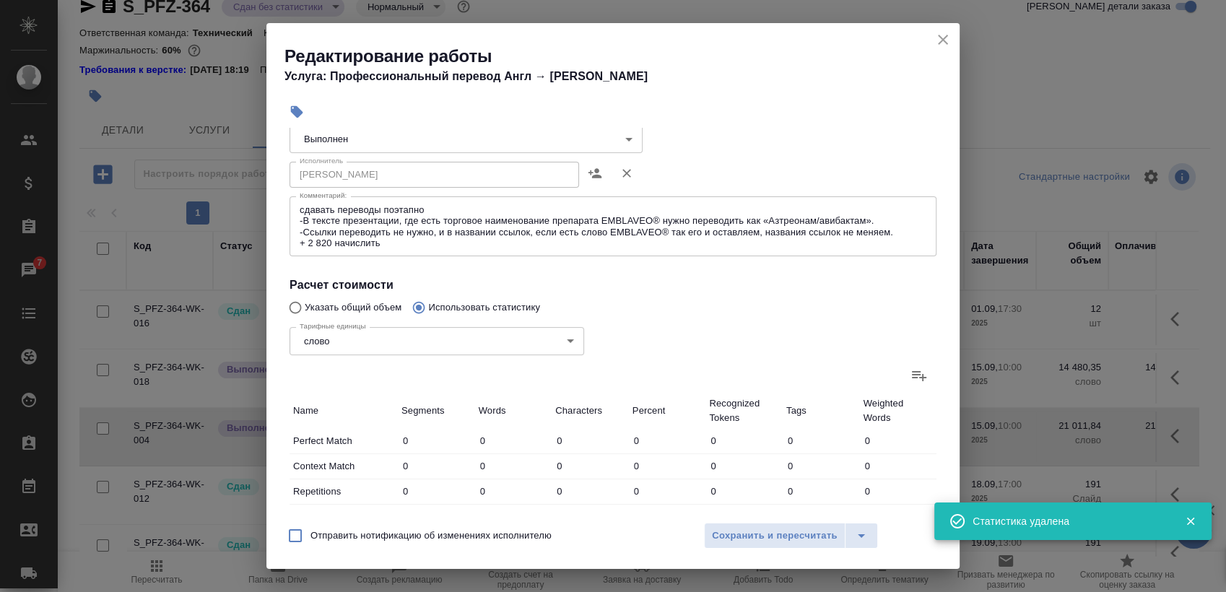
type input "0"
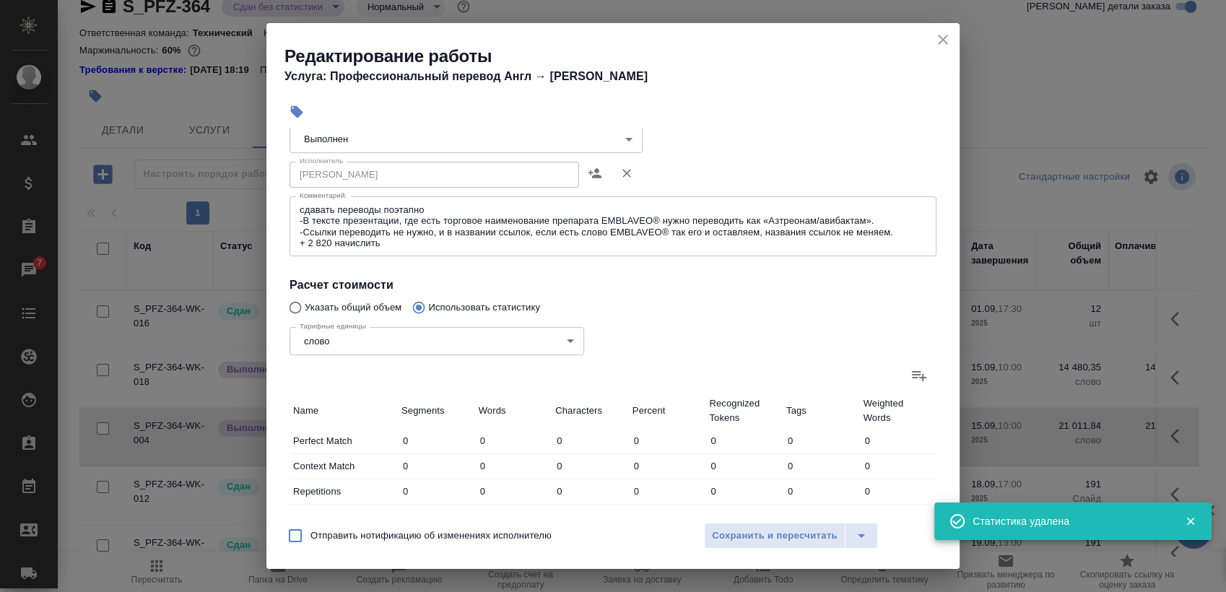
type input "0"
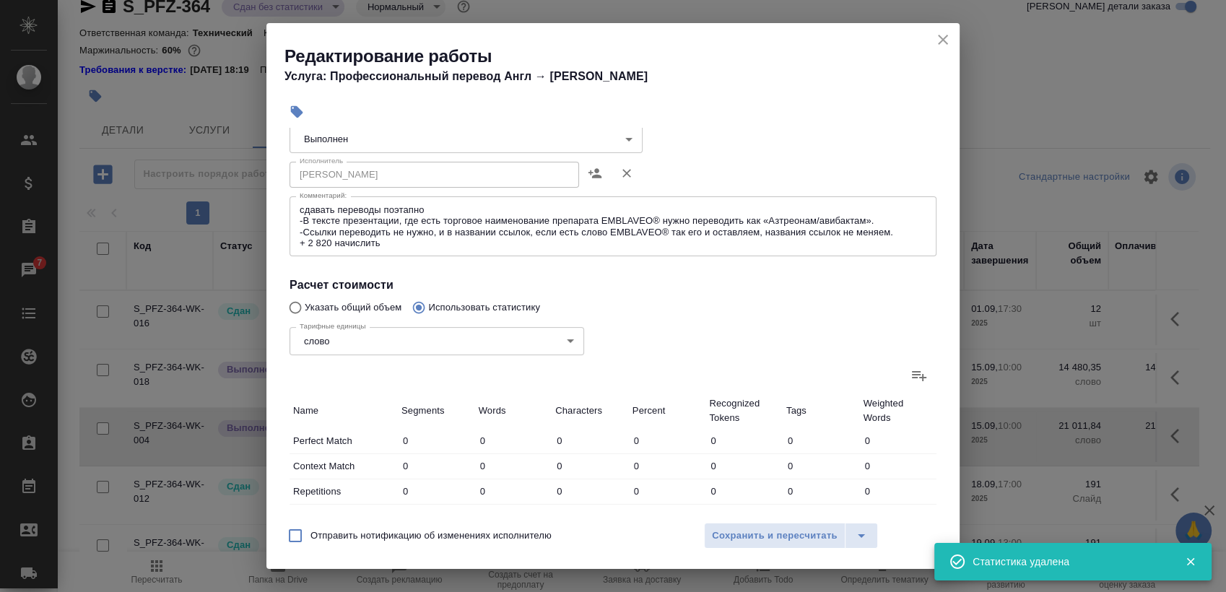
click at [290, 306] on input "Указать общий объем" at bounding box center [293, 307] width 23 height 27
radio input "true"
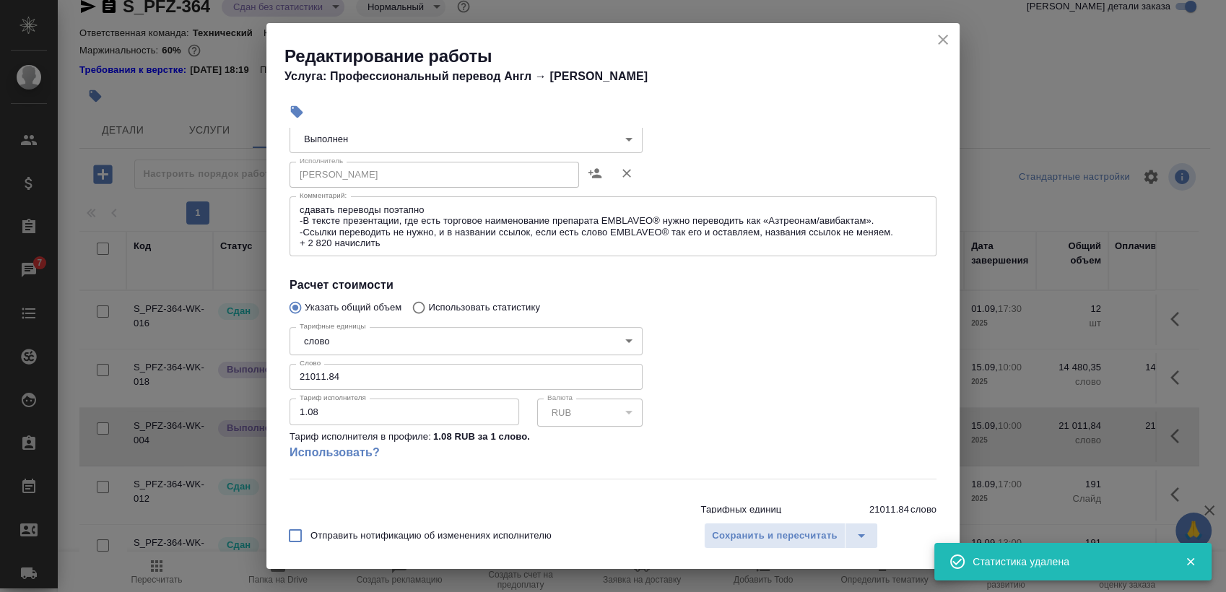
click at [363, 378] on input "21011.84" at bounding box center [466, 377] width 353 height 26
paste input "3831"
type input "23831"
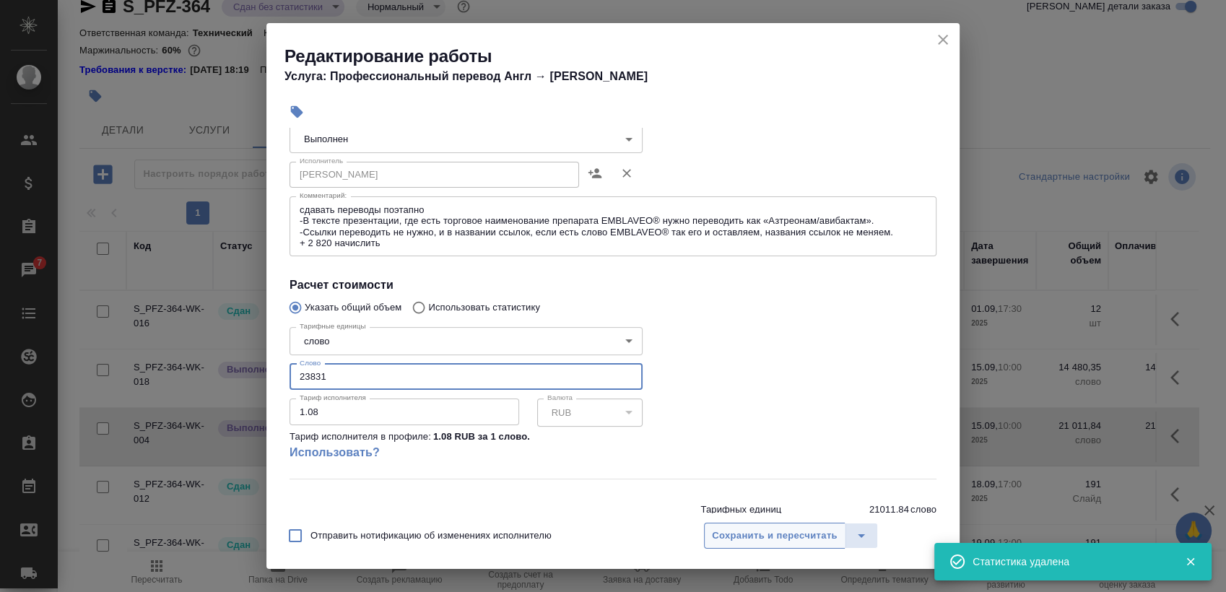
click at [788, 528] on span "Сохранить и пересчитать" at bounding box center [775, 536] width 126 height 17
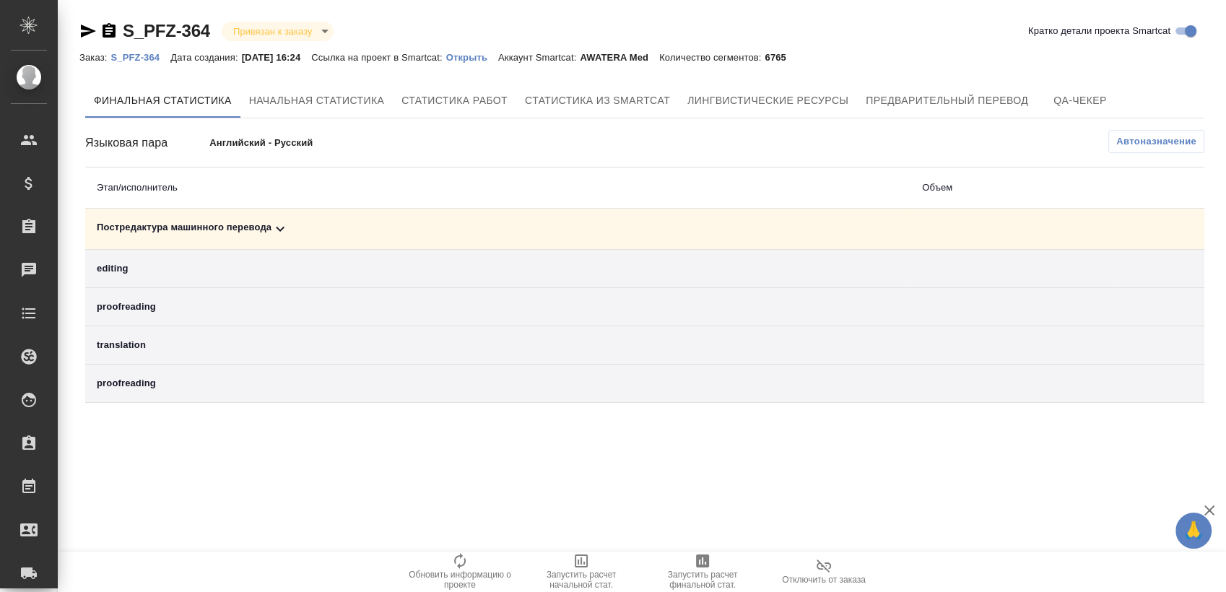
click at [365, 225] on div "Постредактура машинного перевода" at bounding box center [498, 228] width 802 height 17
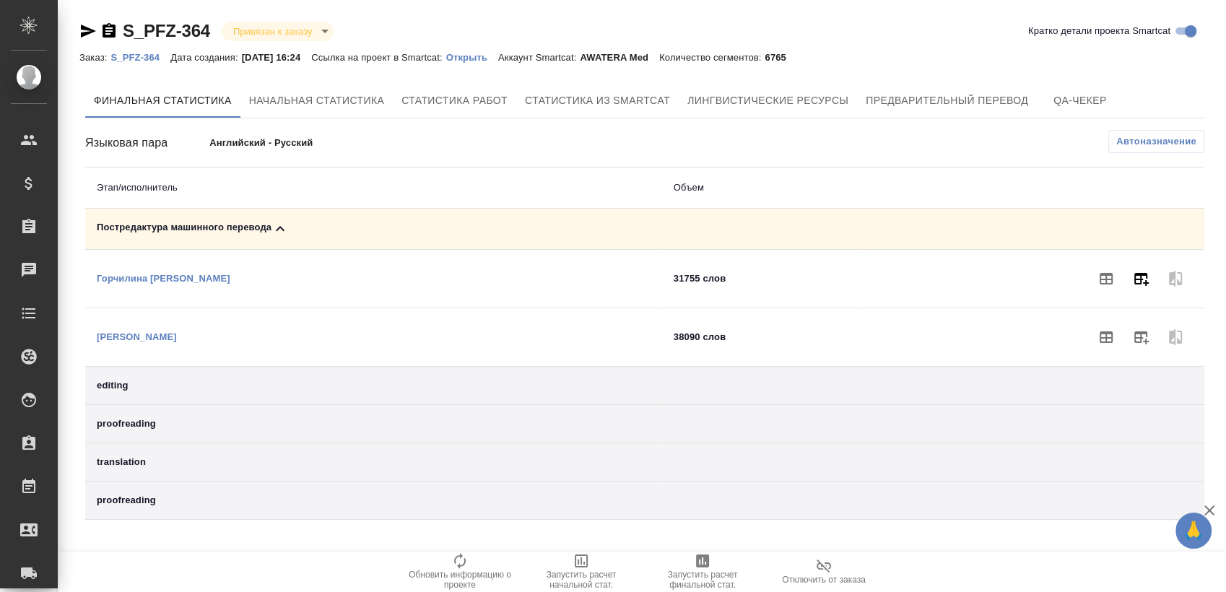
click at [1146, 290] on button "button" at bounding box center [1141, 278] width 35 height 35
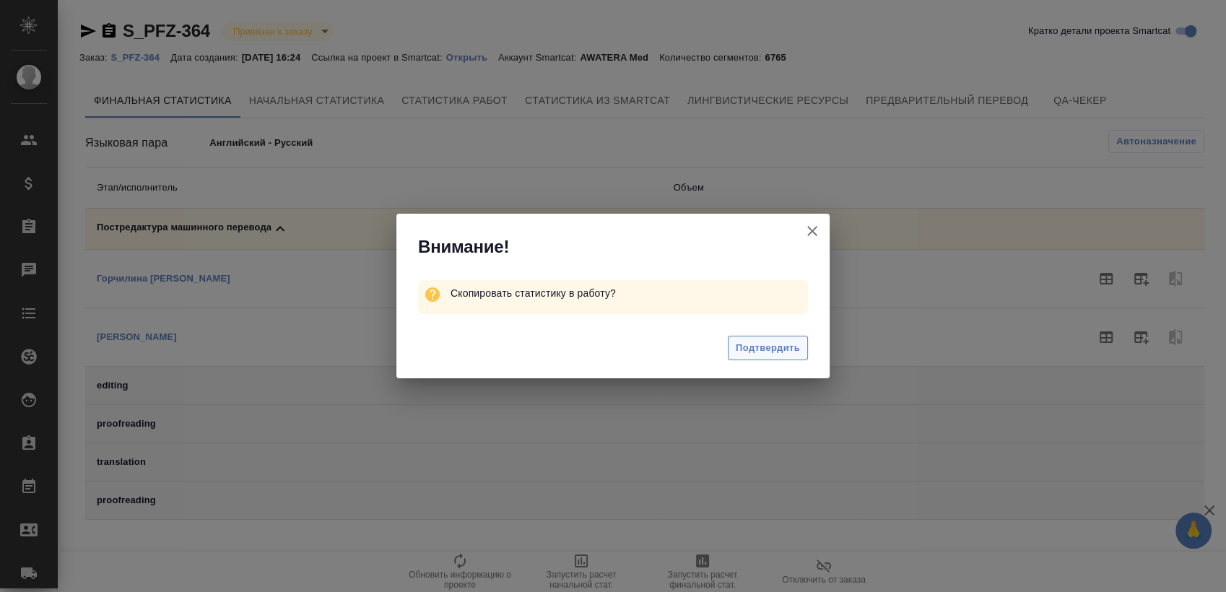
click at [783, 360] on button "Подтвердить" at bounding box center [768, 348] width 80 height 25
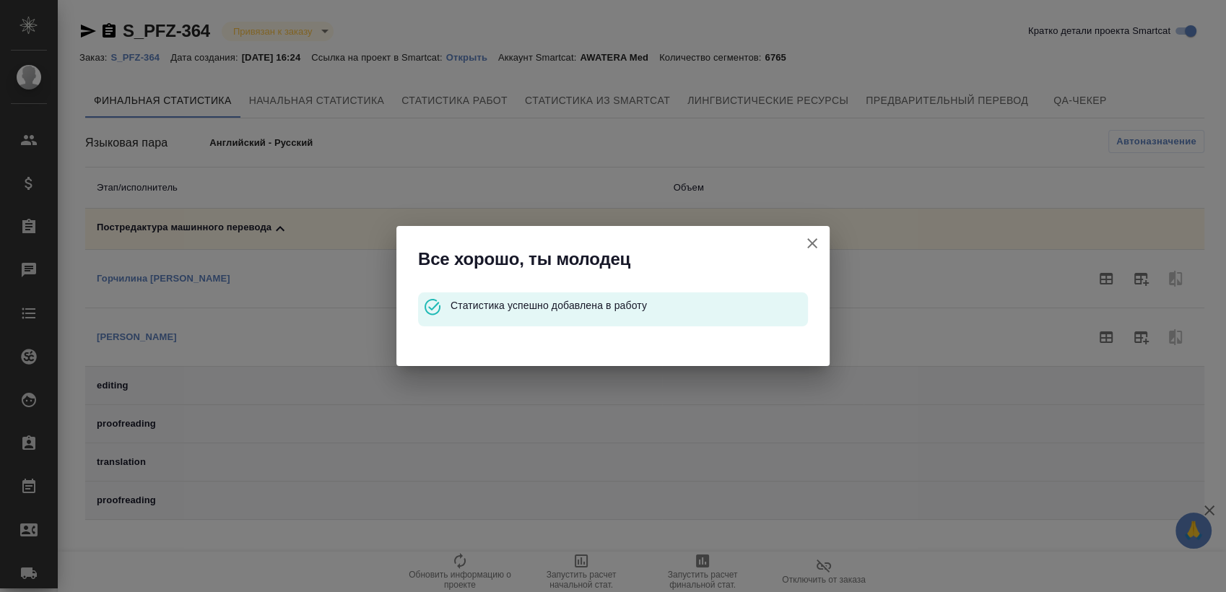
click at [809, 237] on icon "button" at bounding box center [812, 243] width 17 height 17
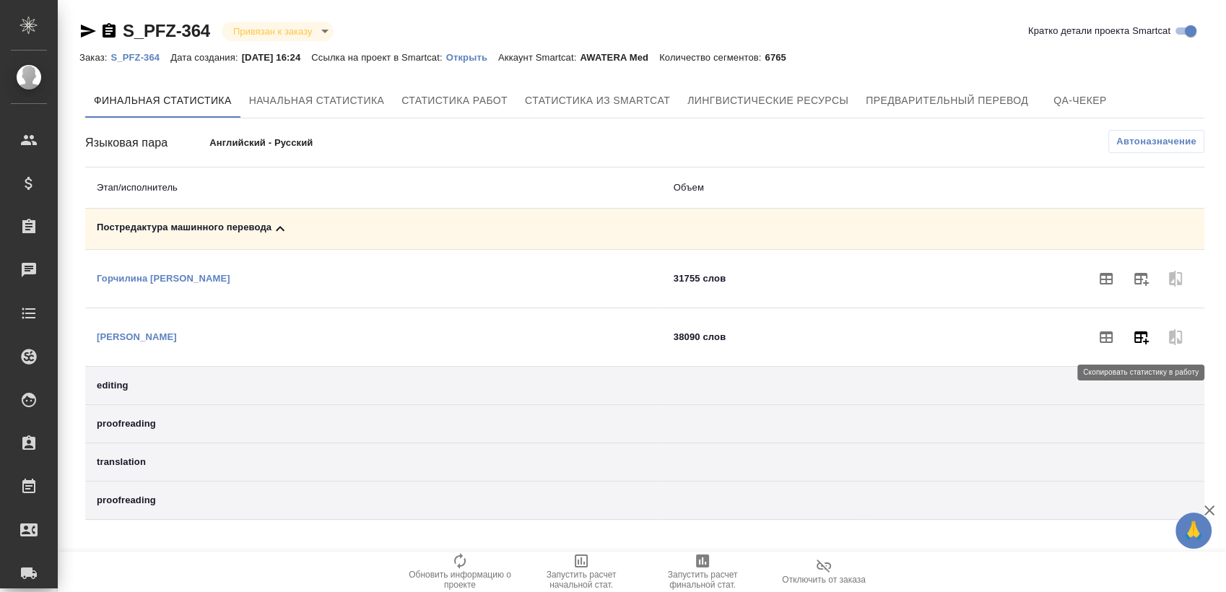
click at [1138, 345] on icon "button" at bounding box center [1141, 337] width 17 height 17
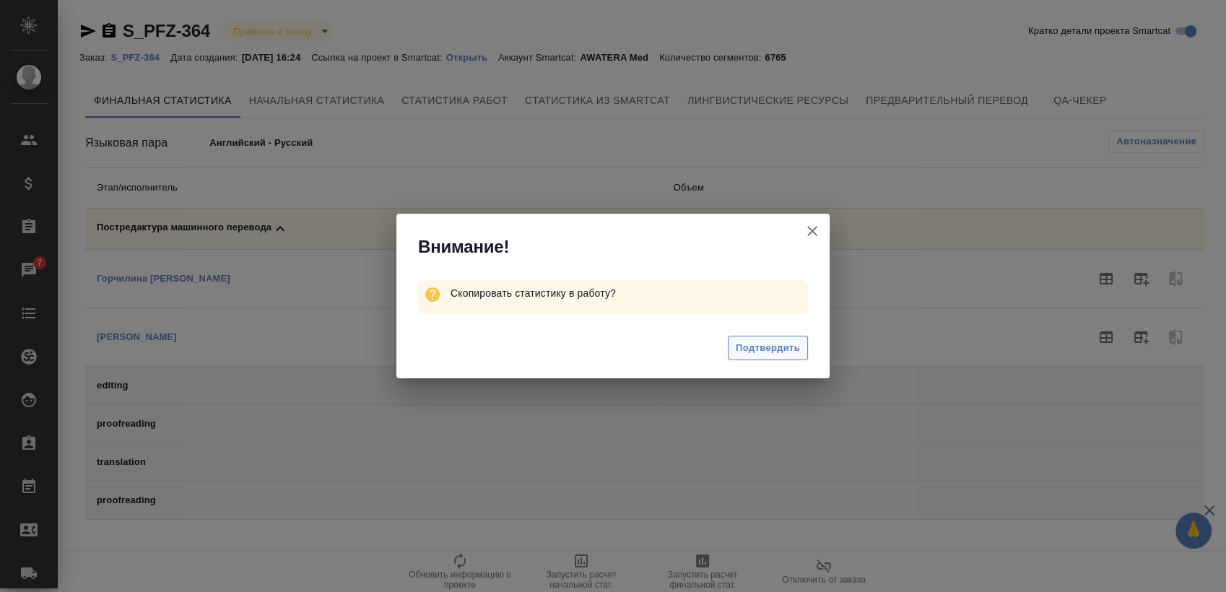
click at [752, 347] on span "Подтвердить" at bounding box center [768, 348] width 64 height 17
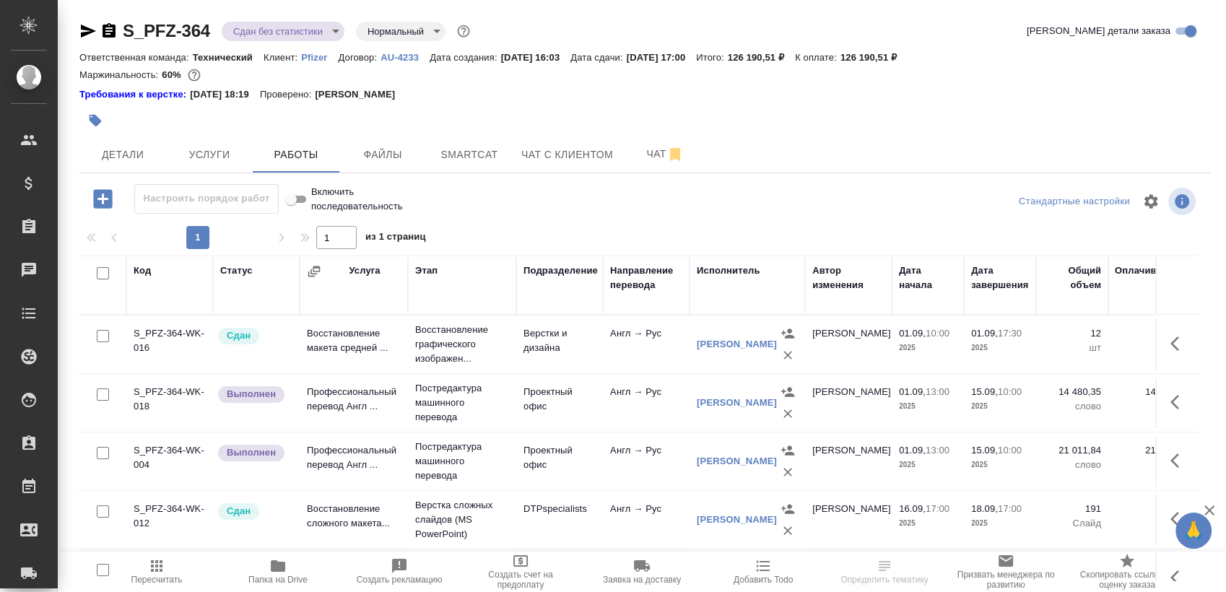
click at [1169, 483] on td at bounding box center [1177, 461] width 43 height 51
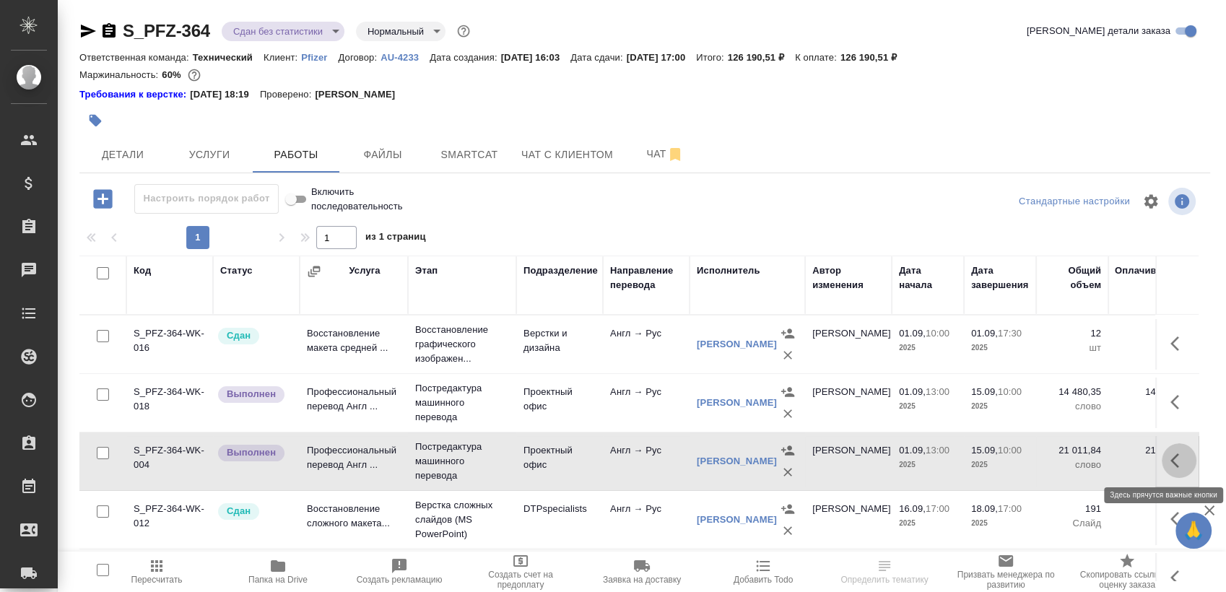
click at [1162, 470] on button "button" at bounding box center [1179, 461] width 35 height 35
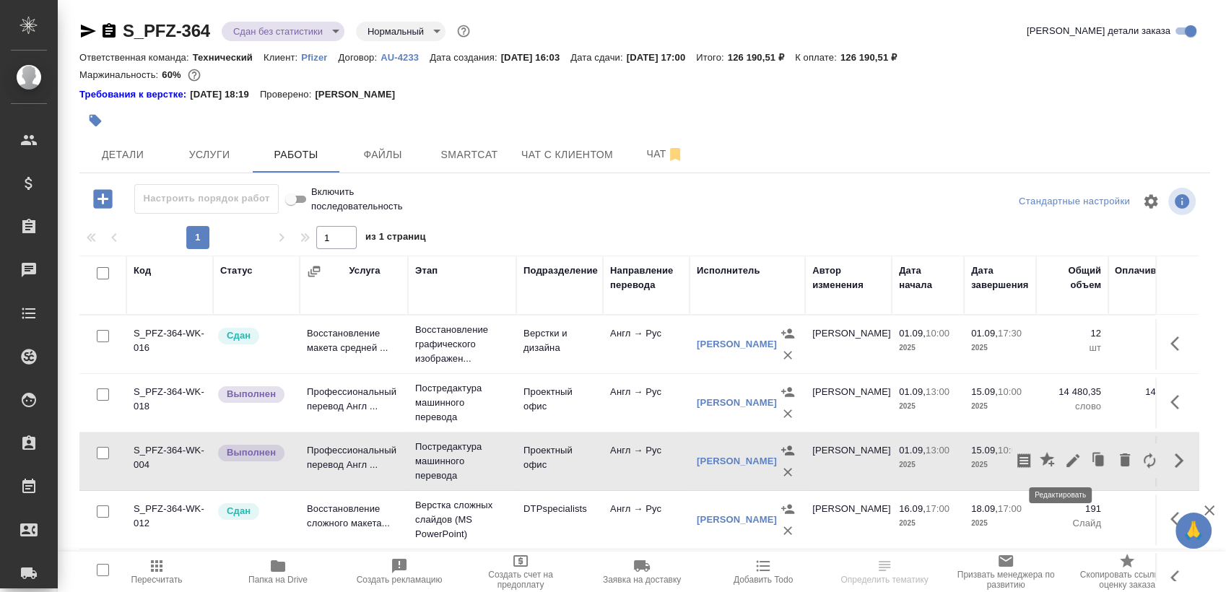
click at [1065, 469] on icon "button" at bounding box center [1073, 460] width 17 height 17
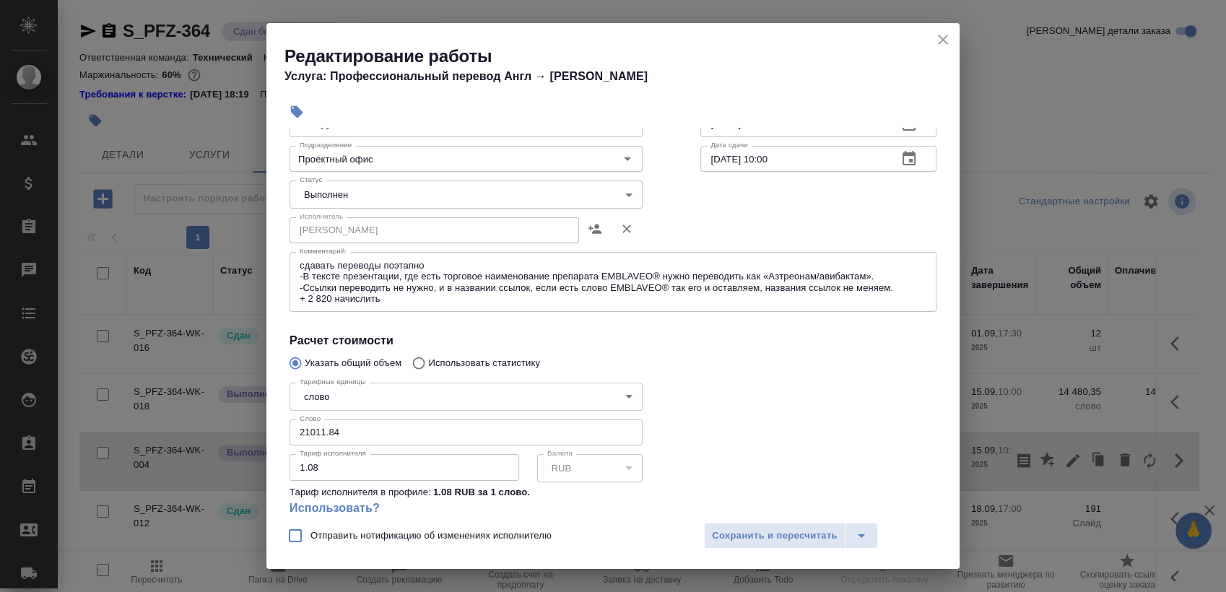
scroll to position [212, 0]
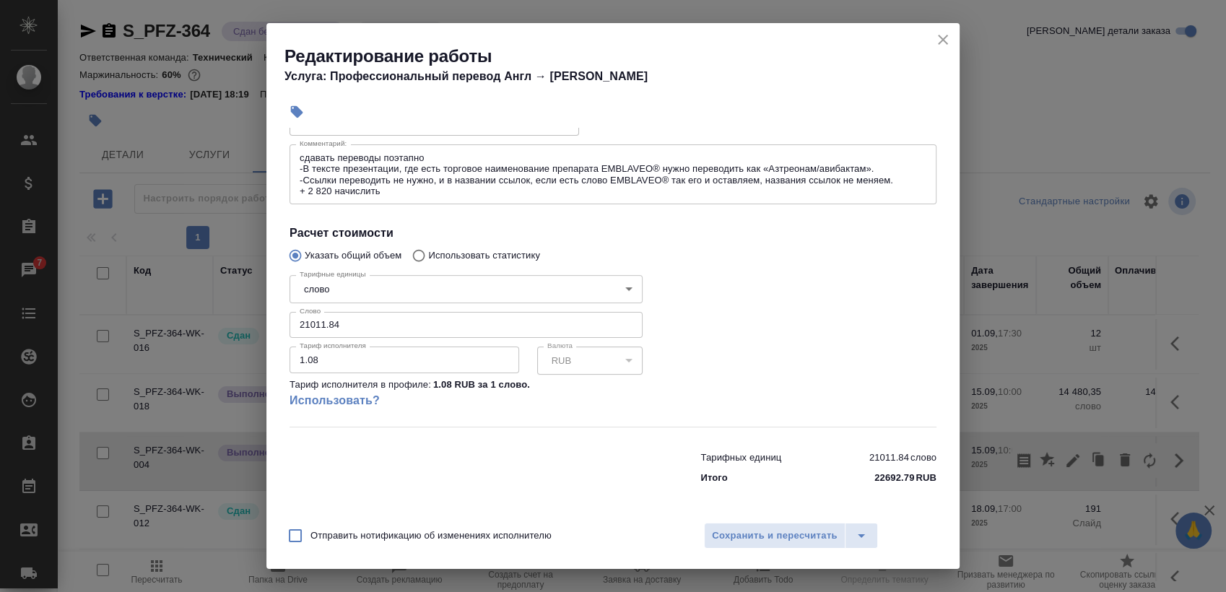
click at [332, 321] on input "21011.84" at bounding box center [466, 325] width 353 height 26
paste input "3831"
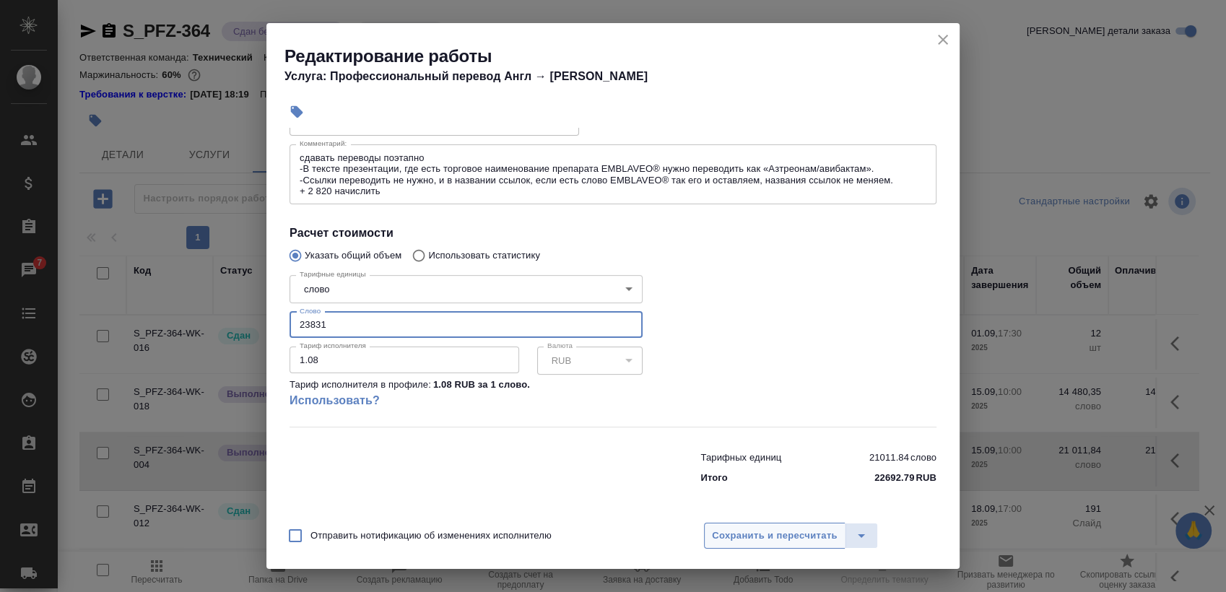
type input "23831"
click at [758, 529] on span "Сохранить и пересчитать" at bounding box center [775, 536] width 126 height 17
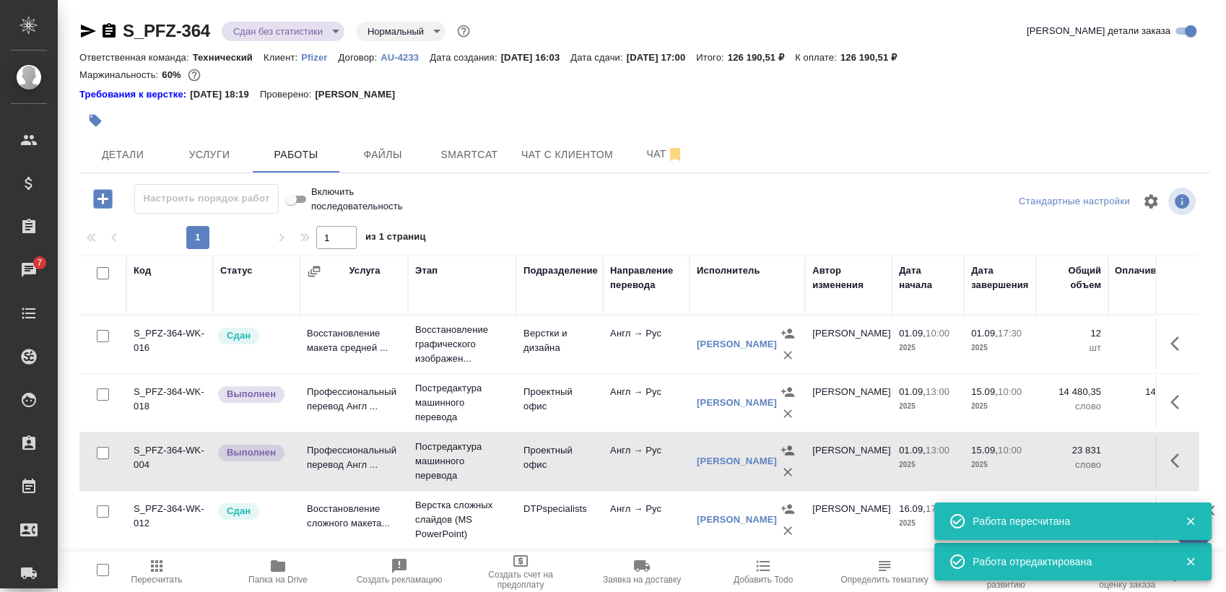
click at [95, 393] on div at bounding box center [103, 395] width 33 height 20
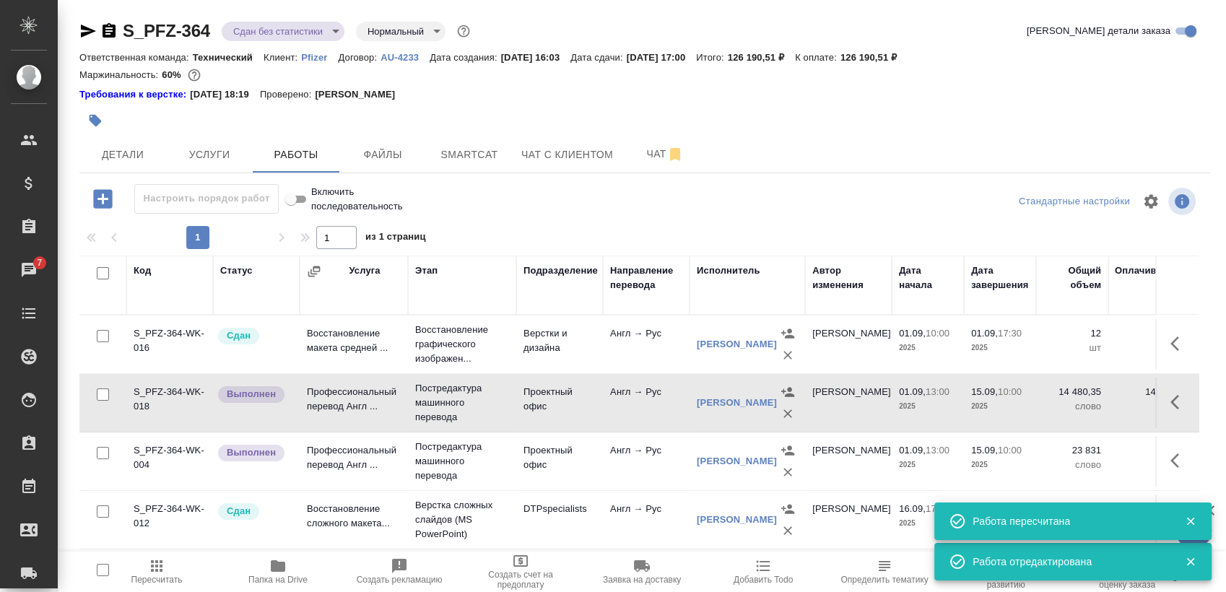
click at [98, 393] on input "checkbox" at bounding box center [103, 395] width 12 height 12
checkbox input "true"
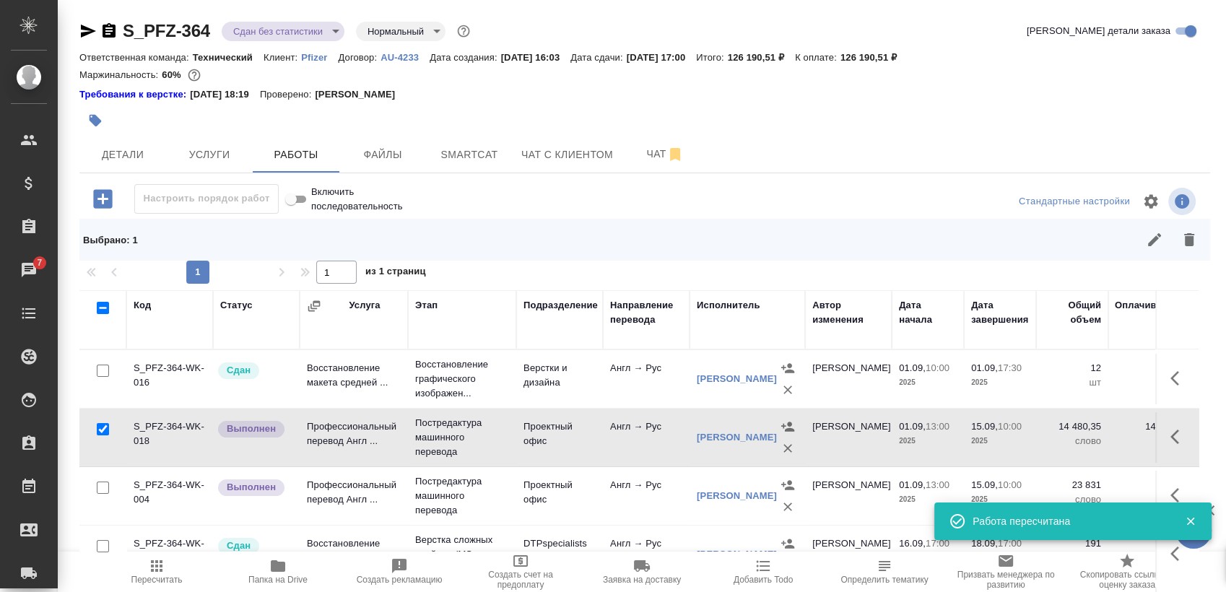
click at [102, 483] on input "checkbox" at bounding box center [103, 488] width 12 height 12
checkbox input "true"
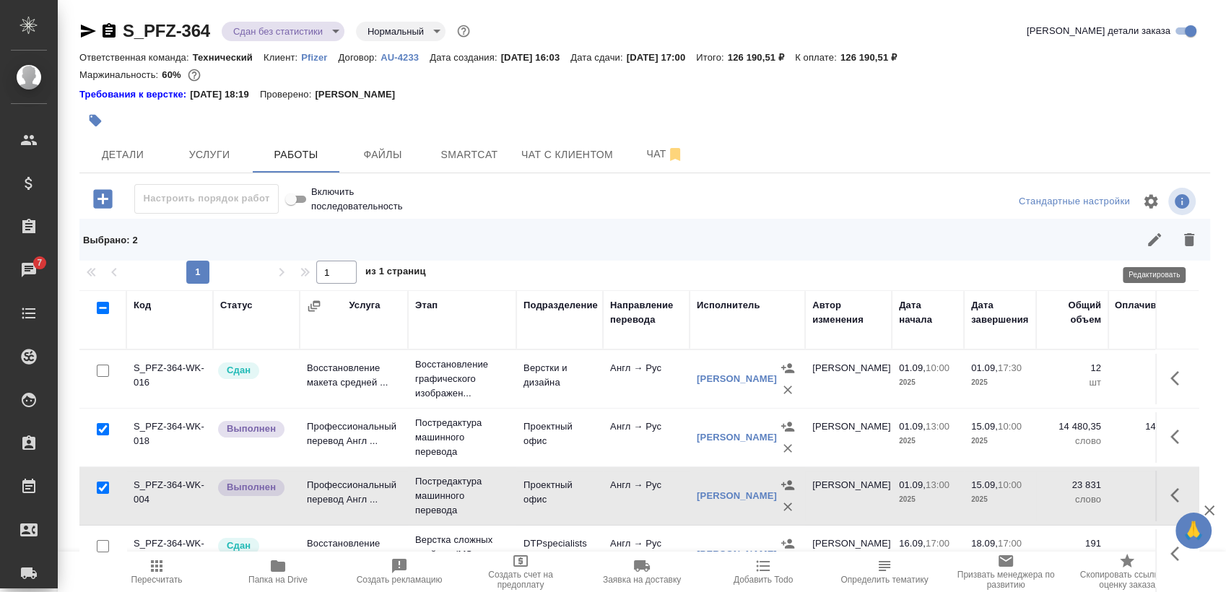
click at [1152, 235] on icon "button" at bounding box center [1154, 239] width 17 height 17
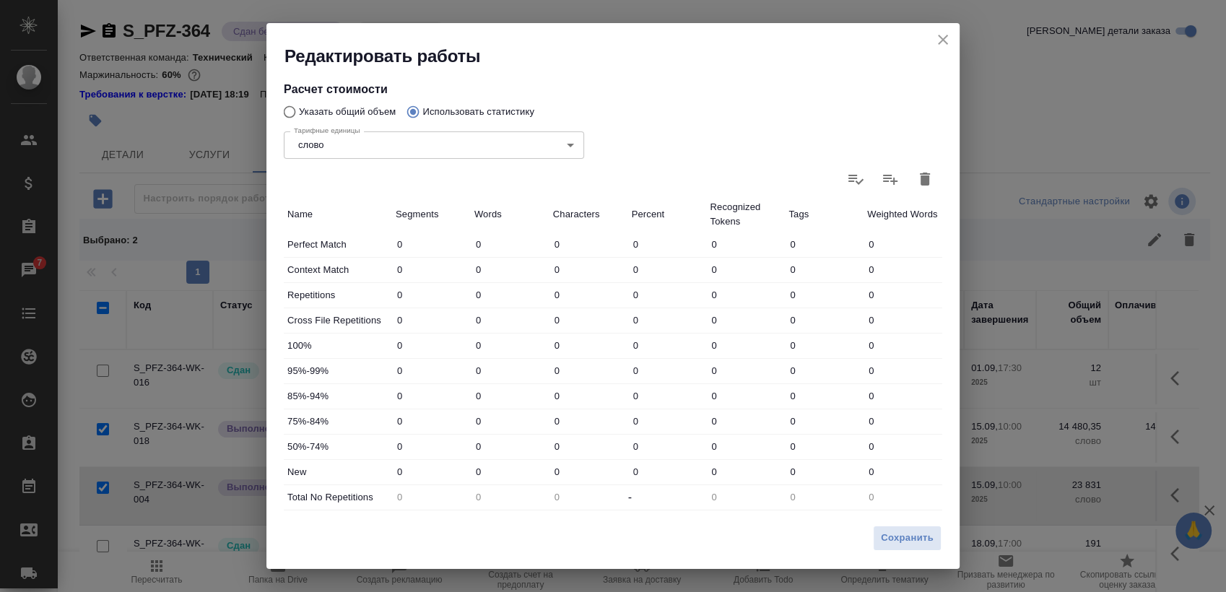
scroll to position [170, 0]
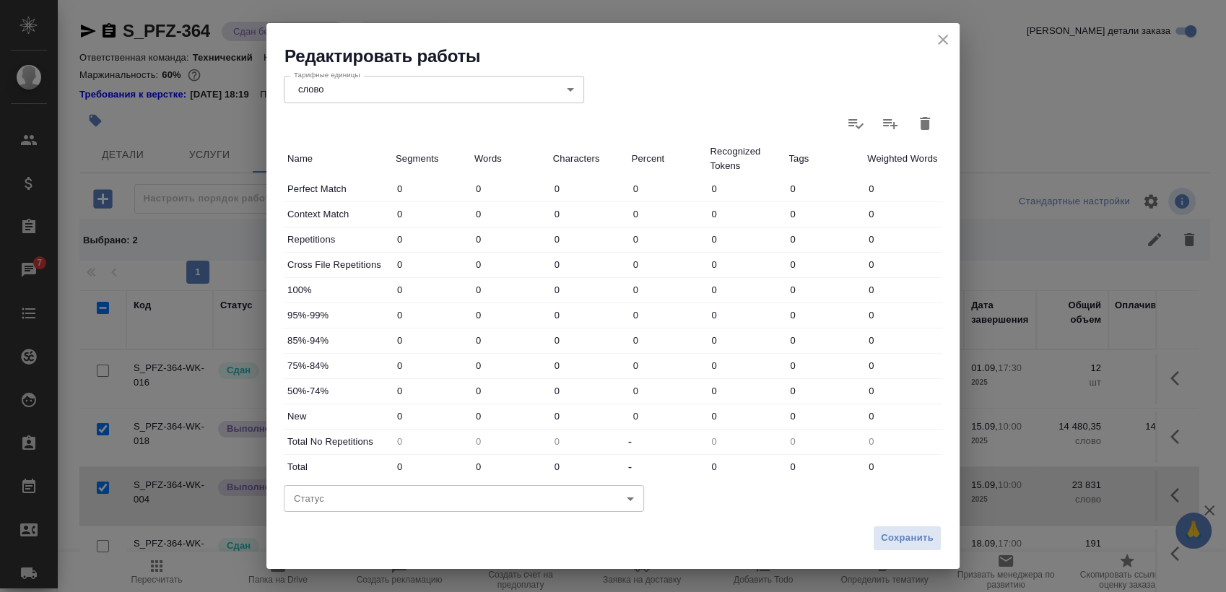
click at [438, 488] on body "🙏 .cls-1 fill:#fff; AWATERA Sergeeva Anastasia Клиенты Спецификации Заказы 7 Ча…" at bounding box center [613, 296] width 1226 height 592
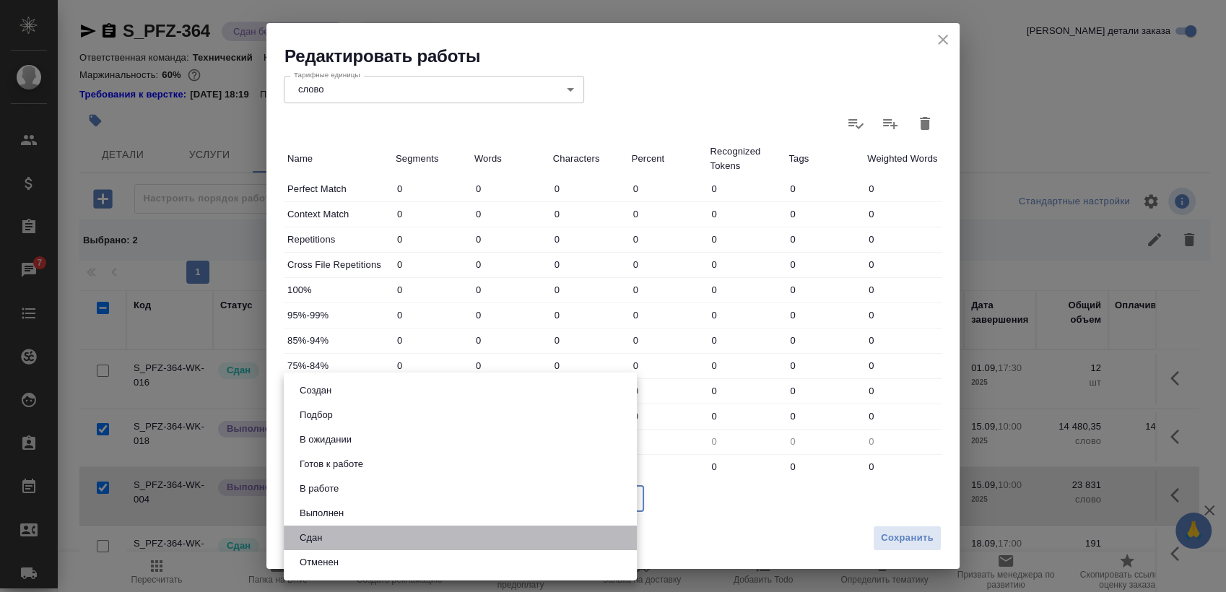
click at [381, 541] on li "Сдан" at bounding box center [460, 538] width 353 height 25
type input "closed"
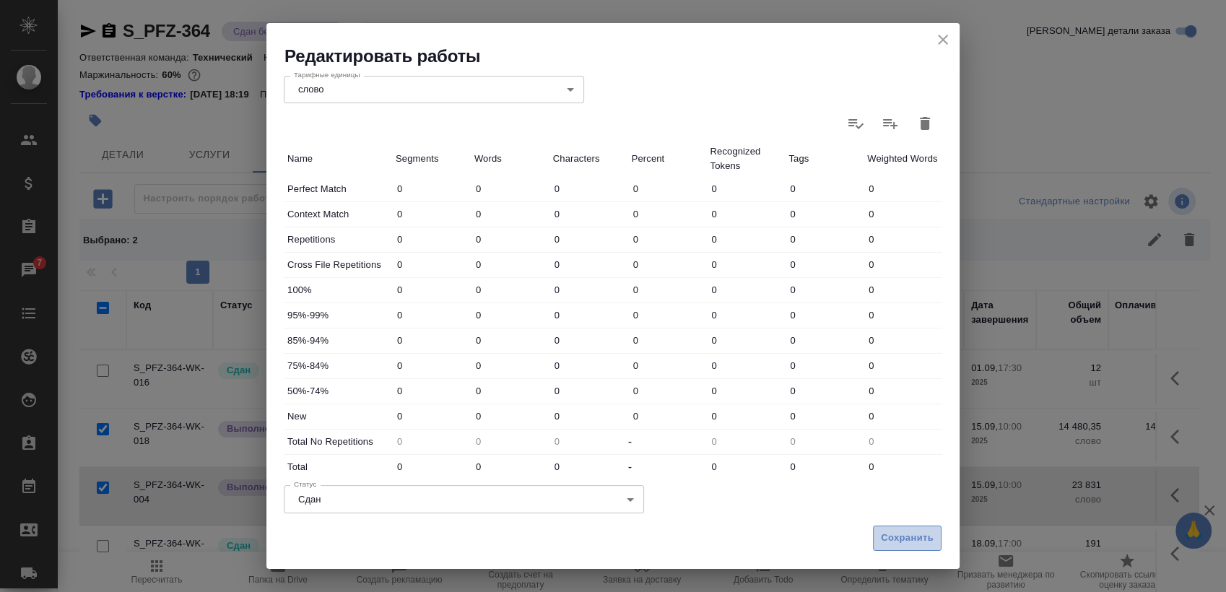
click at [888, 541] on span "Сохранить" at bounding box center [907, 538] width 53 height 17
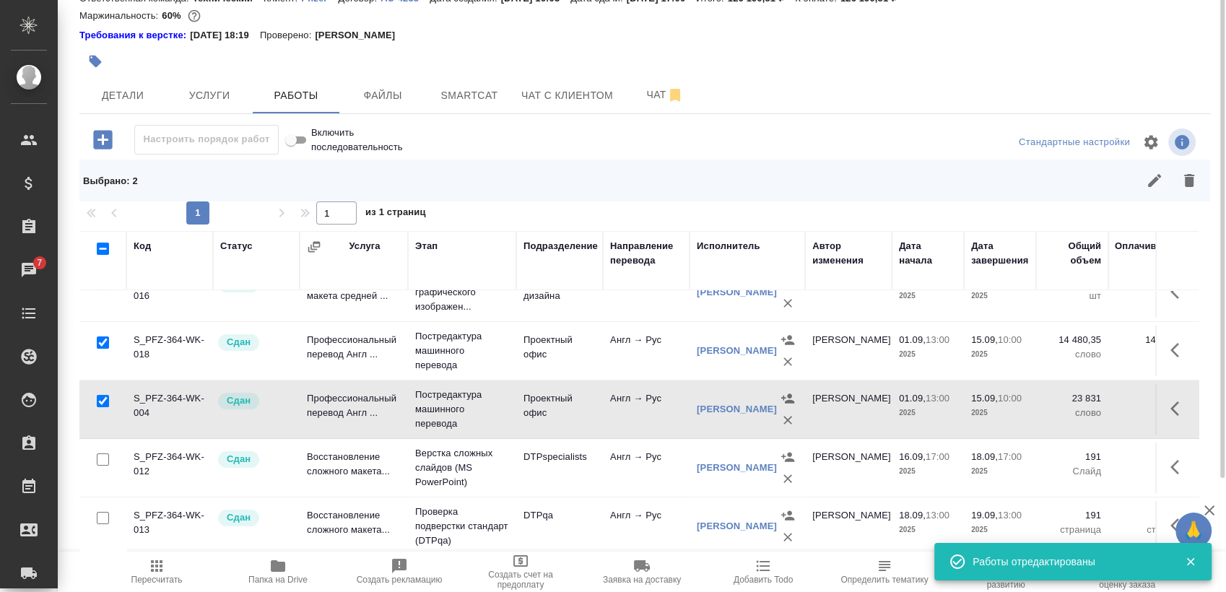
scroll to position [0, 0]
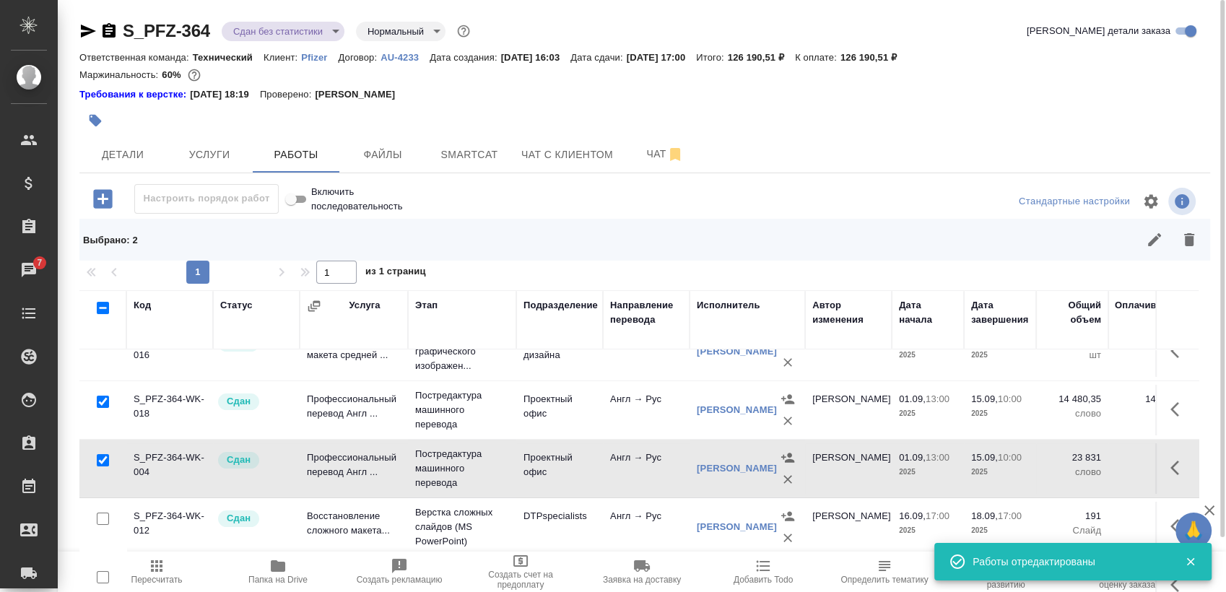
click at [288, 31] on body "🙏 .cls-1 fill:#fff; AWATERA Sergeeva Anastasia Клиенты Спецификации Заказы 7 Ча…" at bounding box center [613, 296] width 1226 height 592
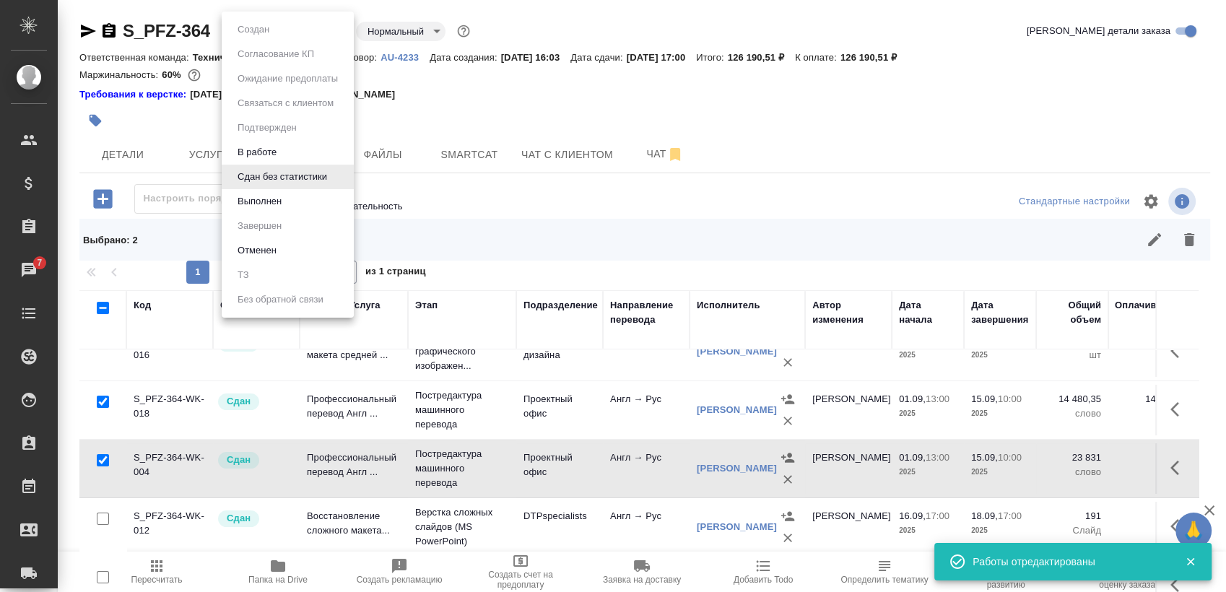
click at [301, 200] on li "Выполнен" at bounding box center [288, 201] width 132 height 25
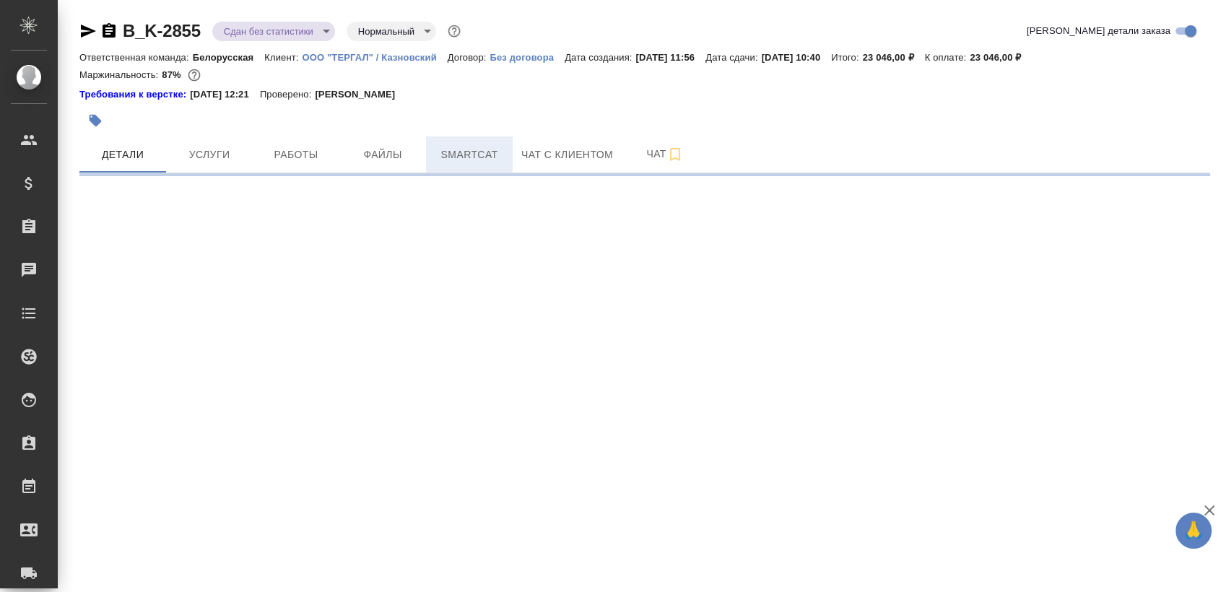
select select "RU"
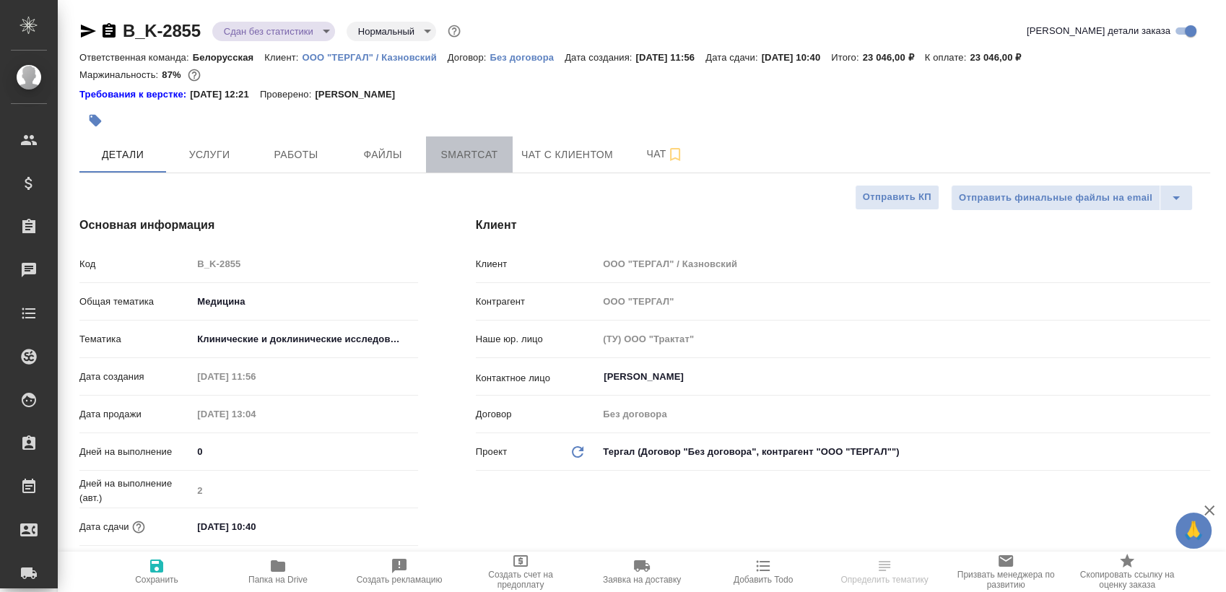
click at [509, 159] on button "Smartcat" at bounding box center [469, 155] width 87 height 36
type textarea "x"
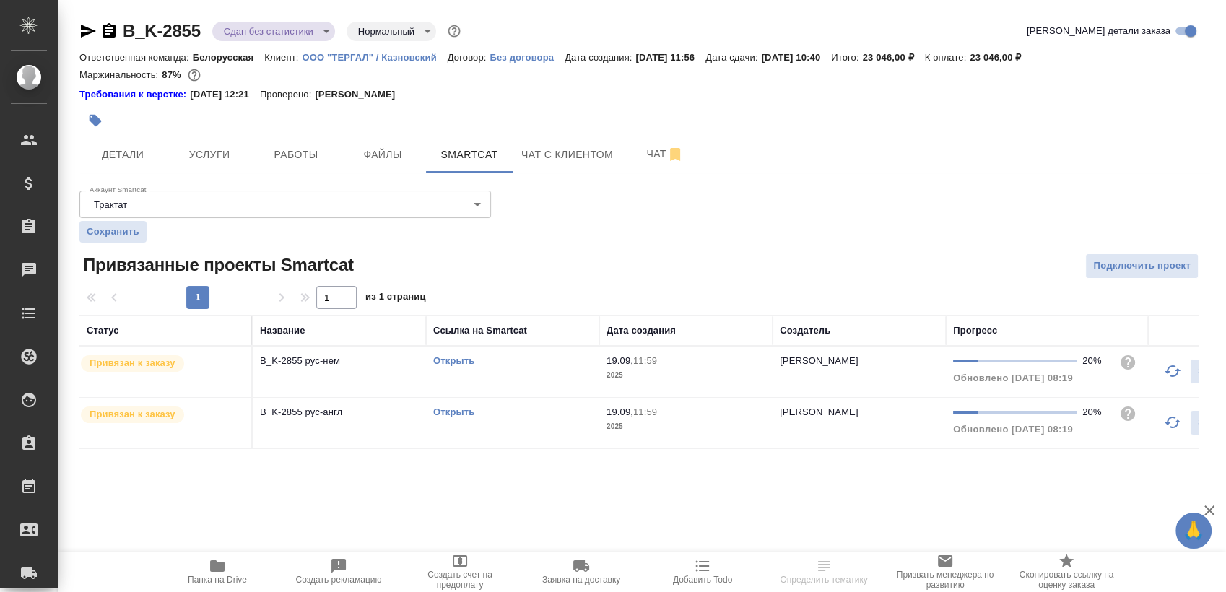
click at [514, 373] on td "Открыть" at bounding box center [512, 372] width 173 height 51
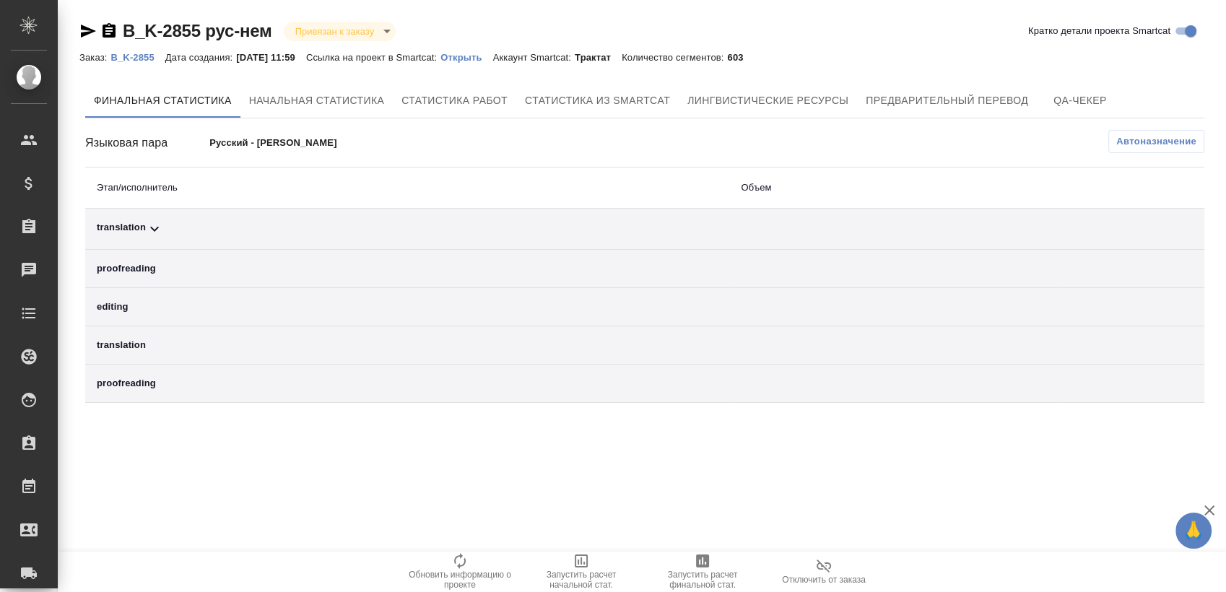
click at [1162, 142] on span "Автоназначение" at bounding box center [1157, 141] width 80 height 14
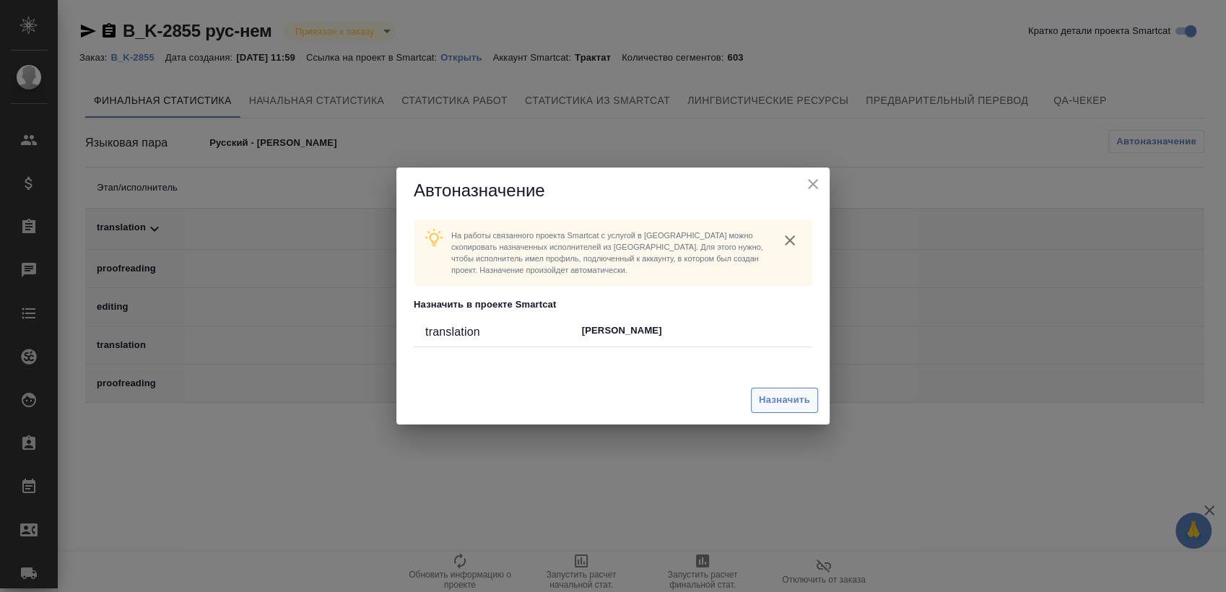
click at [787, 392] on button "Назначить" at bounding box center [784, 400] width 67 height 25
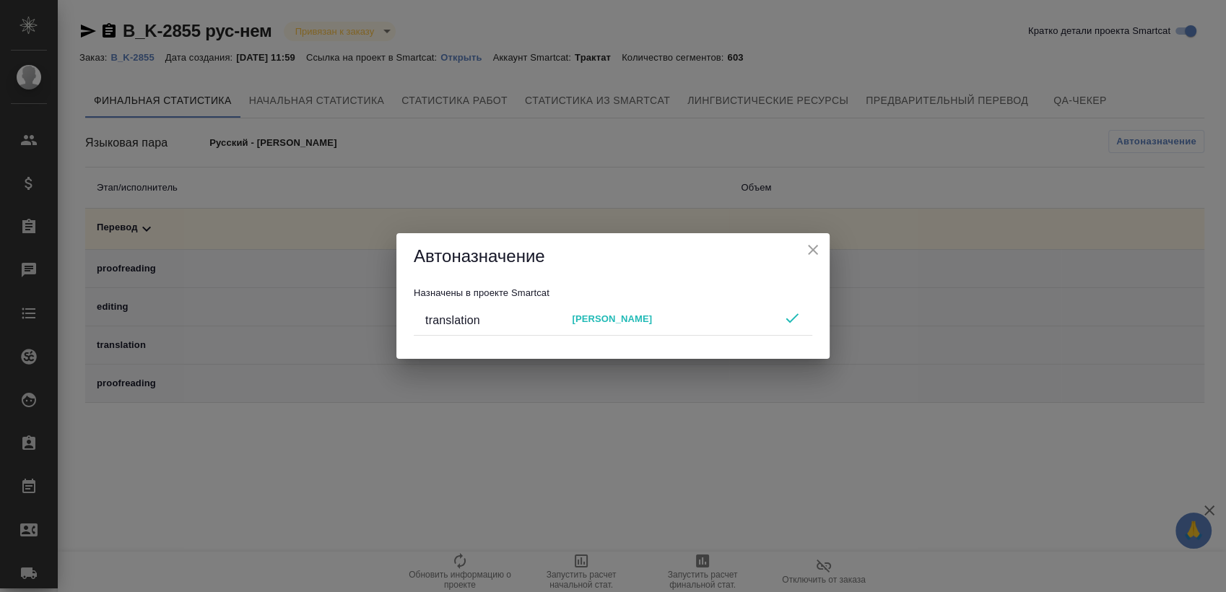
click at [812, 243] on icon "close" at bounding box center [813, 249] width 17 height 17
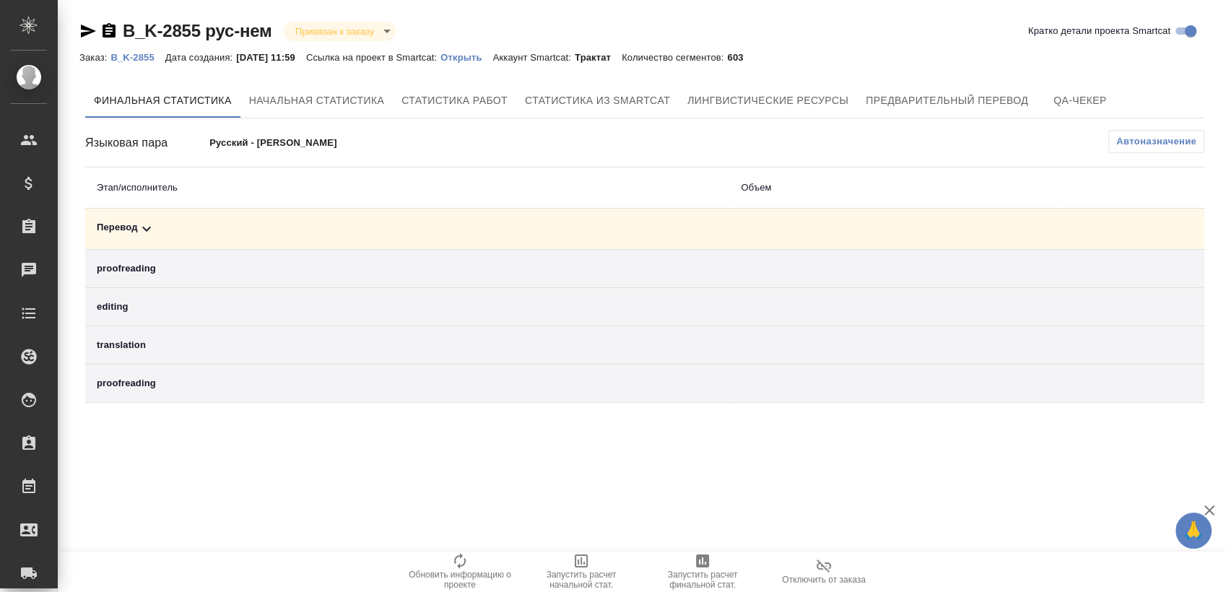
click at [710, 555] on icon "button" at bounding box center [702, 561] width 17 height 17
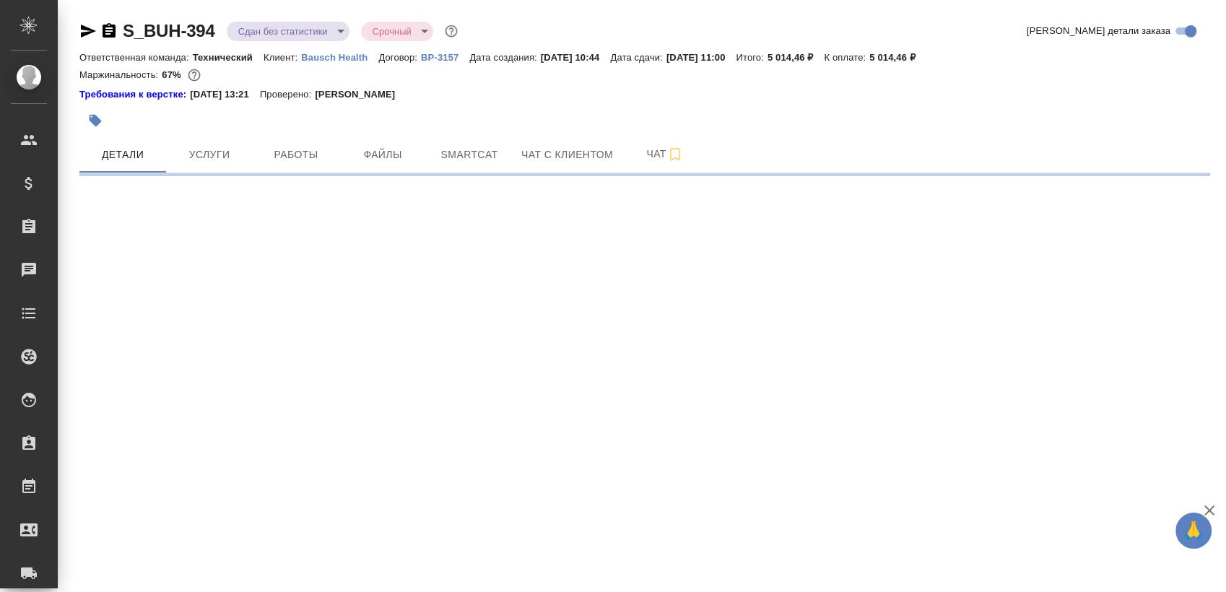
select select "RU"
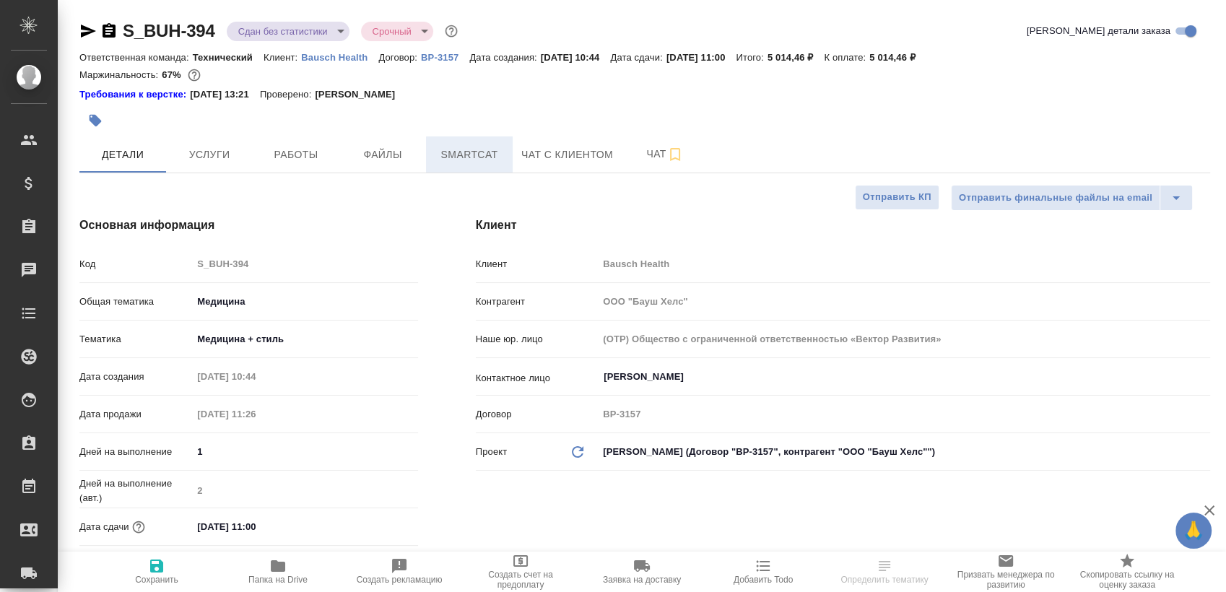
type textarea "x"
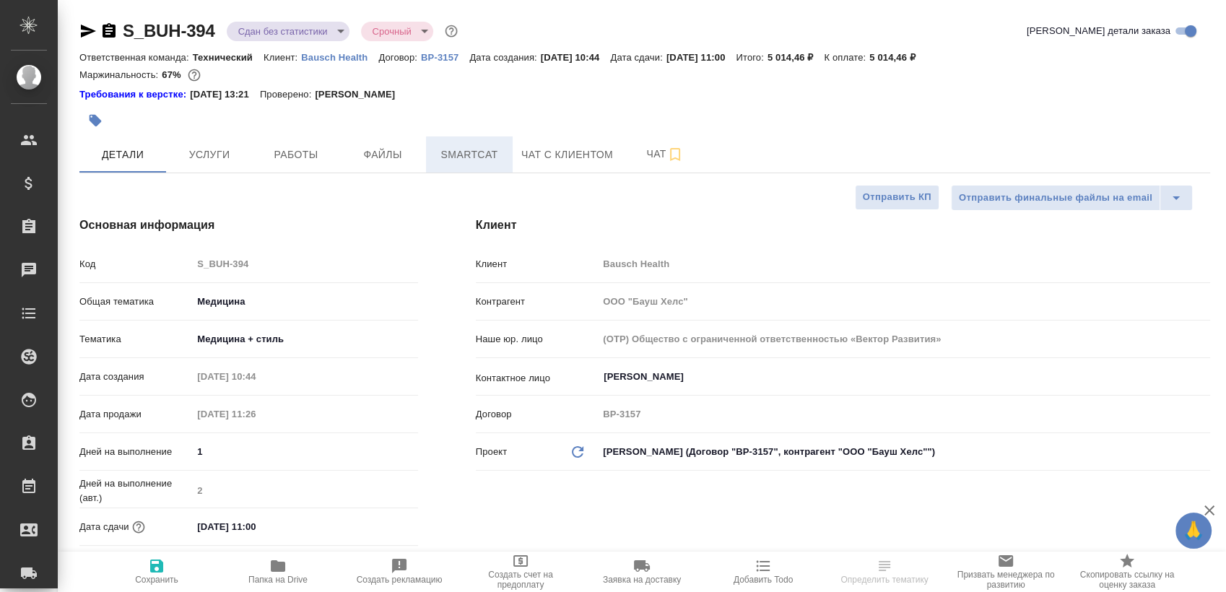
type textarea "x"
click at [473, 160] on span "Smartcat" at bounding box center [469, 155] width 69 height 18
type textarea "x"
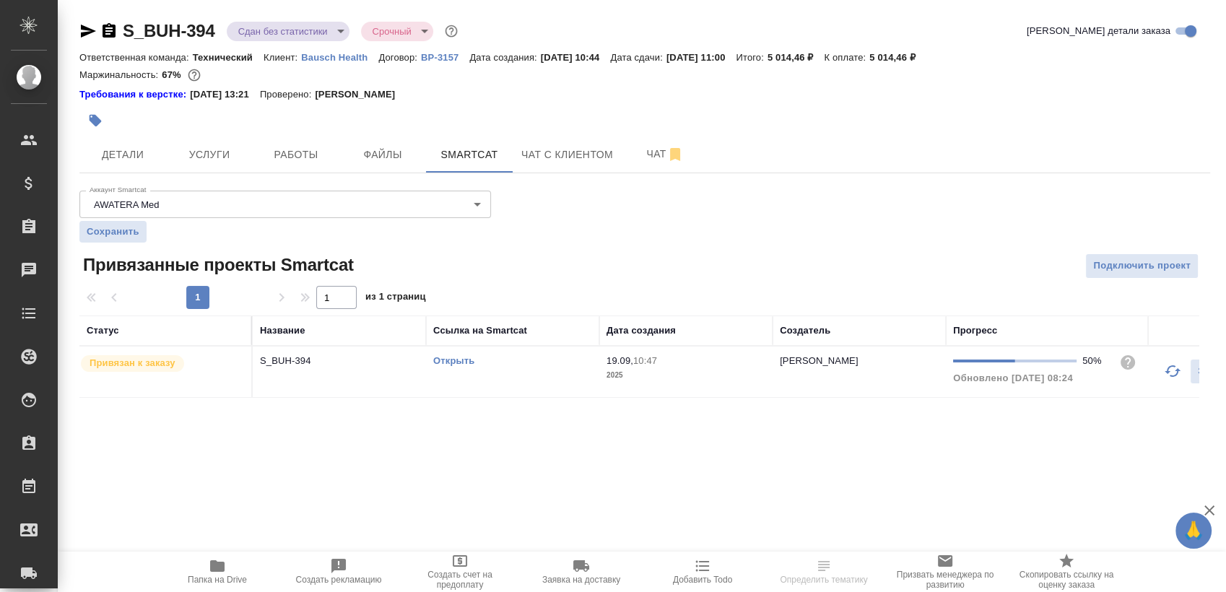
click at [503, 386] on td "Открыть" at bounding box center [512, 372] width 173 height 51
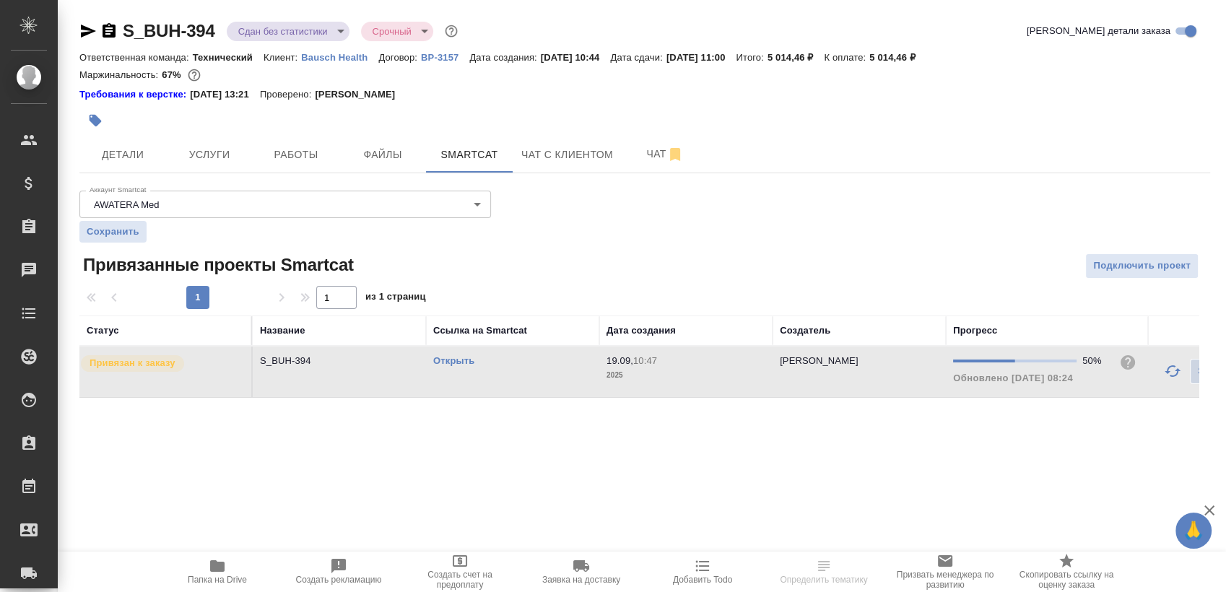
click at [503, 386] on td "Открыть" at bounding box center [512, 372] width 173 height 51
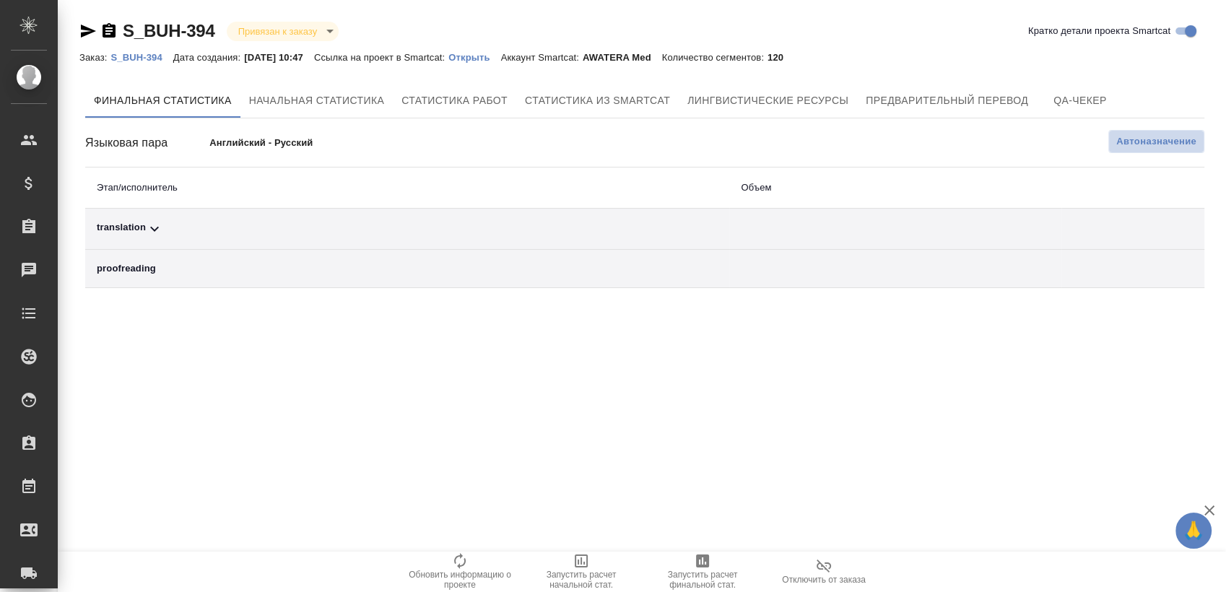
click at [1154, 140] on span "Автоназначение" at bounding box center [1157, 141] width 80 height 14
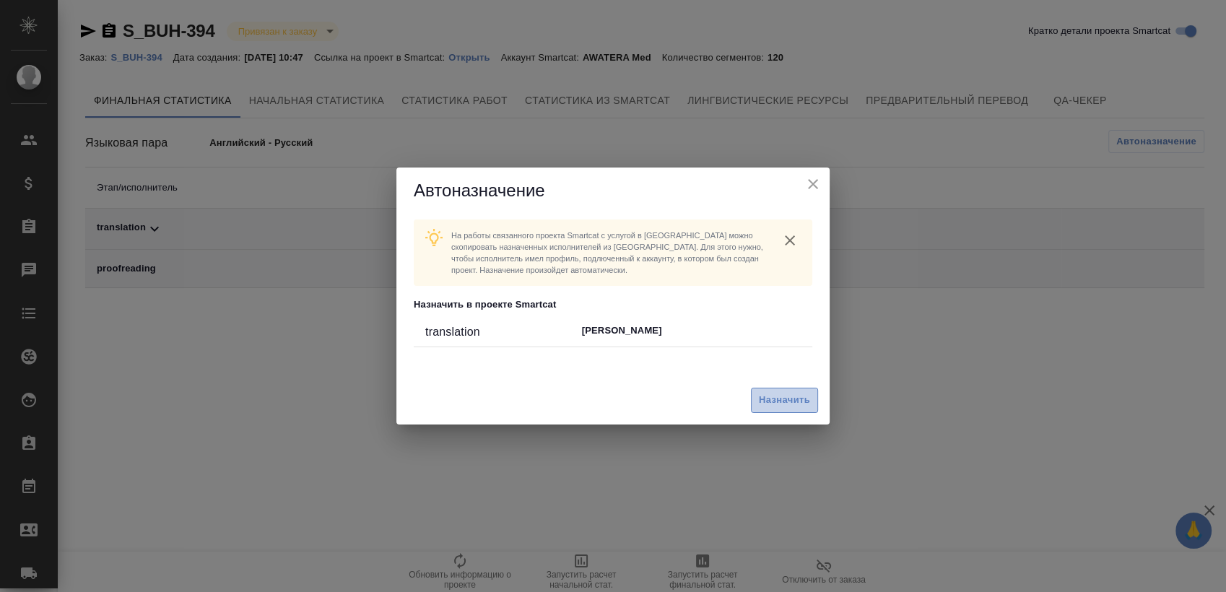
click at [780, 394] on span "Назначить" at bounding box center [784, 400] width 51 height 17
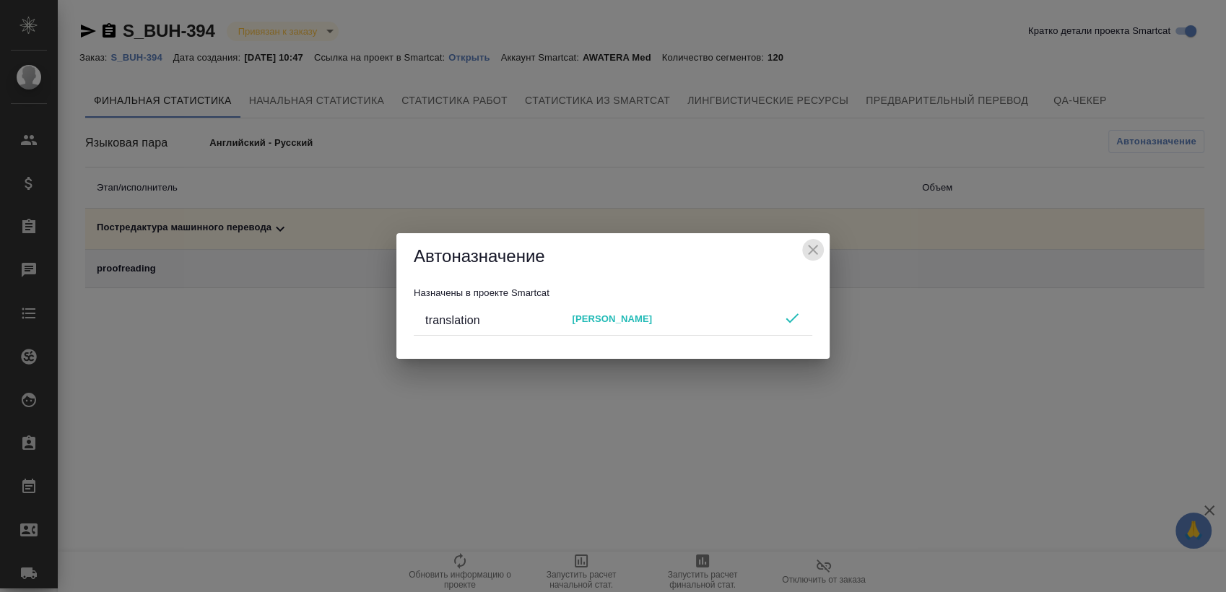
click at [820, 248] on icon "close" at bounding box center [813, 249] width 17 height 17
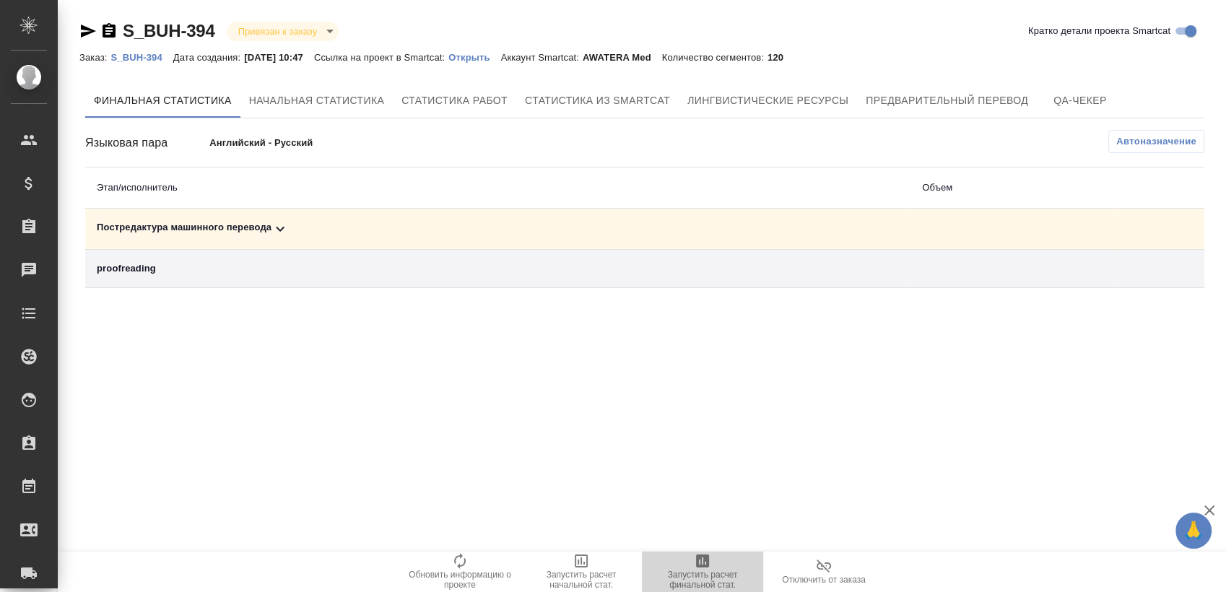
click at [708, 567] on icon "button" at bounding box center [702, 561] width 13 height 13
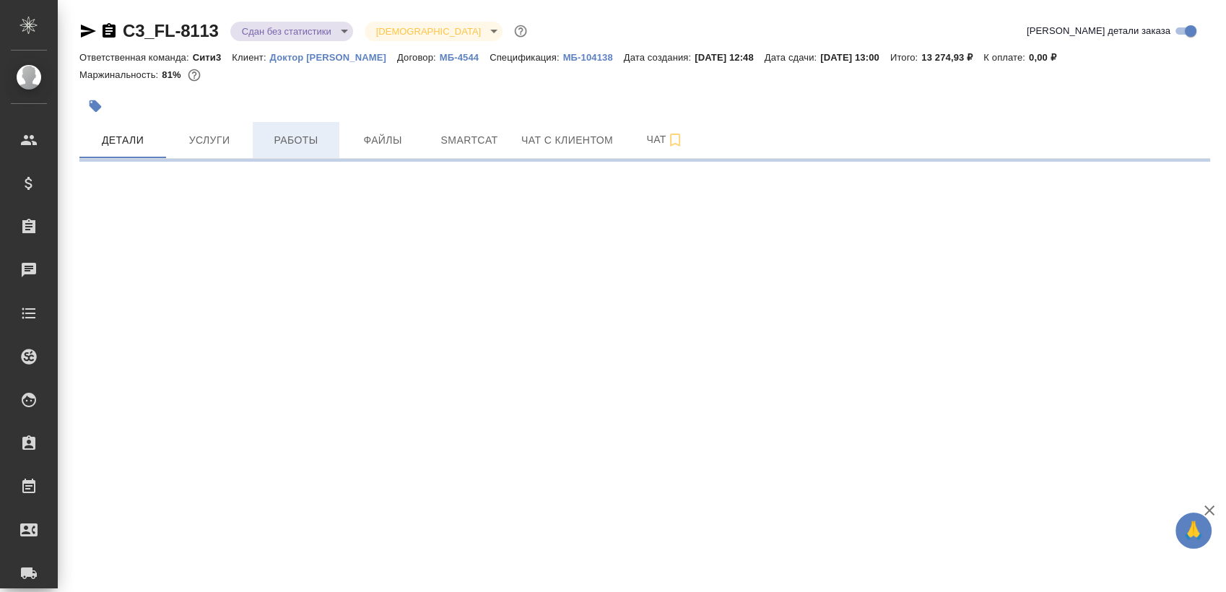
select select "RU"
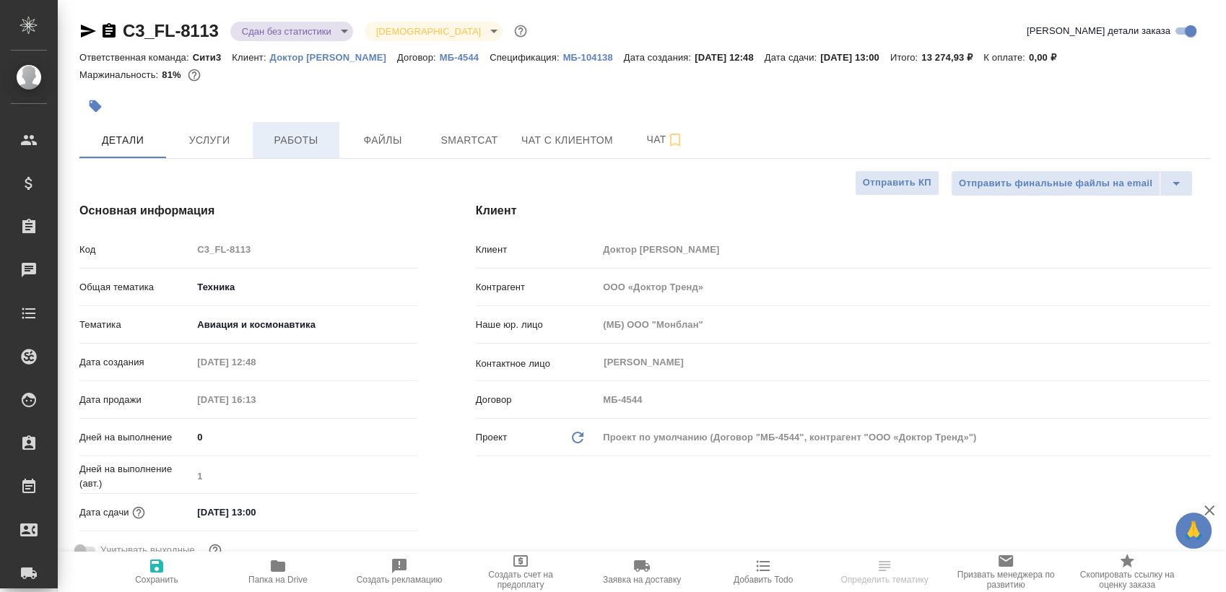
type textarea "x"
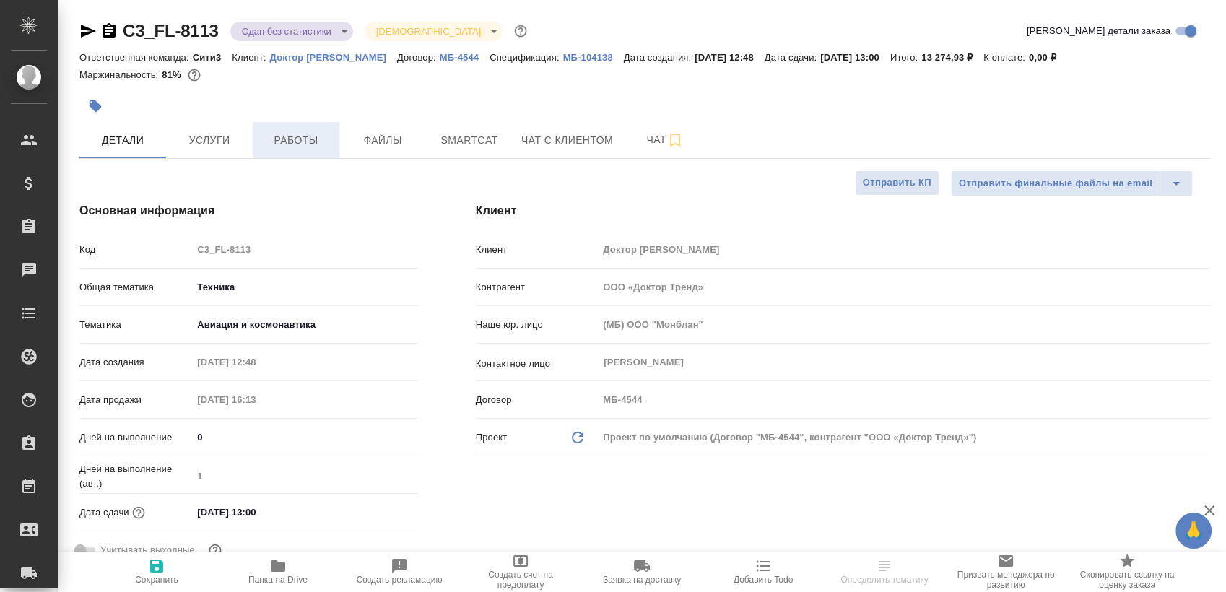
type textarea "x"
click at [260, 134] on button "Работы" at bounding box center [296, 140] width 87 height 36
type textarea "x"
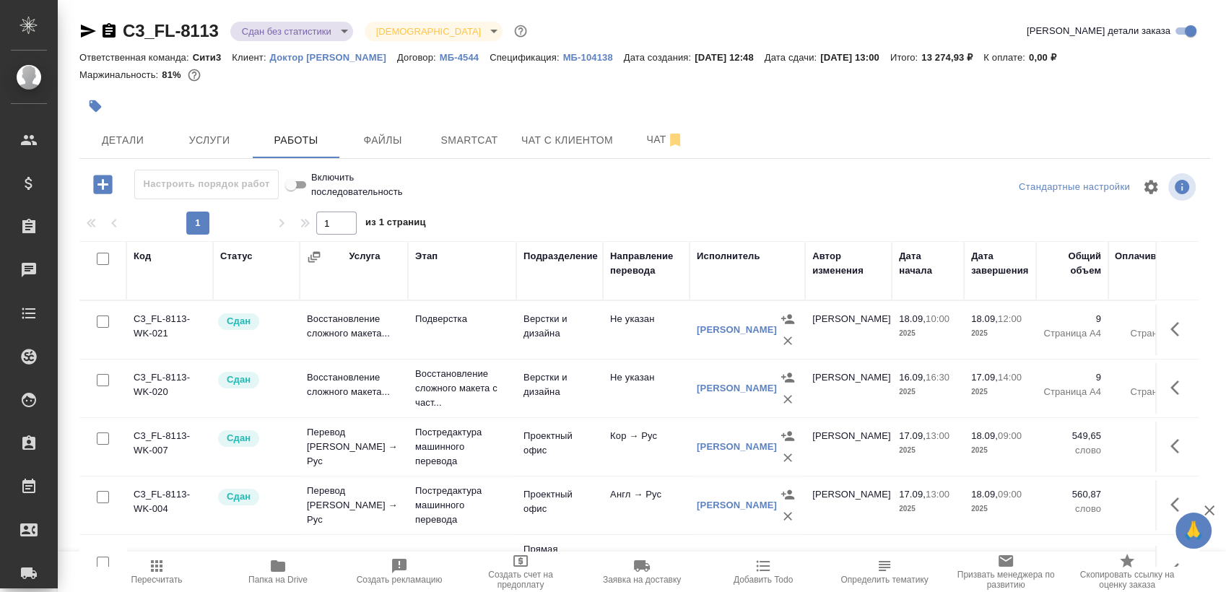
click at [269, 567] on icon "button" at bounding box center [277, 566] width 17 height 17
click at [94, 30] on icon "button" at bounding box center [87, 30] width 17 height 17
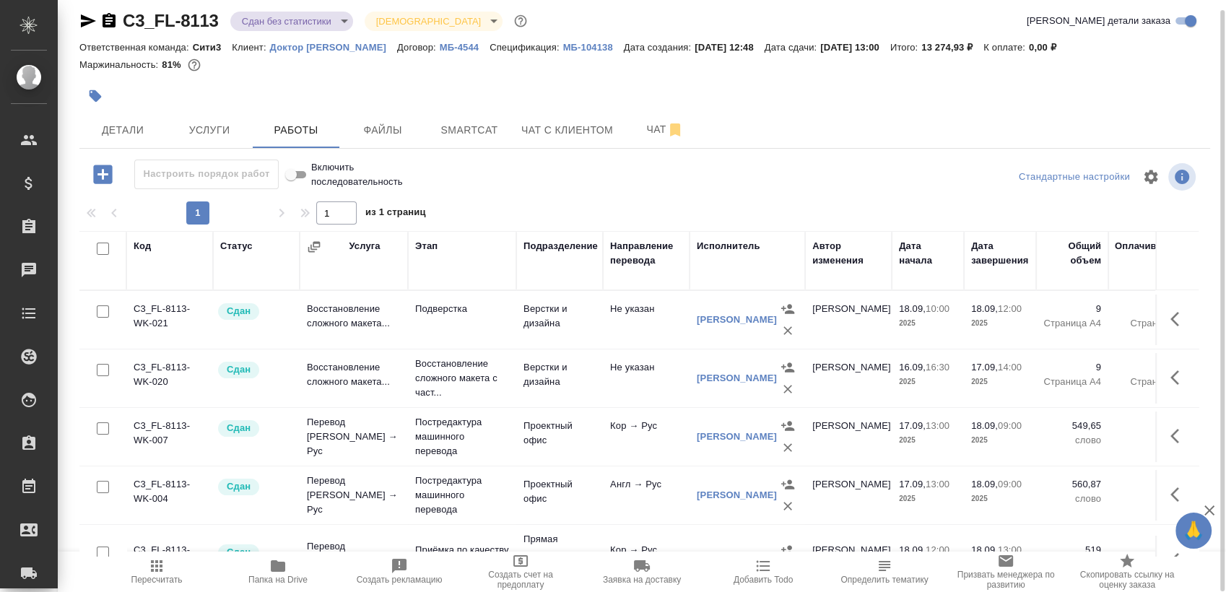
scroll to position [185, 0]
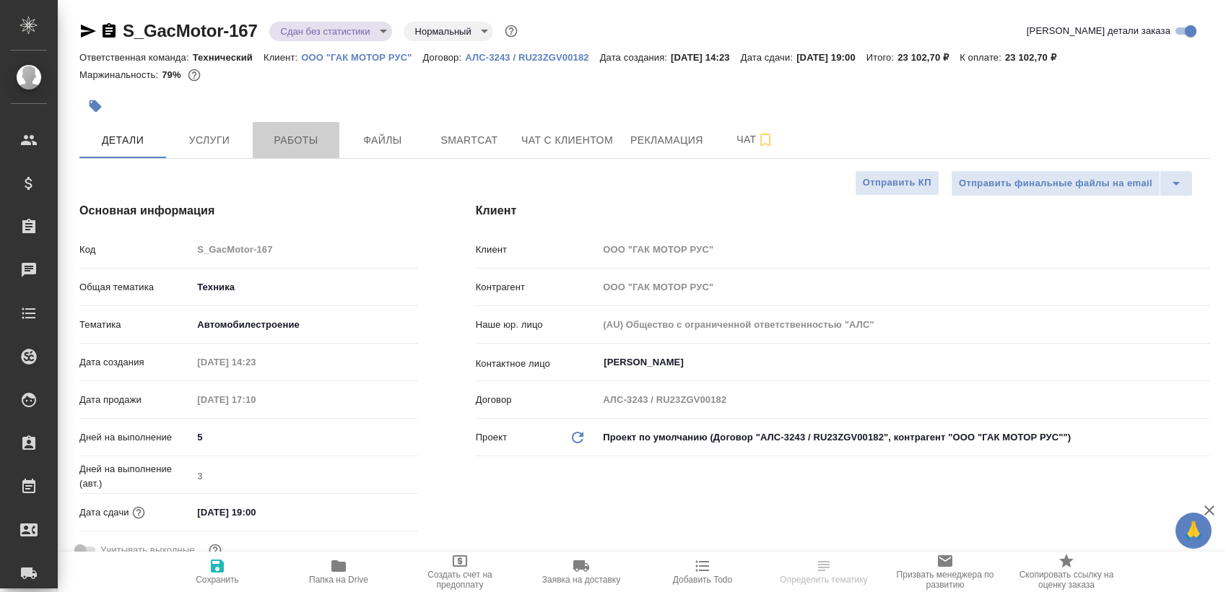
select select "RU"
click at [314, 145] on span "Работы" at bounding box center [295, 140] width 69 height 18
